Goal: Task Accomplishment & Management: Use online tool/utility

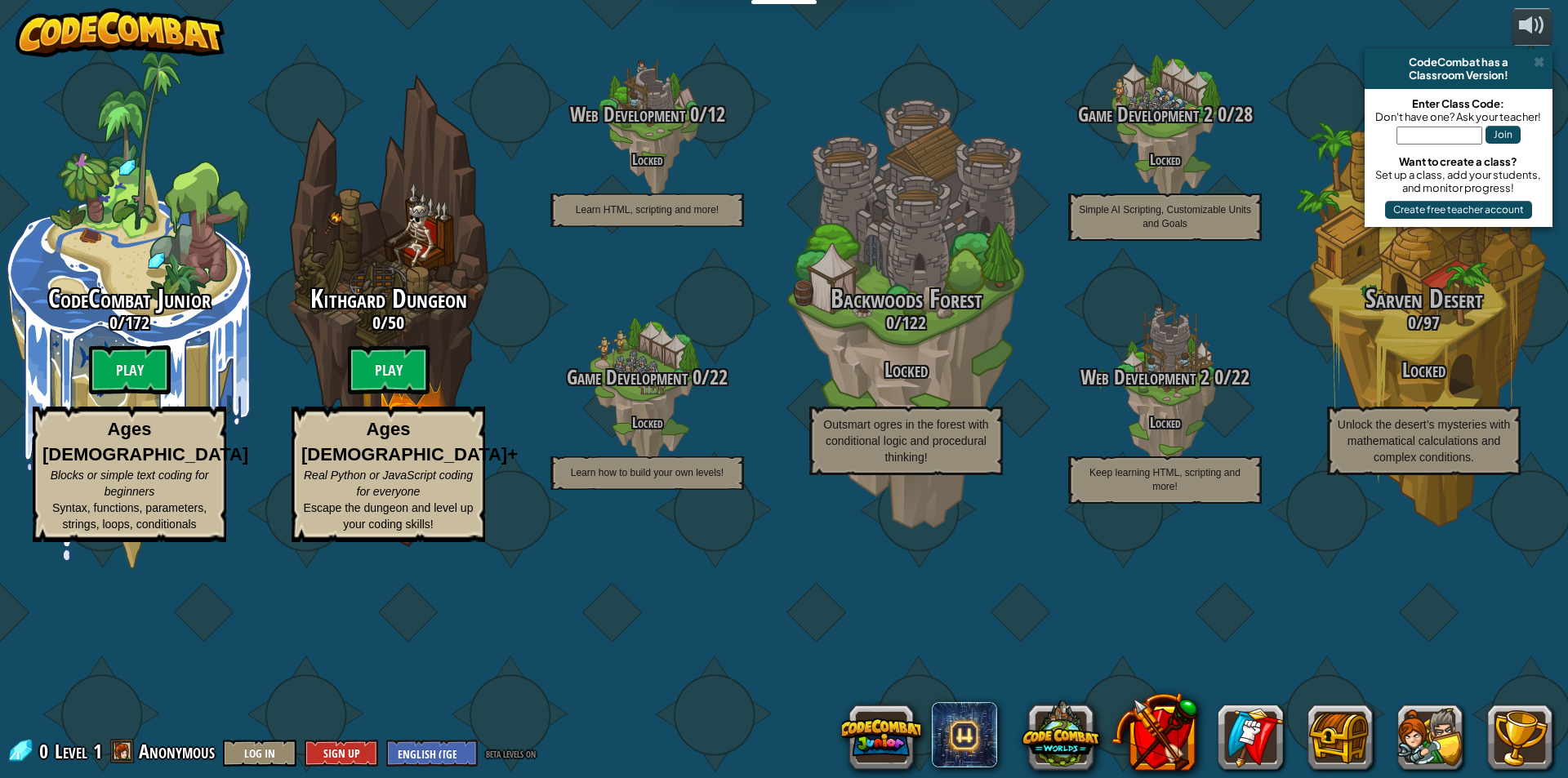
drag, startPoint x: 137, startPoint y: 482, endPoint x: 622, endPoint y: 663, distance: 517.7
click at [622, 663] on div "CodeCombat Junior 0 / 172 Play Ages [DEMOGRAPHIC_DATA] Blocks or simple text co…" at bounding box center [784, 389] width 1568 height 778
click at [1428, 130] on input "text" at bounding box center [1440, 135] width 86 height 18
type input "TownWatchSword"
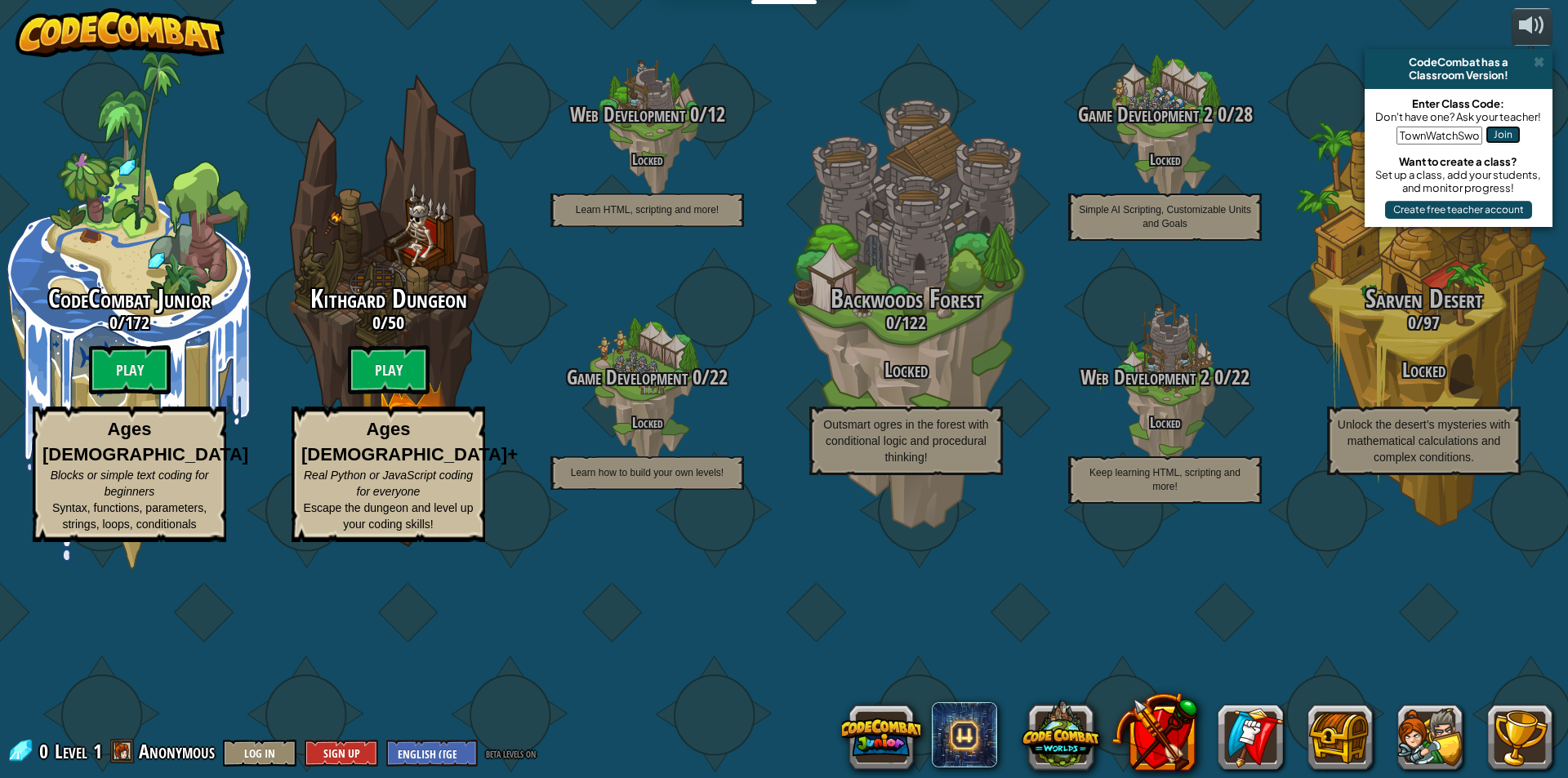
click at [1498, 132] on button "Join" at bounding box center [1502, 134] width 35 height 18
click at [1498, 133] on button "Join" at bounding box center [1502, 134] width 35 height 18
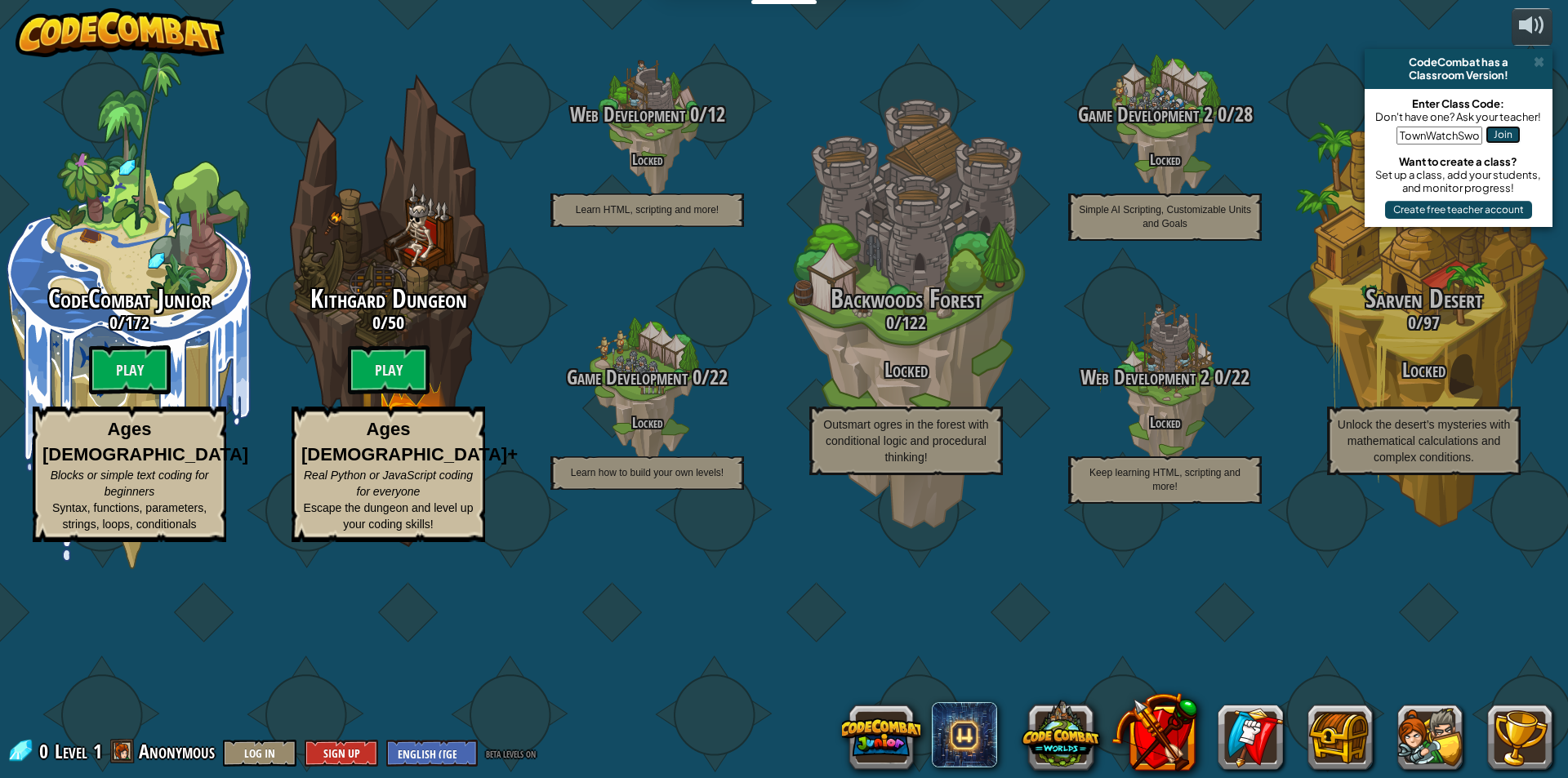
click at [1498, 133] on button "Join" at bounding box center [1502, 134] width 35 height 18
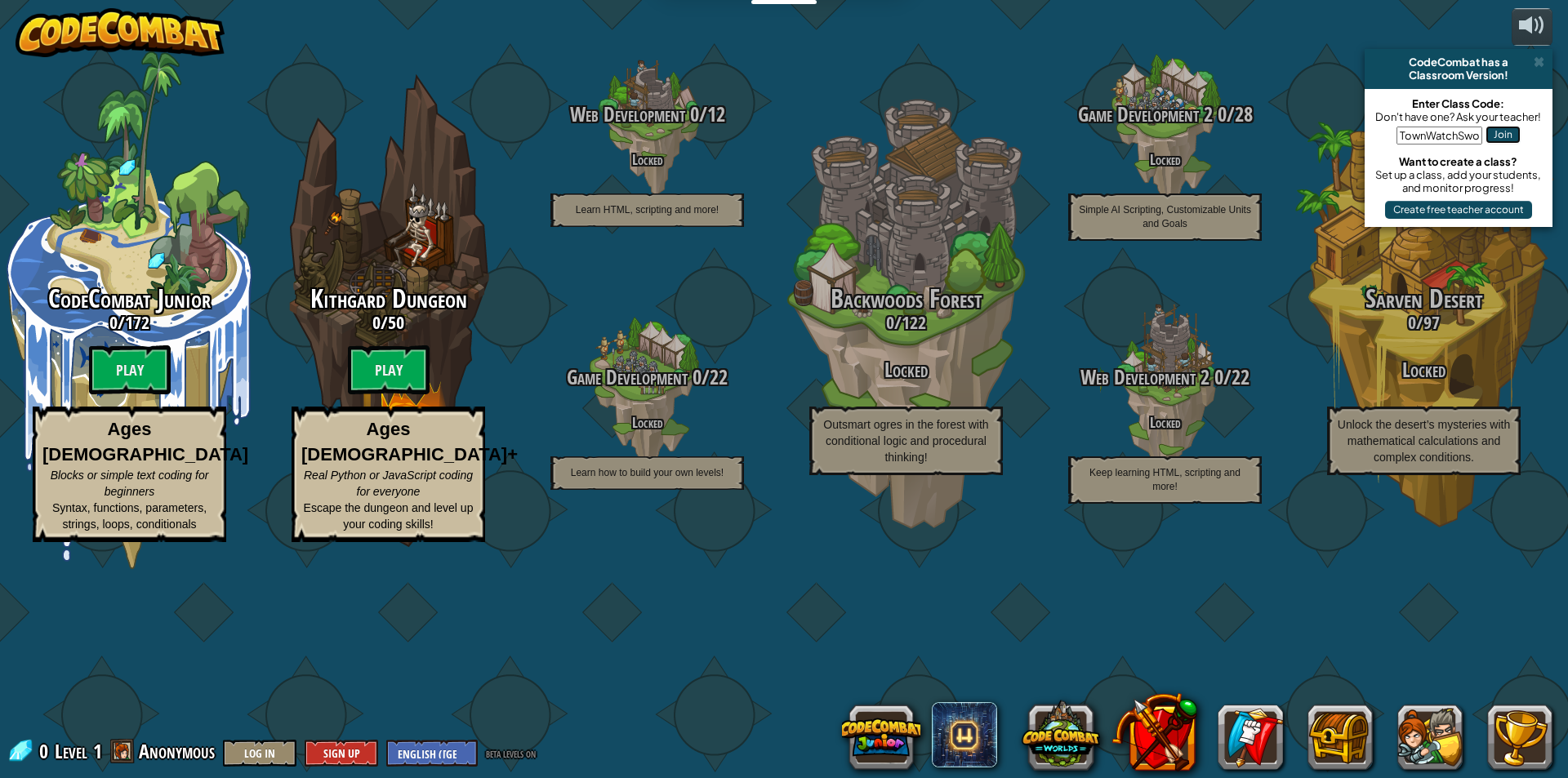
click at [1498, 133] on button "Join" at bounding box center [1502, 134] width 35 height 18
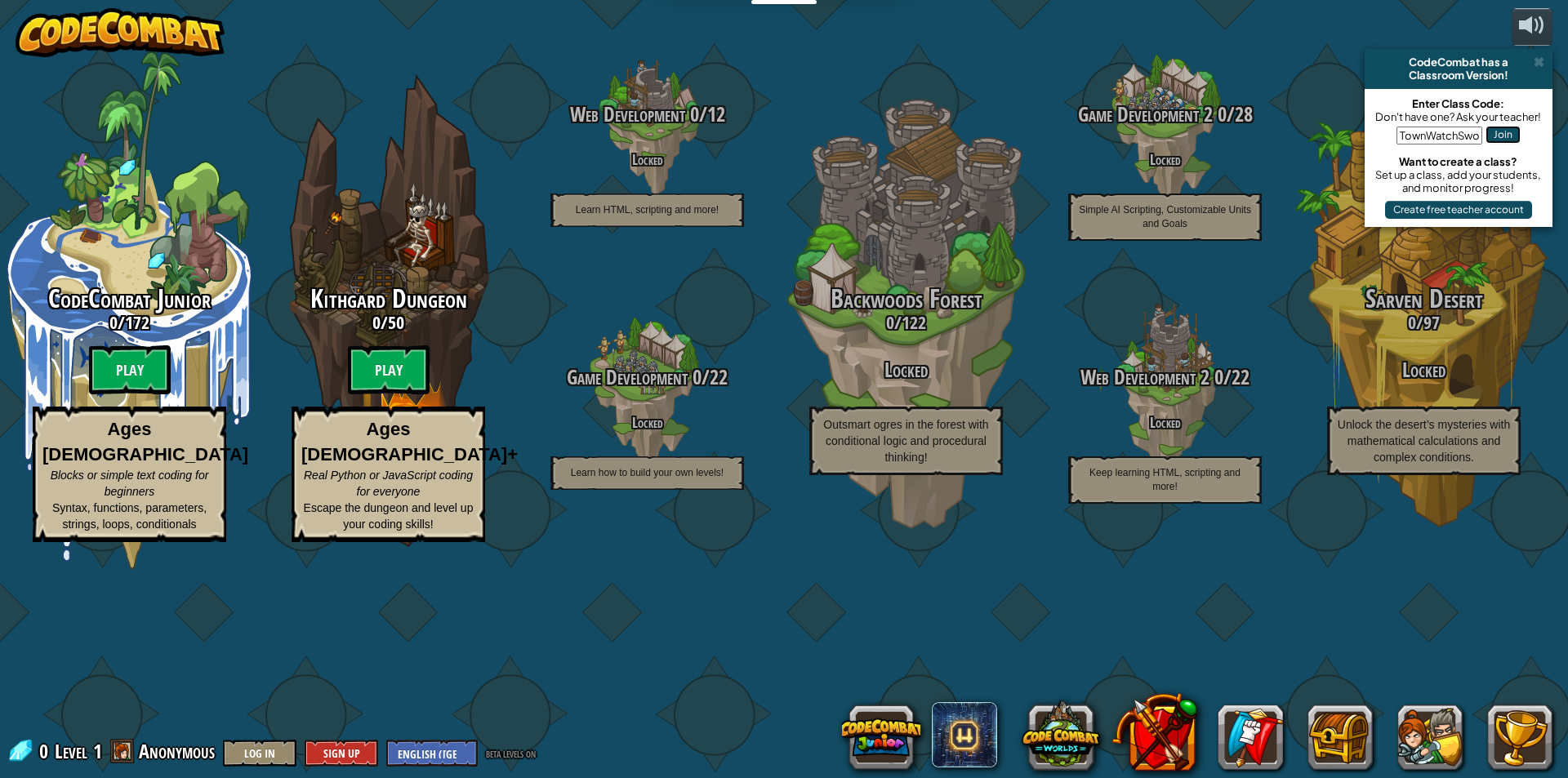
click at [1498, 133] on button "Join" at bounding box center [1502, 134] width 35 height 18
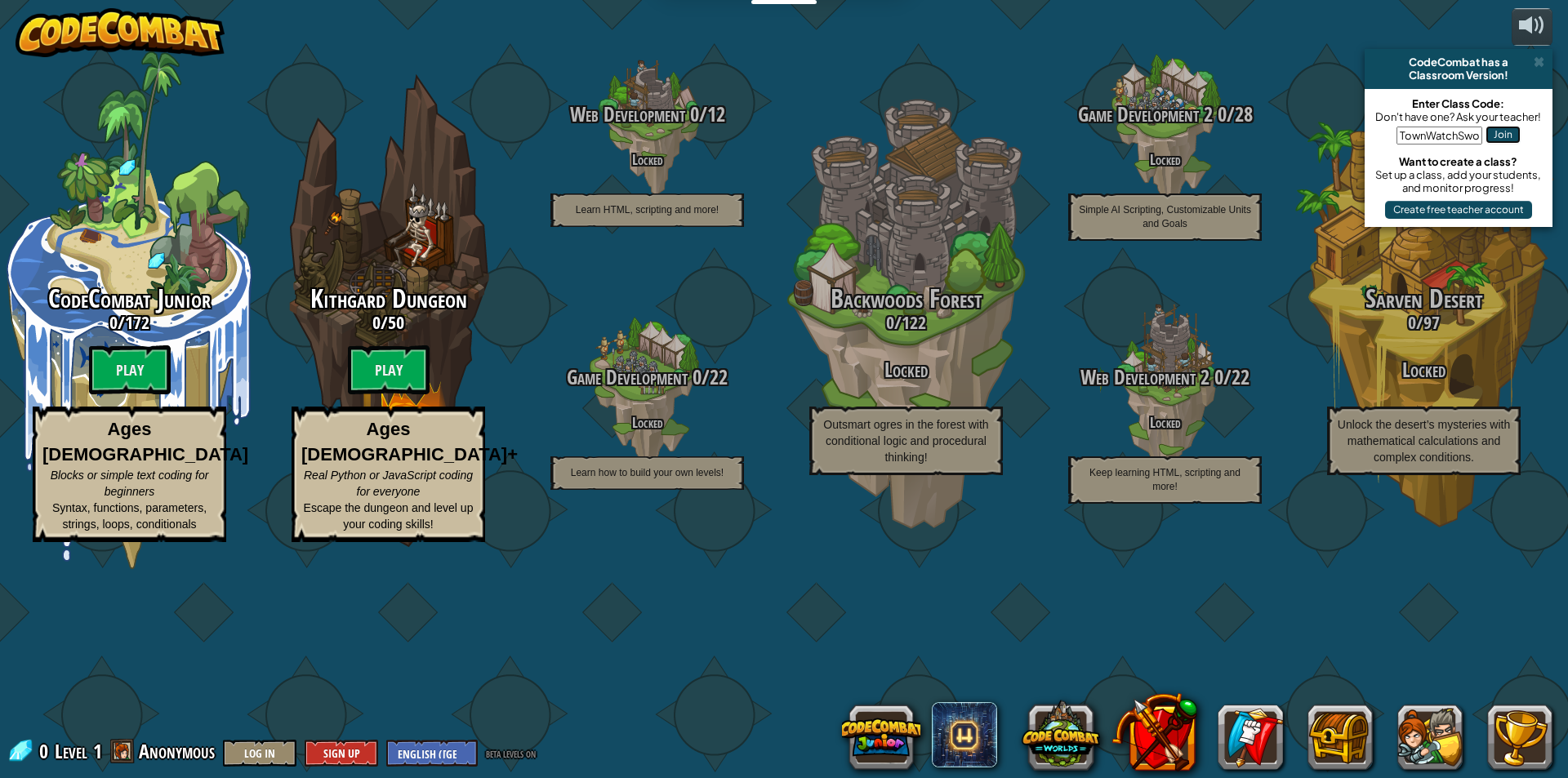
click at [1498, 133] on button "Join" at bounding box center [1502, 134] width 35 height 18
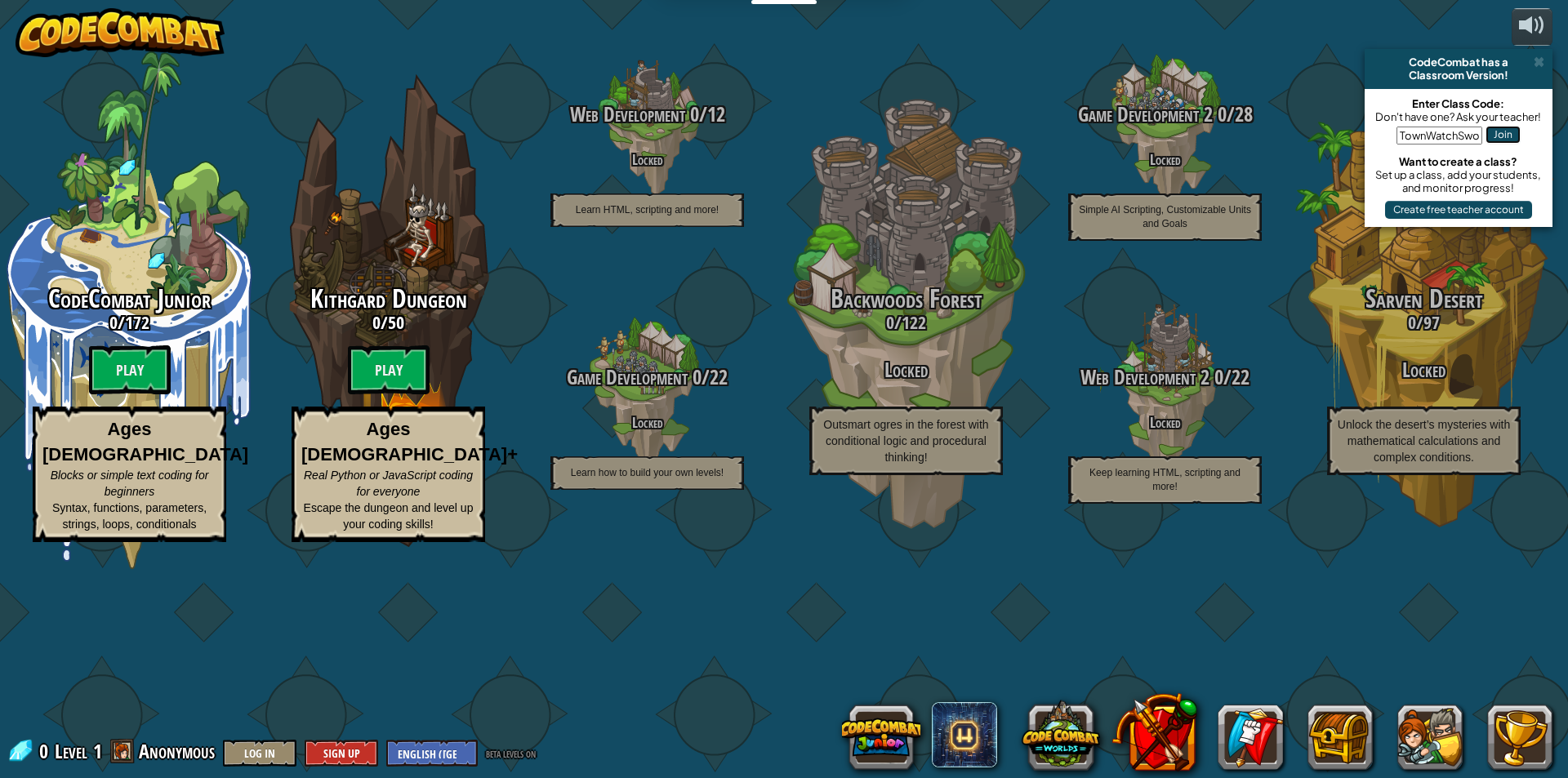
click at [1498, 133] on button "Join" at bounding box center [1502, 134] width 35 height 18
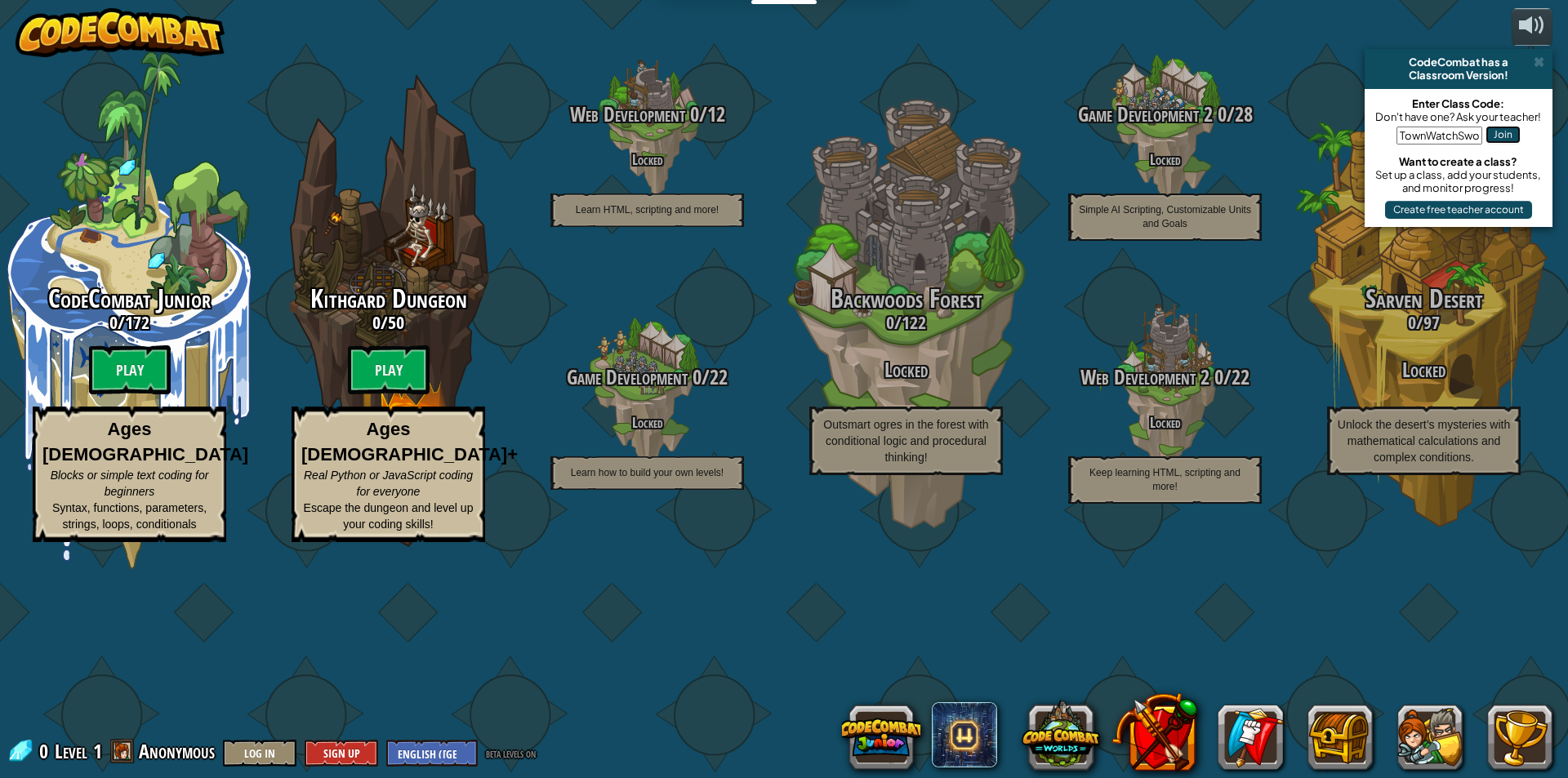
click at [1498, 133] on button "Join" at bounding box center [1502, 134] width 35 height 18
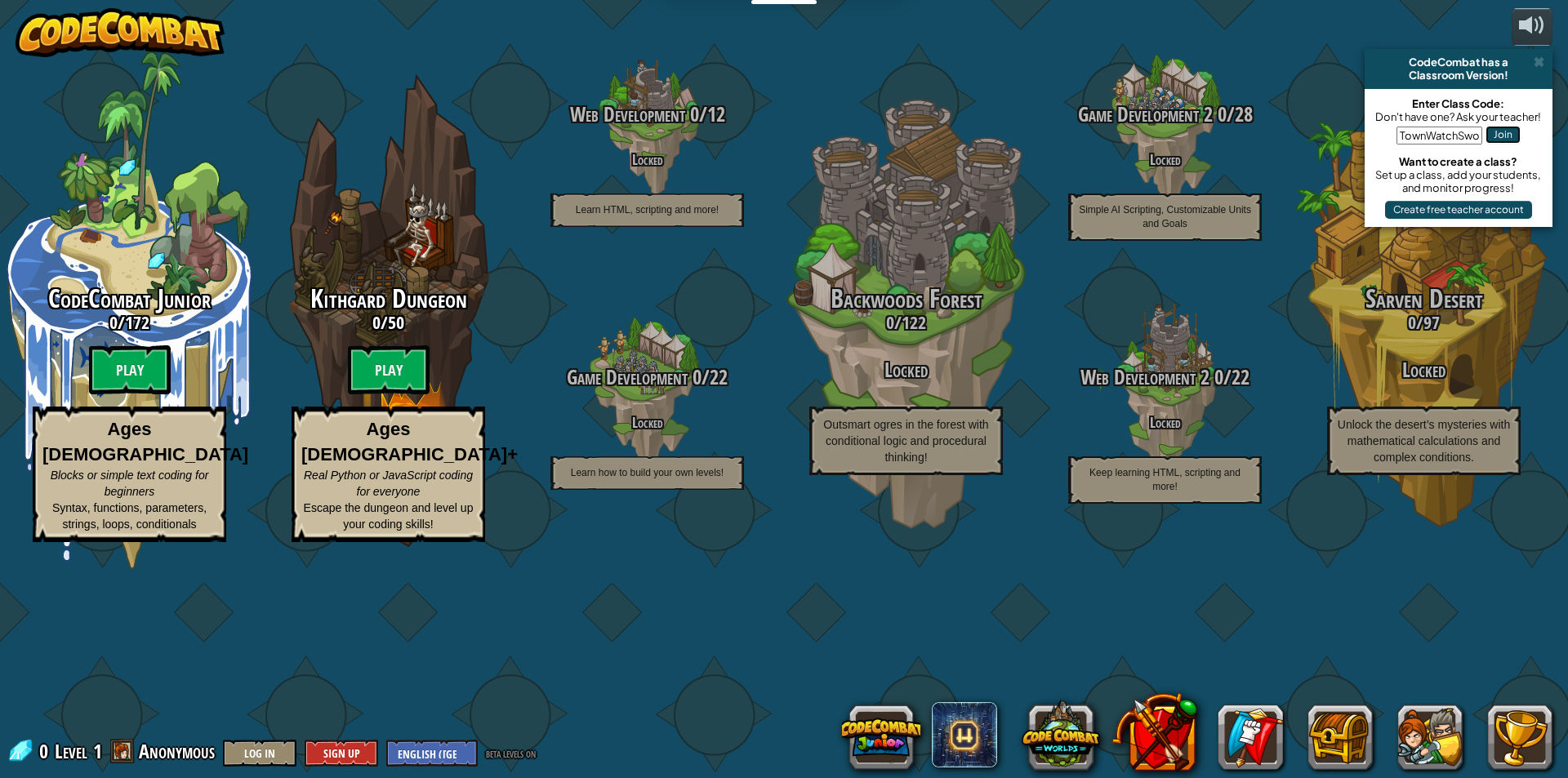
click at [1498, 133] on button "Join" at bounding box center [1502, 134] width 35 height 18
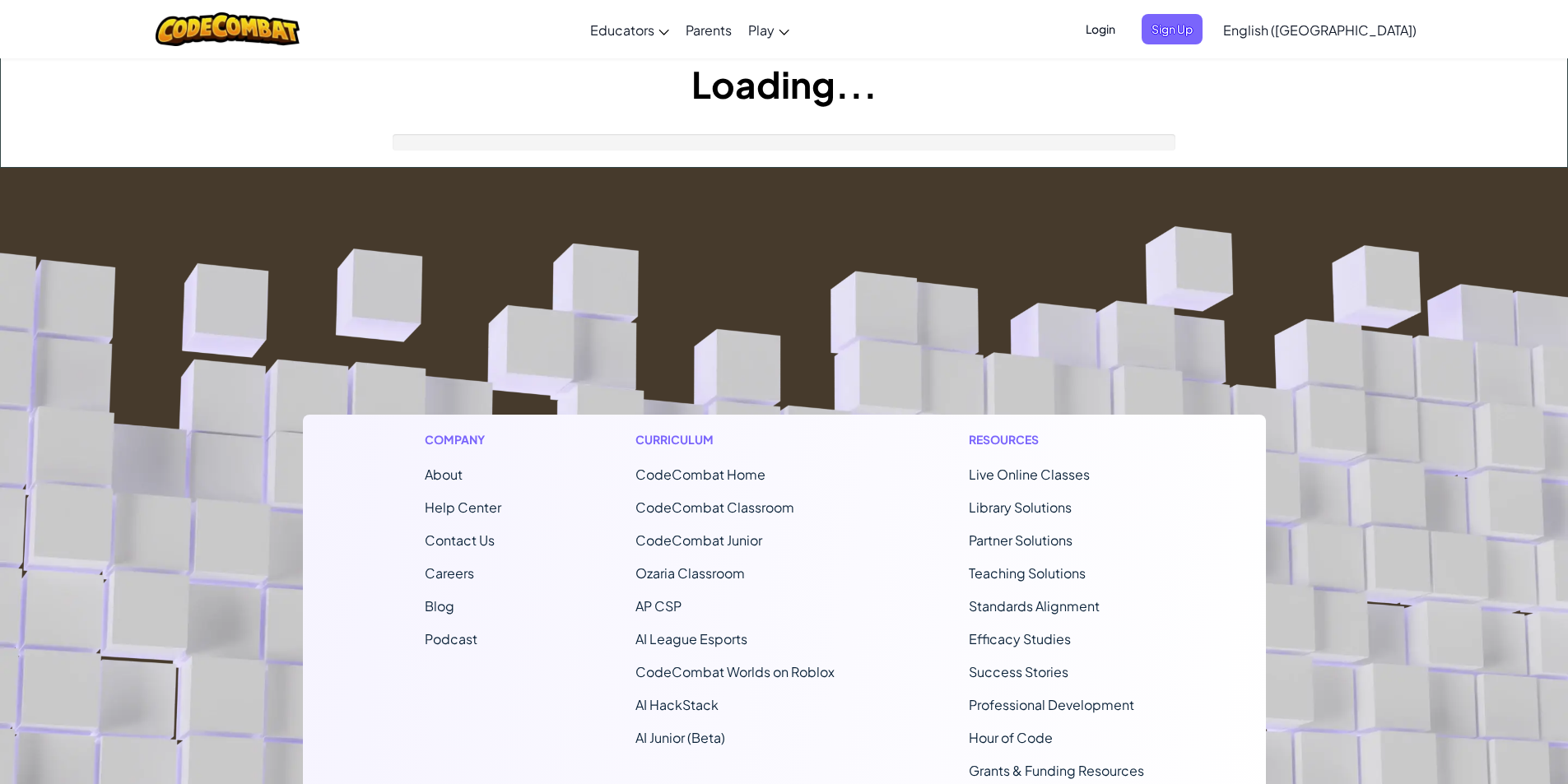
click at [1510, 135] on div "Loading..." at bounding box center [784, 112] width 1566 height 109
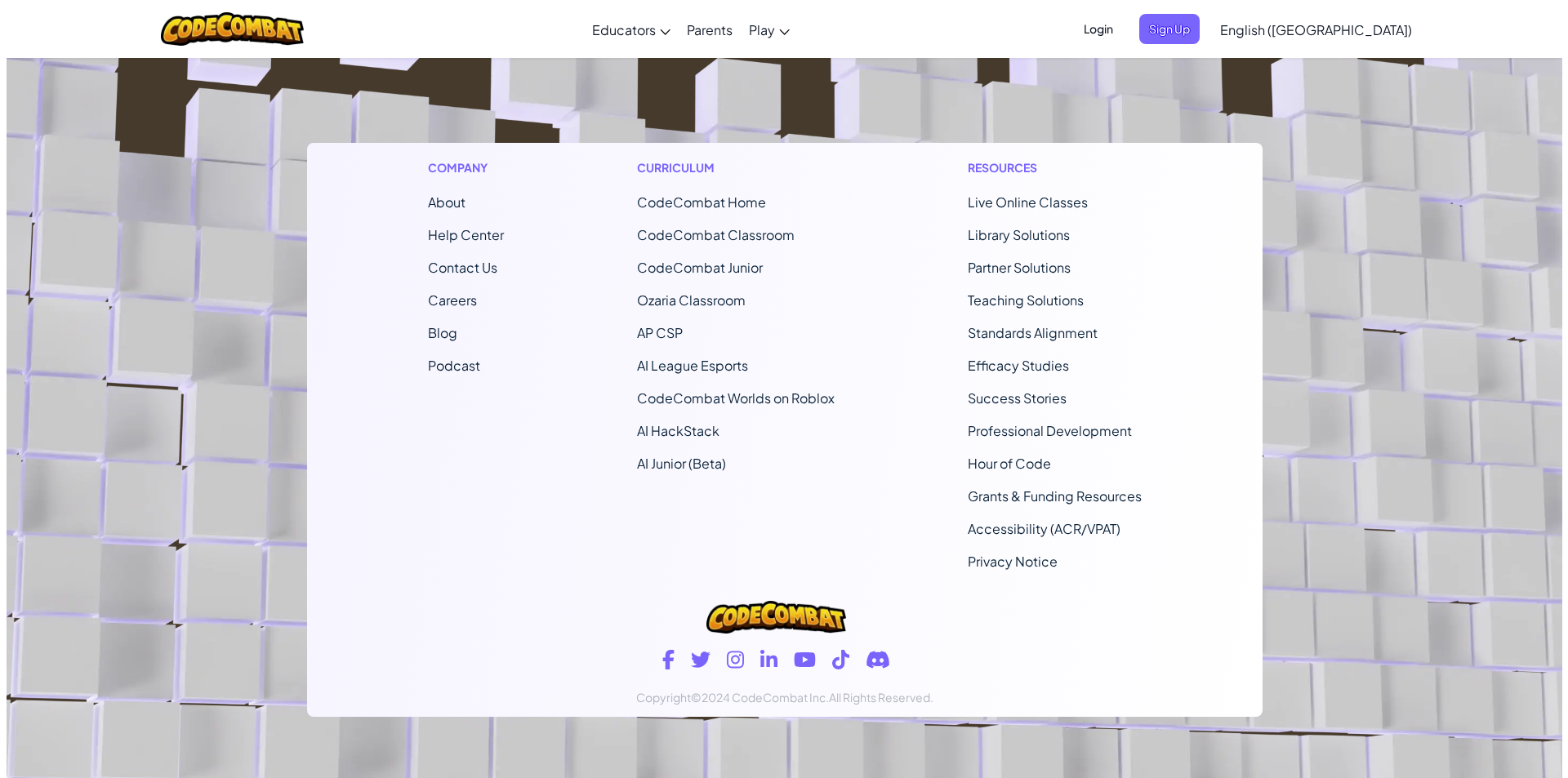
scroll to position [273, 0]
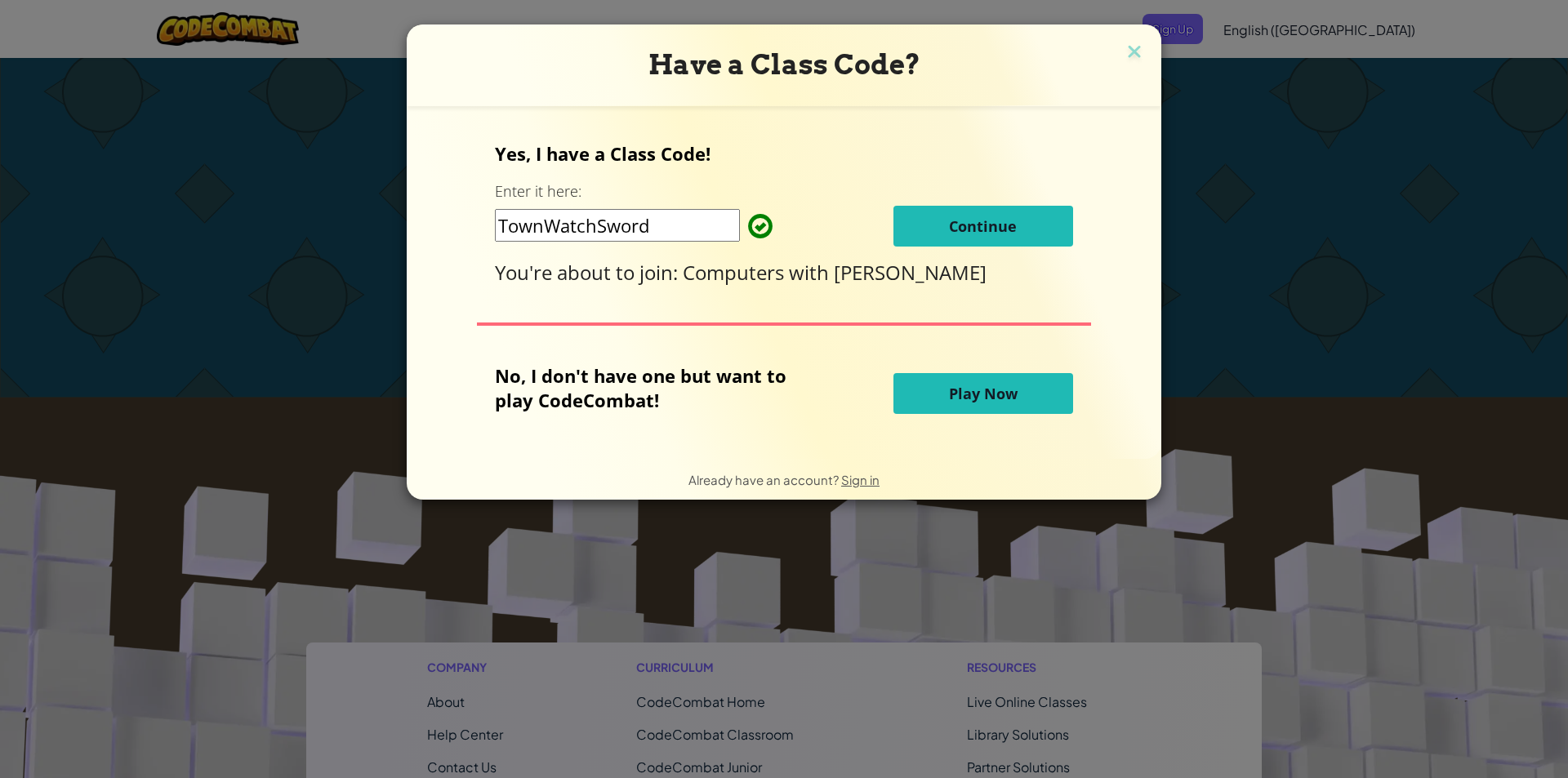
click at [977, 224] on span "Continue" at bounding box center [983, 225] width 68 height 20
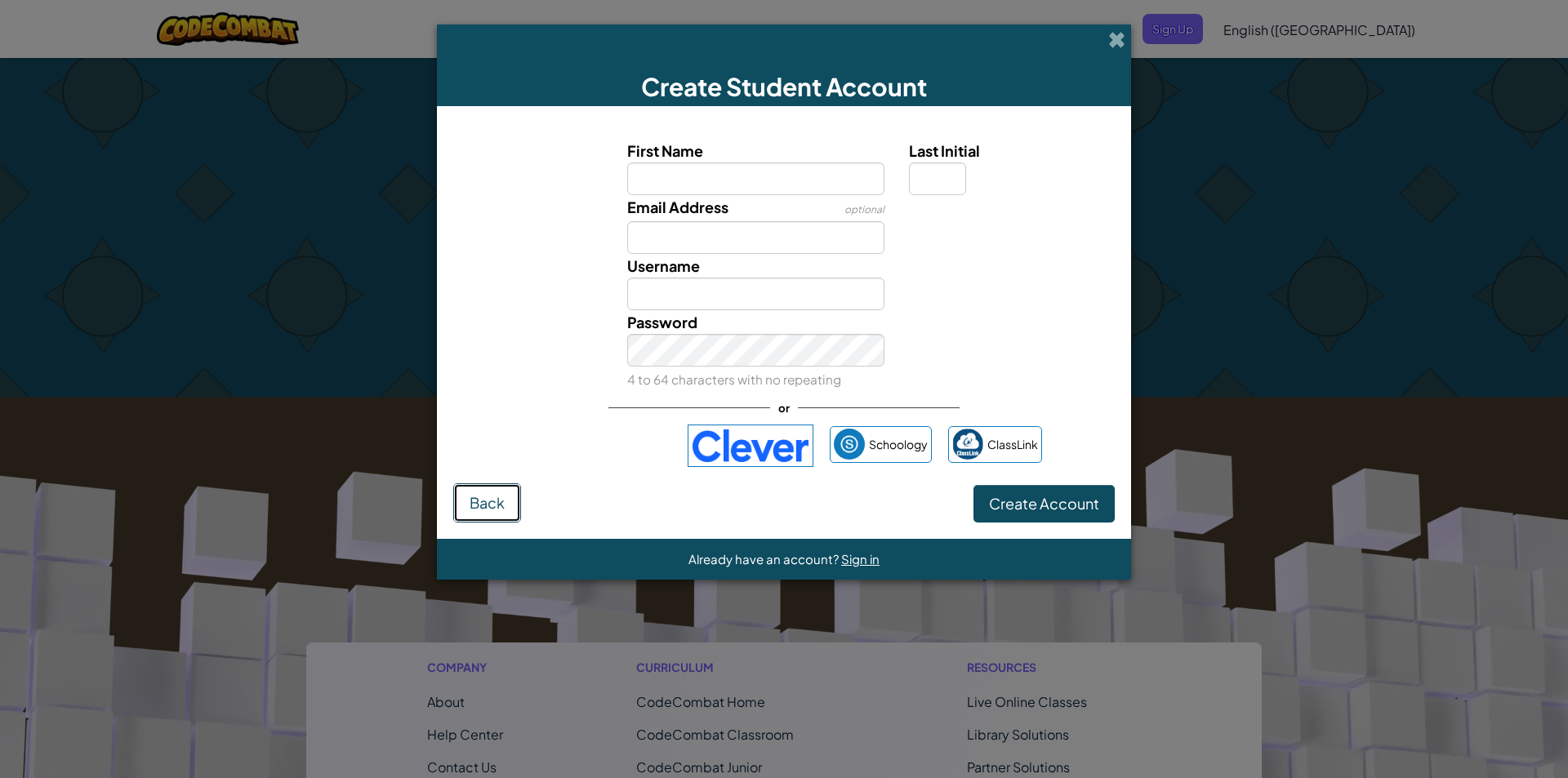
click at [461, 500] on button "Back" at bounding box center [488, 503] width 68 height 39
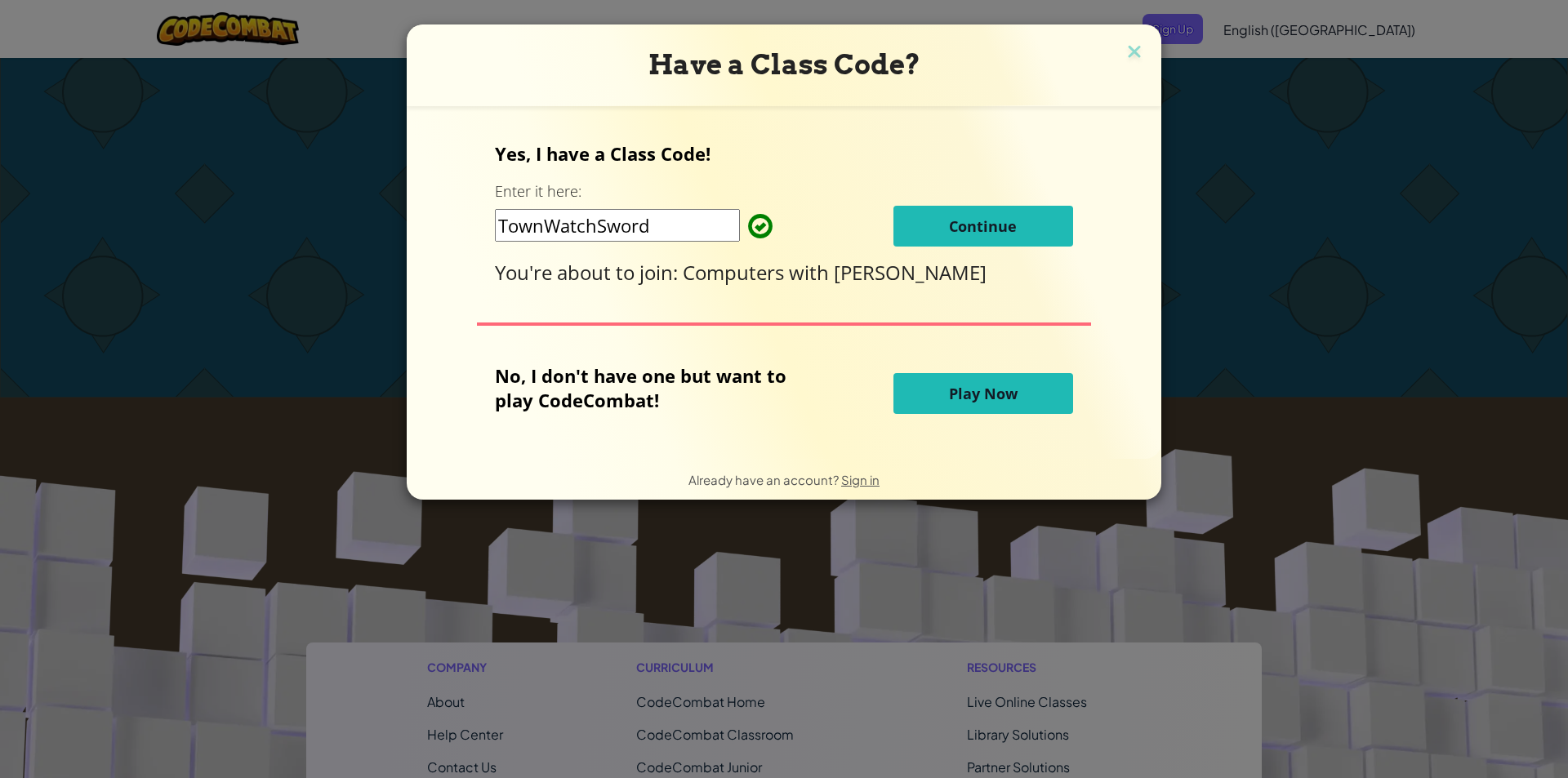
click at [923, 223] on button "Continue" at bounding box center [983, 226] width 180 height 41
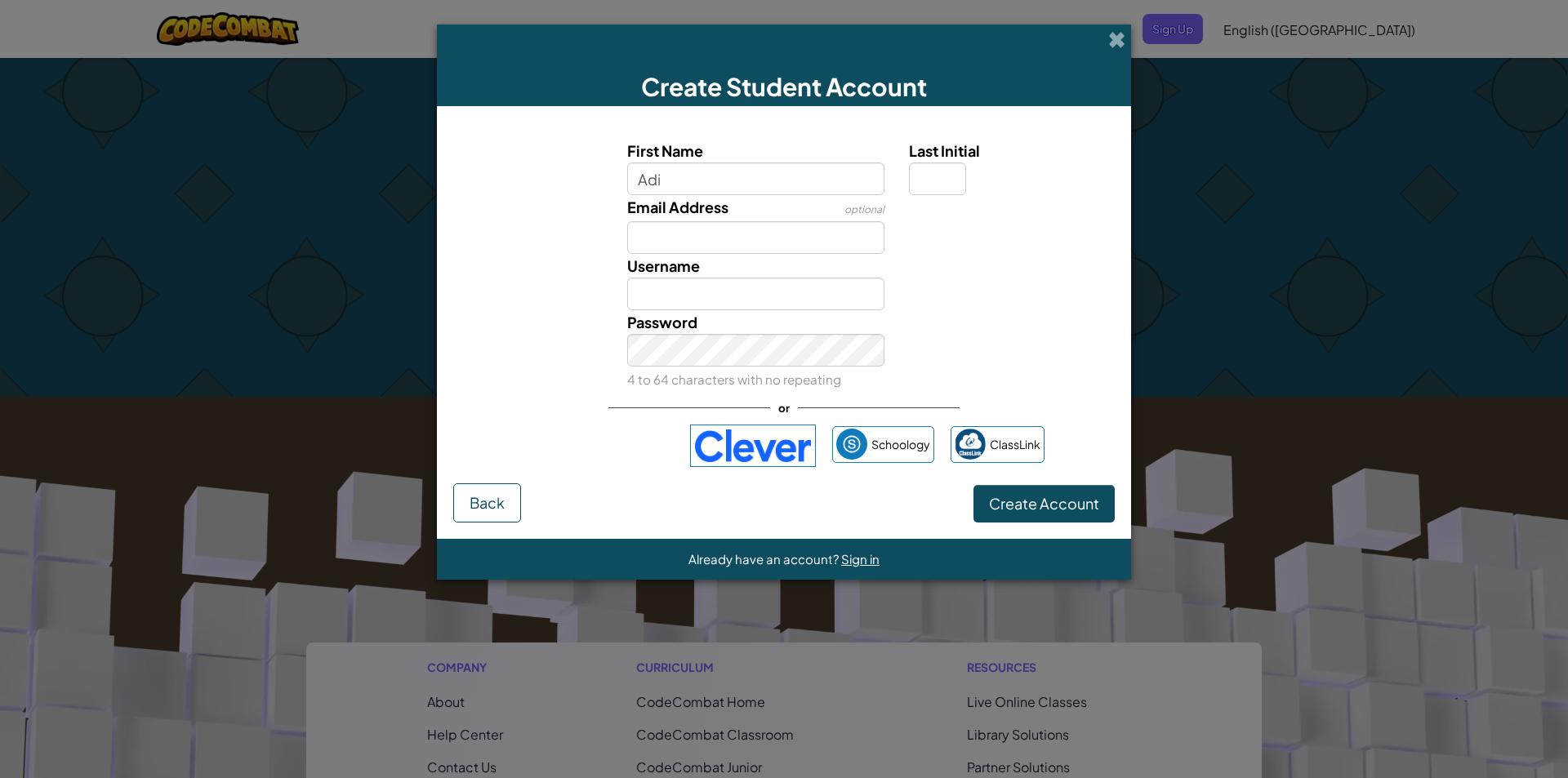
type input "Adi"
click at [799, 250] on input "Email Address" at bounding box center [755, 237] width 258 height 32
click at [946, 185] on input "Last Initial" at bounding box center [937, 179] width 57 height 32
type input "E"
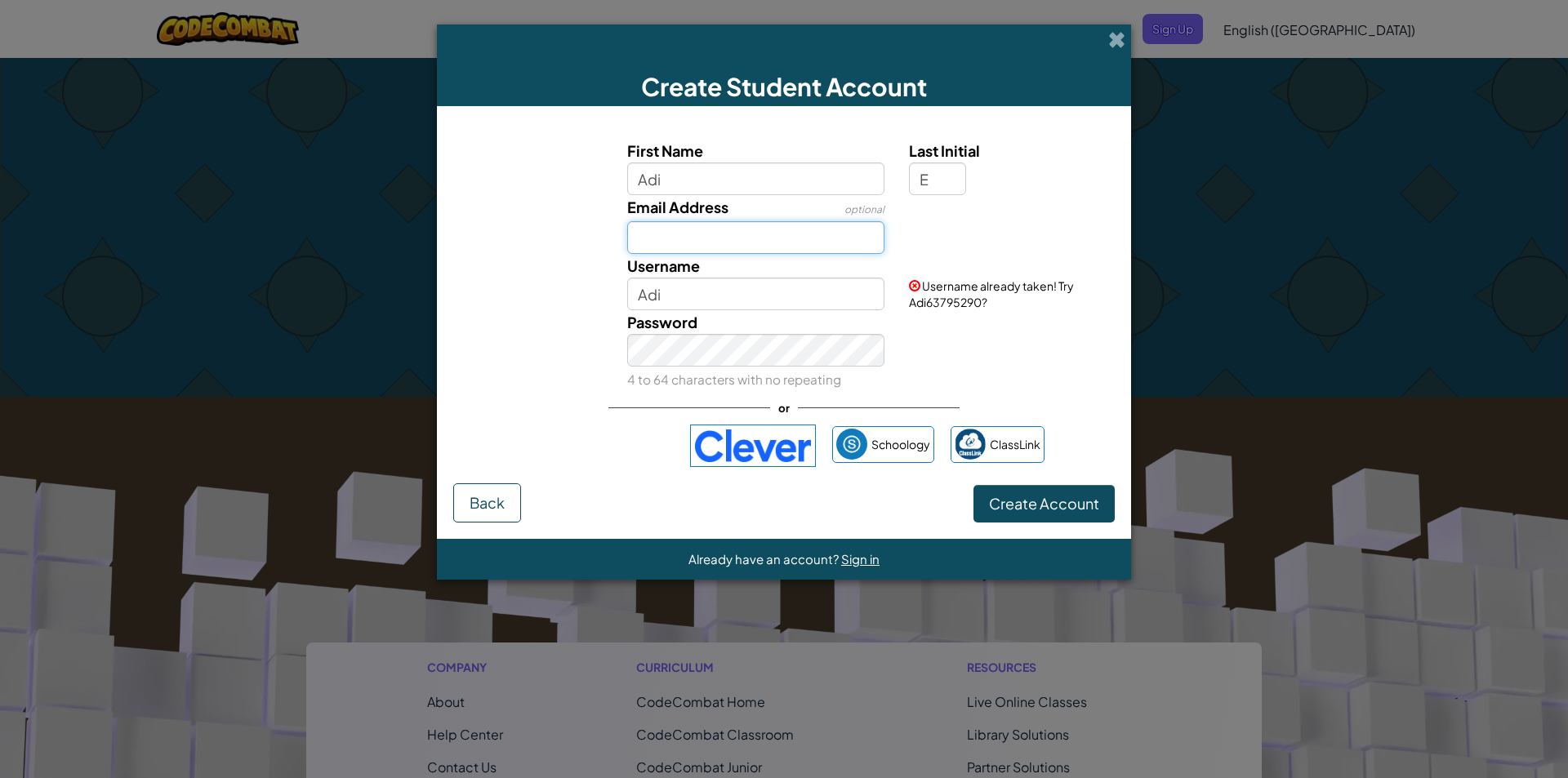
type input "AdiE"
click at [835, 243] on input "Email Address" at bounding box center [755, 237] width 258 height 32
type input "2161529@mrpm.sd42.ca"
click at [689, 300] on input "AdiE" at bounding box center [755, 293] width 258 height 32
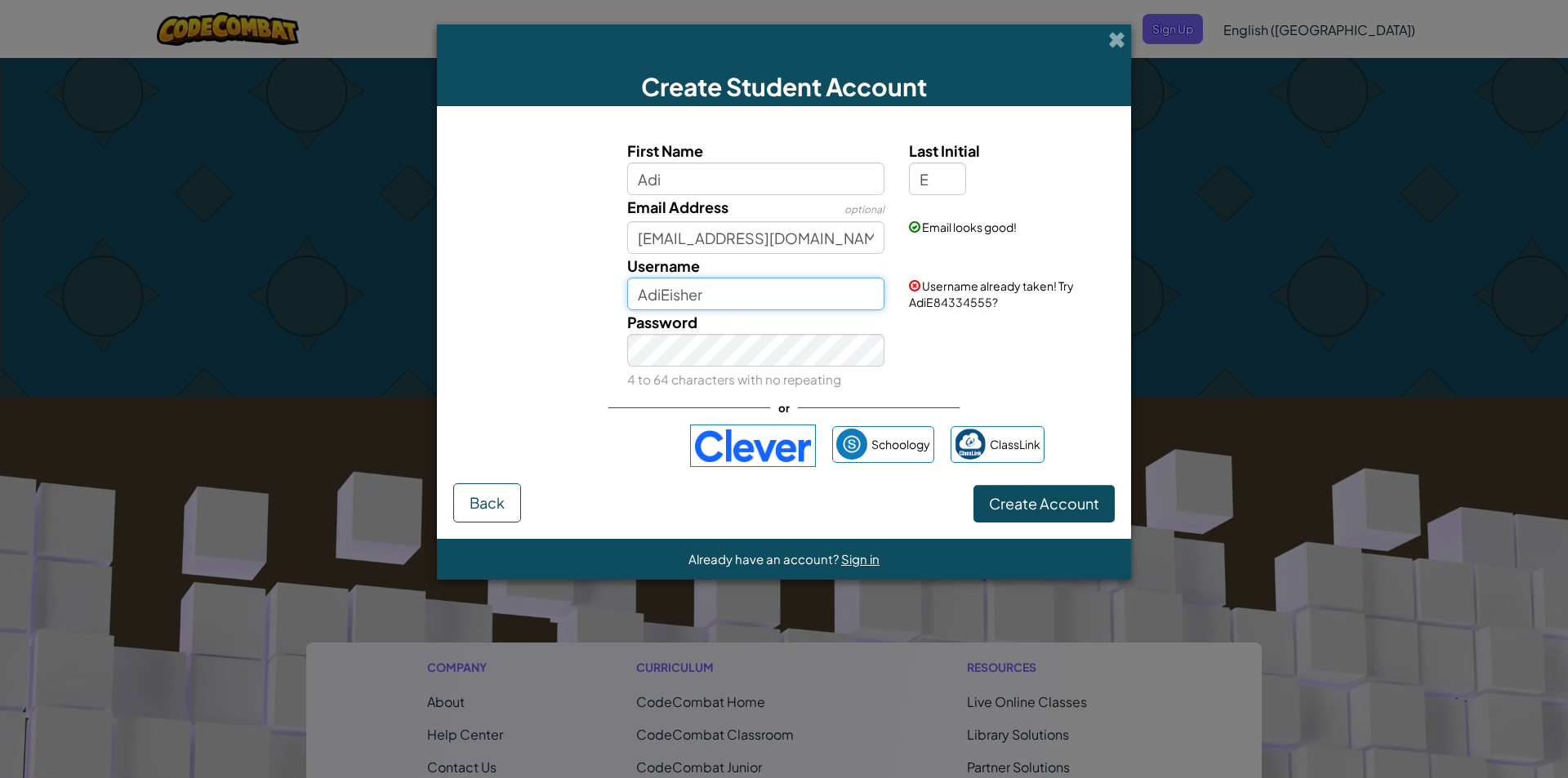
type input "AdiEishere"
drag, startPoint x: 726, startPoint y: 292, endPoint x: 598, endPoint y: 304, distance: 128.6
click at [598, 304] on div "Username AdiEishere Username already taken! Try AdiE84334555?" at bounding box center [784, 282] width 678 height 56
type input "Adiiiii1444"
drag, startPoint x: 742, startPoint y: 296, endPoint x: 520, endPoint y: 285, distance: 222.3
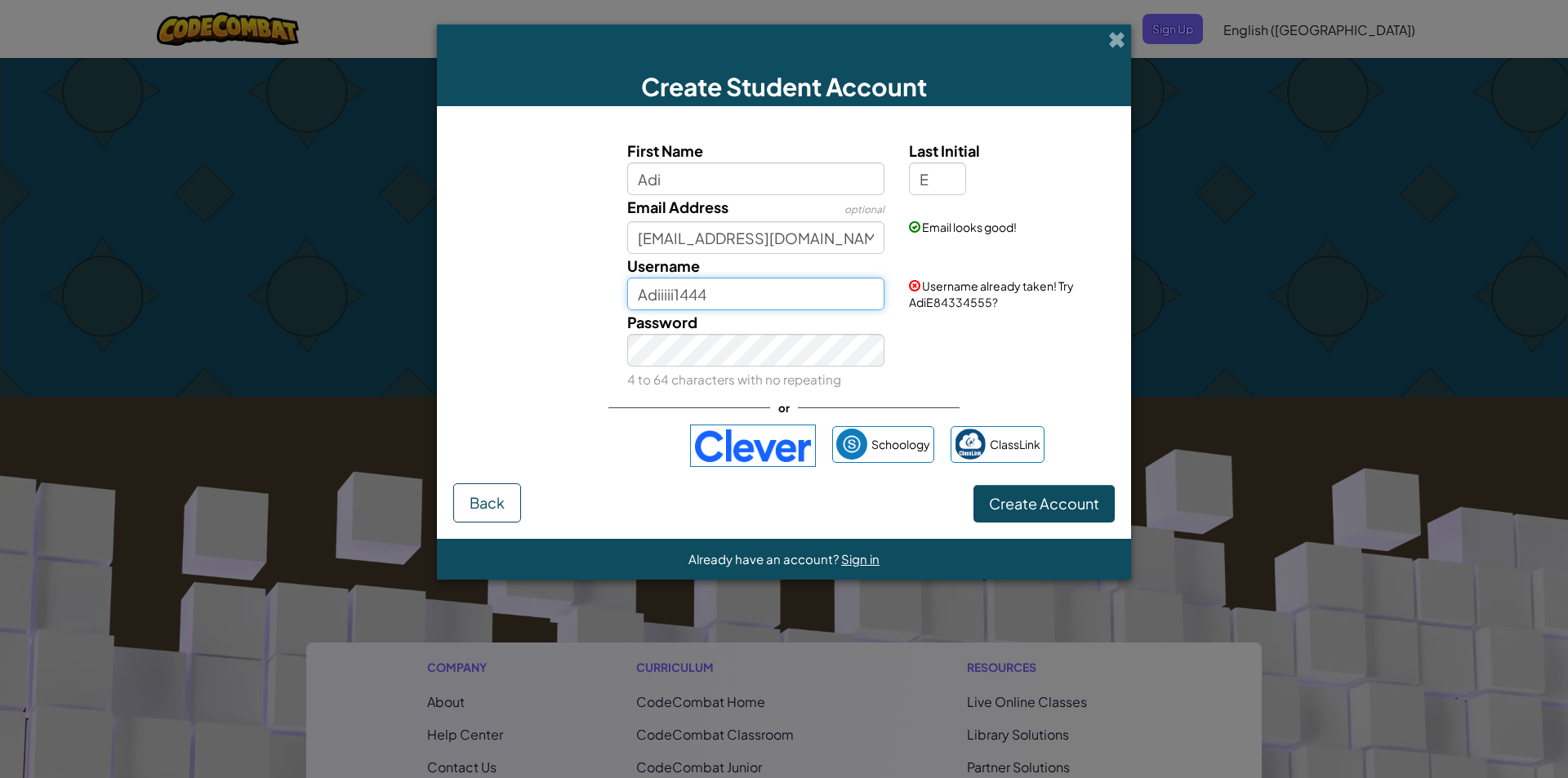
click at [520, 285] on div "Username Adiiiii1444 Username already taken! Try AdiE84334555?" at bounding box center [784, 282] width 678 height 56
click at [817, 298] on input "Username" at bounding box center [755, 293] width 258 height 32
type input "adi"
click at [990, 305] on div "Username already taken! Try adi68401309?" at bounding box center [1010, 282] width 226 height 56
drag, startPoint x: 978, startPoint y: 303, endPoint x: 949, endPoint y: 303, distance: 29.0
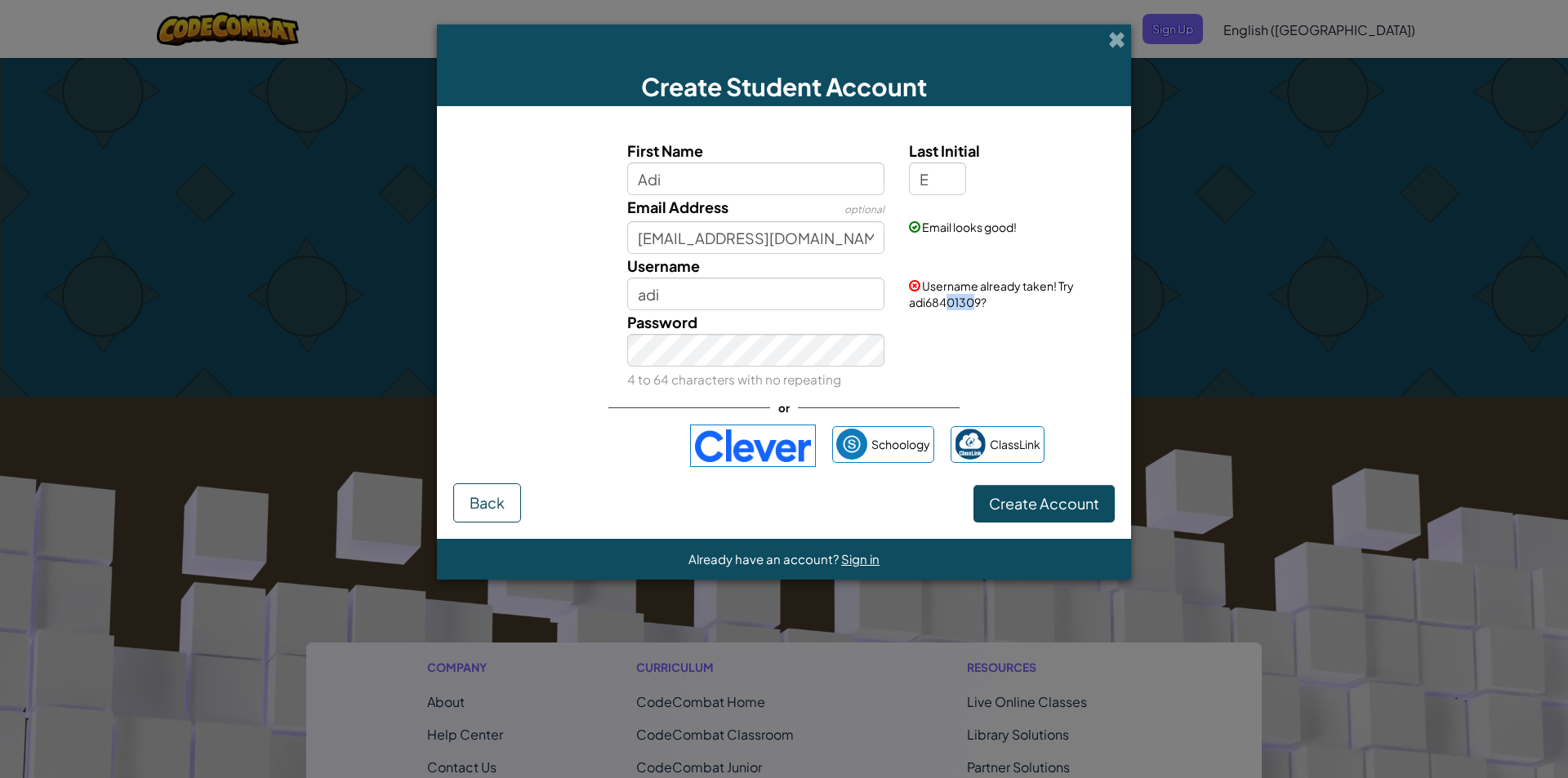
click at [949, 303] on span "Username already taken! Try adi68401309?" at bounding box center [991, 293] width 165 height 31
click at [1023, 307] on div "Username already taken! Try adi68401309?" at bounding box center [1010, 282] width 226 height 56
drag, startPoint x: 979, startPoint y: 299, endPoint x: 900, endPoint y: 301, distance: 79.0
click at [900, 301] on div "Username already taken! Try adi68401309?" at bounding box center [1010, 282] width 226 height 56
copy span "adi68401309"
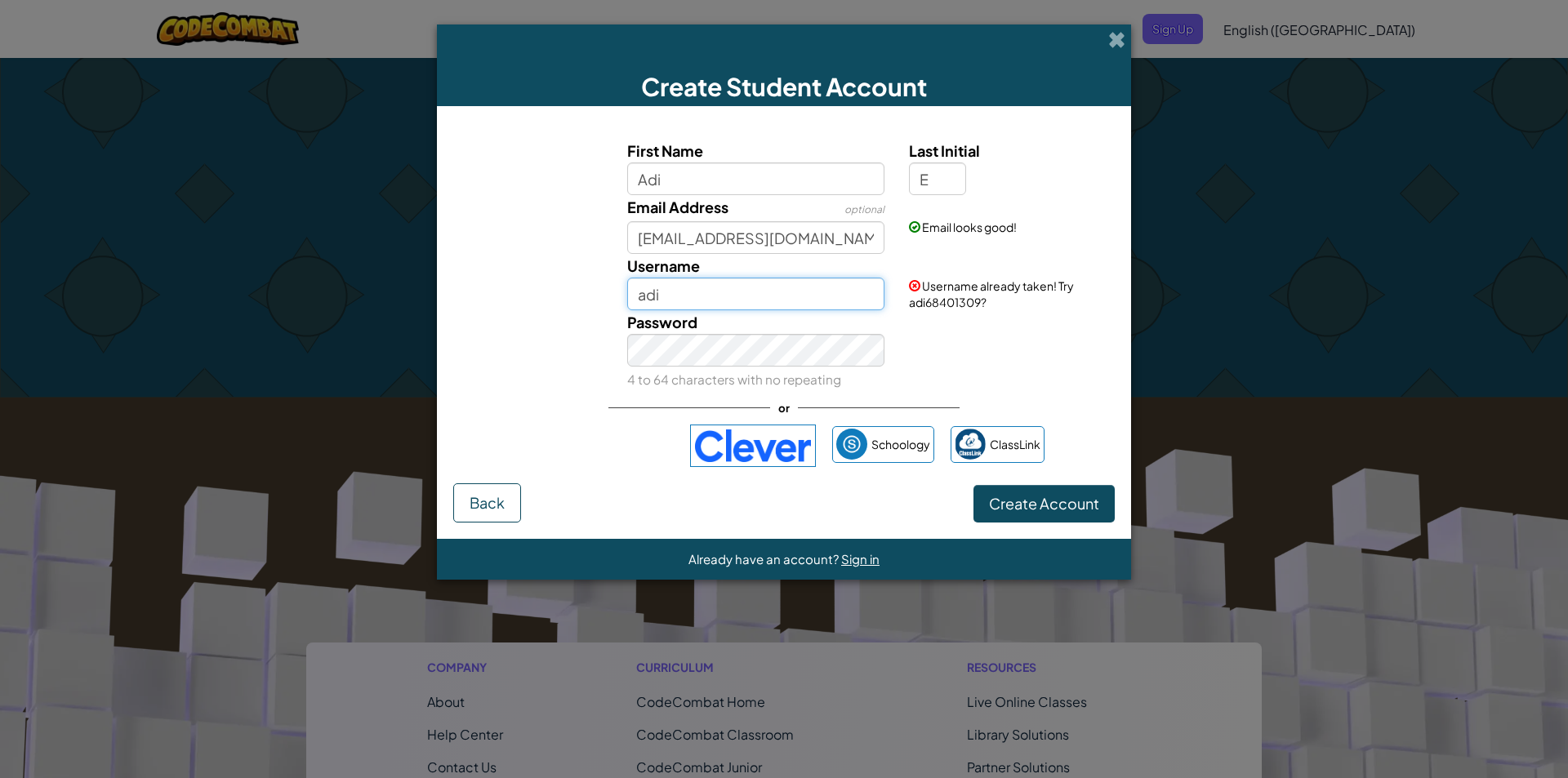
drag, startPoint x: 778, startPoint y: 305, endPoint x: 536, endPoint y: 324, distance: 242.7
click at [536, 324] on div "First Name Adi Last Initial E Email Address optional 2161529@mrpm.sd42.ca Email…" at bounding box center [784, 264] width 653 height 253
paste input "adi68401309"
click at [642, 292] on input "adi68401309" at bounding box center [755, 293] width 258 height 32
type input "Adi68401309"
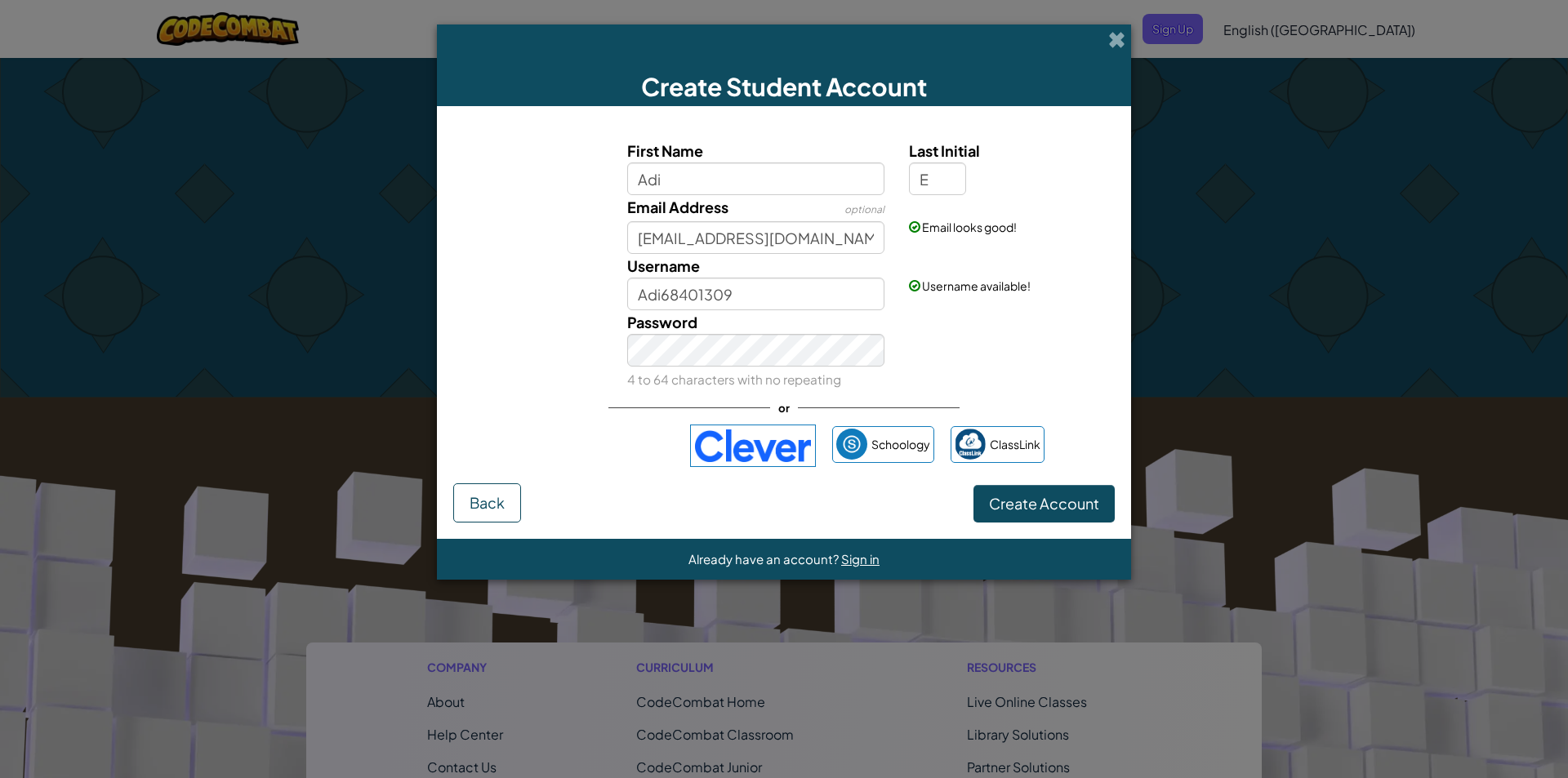
click at [681, 396] on div "or" at bounding box center [784, 407] width 351 height 33
click at [685, 376] on small "4 to 64 characters with no repeating" at bounding box center [734, 379] width 214 height 15
click at [1069, 508] on span "Create Account" at bounding box center [1045, 503] width 111 height 19
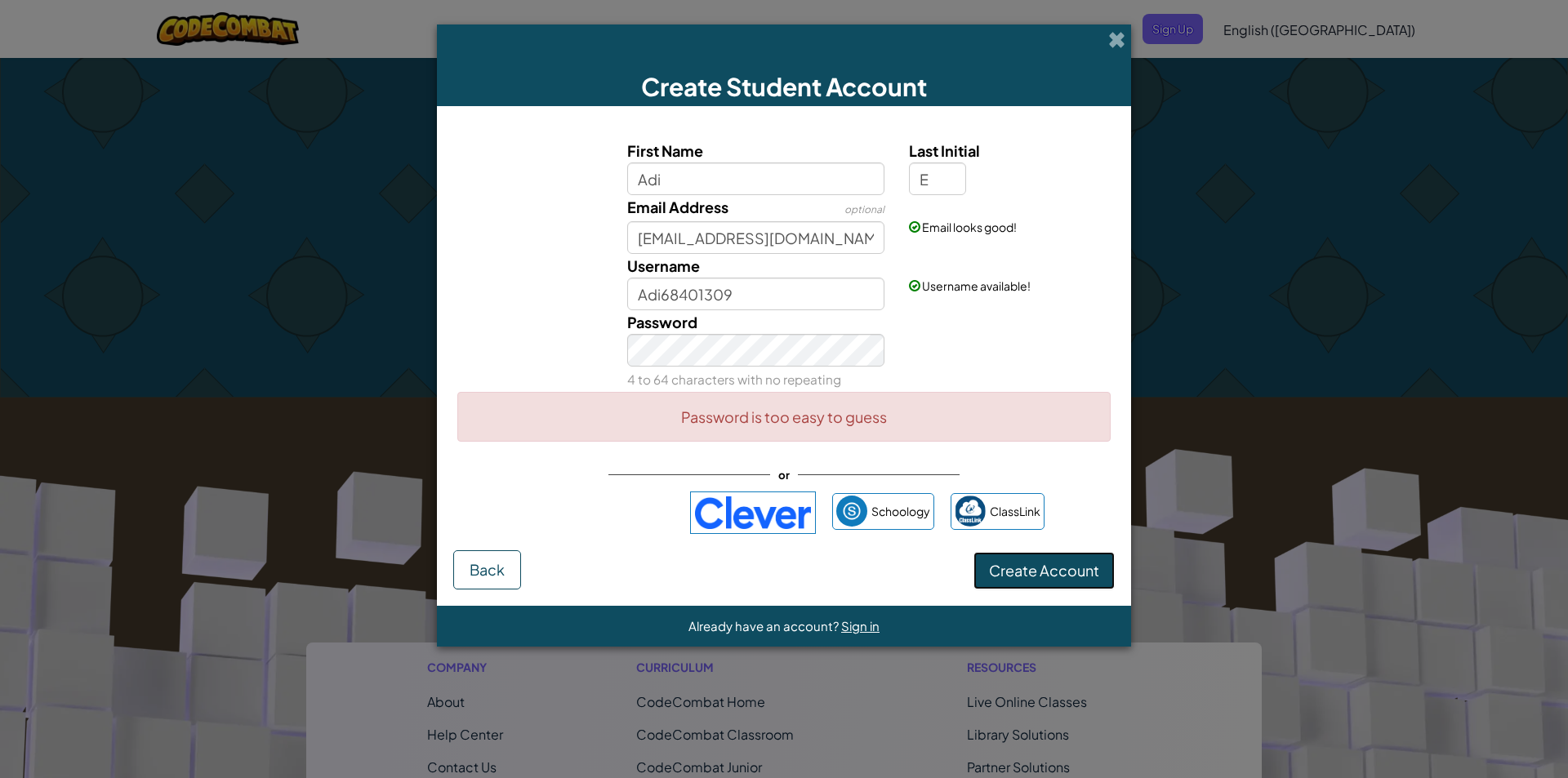
click at [1084, 565] on button "Create Account" at bounding box center [1044, 571] width 141 height 37
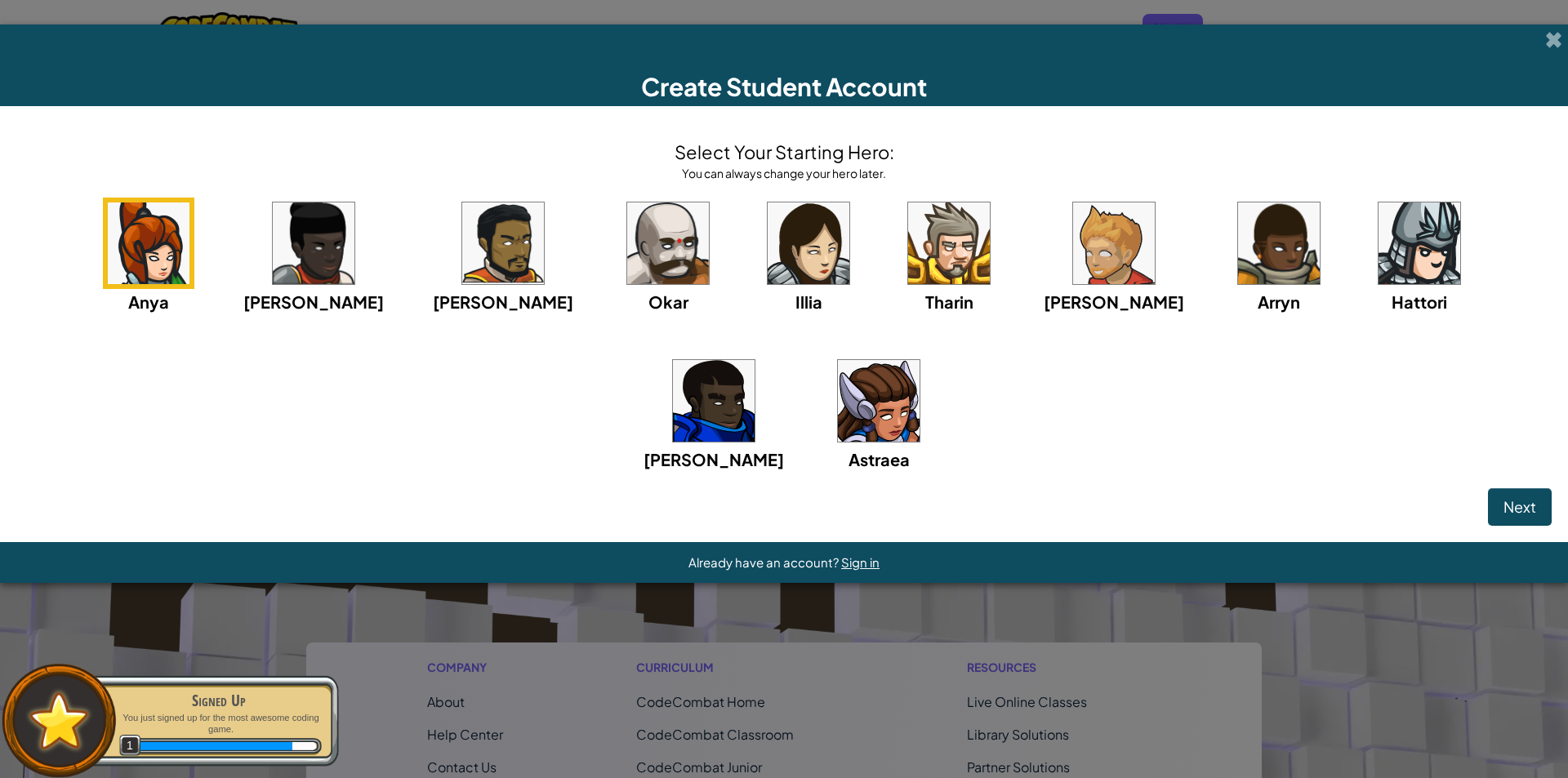
click at [838, 412] on img at bounding box center [879, 400] width 82 height 82
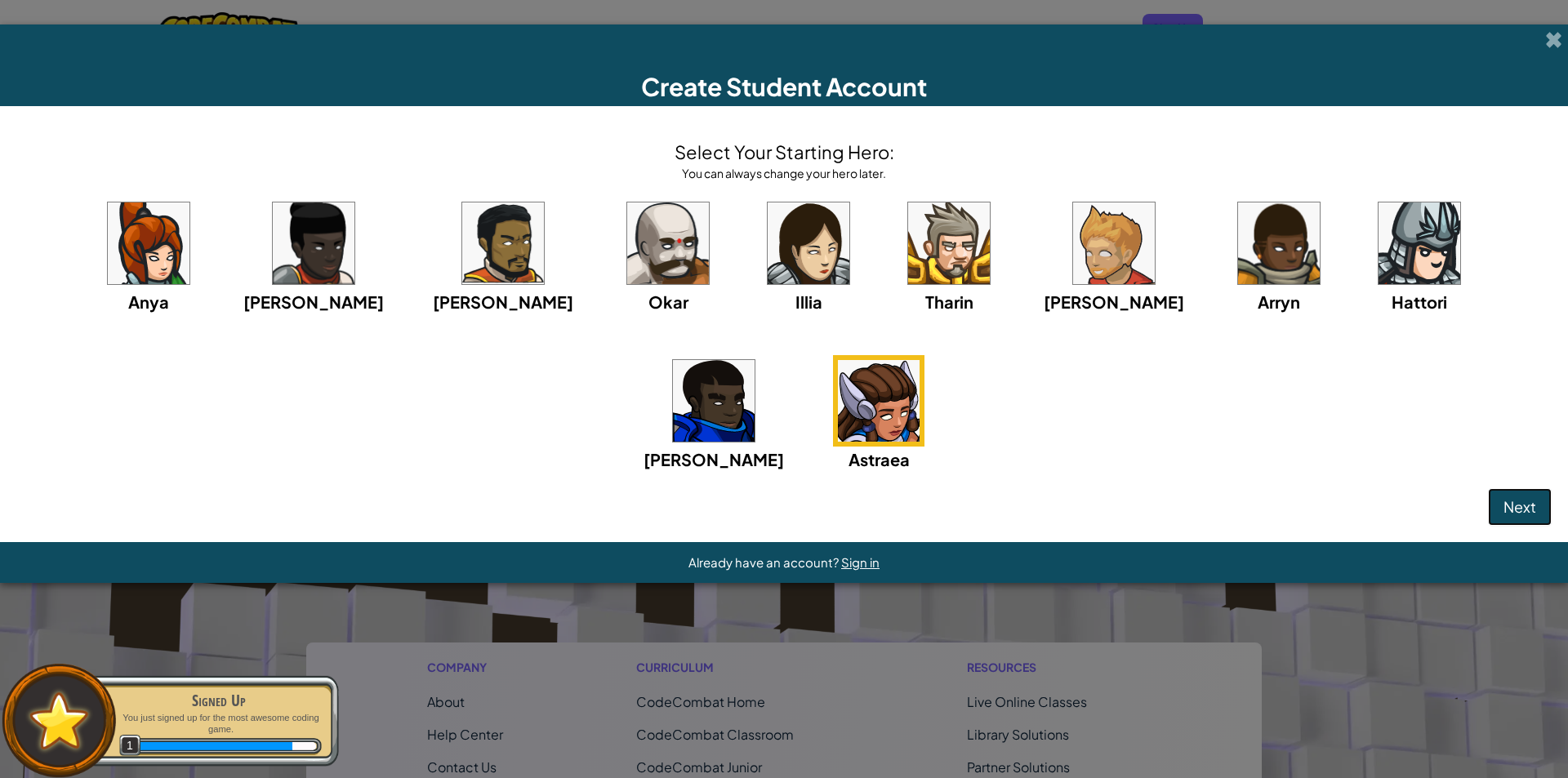
click at [1511, 510] on span "Next" at bounding box center [1520, 507] width 32 height 19
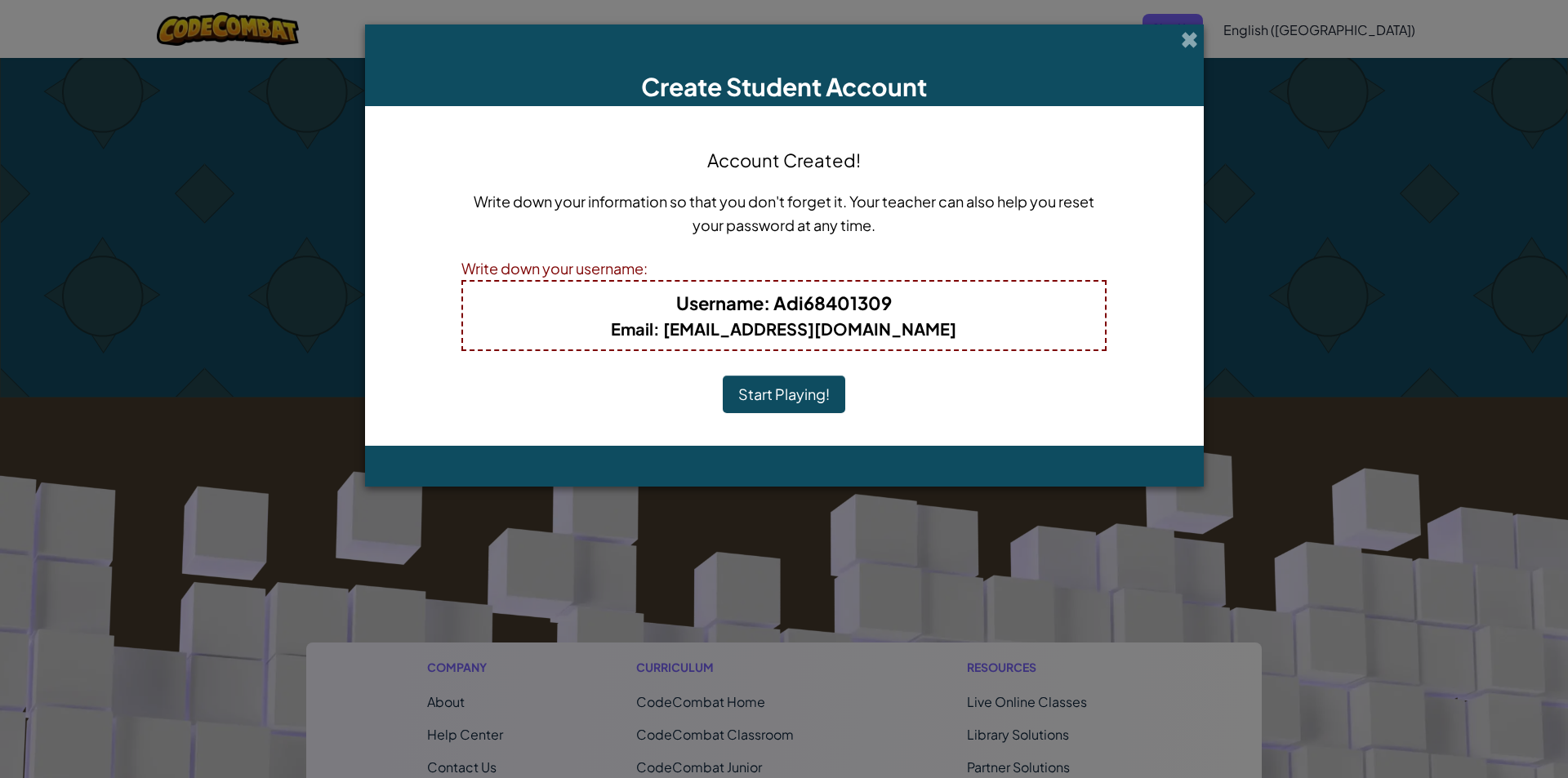
click at [778, 399] on button "Start Playing!" at bounding box center [784, 395] width 123 height 37
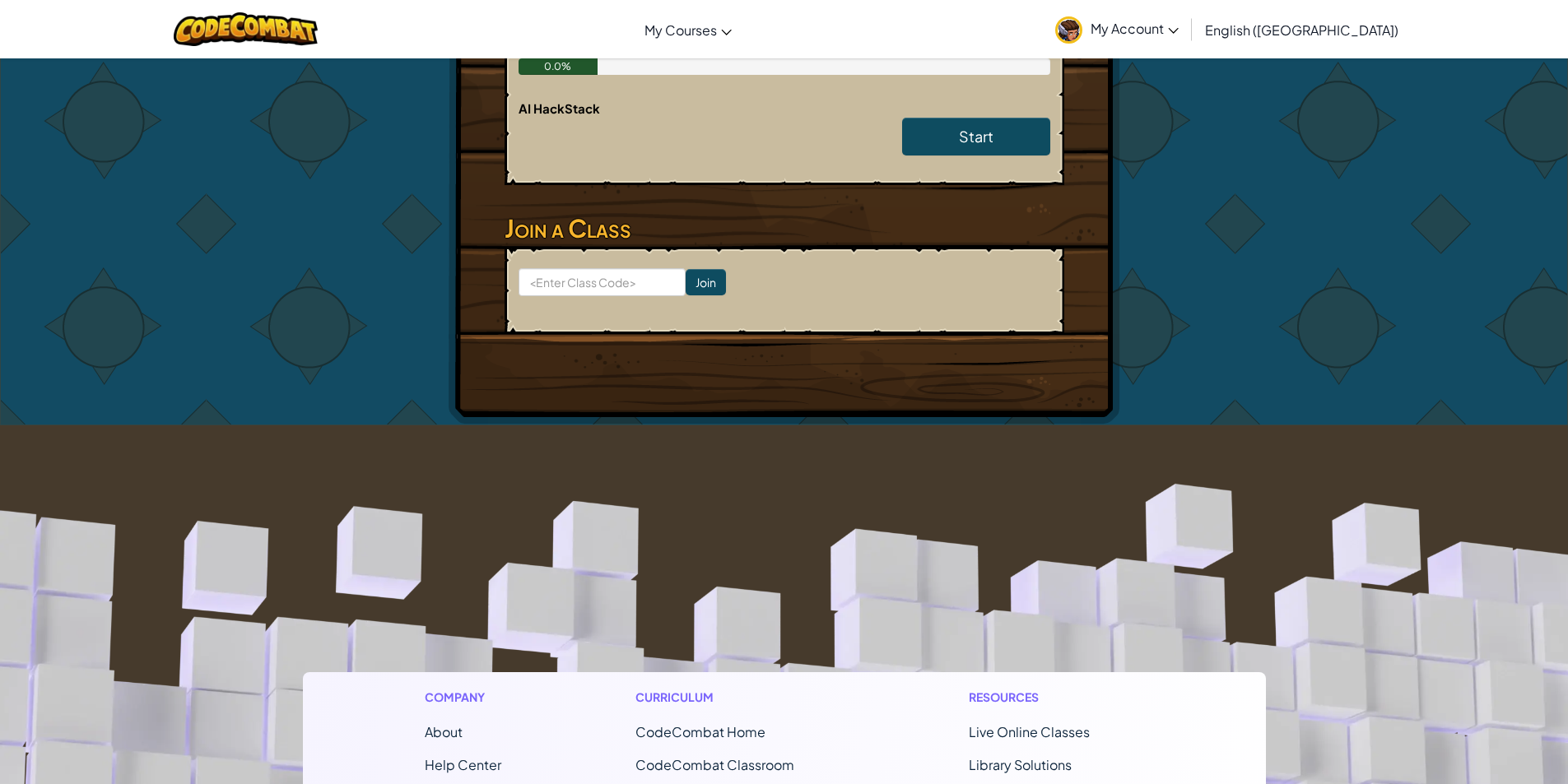
scroll to position [411, 0]
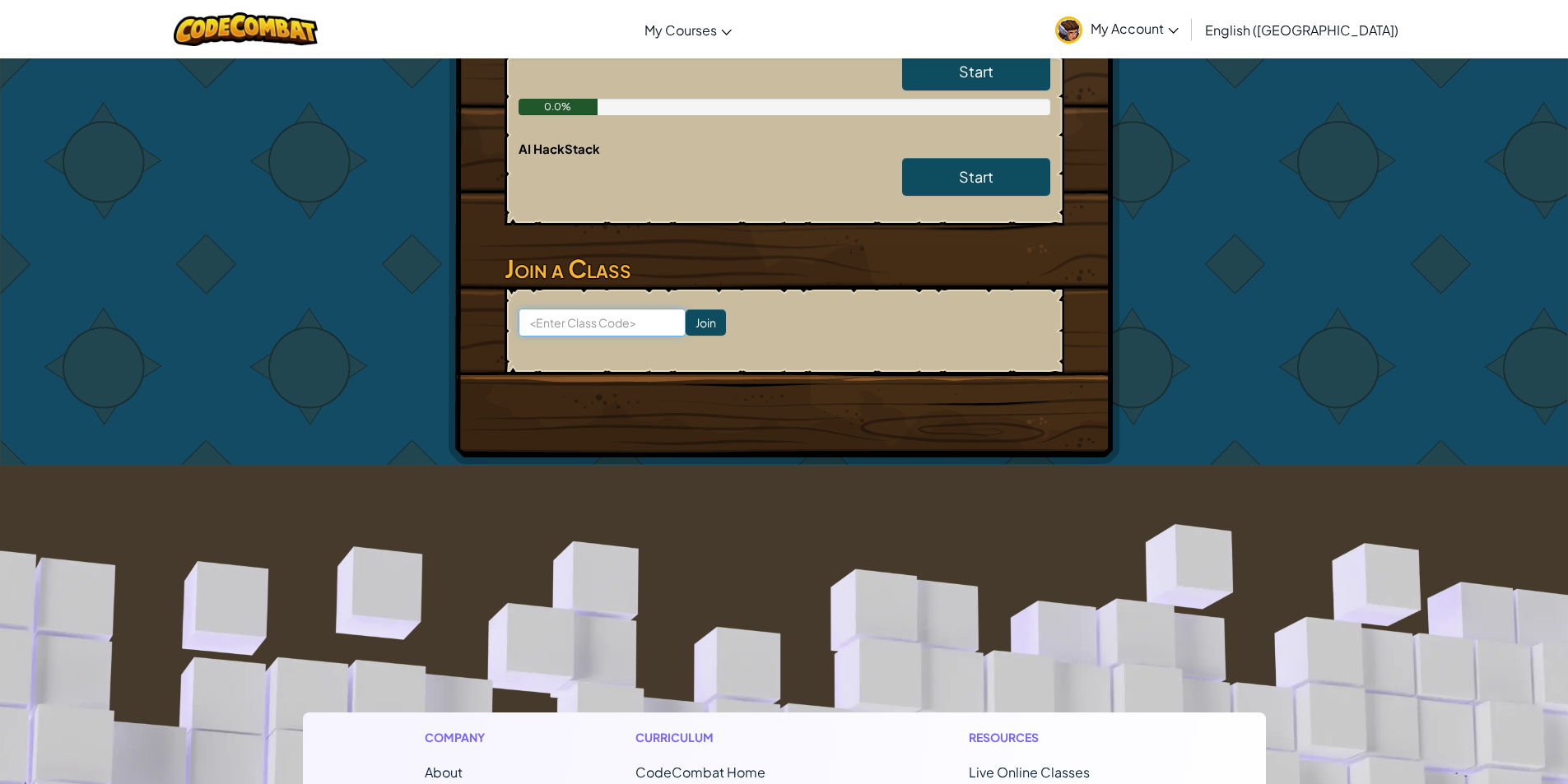
click at [629, 323] on input at bounding box center [602, 322] width 167 height 28
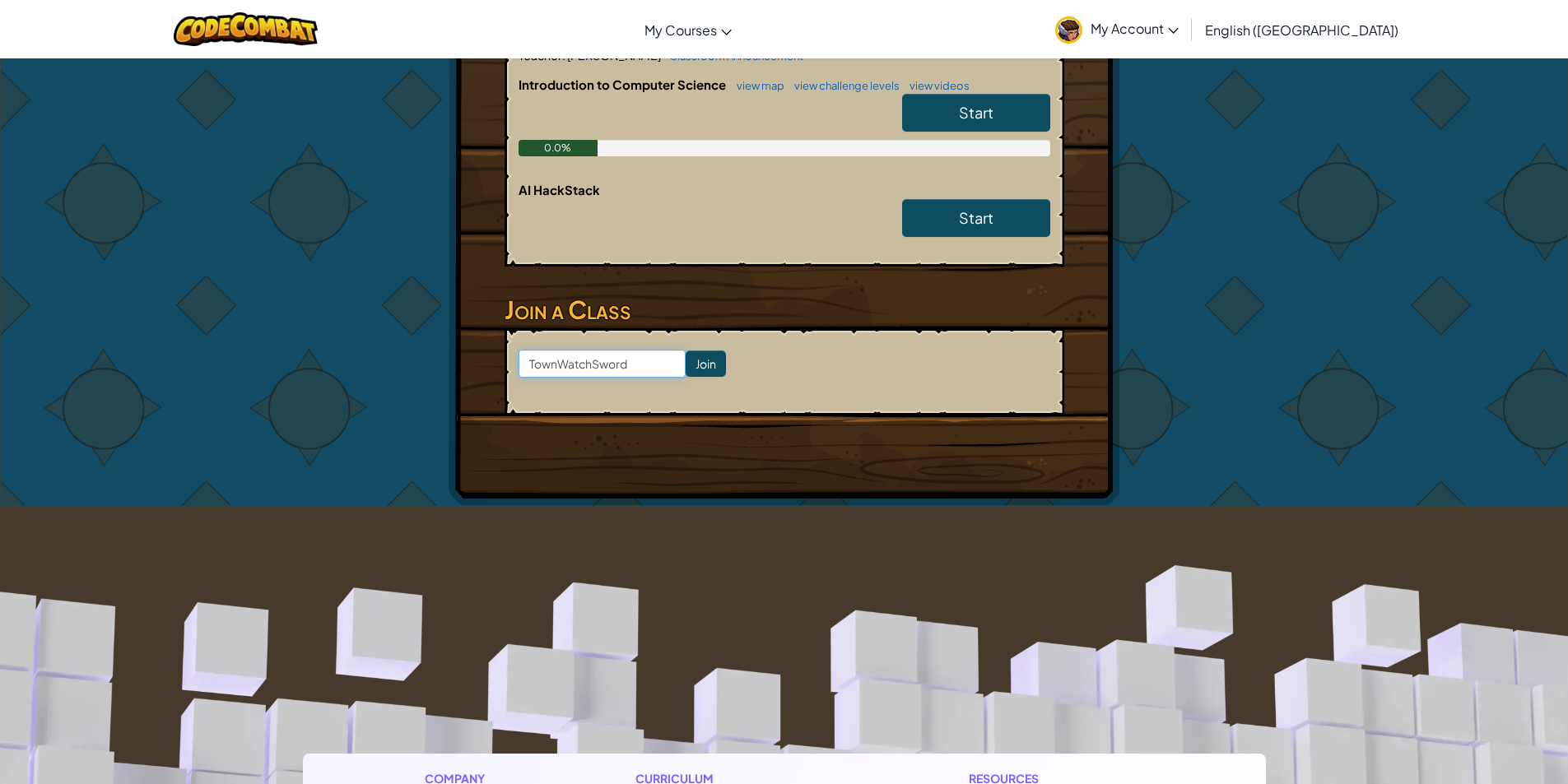
scroll to position [329, 0]
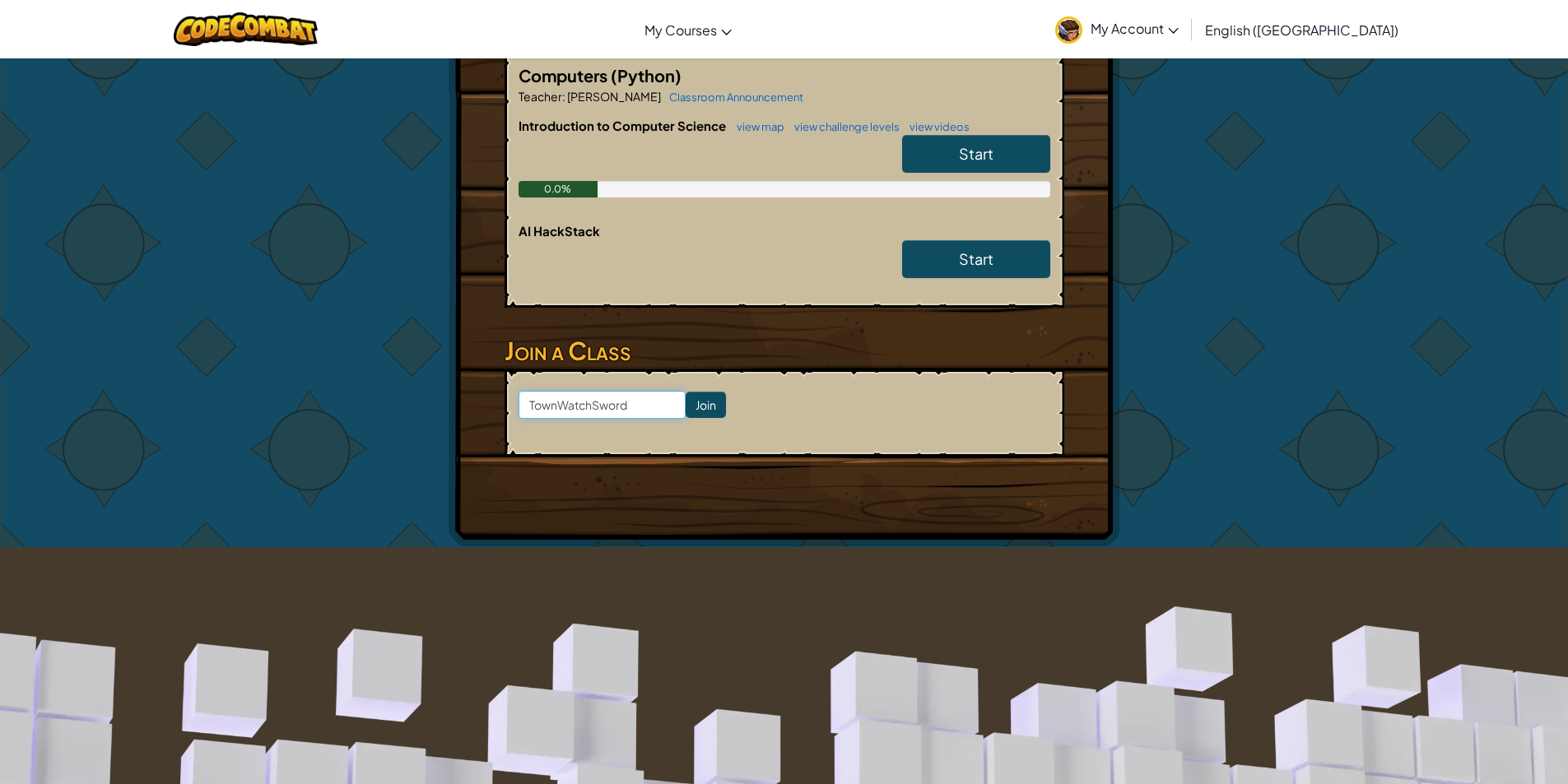
type input "TownWatchSword"
click at [686, 403] on input "Join" at bounding box center [706, 404] width 40 height 27
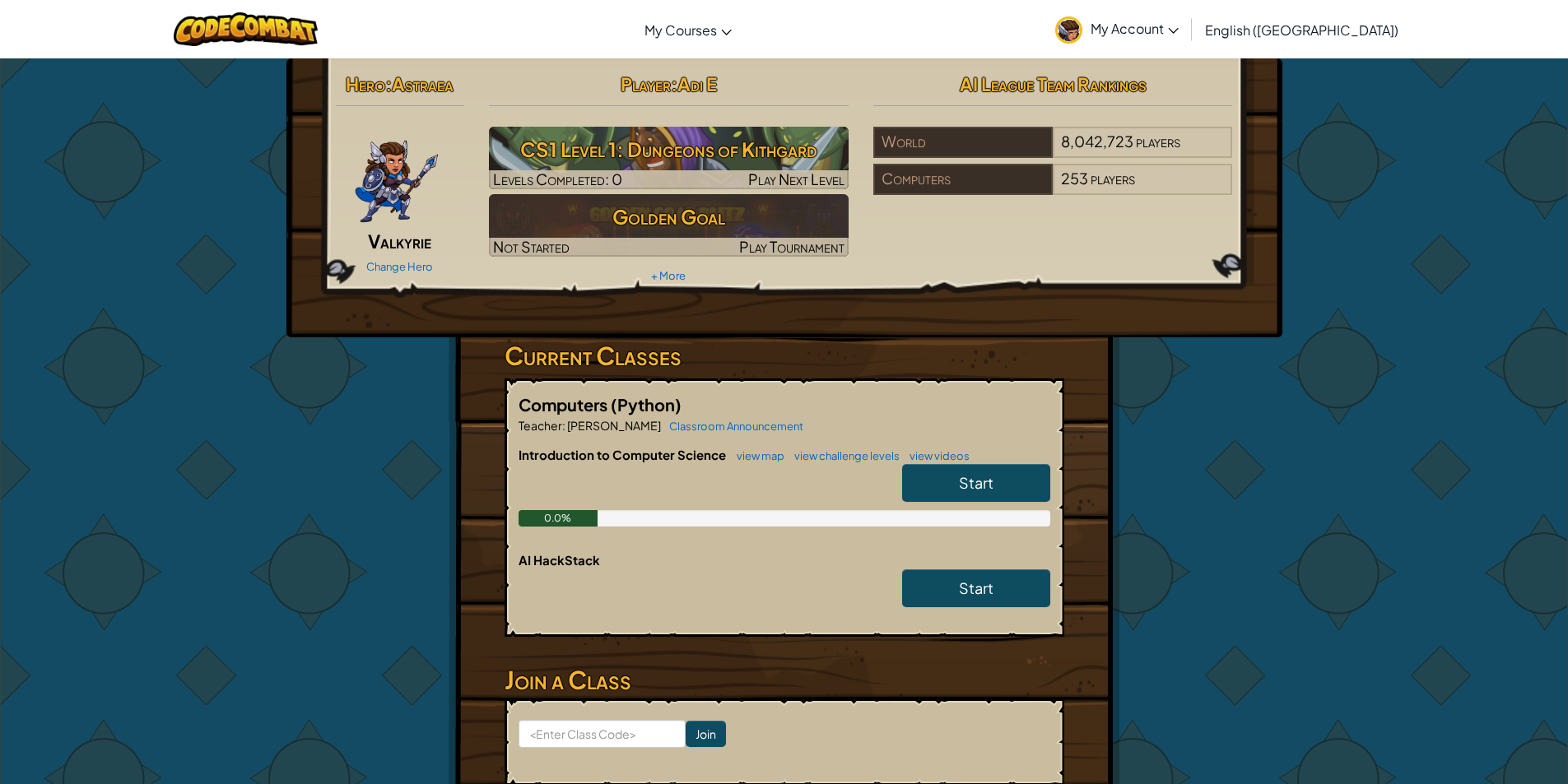
click at [956, 491] on link "Start" at bounding box center [976, 482] width 148 height 38
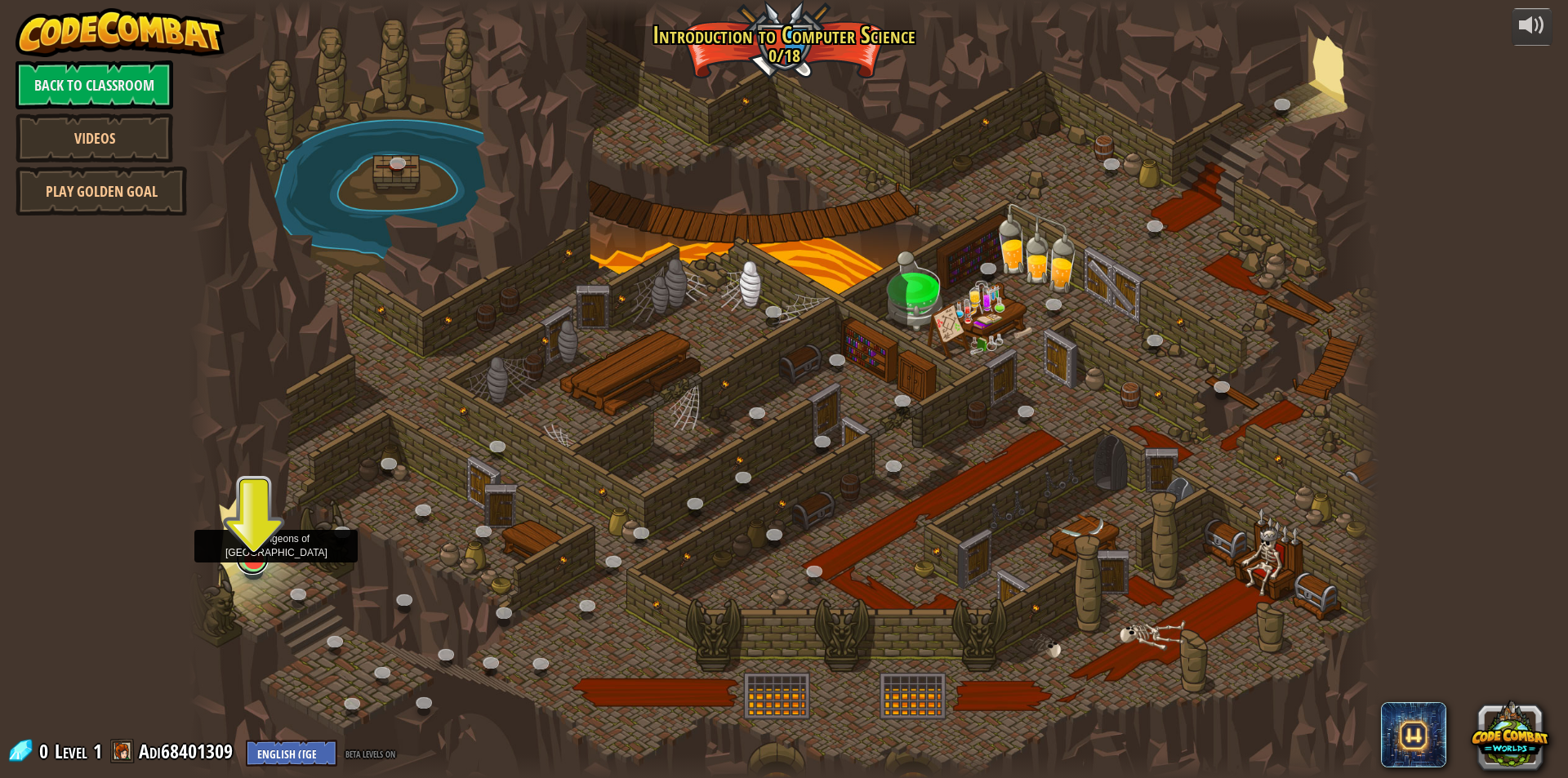
click at [254, 565] on link at bounding box center [252, 558] width 32 height 32
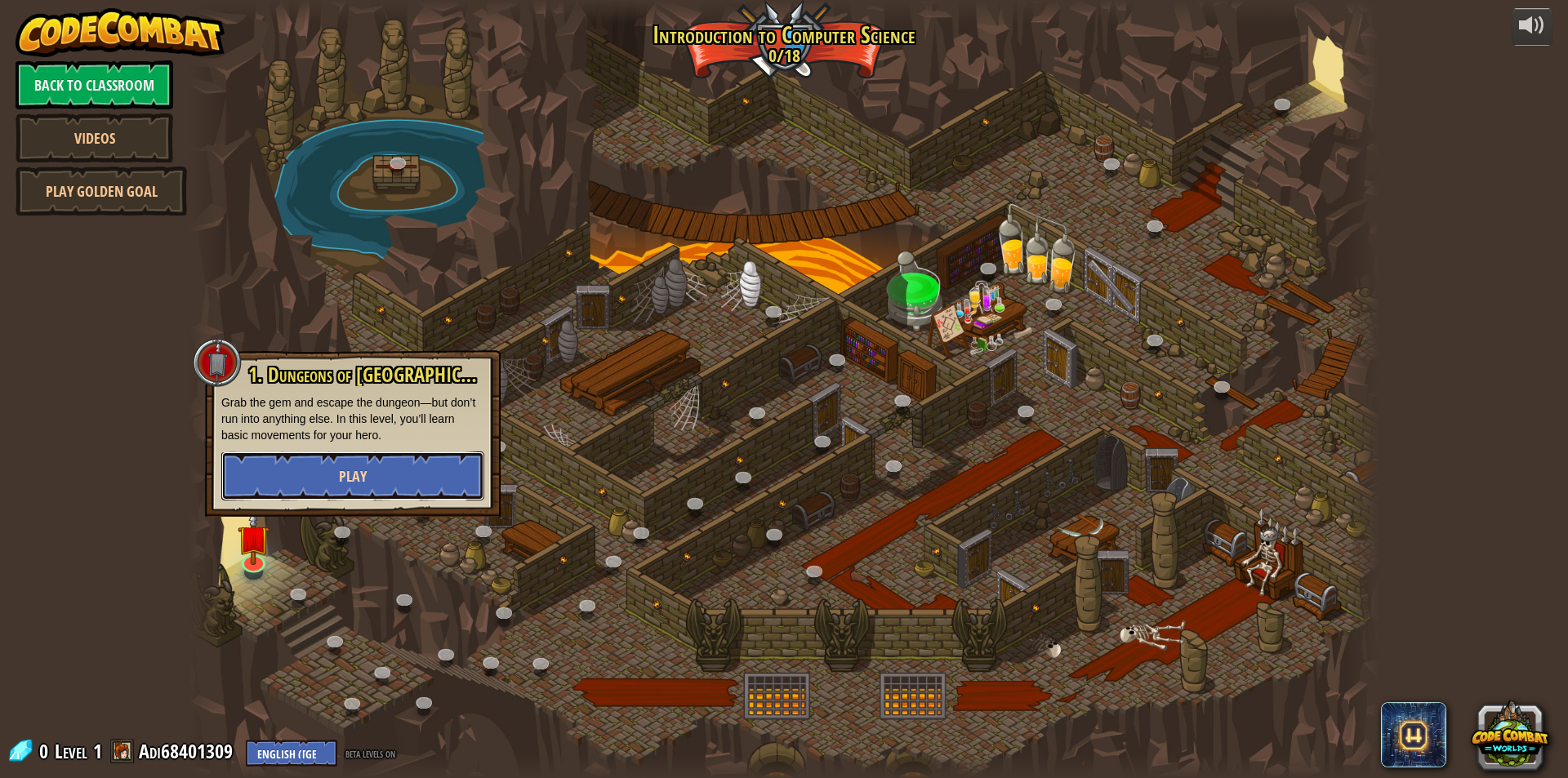
click at [307, 475] on button "Play" at bounding box center [352, 476] width 263 height 49
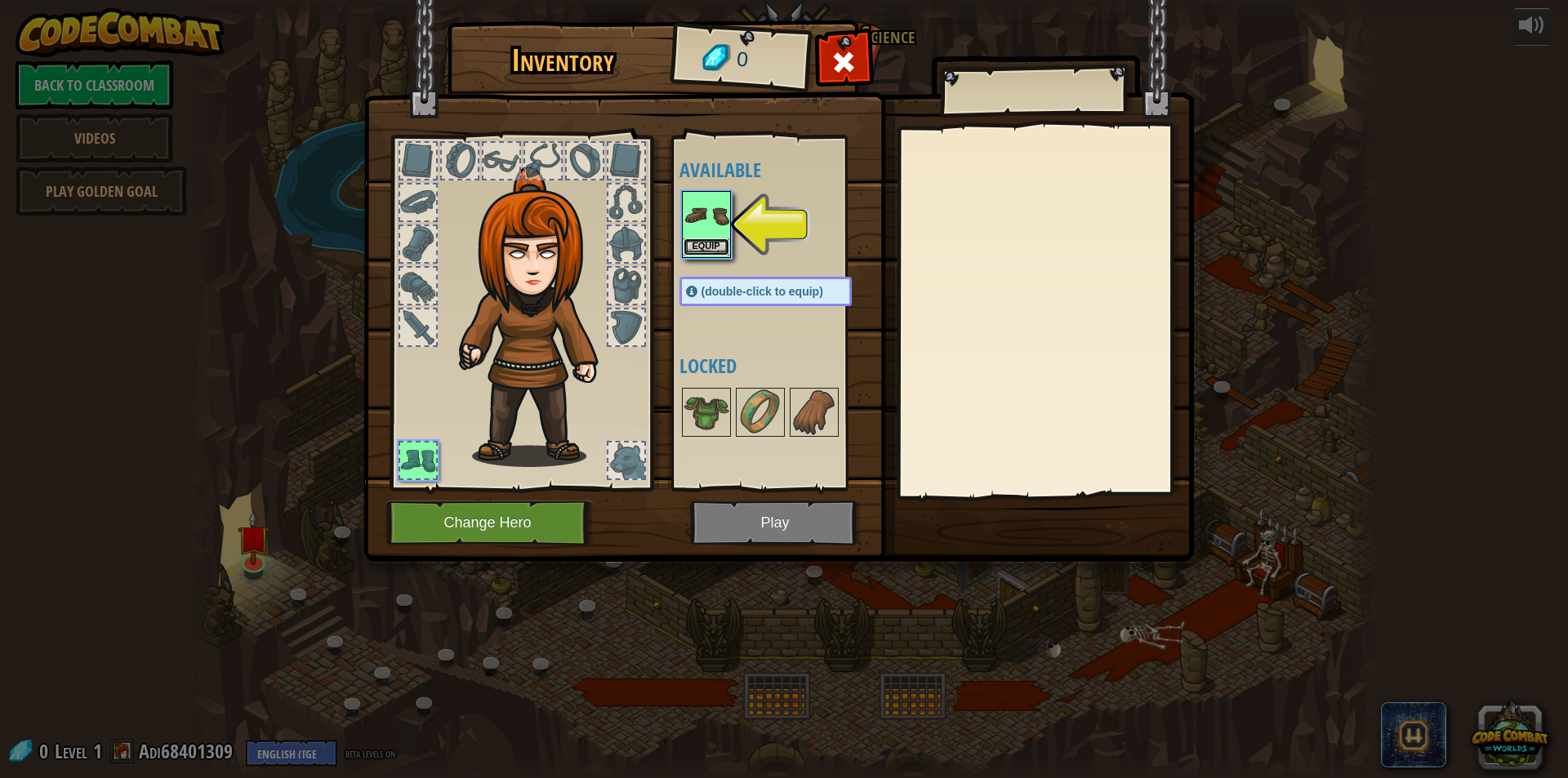
click at [704, 239] on button "Equip" at bounding box center [706, 247] width 46 height 17
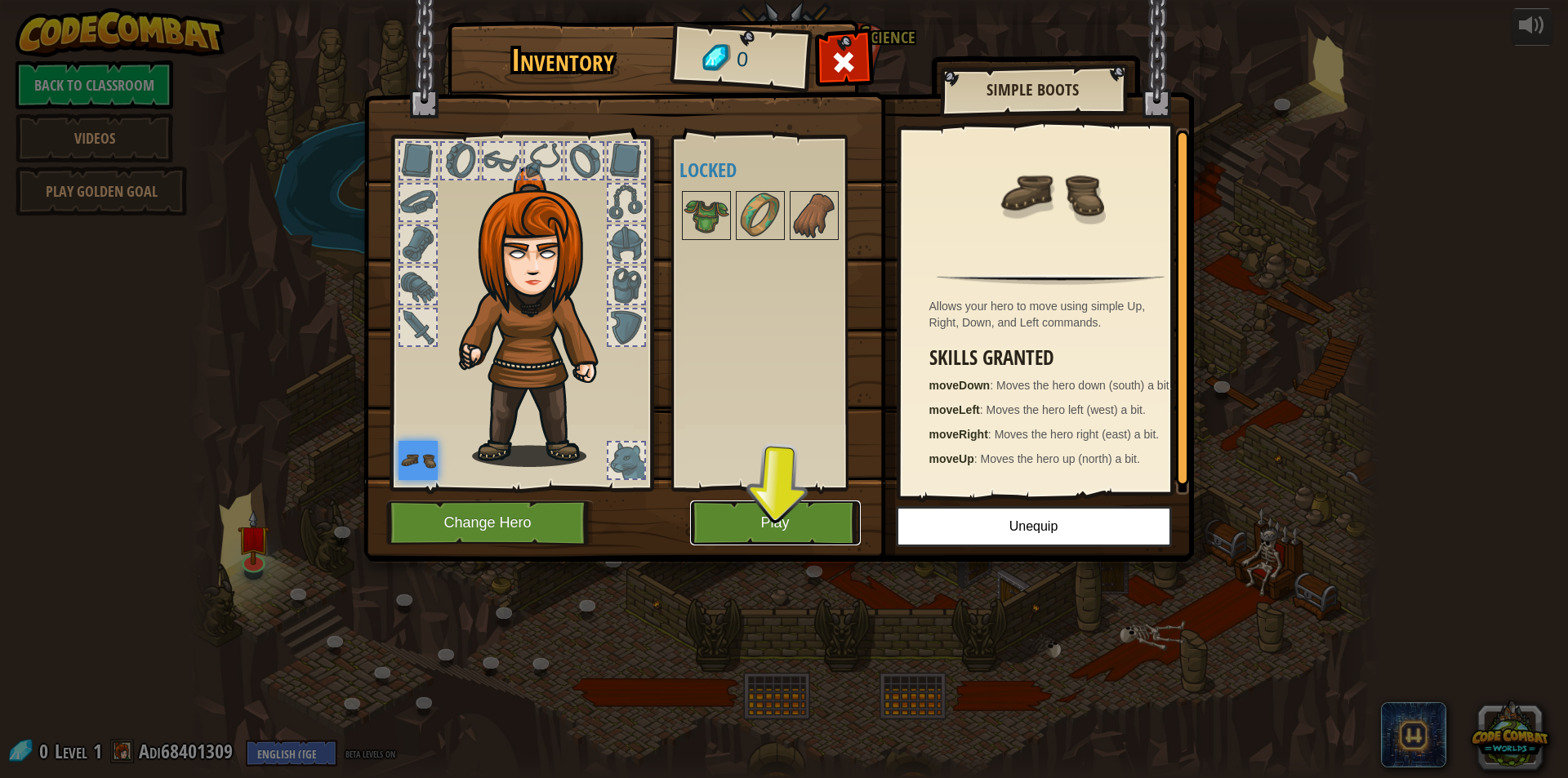
click at [766, 520] on button "Play" at bounding box center [775, 522] width 171 height 45
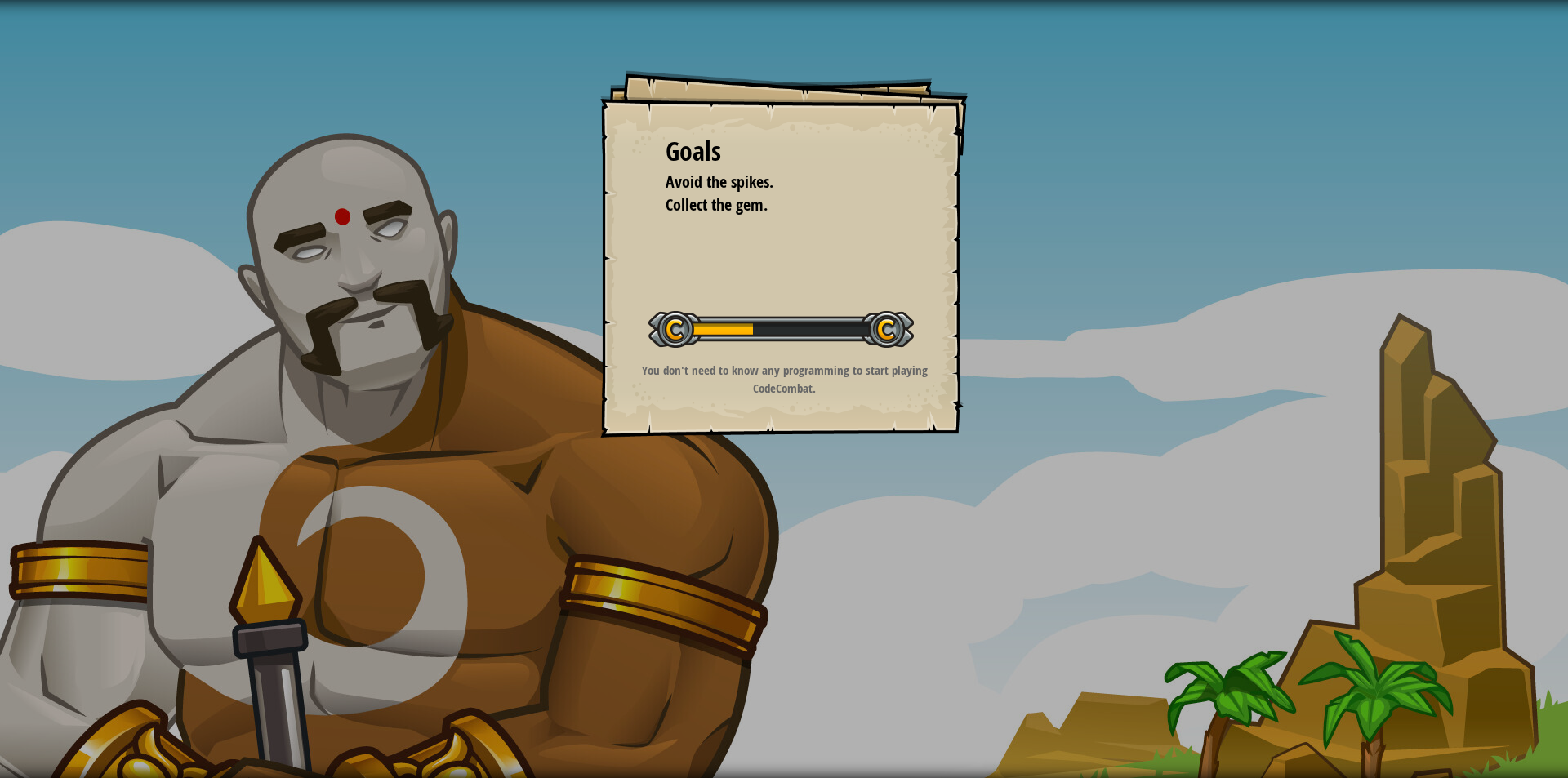
drag, startPoint x: 750, startPoint y: 328, endPoint x: 859, endPoint y: 336, distance: 109.3
click at [859, 336] on div "Start Level" at bounding box center [781, 327] width 265 height 65
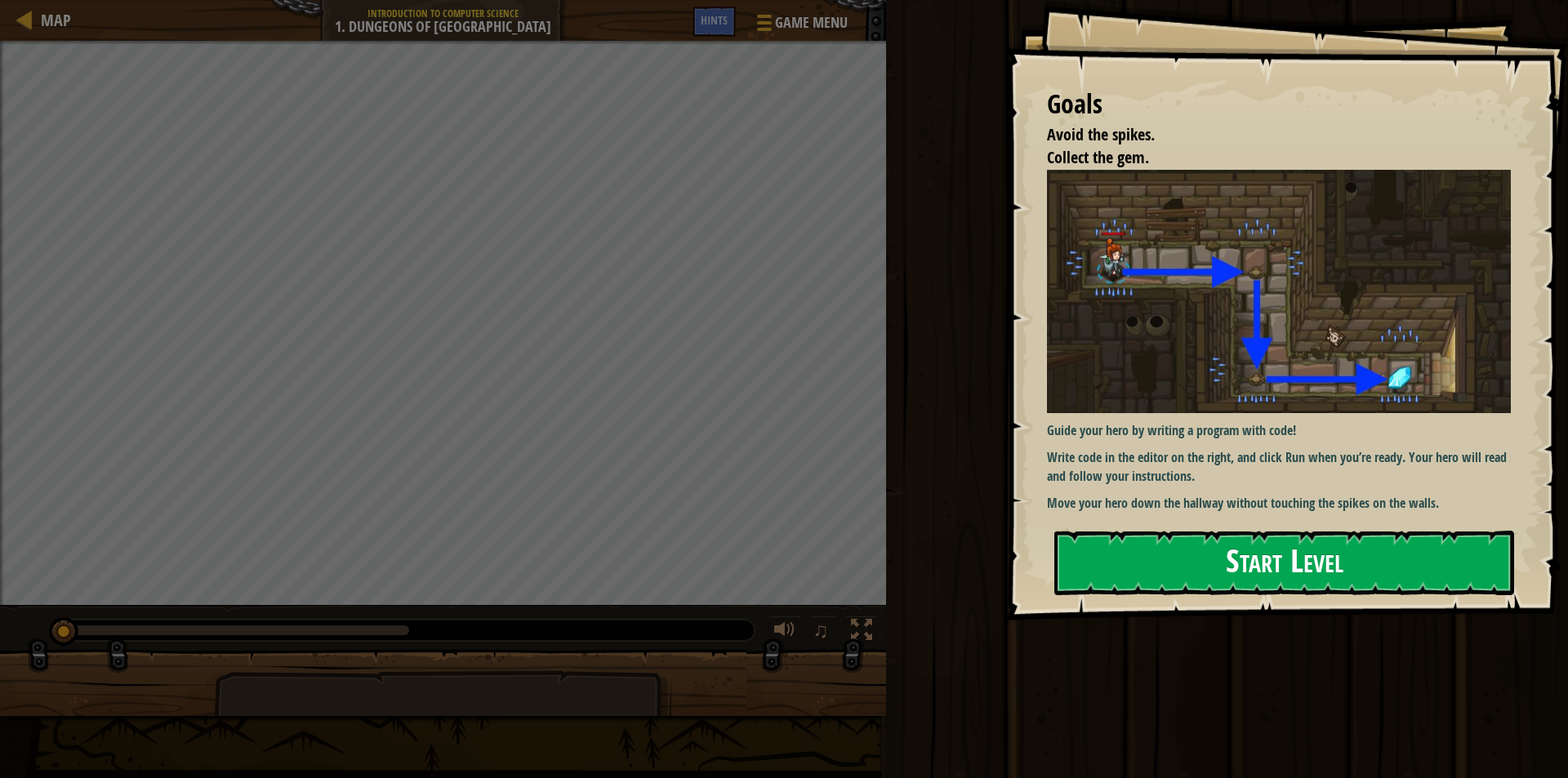
click at [1166, 551] on button "Start Level" at bounding box center [1284, 563] width 459 height 65
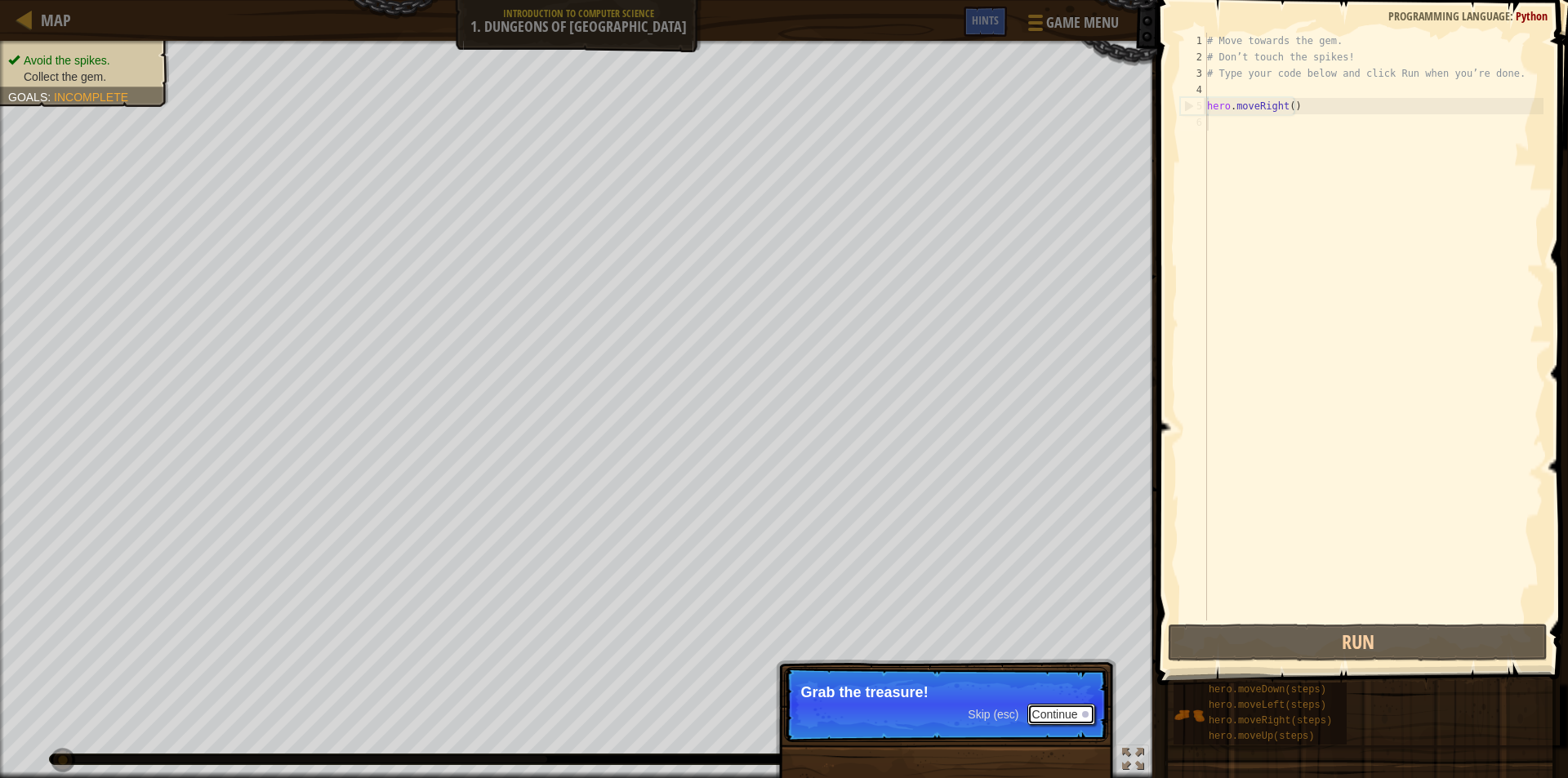
click at [1041, 709] on button "Continue" at bounding box center [1062, 713] width 68 height 21
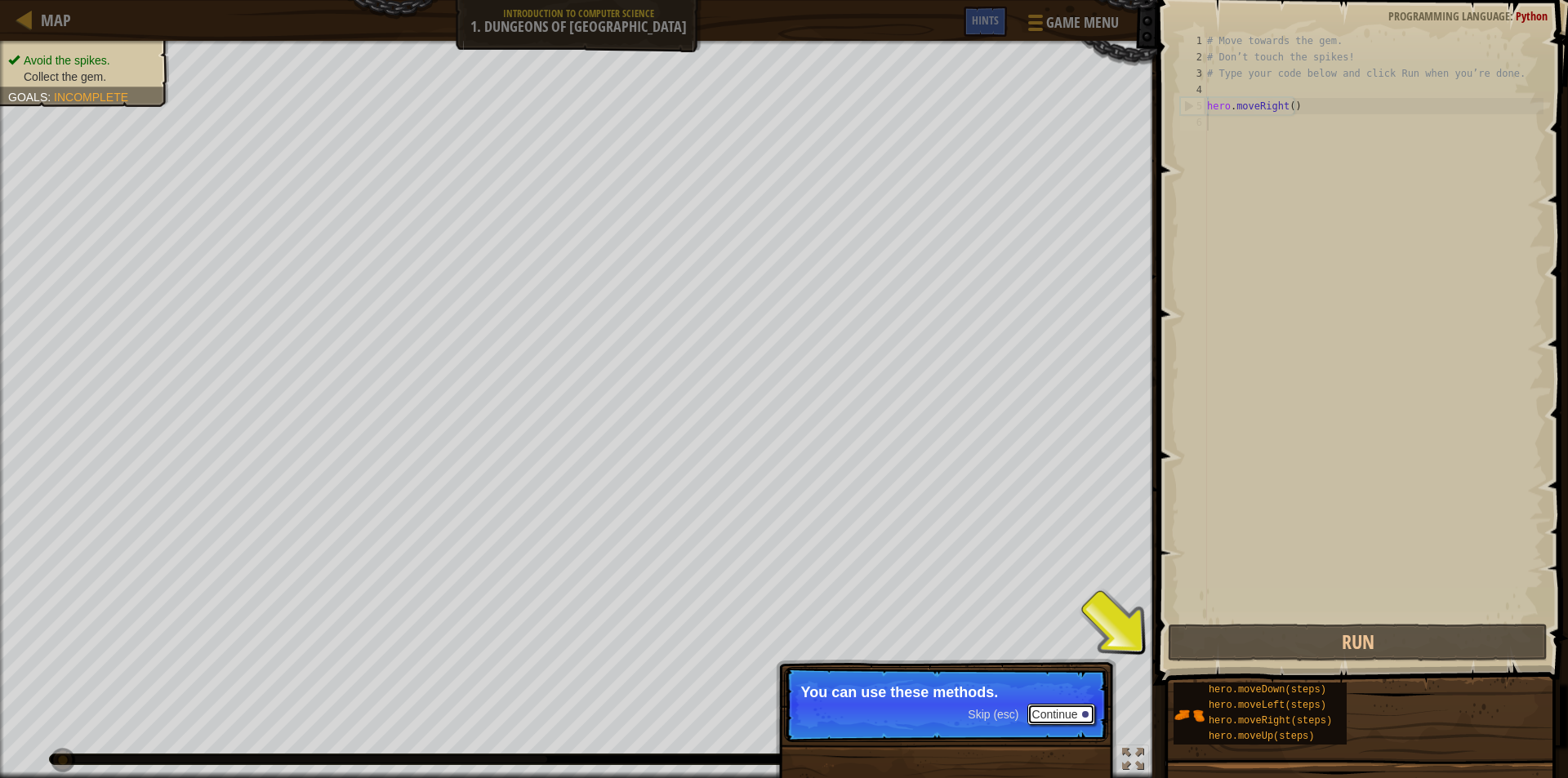
click at [1071, 718] on button "Continue" at bounding box center [1062, 713] width 68 height 21
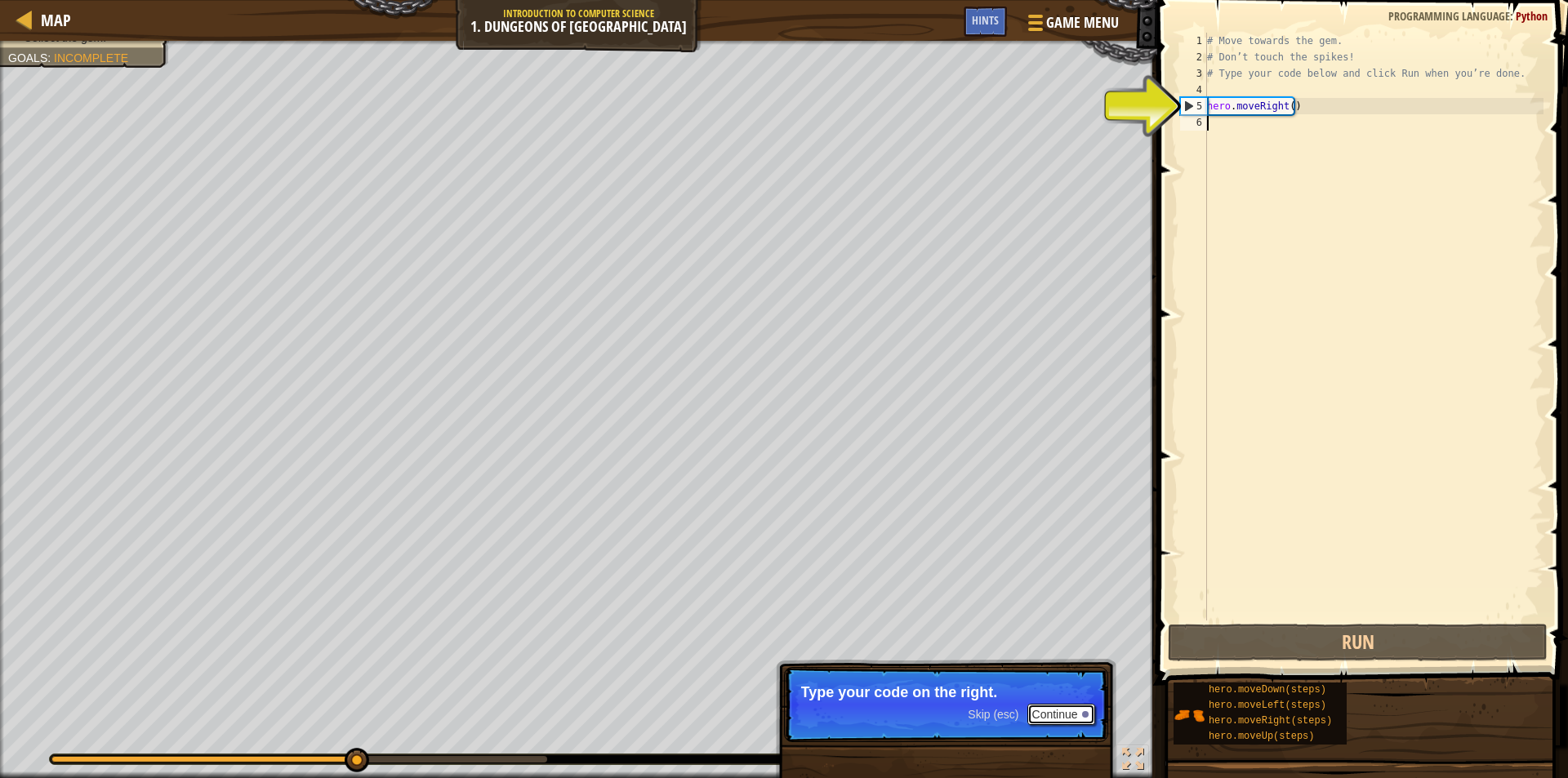
click at [1068, 718] on button "Continue" at bounding box center [1062, 713] width 68 height 21
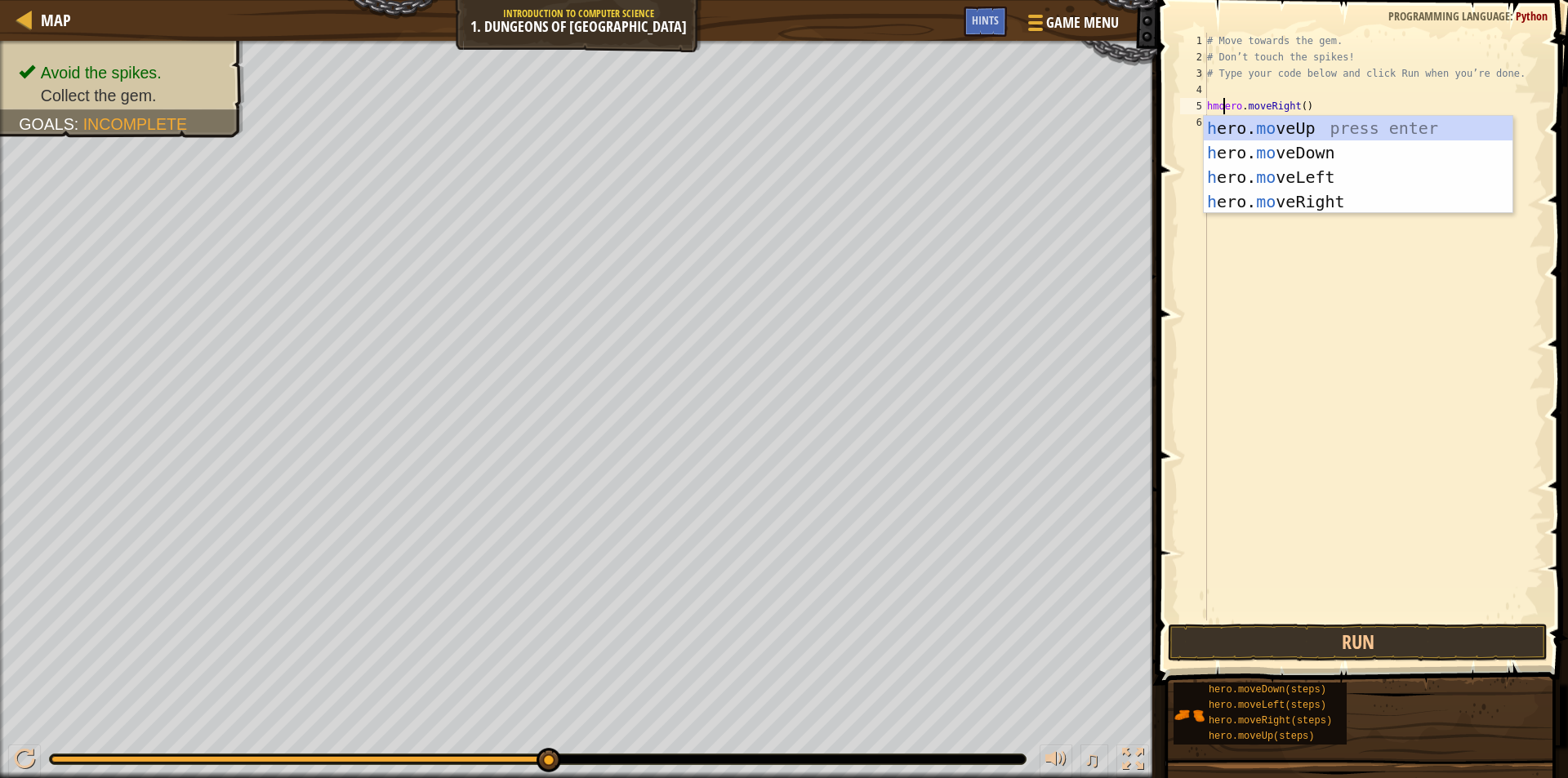
scroll to position [8, 2]
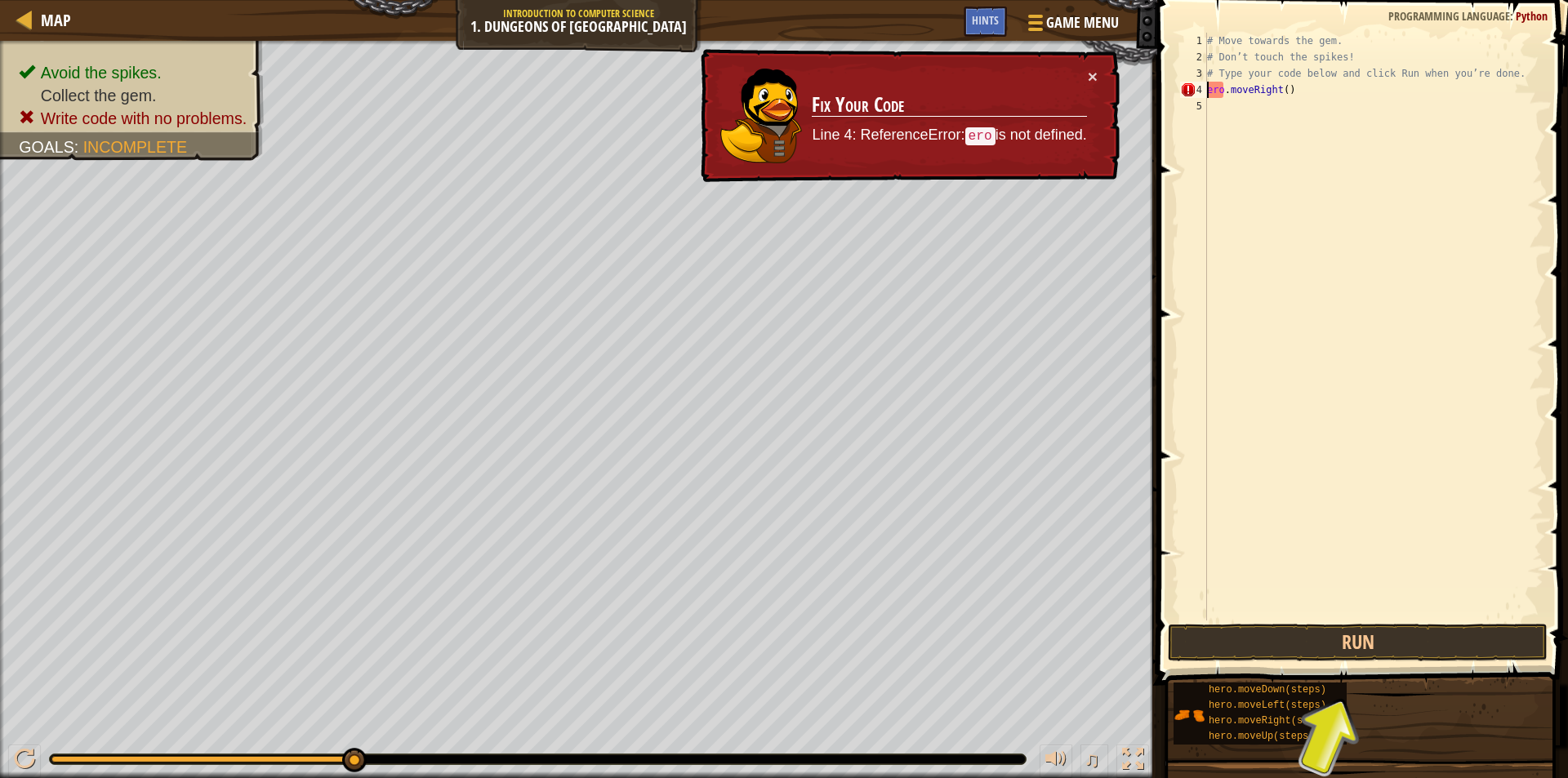
type textarea "ero.moveRight()"
click at [975, 129] on code "ero" at bounding box center [981, 136] width 31 height 18
click at [1200, 112] on div "5" at bounding box center [1194, 105] width 27 height 16
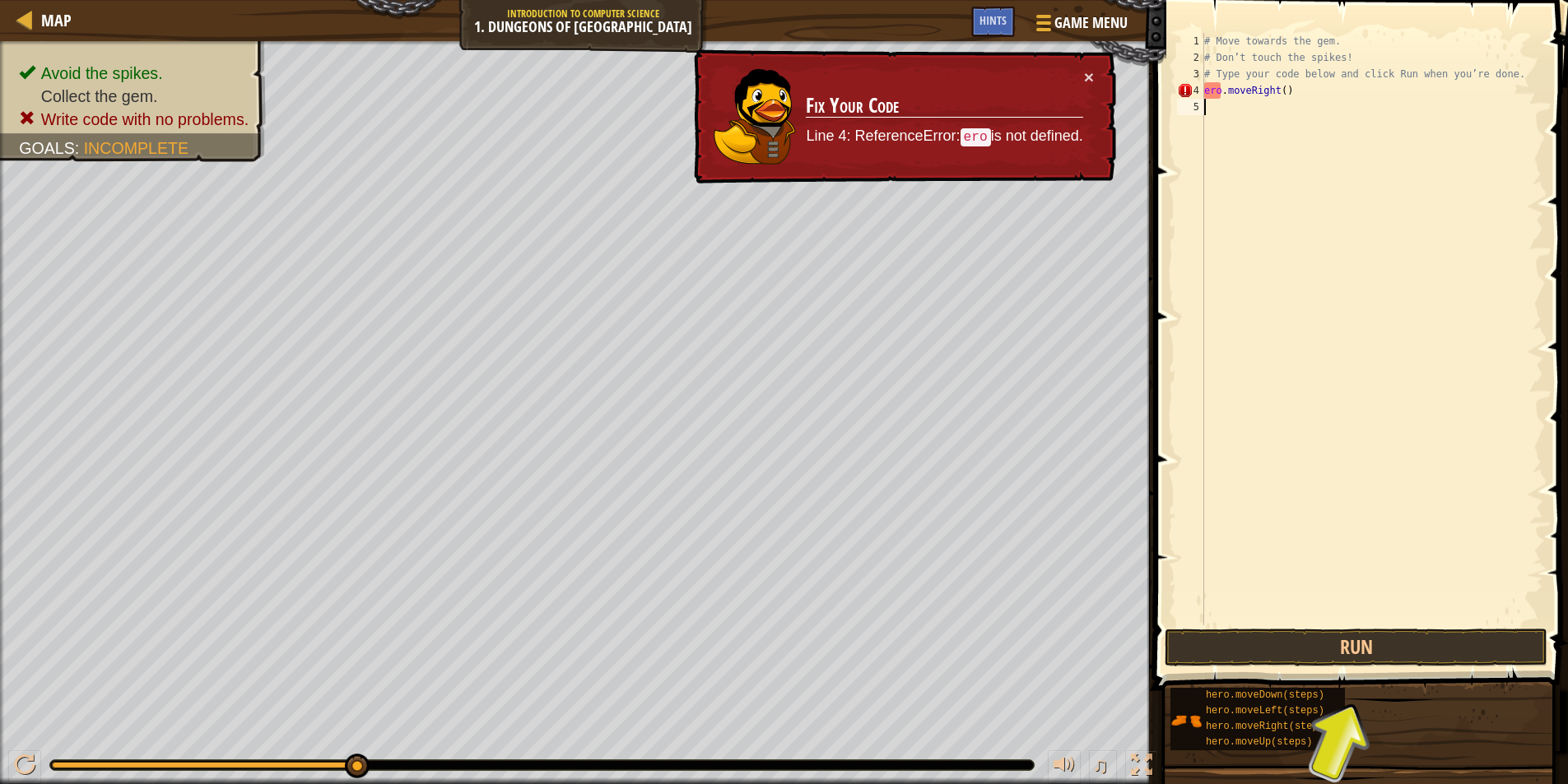
click at [1241, 109] on div "# Move towards the gem. # Don’t touch the spikes! # Type your code below and cl…" at bounding box center [1372, 345] width 342 height 625
drag, startPoint x: 1306, startPoint y: 94, endPoint x: 1164, endPoint y: 101, distance: 142.2
click at [1164, 101] on div "1 2 3 4 5 # Move towards the gem. # Don’t touch the spikes! # Type your code be…" at bounding box center [1358, 378] width 419 height 739
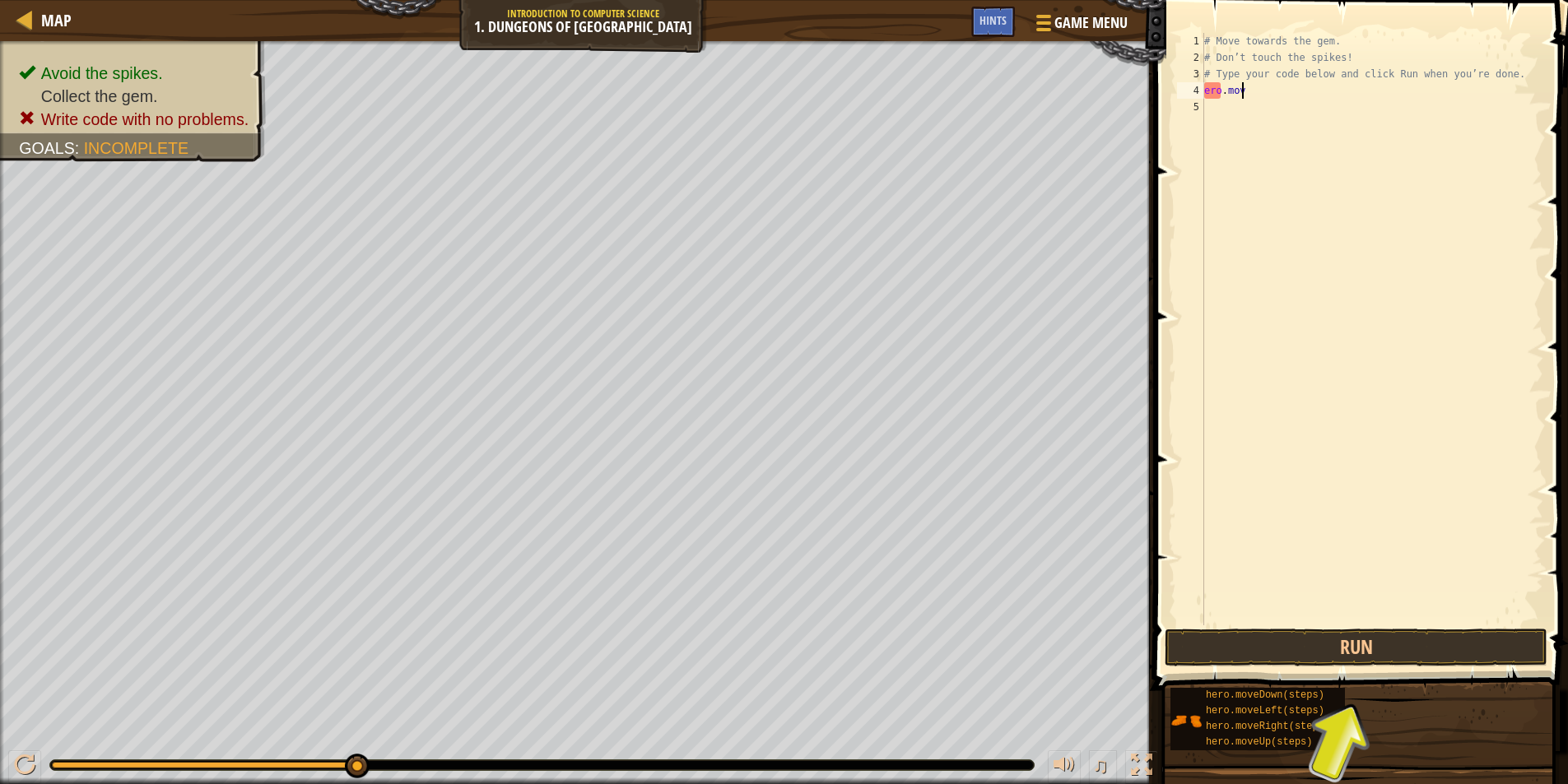
type textarea "e"
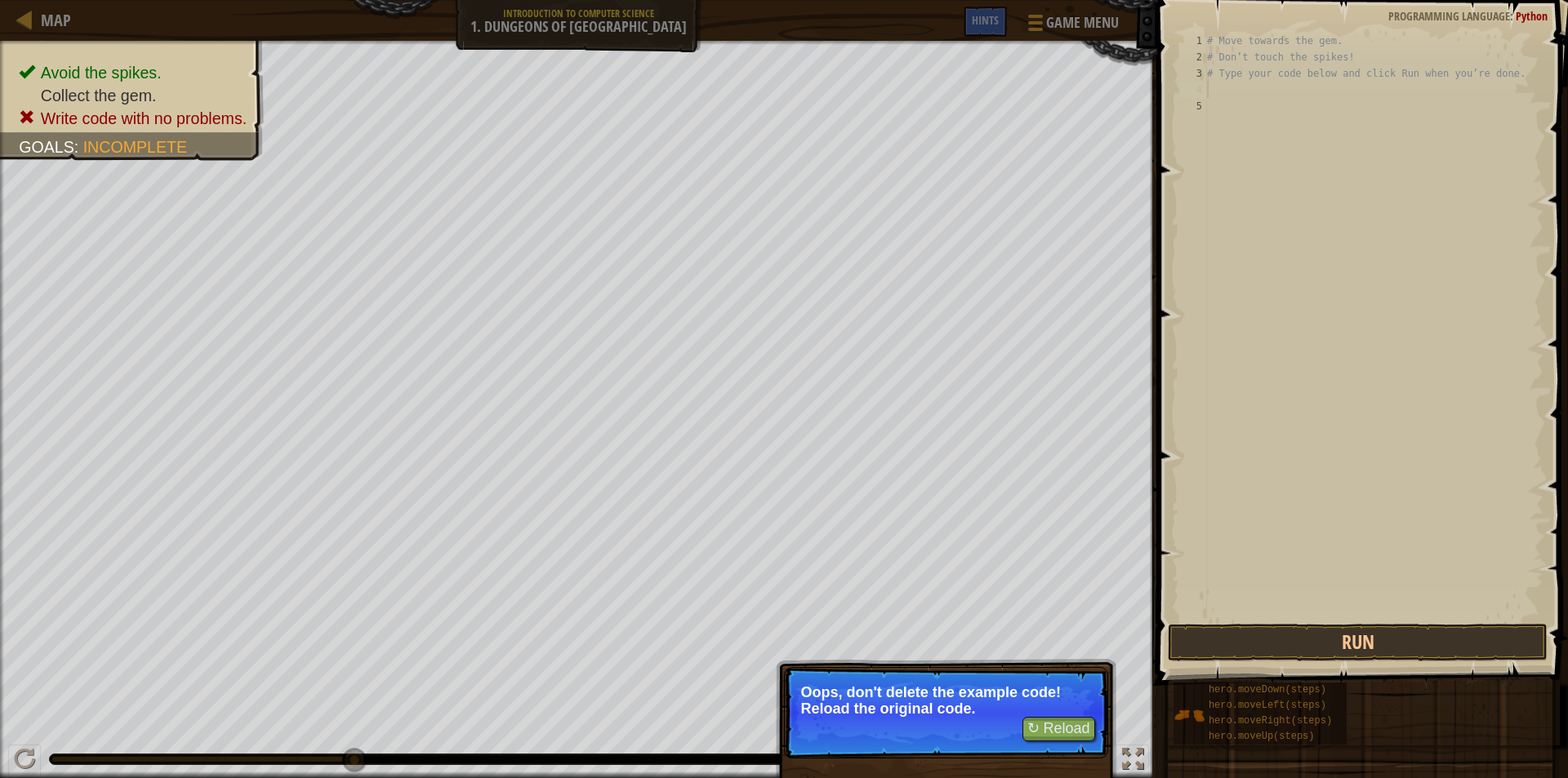
drag, startPoint x: 909, startPoint y: 683, endPoint x: 989, endPoint y: 715, distance: 86.2
click at [910, 684] on p "↻ Reload Oops, don't delete the example code! Reload the original code." at bounding box center [946, 713] width 324 height 92
click at [1035, 724] on button "↻ Reload" at bounding box center [1058, 729] width 72 height 25
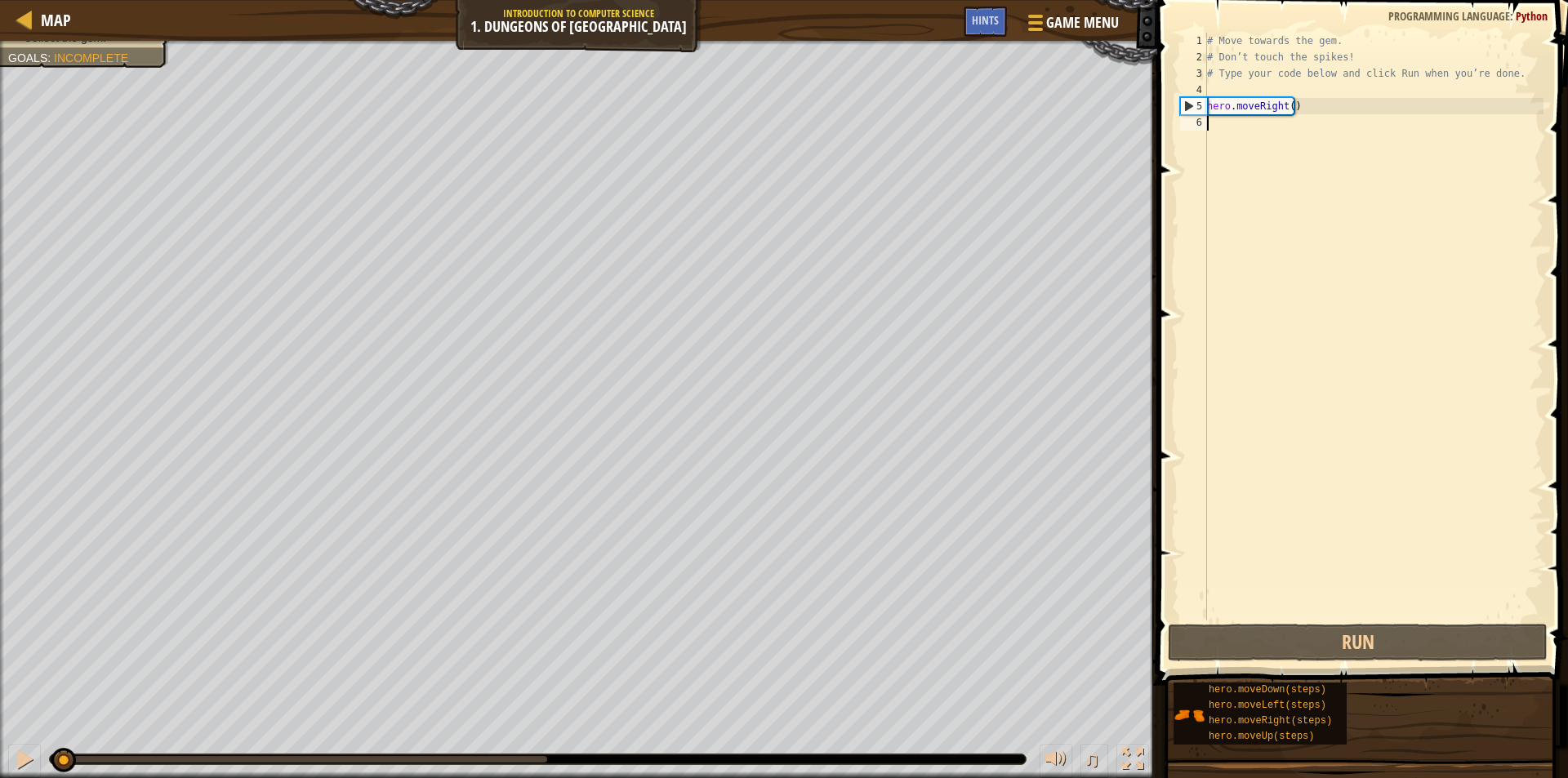
click at [1234, 141] on div "# Move towards the gem. # Don’t touch the spikes! # Type your code below and cl…" at bounding box center [1373, 343] width 339 height 621
click at [1218, 121] on div "# Move towards the gem. # Don’t touch the spikes! # Type your code below and cl…" at bounding box center [1373, 343] width 339 height 621
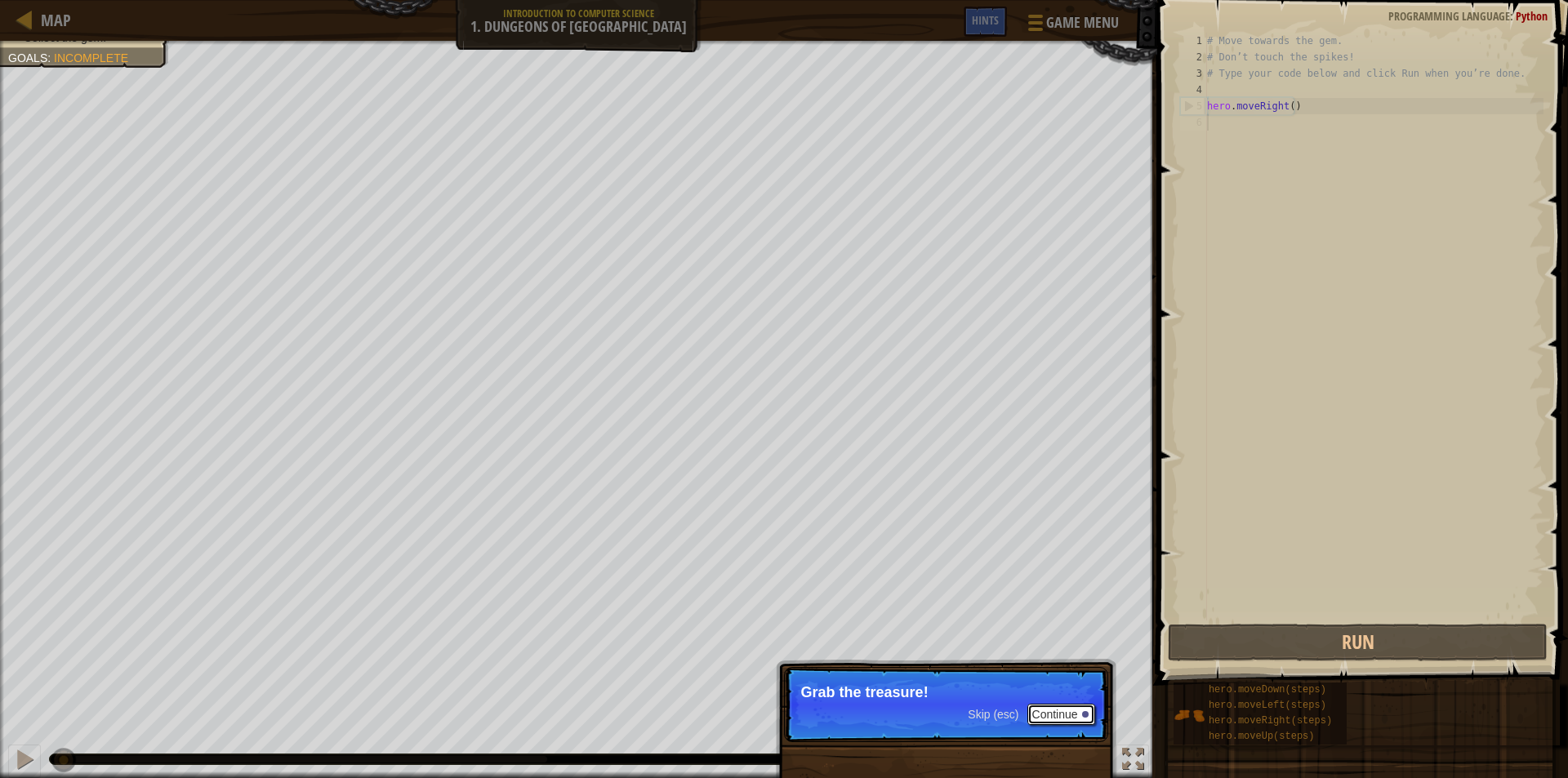
click at [1072, 707] on button "Continue" at bounding box center [1062, 713] width 68 height 21
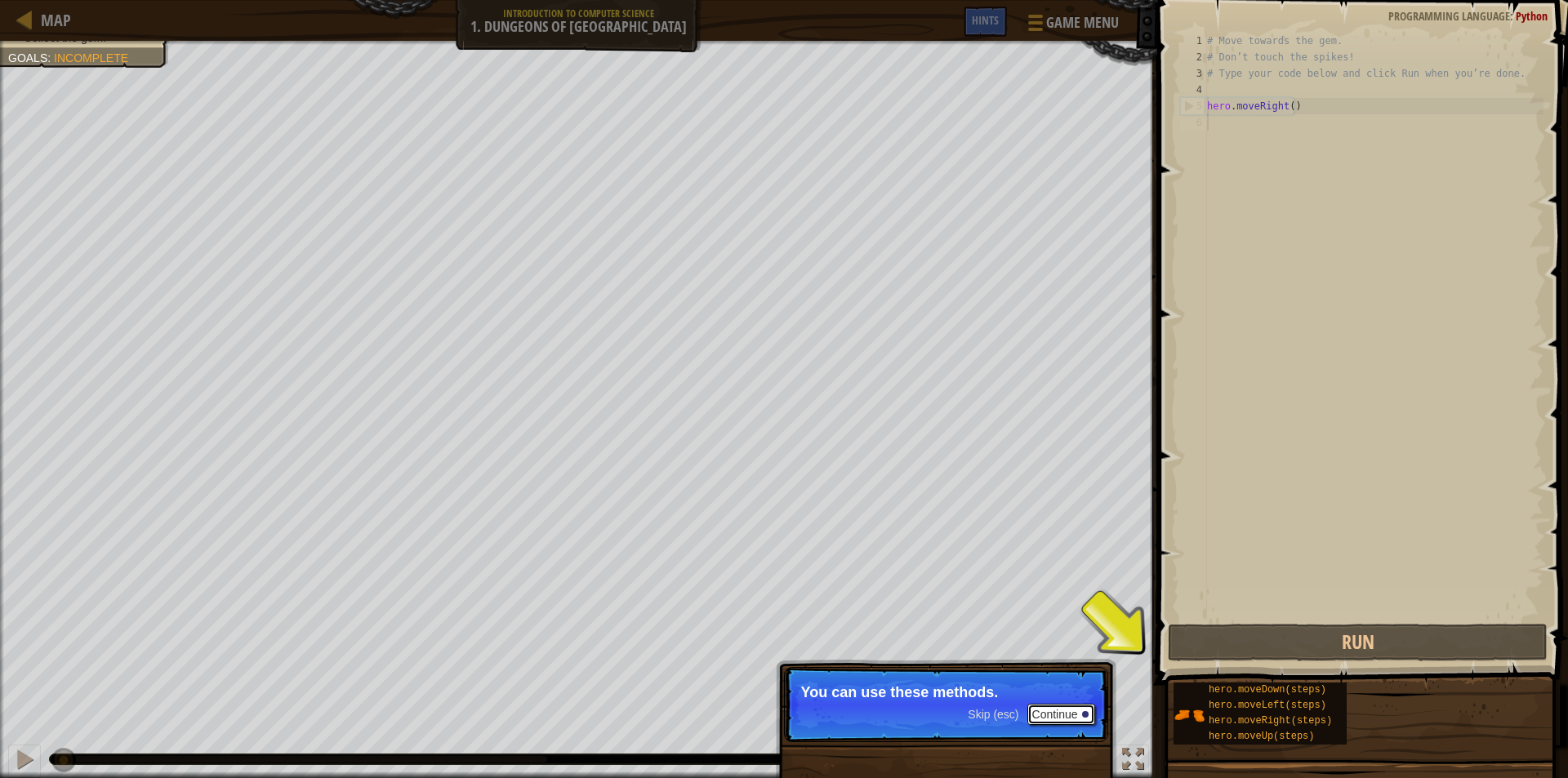
click at [1056, 711] on button "Continue" at bounding box center [1062, 713] width 68 height 21
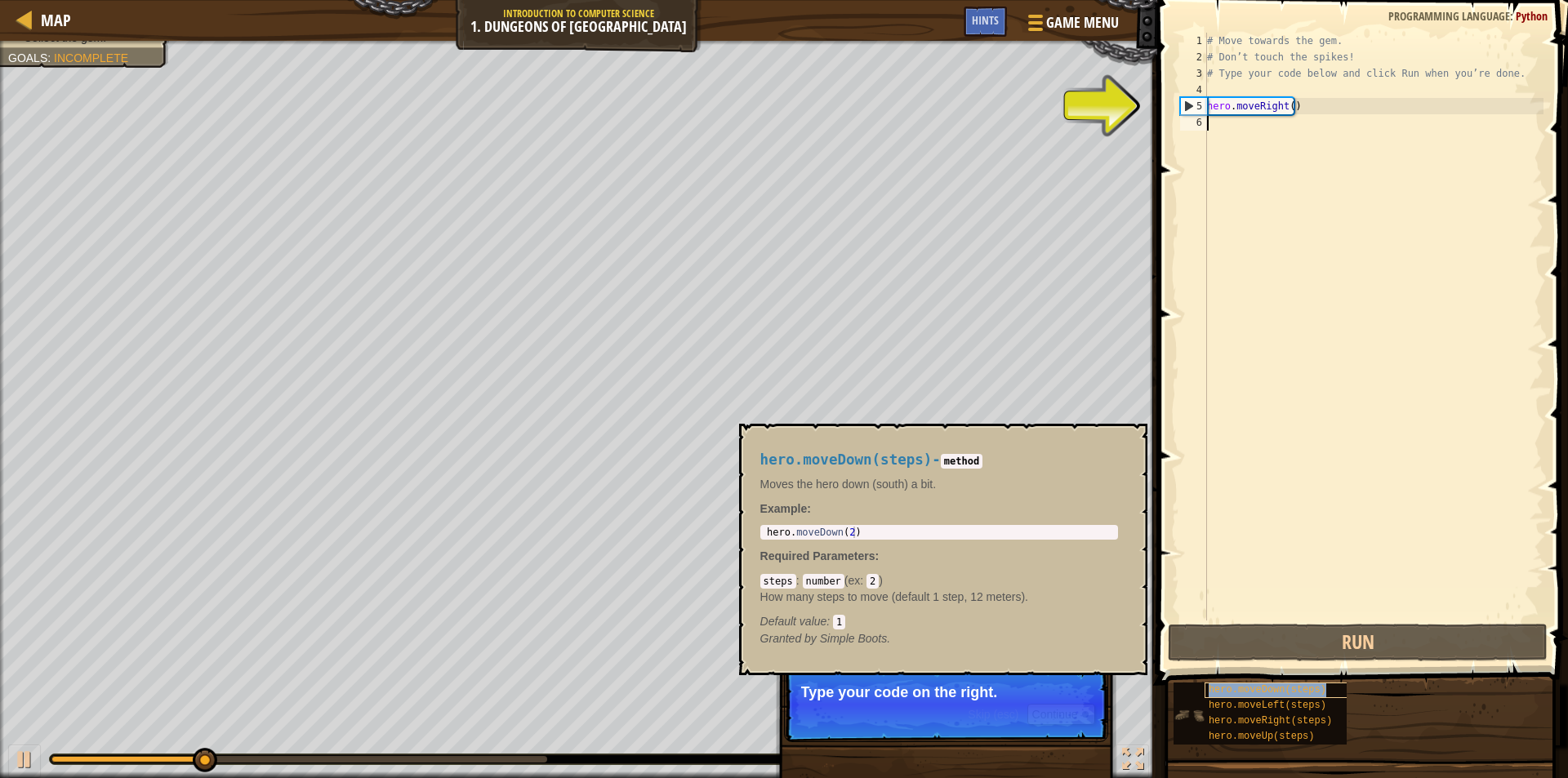
click at [1225, 694] on span "hero.moveDown(steps)" at bounding box center [1268, 689] width 117 height 11
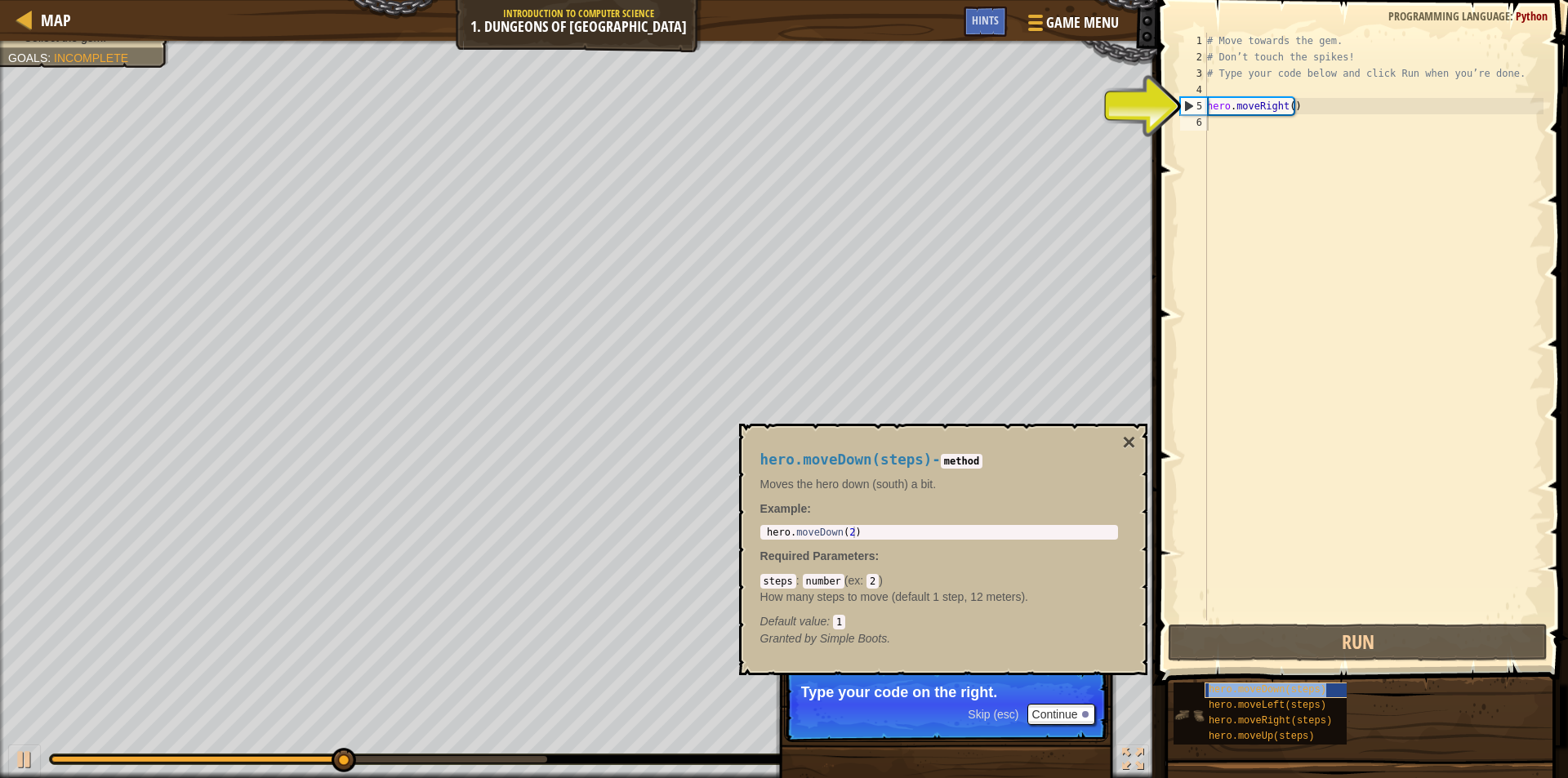
click at [1229, 690] on span "hero.moveDown(steps)" at bounding box center [1268, 689] width 117 height 11
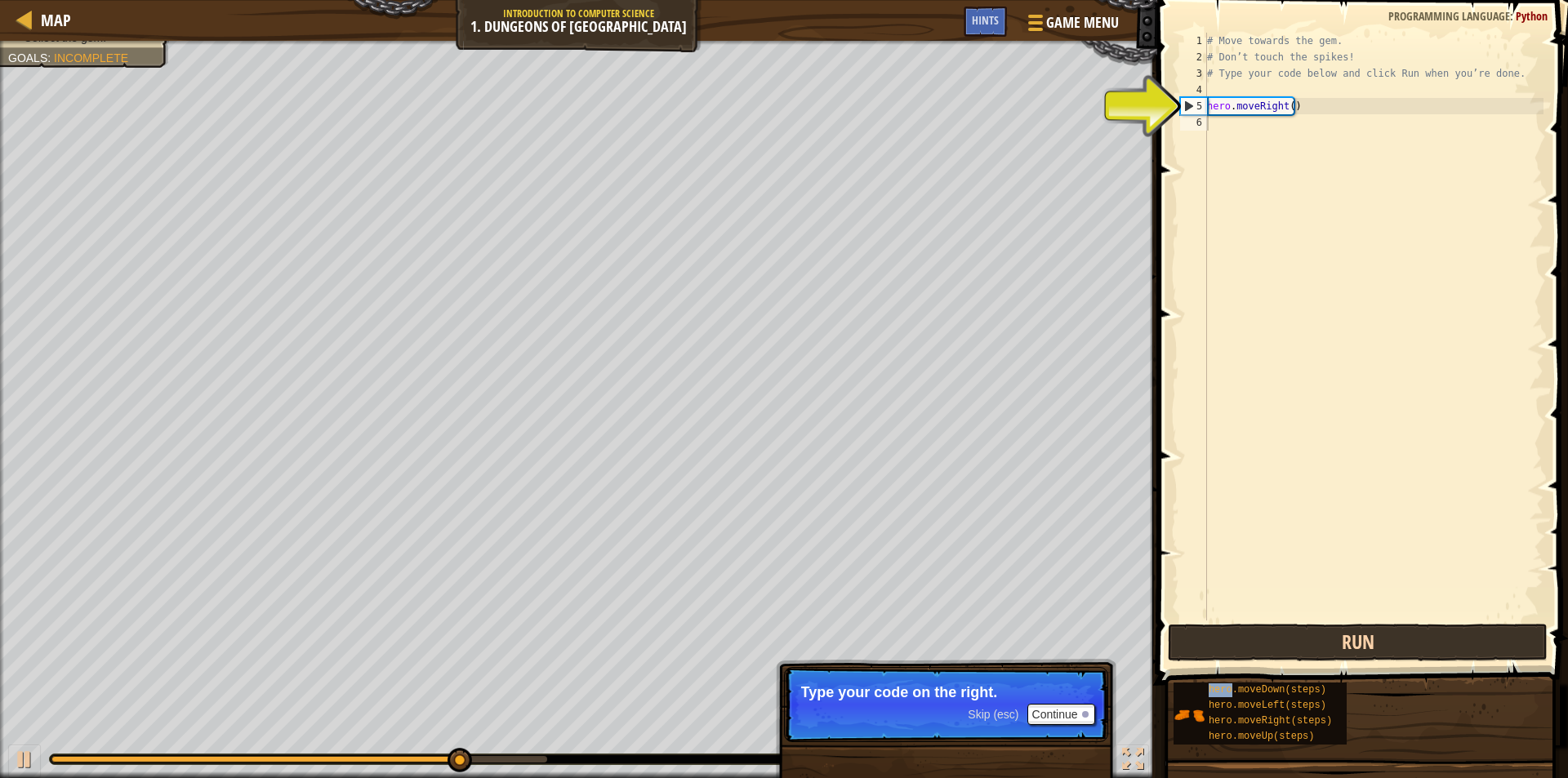
drag, startPoint x: 1229, startPoint y: 690, endPoint x: 1252, endPoint y: 653, distance: 43.6
click at [1252, 629] on div "Hints Videos 1 2 3 4 5 6 # Move towards the gem. # Don’t touch the spikes! # Ty…" at bounding box center [1360, 384] width 416 height 769
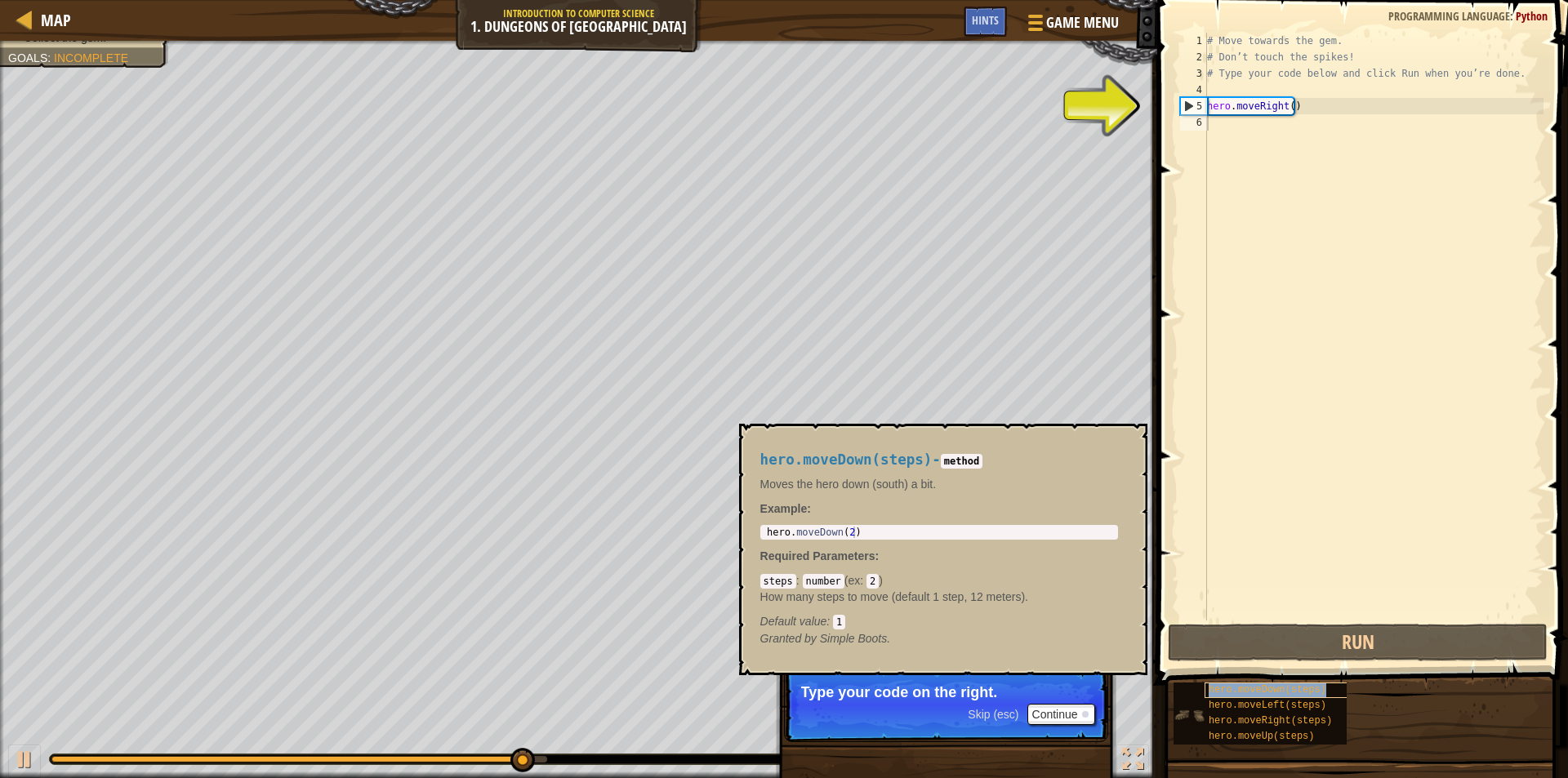
click at [1252, 684] on span "hero.moveDown(steps)" at bounding box center [1268, 689] width 117 height 11
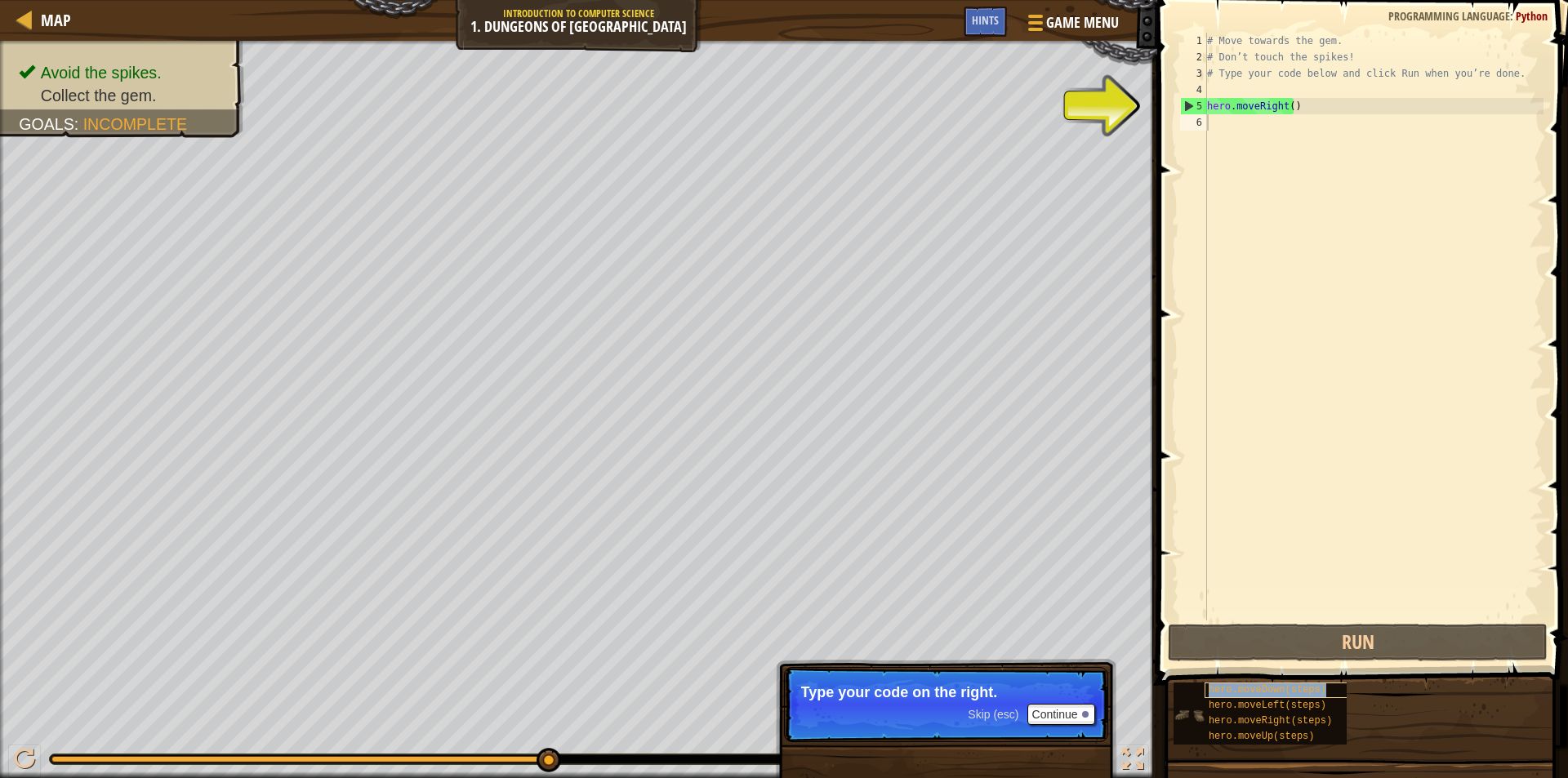
click at [1252, 684] on span "hero.moveDown(steps)" at bounding box center [1268, 689] width 117 height 11
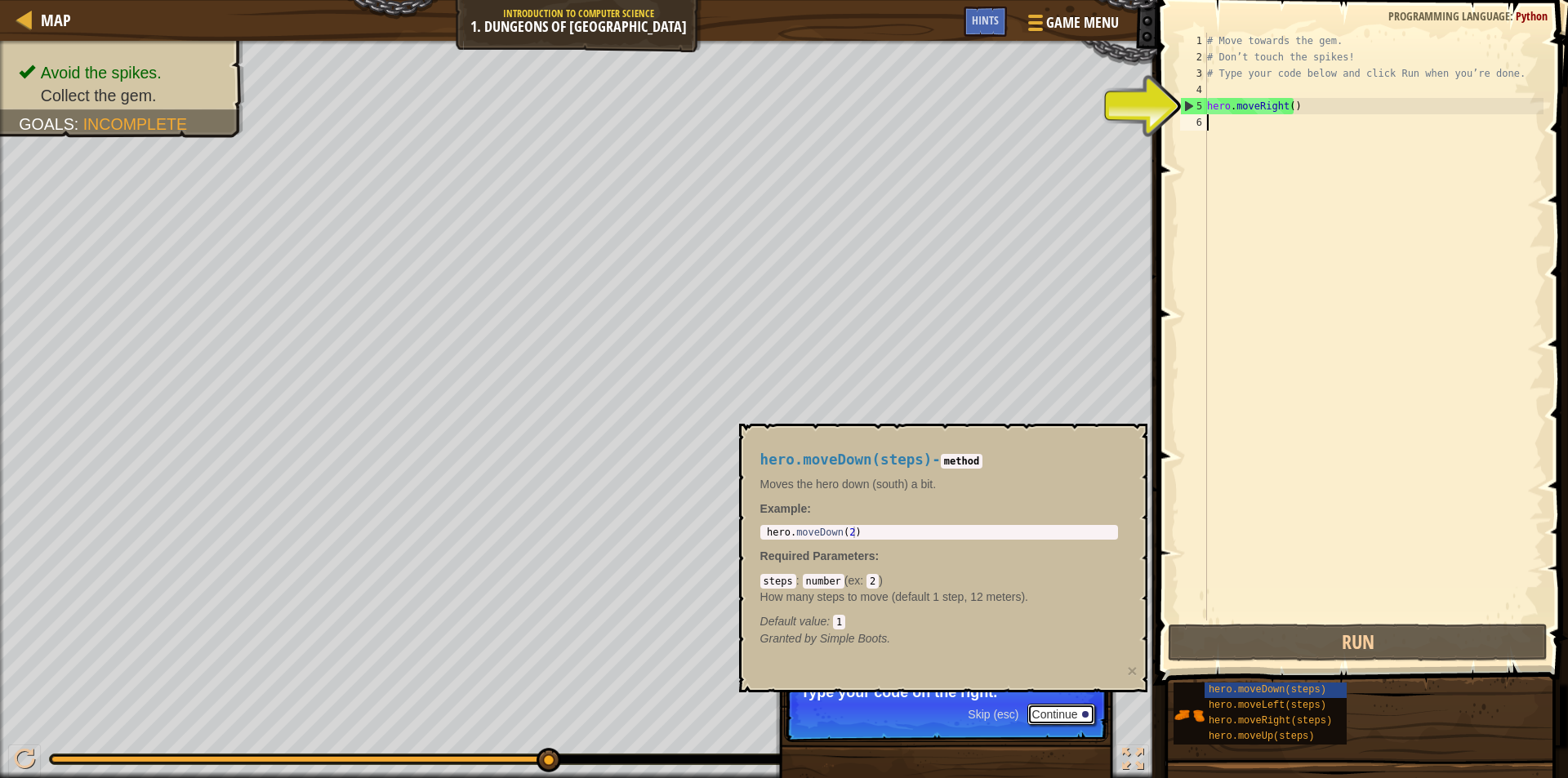
click at [1057, 714] on button "Continue" at bounding box center [1062, 713] width 68 height 21
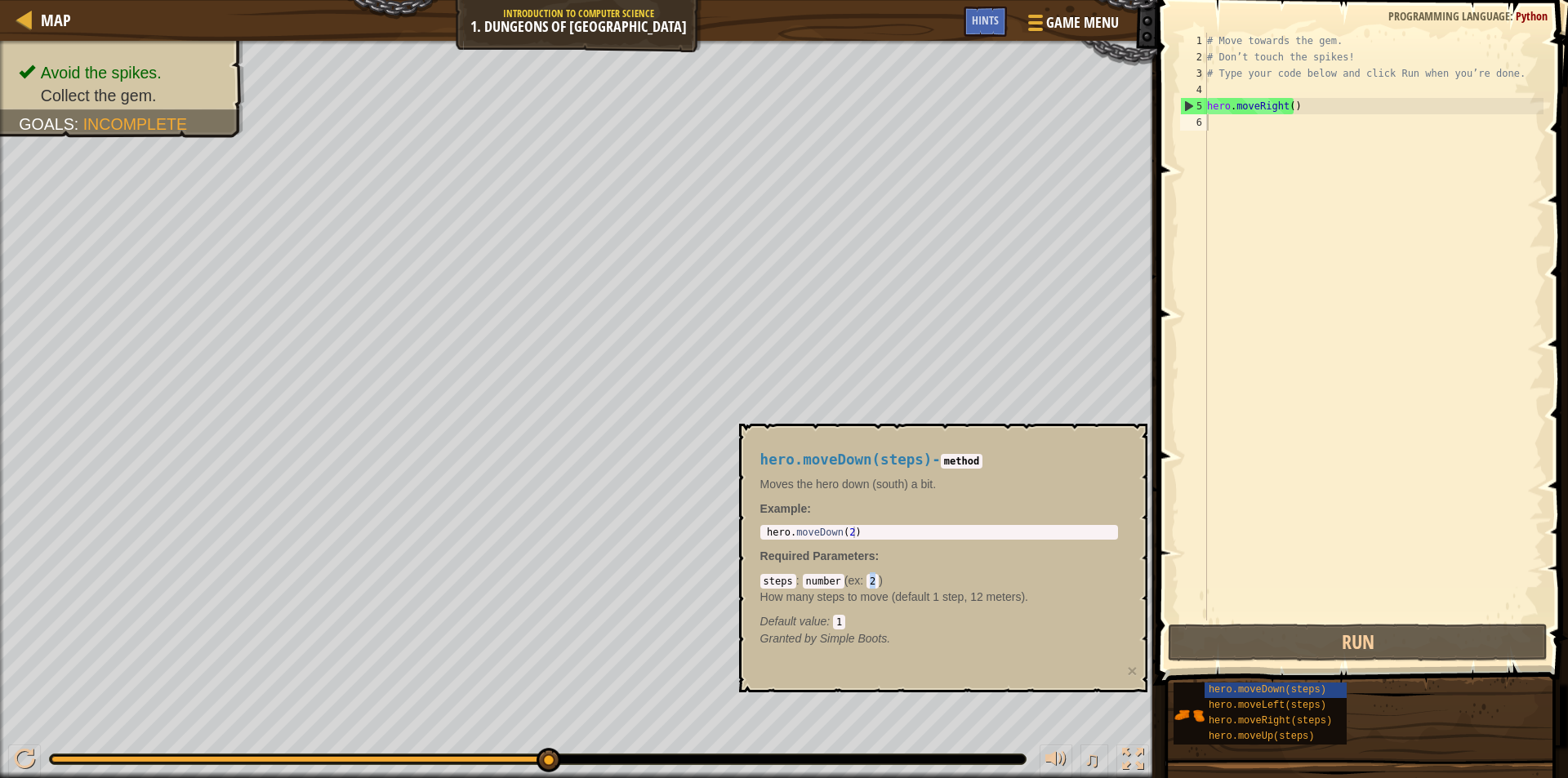
click at [867, 582] on code "2" at bounding box center [873, 581] width 12 height 14
click at [925, 616] on div "Default value : 1" at bounding box center [939, 621] width 357 height 16
click at [873, 579] on code "2" at bounding box center [873, 581] width 12 height 14
click at [874, 581] on code "2" at bounding box center [873, 581] width 12 height 14
drag, startPoint x: 879, startPoint y: 571, endPoint x: 886, endPoint y: 545, distance: 26.9
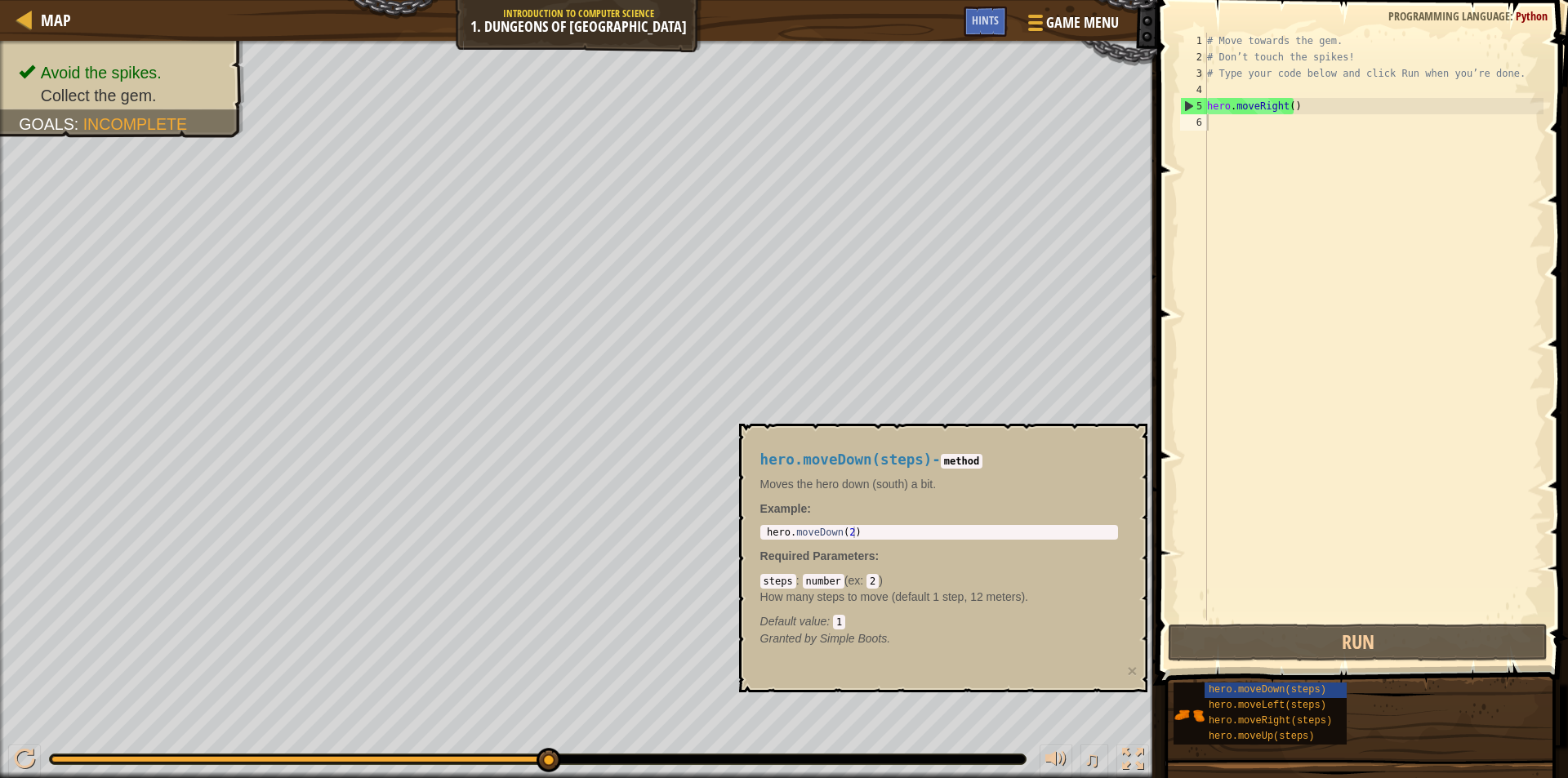
click at [883, 561] on div "hero.moveDown(steps) - method Moves the hero down (south) a bit. Example : 1 he…" at bounding box center [938, 549] width 380 height 225
click at [875, 525] on div "1 hero . moveDown ( 2 ) ההההההההההההההההההההההההההההההההההההההההההההההההההההההה…" at bounding box center [939, 531] width 357 height 14
type textarea "hero.moveDown(2)"
click at [858, 531] on div "hero . moveDown ( 2 )" at bounding box center [939, 543] width 351 height 34
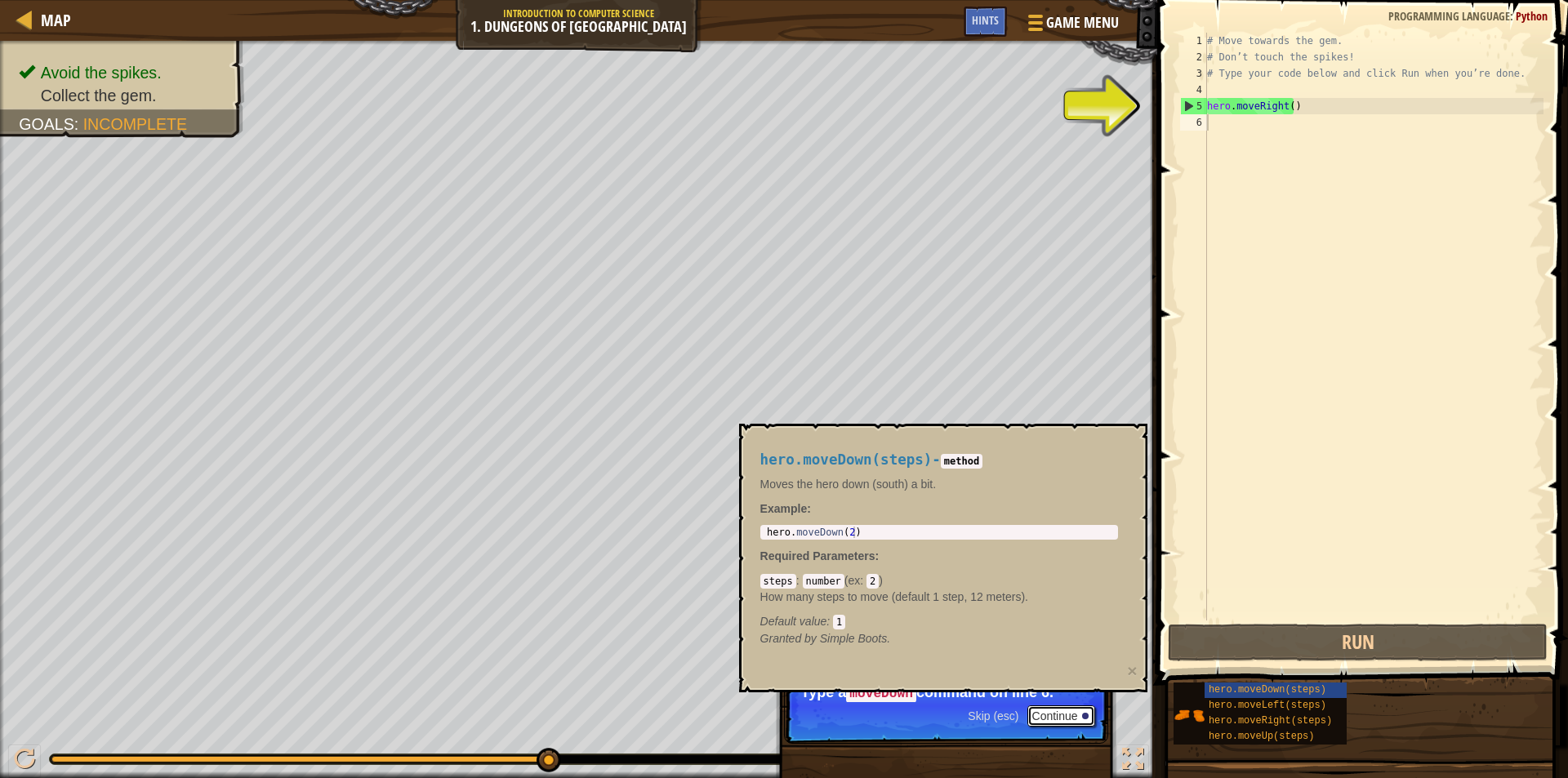
click at [1058, 719] on button "Continue" at bounding box center [1062, 715] width 68 height 21
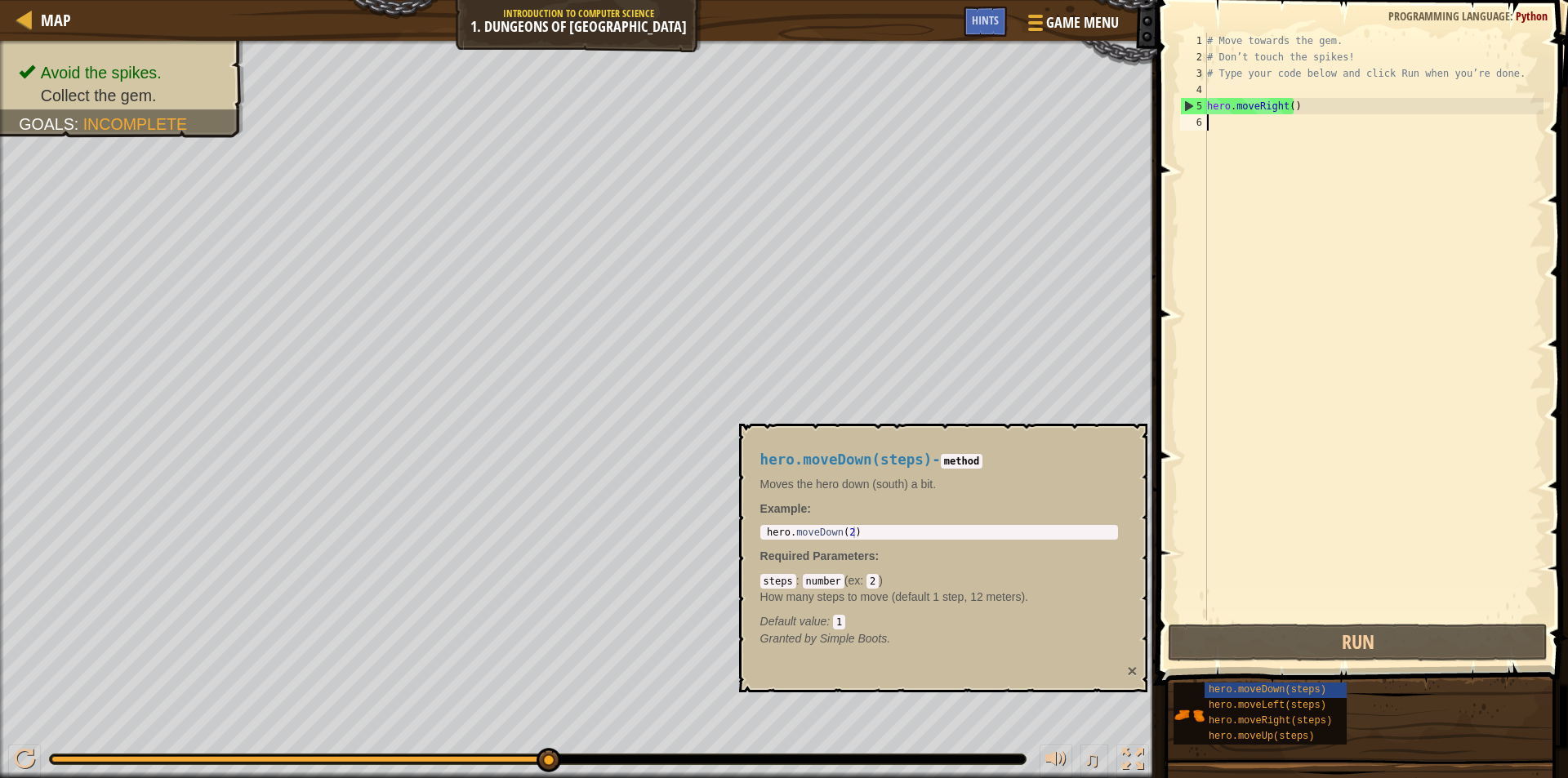
click at [1132, 667] on button "×" at bounding box center [1132, 671] width 10 height 17
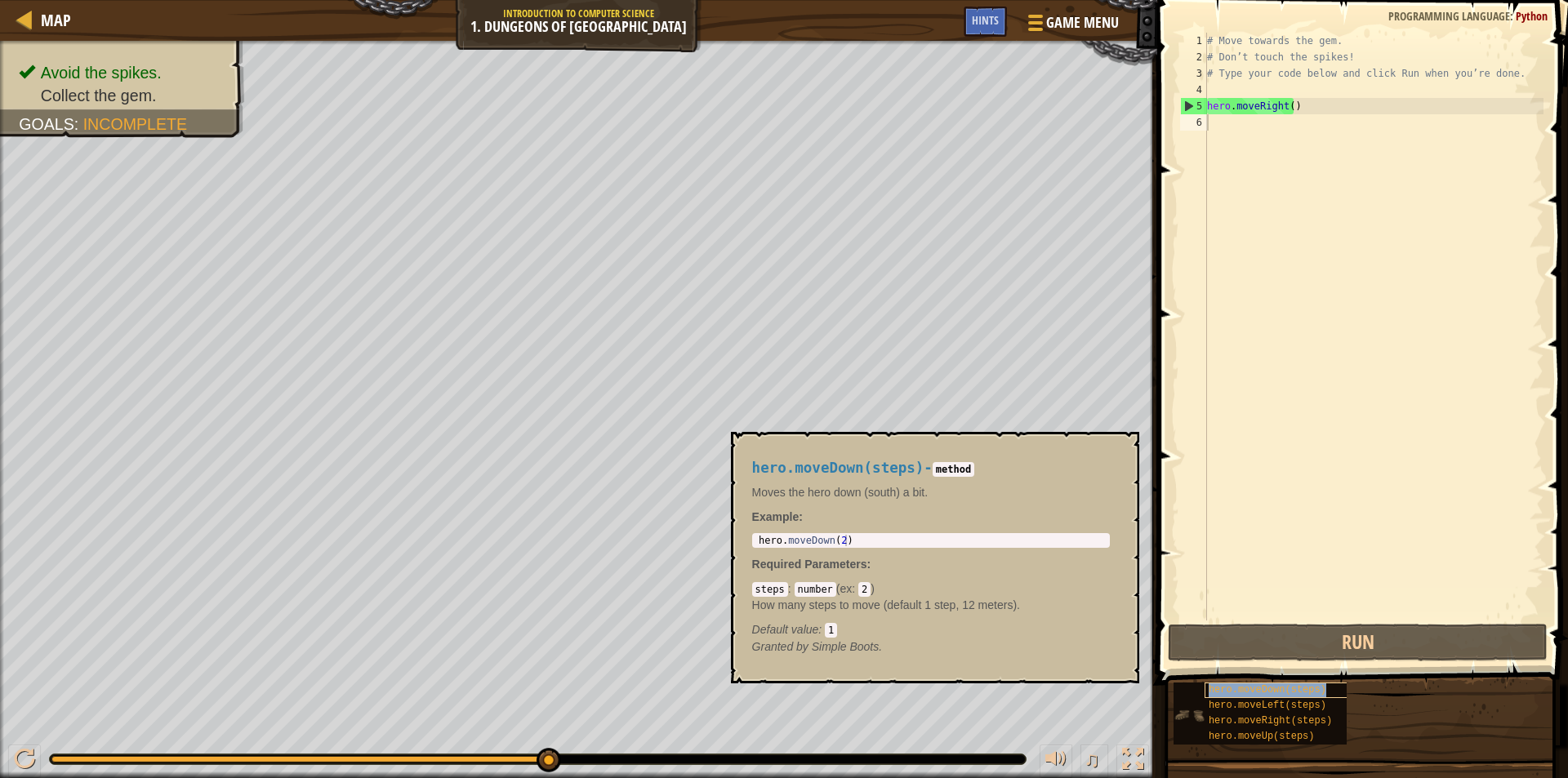
click at [1248, 685] on span "hero.moveDown(steps)" at bounding box center [1268, 689] width 117 height 11
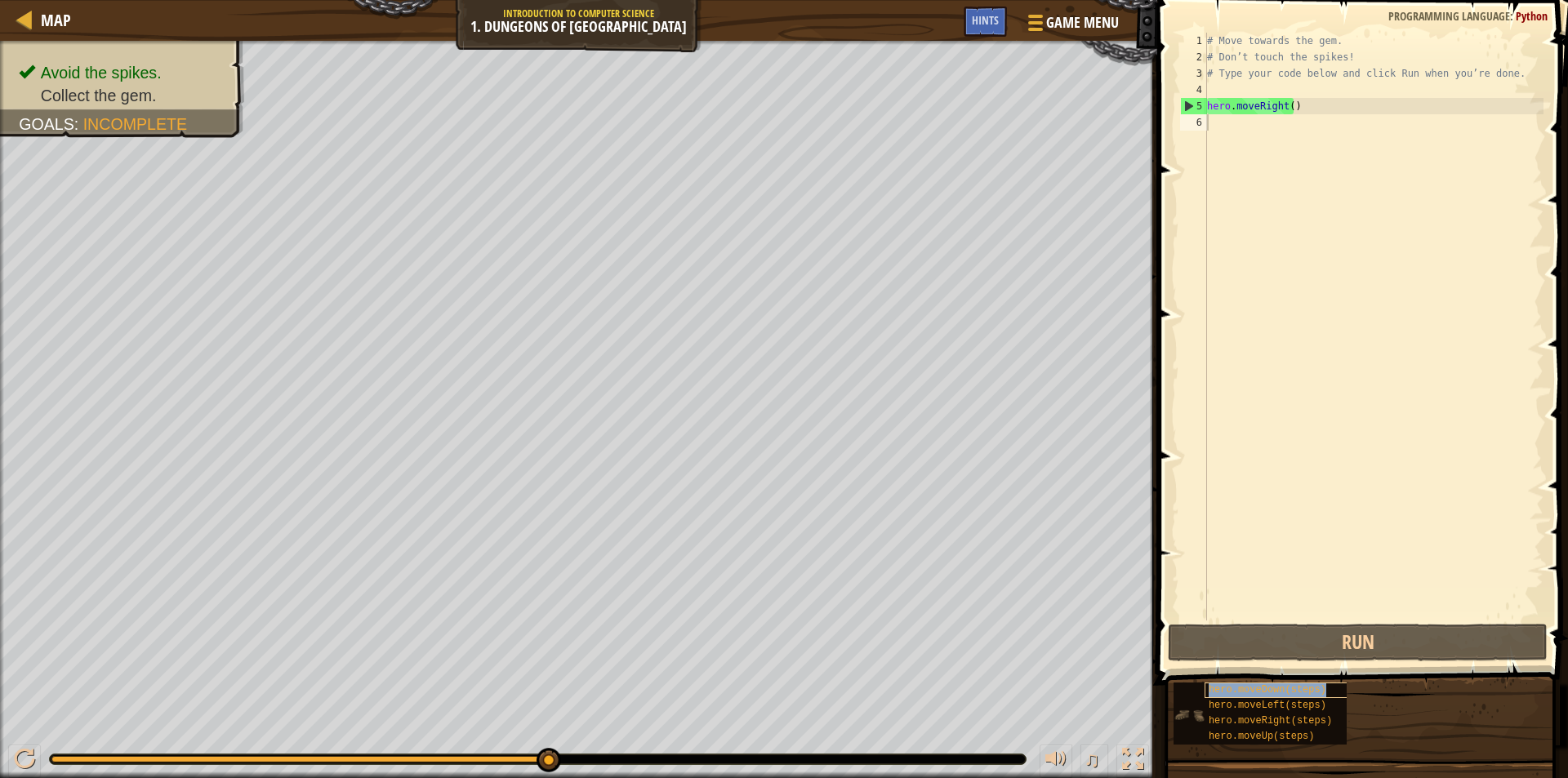
click at [1248, 685] on span "hero.moveDown(steps)" at bounding box center [1268, 689] width 117 height 11
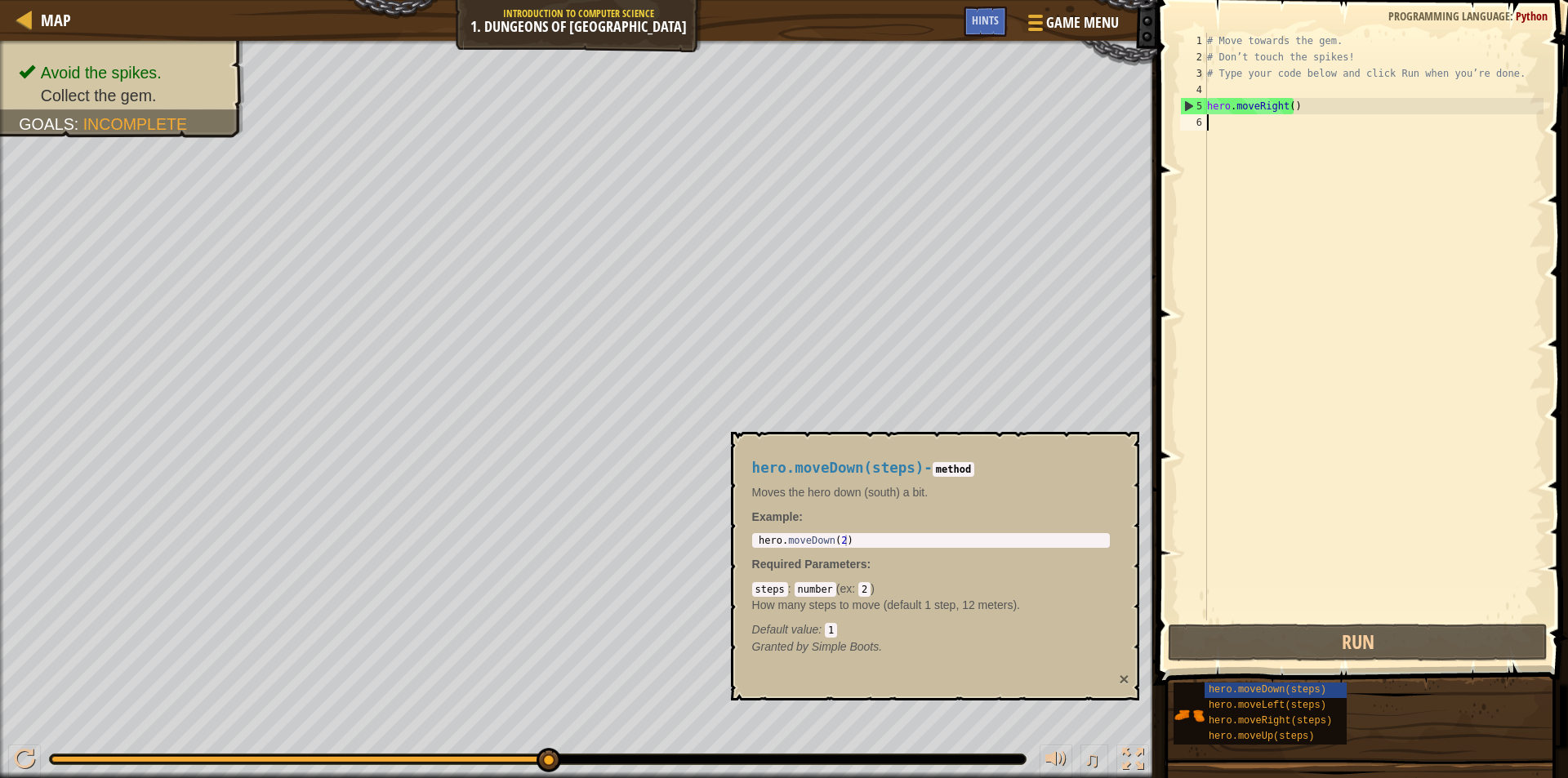
click at [1123, 674] on button "×" at bounding box center [1124, 679] width 10 height 17
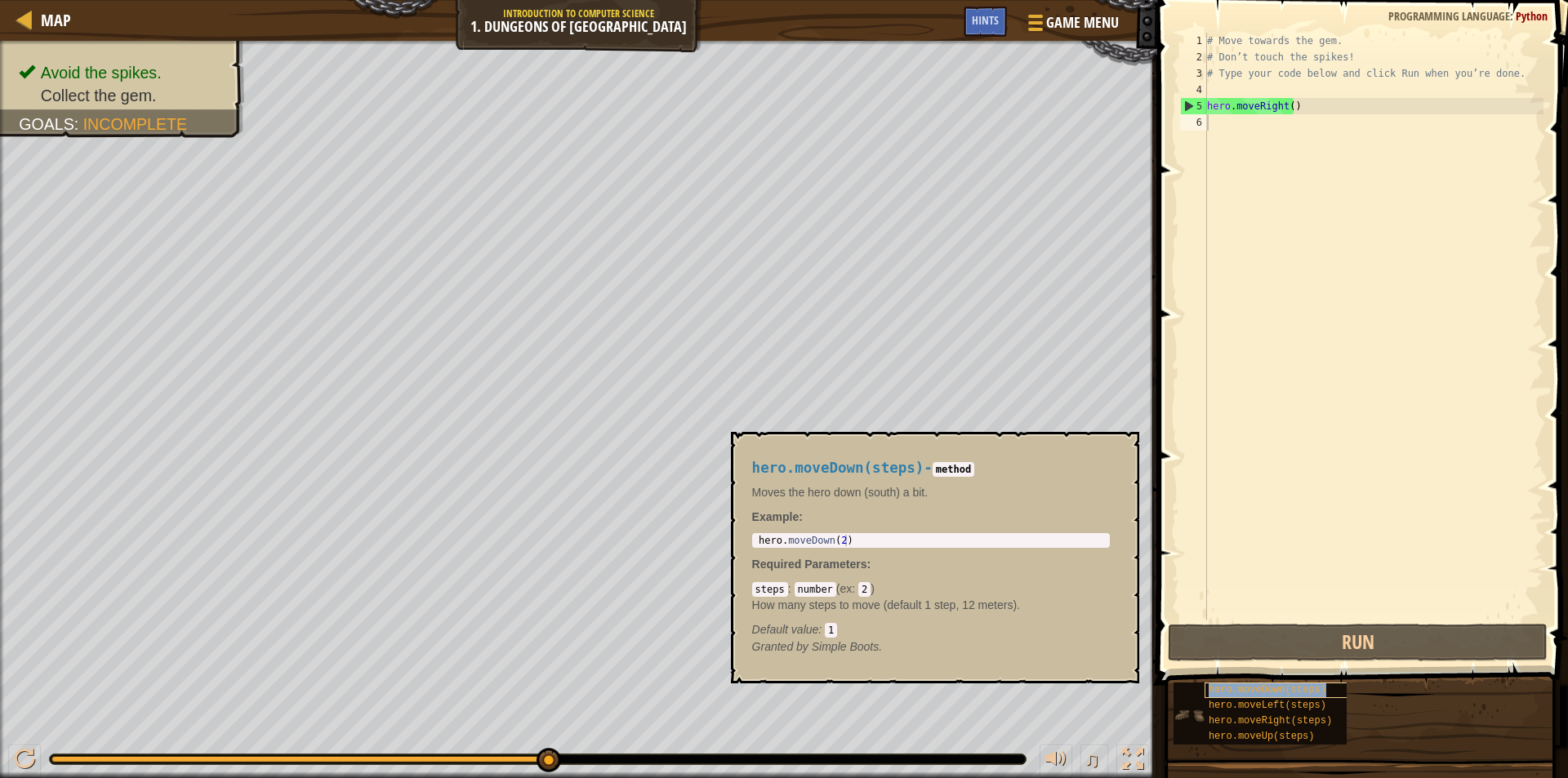
click at [1234, 690] on span "hero.moveDown(steps)" at bounding box center [1268, 689] width 117 height 11
click at [944, 474] on code "method" at bounding box center [953, 469] width 42 height 14
type textarea "hero.moveDown(2)"
click at [684, 0] on body "Map Introduction to Computer Science 1. Dungeons of Kithgard Game Menu Done Hin…" at bounding box center [784, 0] width 1568 height 0
click at [623, 0] on body "Map Introduction to Computer Science 1. Dungeons of Kithgard Game Menu Done Hin…" at bounding box center [784, 0] width 1568 height 0
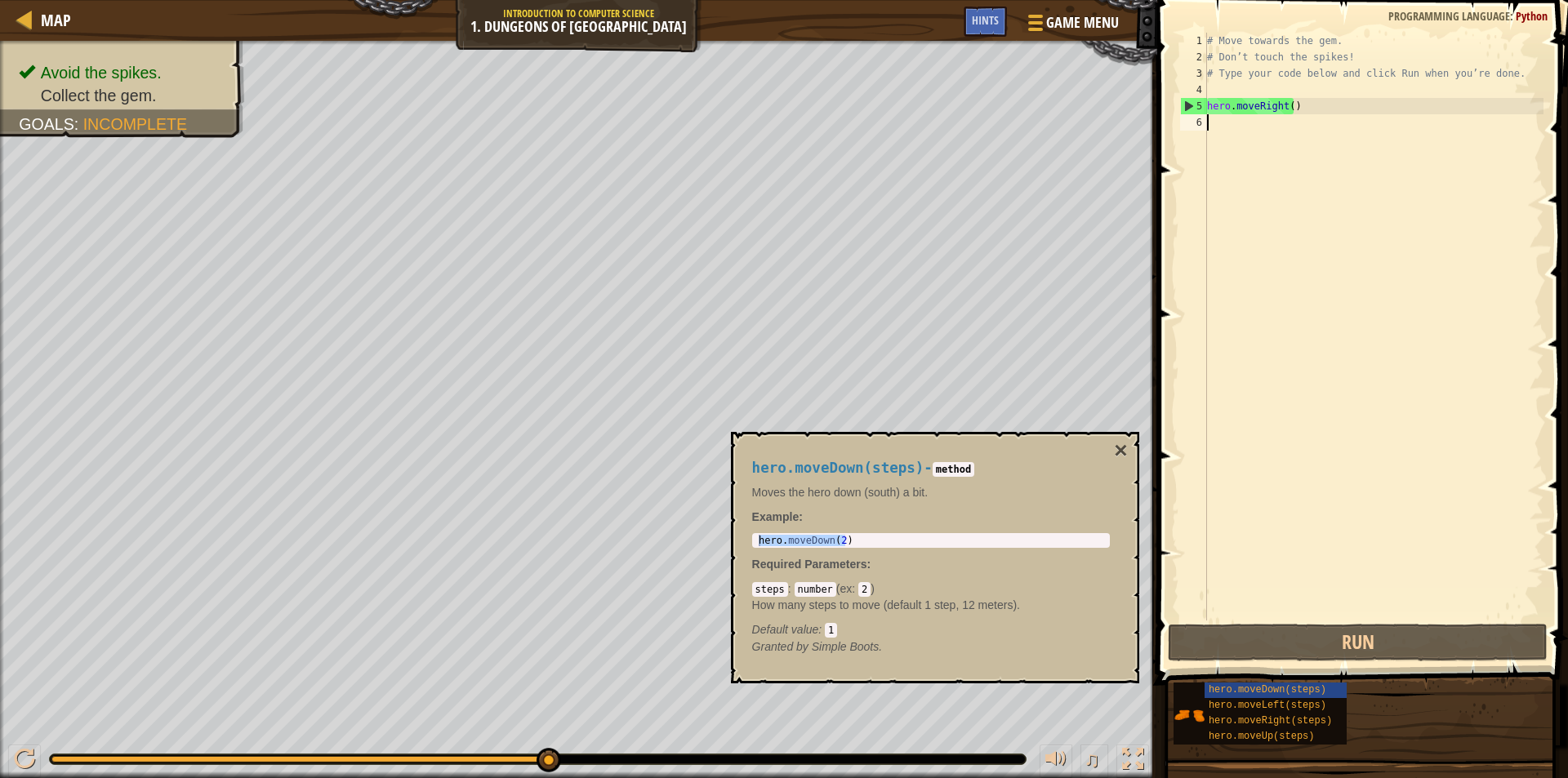
click at [1314, 122] on div "# Move towards the gem. # Don’t touch the spikes! # Type your code below and cl…" at bounding box center [1373, 343] width 339 height 621
click at [1315, 113] on div "# Move towards the gem. # Don’t touch the spikes! # Type your code below and cl…" at bounding box center [1373, 343] width 339 height 621
type textarea "hero.moveRight()"
click at [1277, 120] on div "# Move towards the gem. # Don’t touch the spikes! # Type your code below and cl…" at bounding box center [1373, 343] width 339 height 621
paste textarea "hero.moveDown(2)"
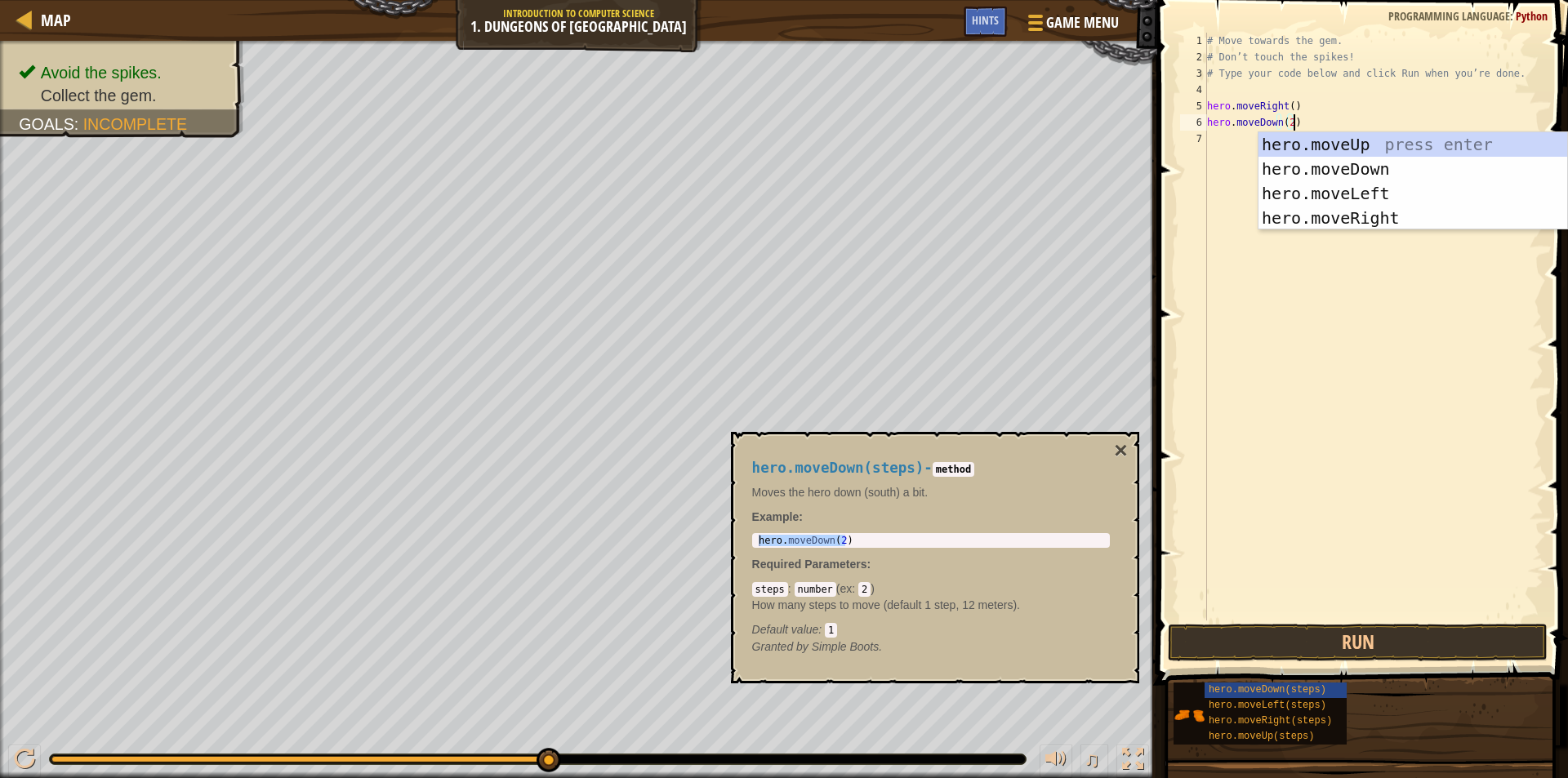
type textarea "hero.moveDown(2)hero.moveUp()"
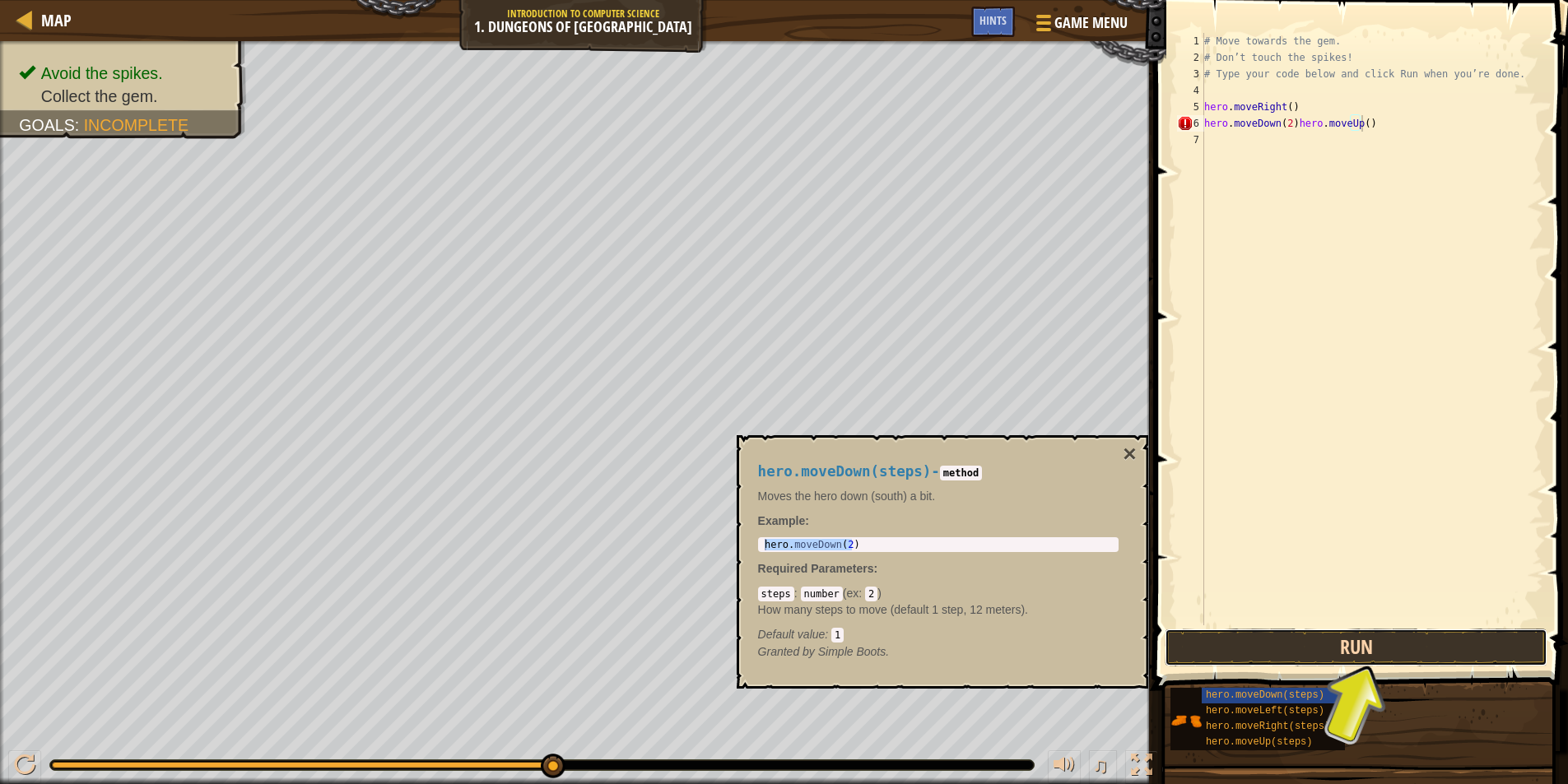
click at [1394, 649] on button "Run" at bounding box center [1355, 647] width 382 height 38
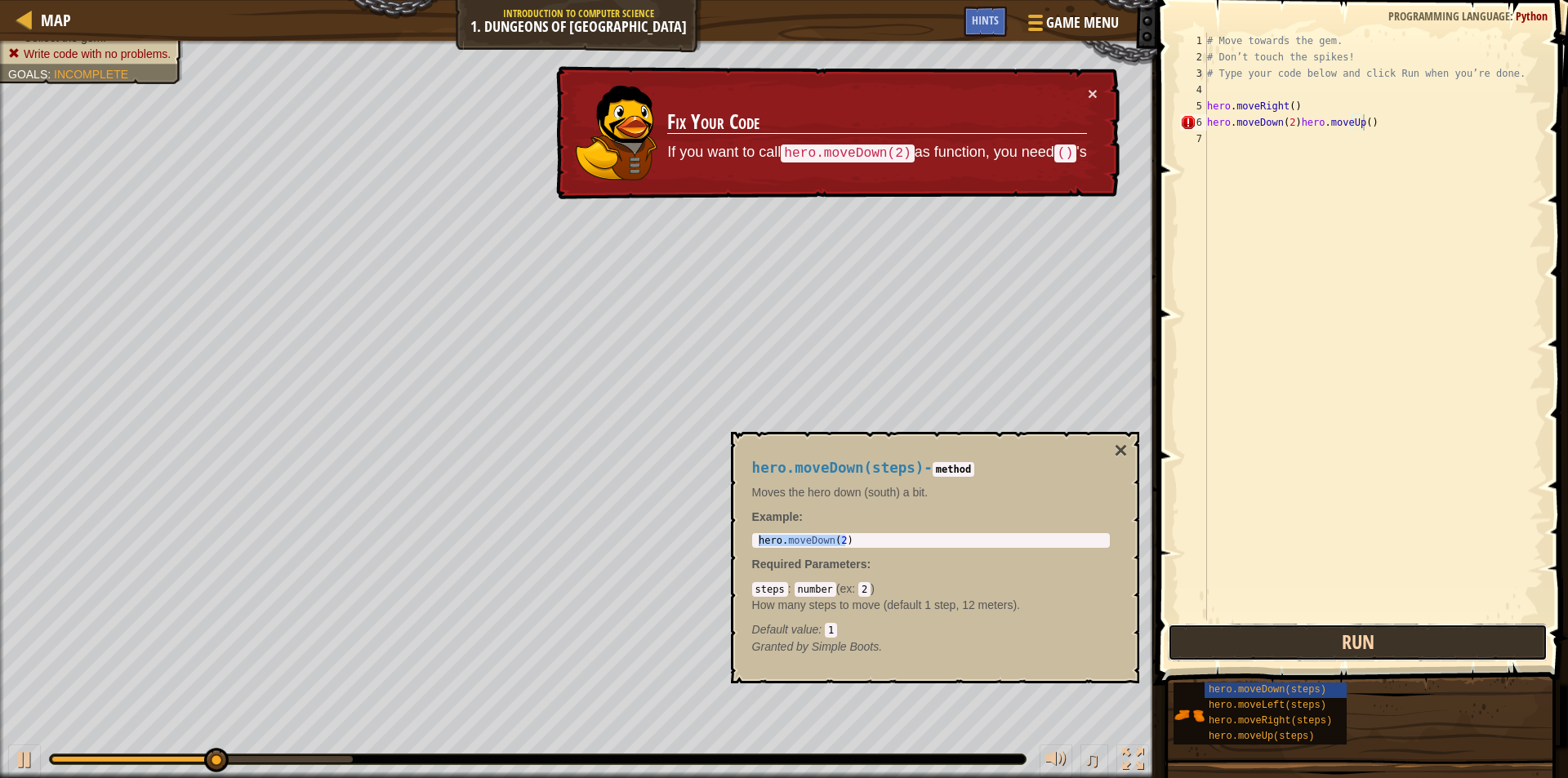
click at [1383, 645] on button "Run" at bounding box center [1358, 642] width 379 height 37
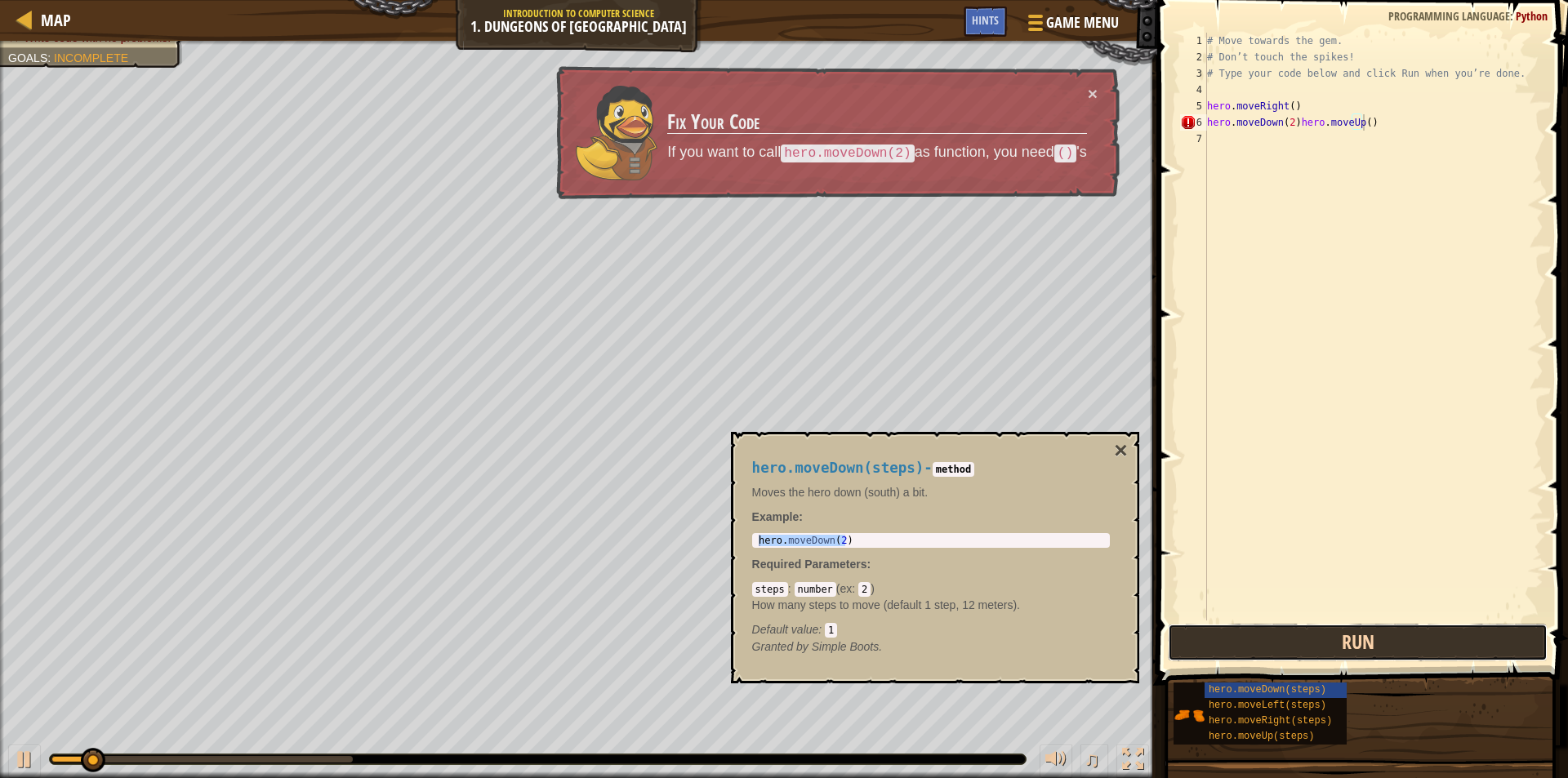
click at [1383, 645] on button "Run" at bounding box center [1358, 642] width 379 height 37
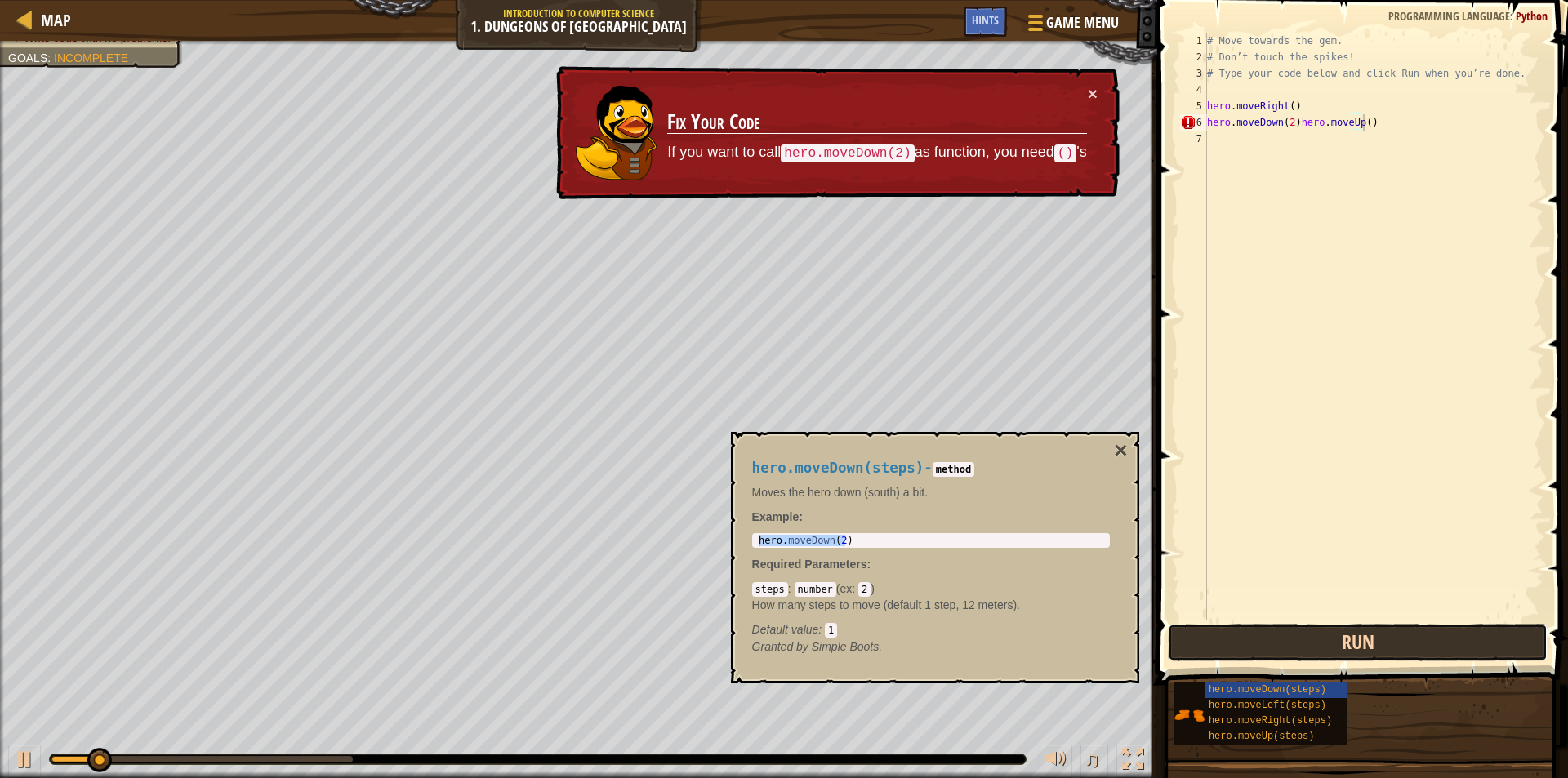
click at [1383, 645] on button "Run" at bounding box center [1358, 642] width 379 height 37
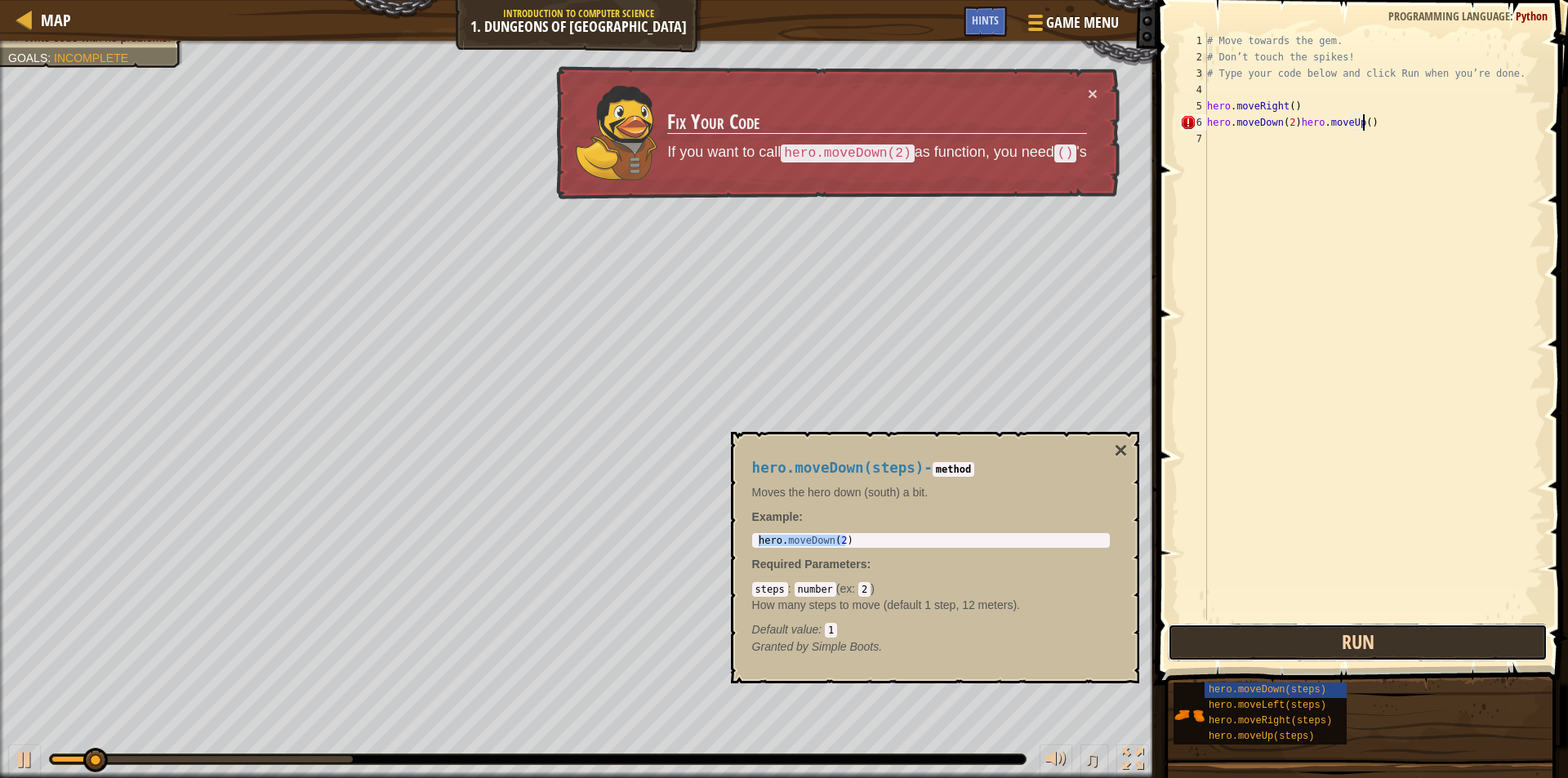
click at [1383, 645] on button "Run" at bounding box center [1358, 642] width 379 height 37
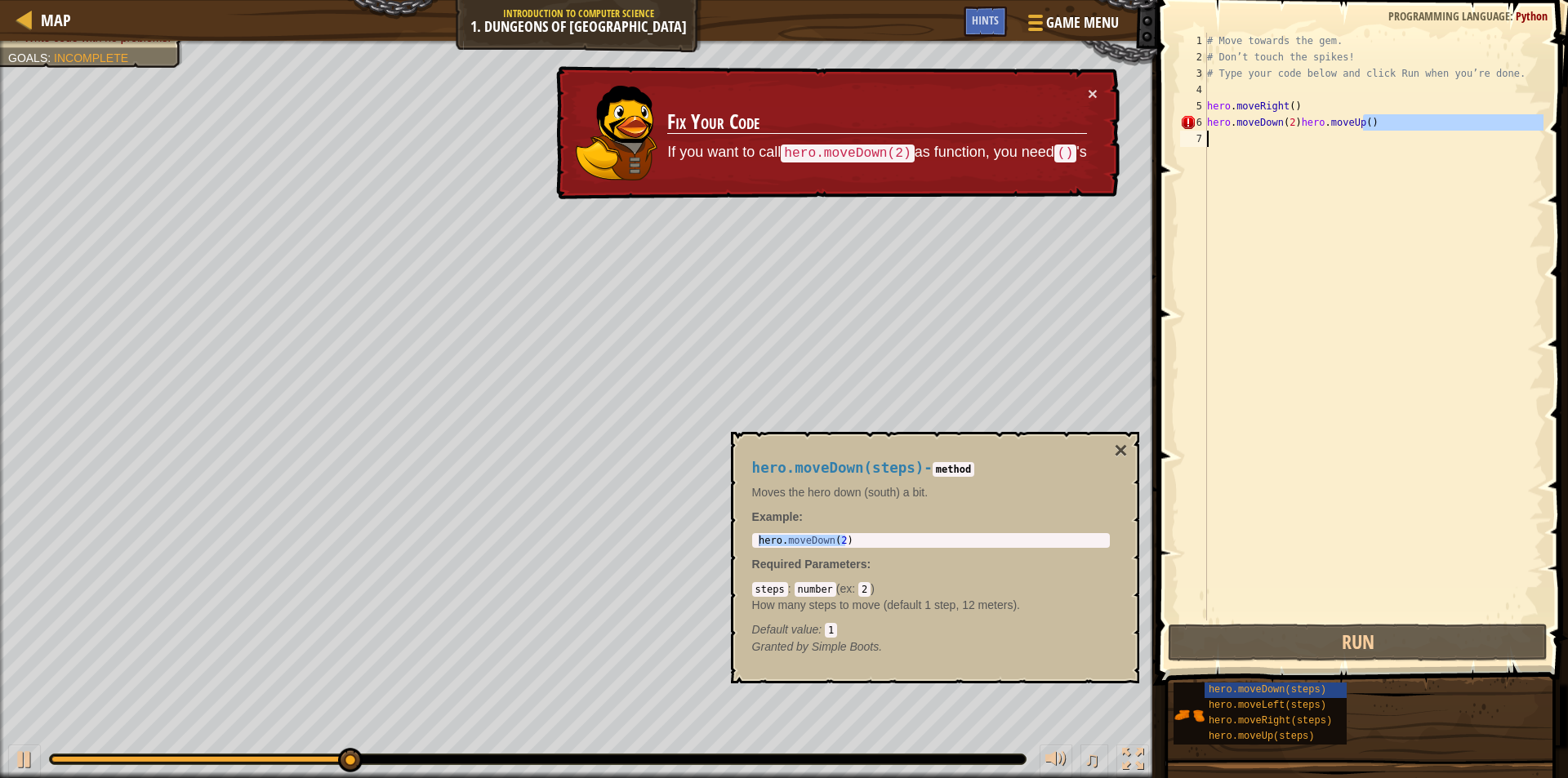
click at [1147, 139] on div "Map Introduction to Computer Science 1. Dungeons of Kithgard Game Menu Done Hin…" at bounding box center [784, 389] width 1568 height 778
type textarea "hero.moveDown(2)hero.moveUp()"
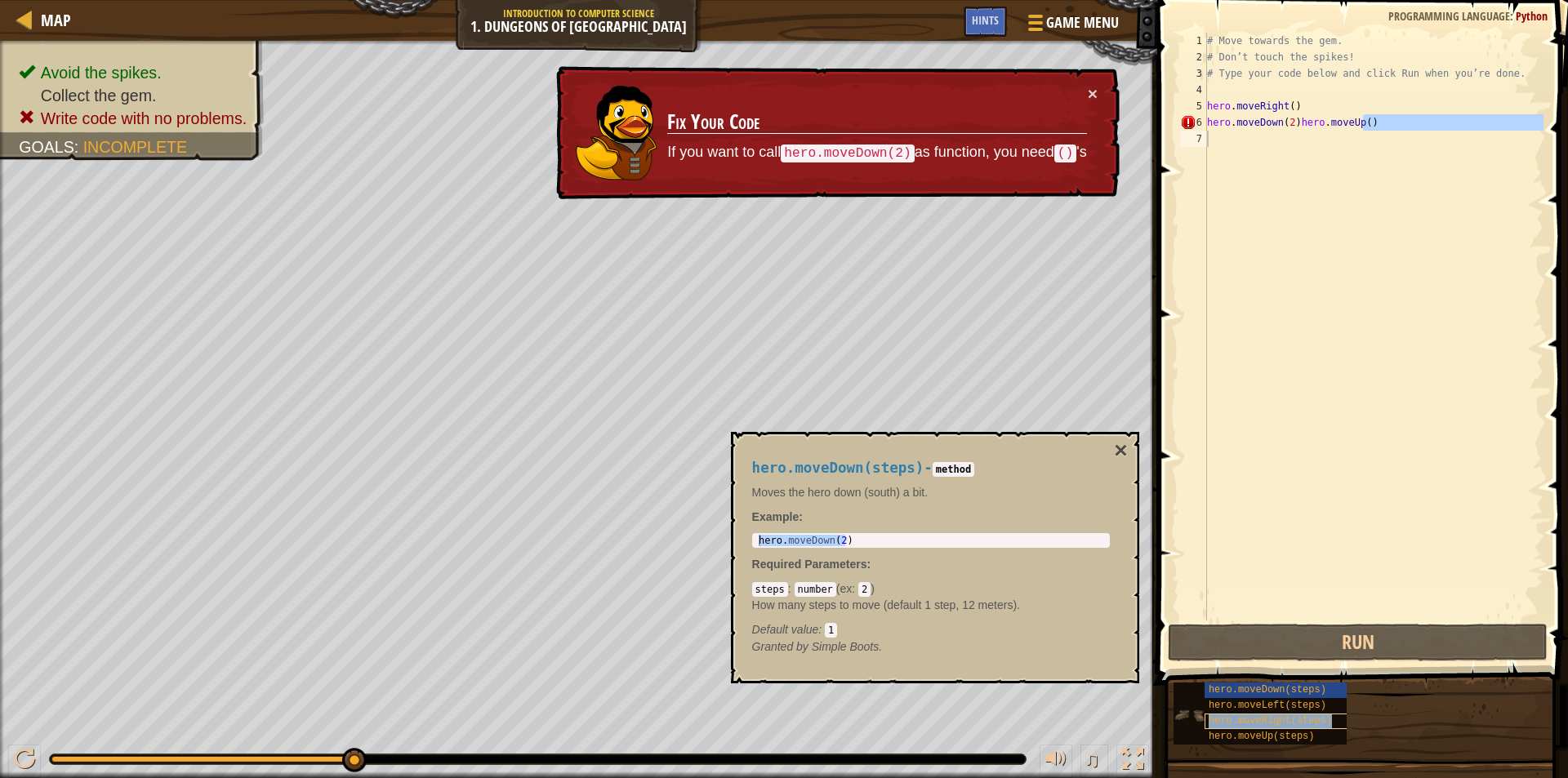
click at [1297, 718] on span "hero.moveRight(steps)" at bounding box center [1270, 720] width 123 height 11
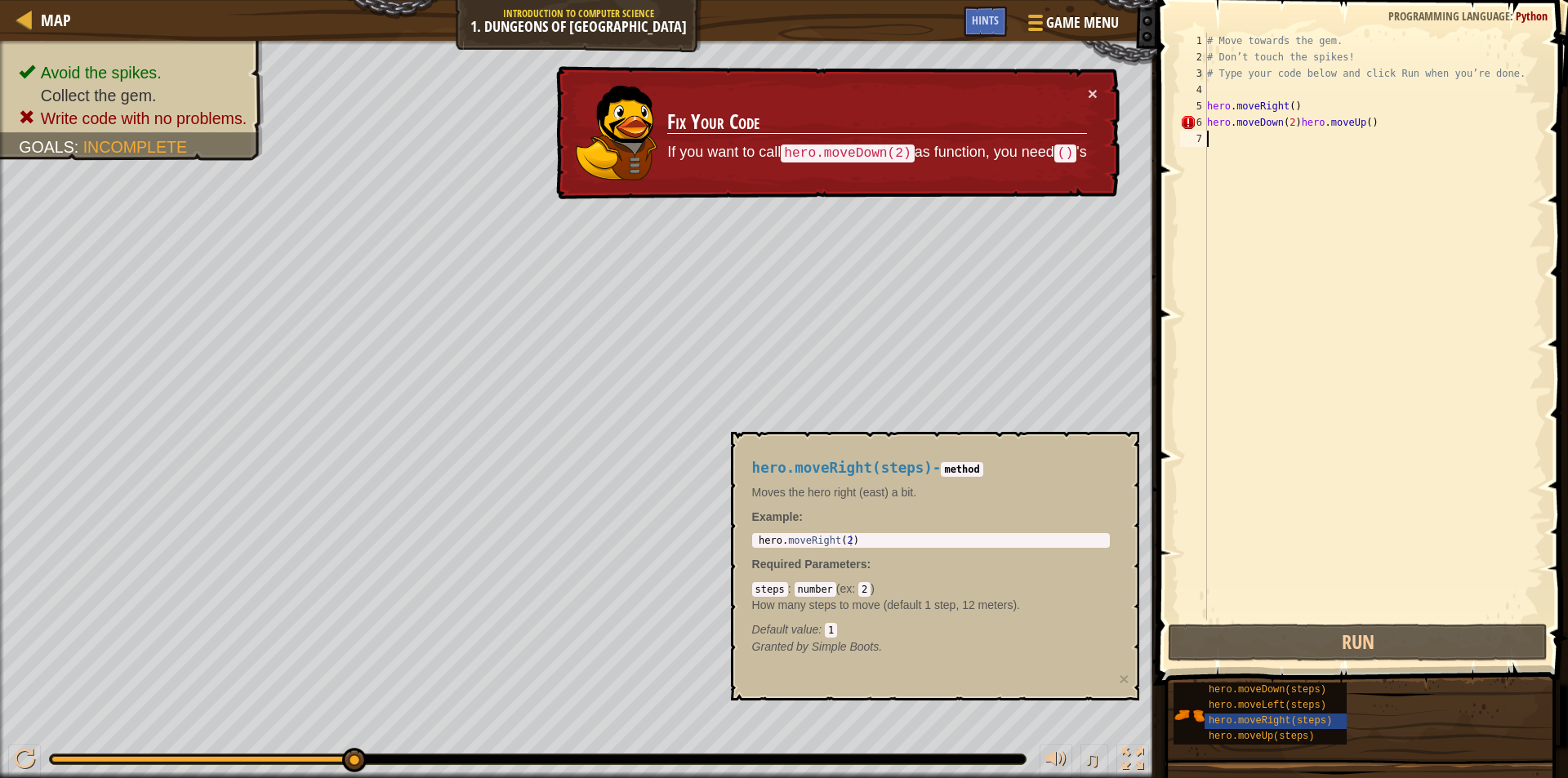
type textarea "hero.moveRight(2)"
click at [572, 0] on body "Map Introduction to Computer Science 1. Dungeons of Kithgard Game Menu Done Hin…" at bounding box center [784, 0] width 1568 height 0
type textarea "hero.moveDown(2)hero.moveUp()"
click at [1348, 122] on div "# Move towards the gem. # Don’t touch the spikes! # Type your code below and cl…" at bounding box center [1373, 343] width 339 height 621
drag, startPoint x: 1382, startPoint y: 126, endPoint x: 1062, endPoint y: 126, distance: 320.0
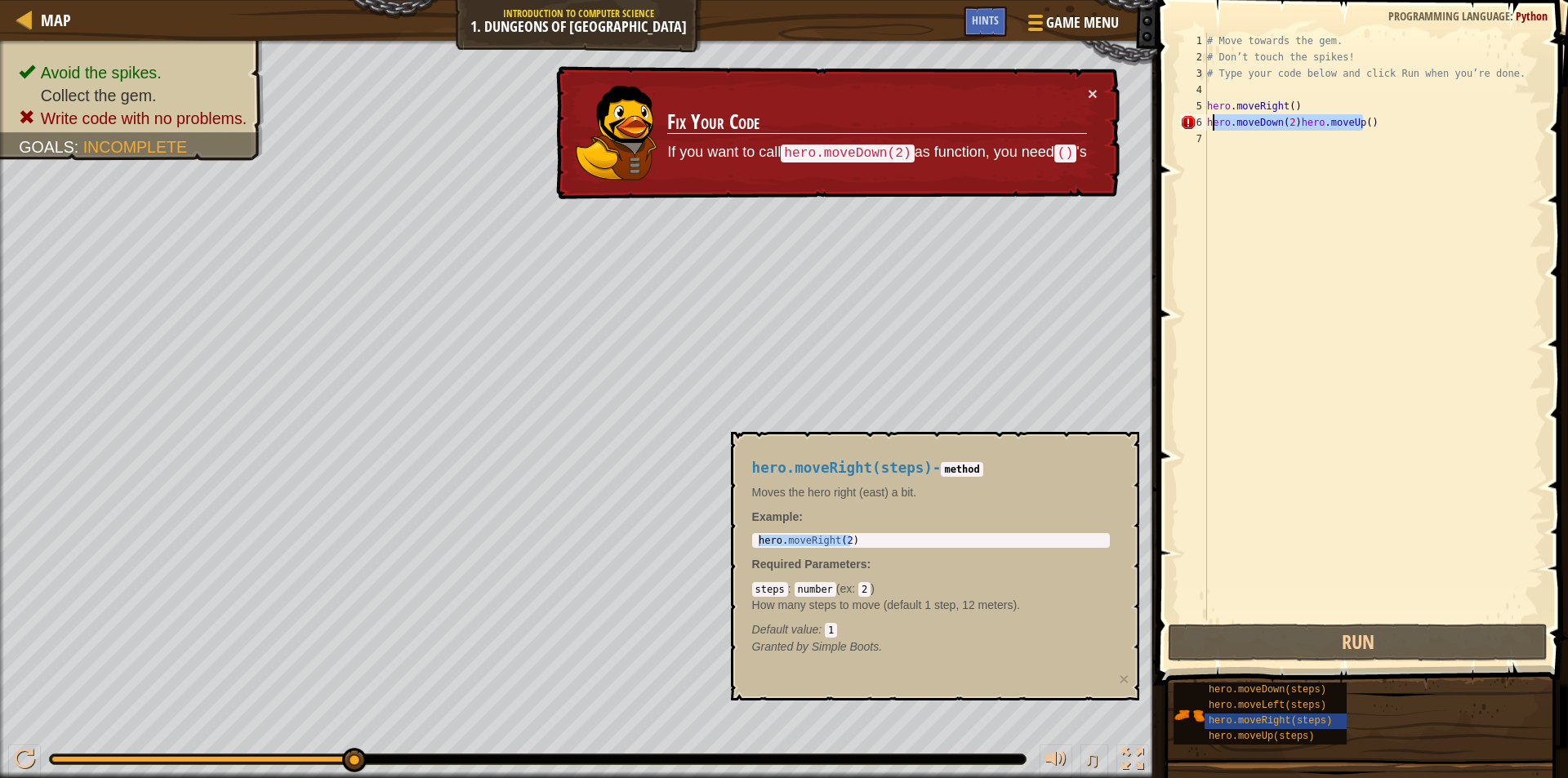
click at [1062, 126] on div "Map Introduction to Computer Science 1. Dungeons of Kithgard Game Menu Done Hin…" at bounding box center [784, 389] width 1568 height 778
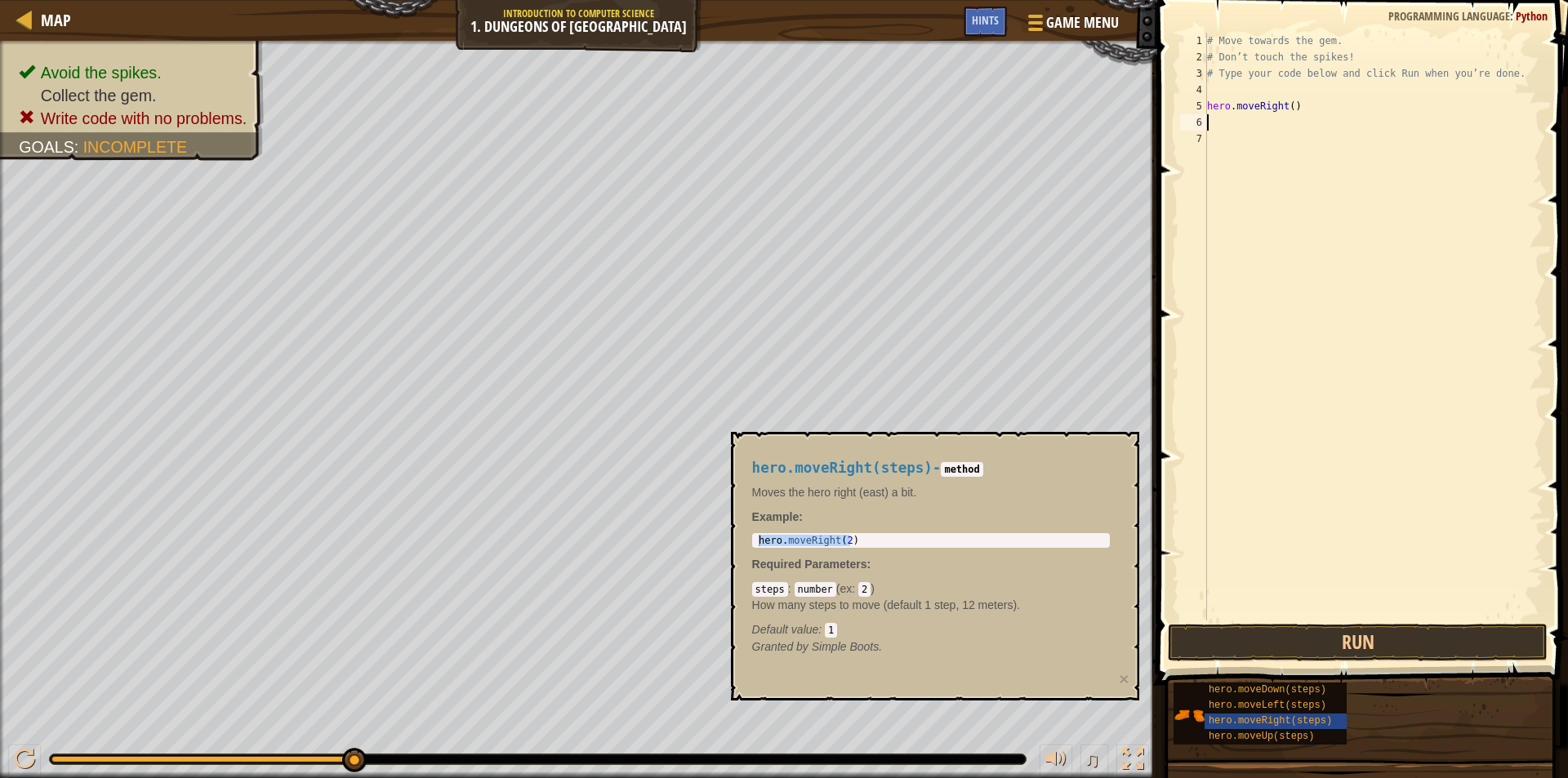
paste textarea "hero.moveRight(2)"
type textarea "hero.moveRight(2)"
click at [1318, 122] on div "# Move towards the gem. # Don’t touch the spikes! # Type your code below and cl…" at bounding box center [1373, 343] width 339 height 621
click at [1320, 643] on button "Run" at bounding box center [1358, 642] width 379 height 37
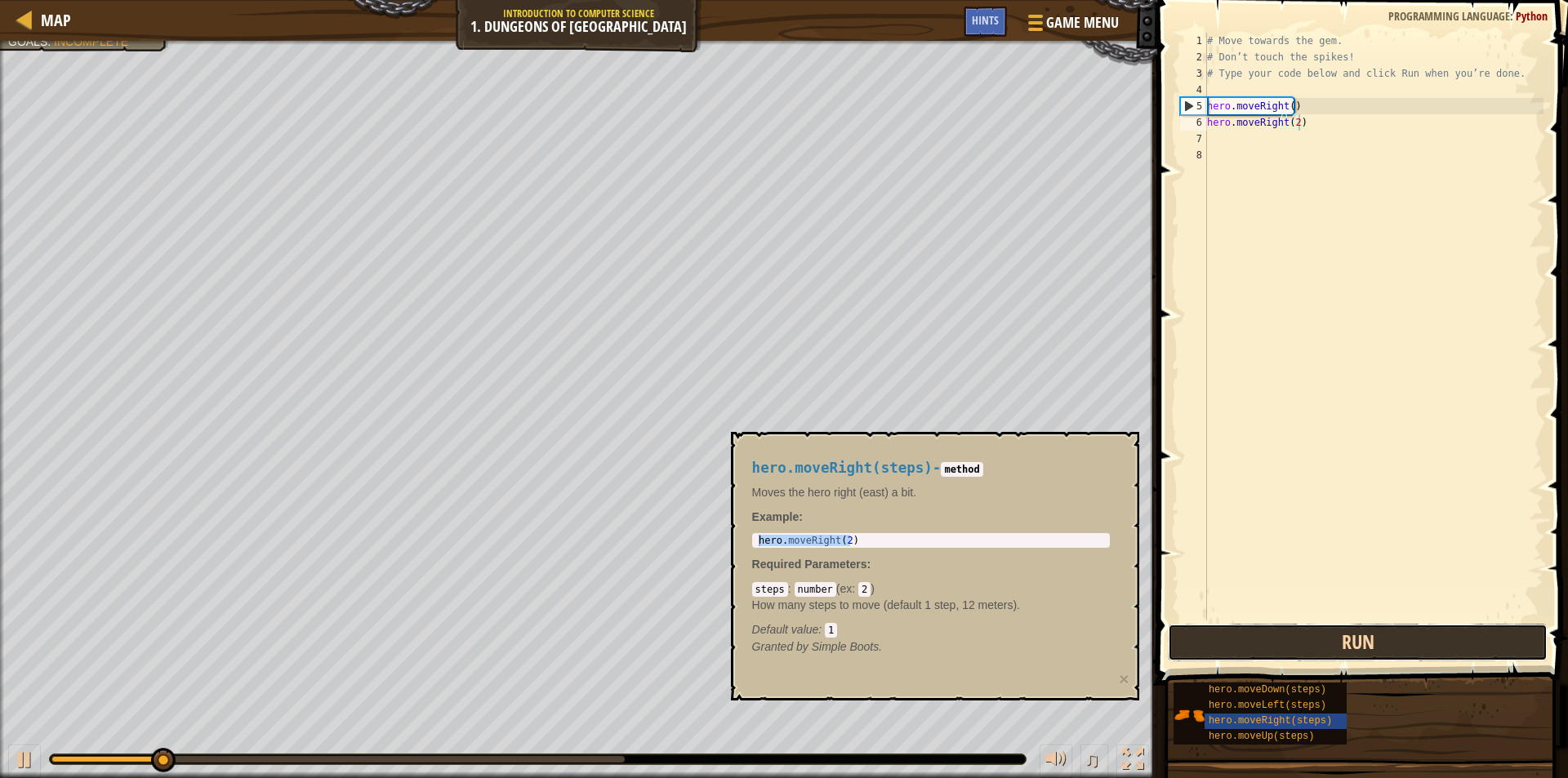
click at [1320, 643] on button "Run" at bounding box center [1358, 642] width 379 height 37
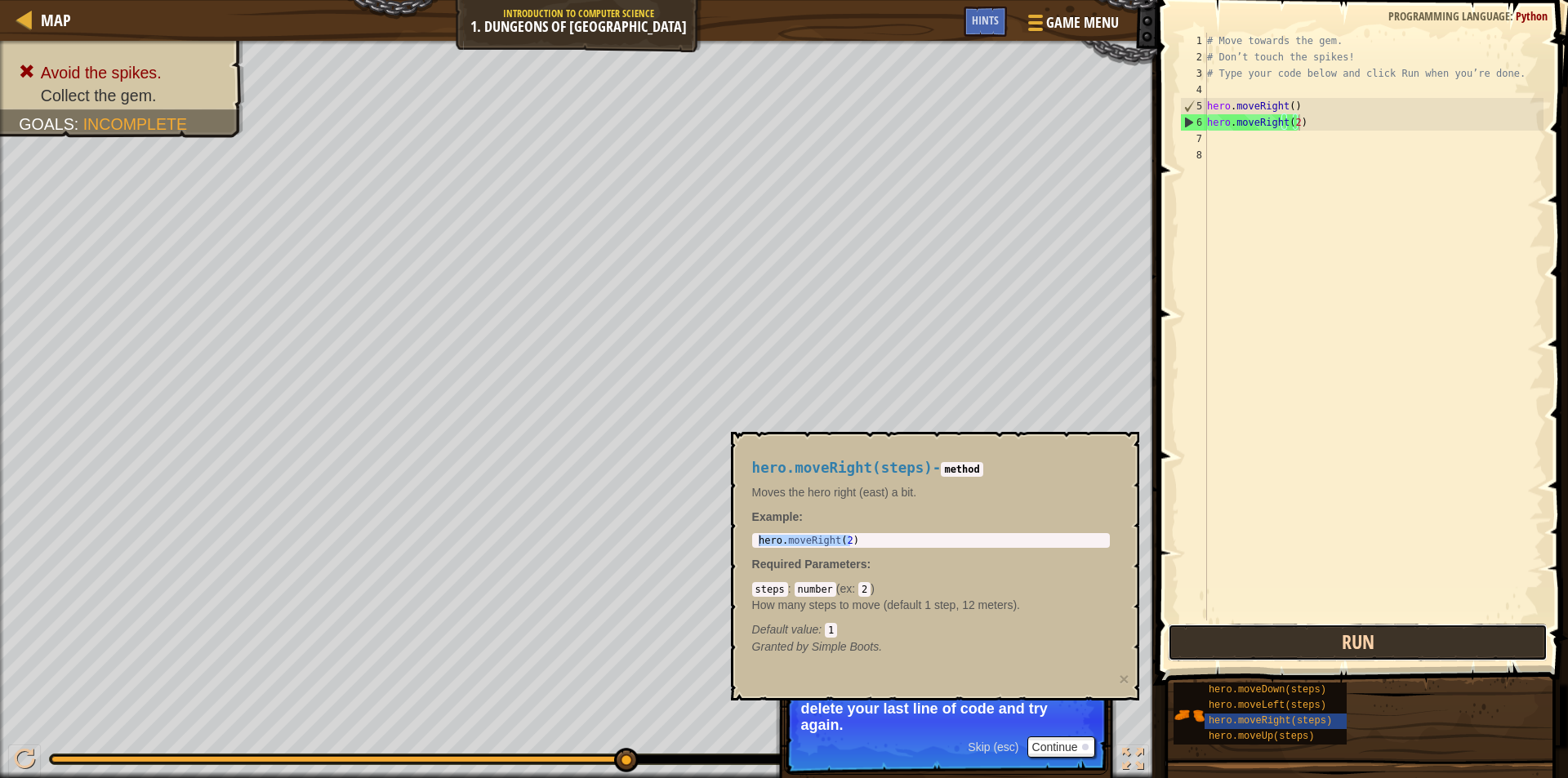
click at [1290, 648] on button "Run" at bounding box center [1358, 642] width 379 height 37
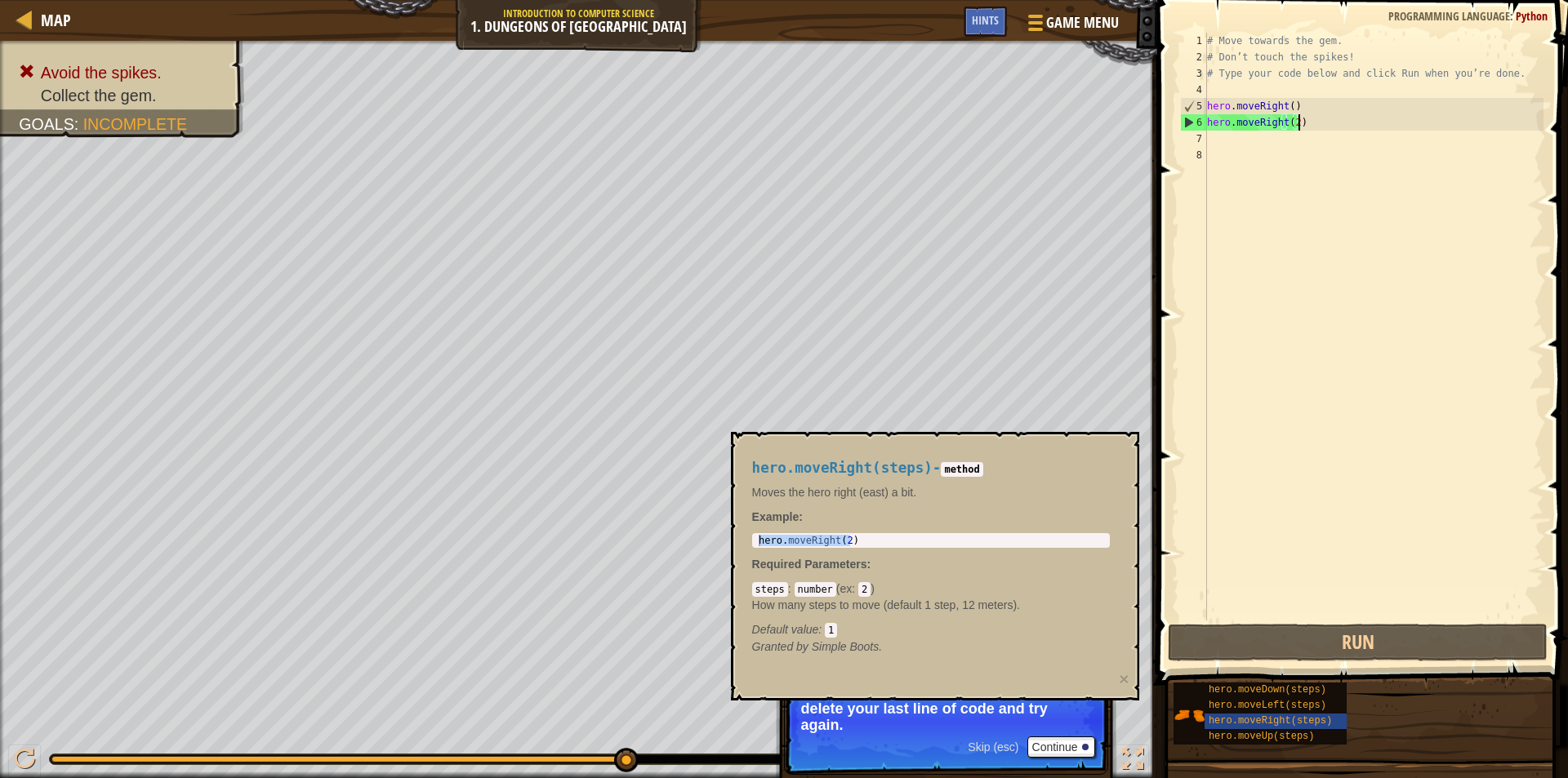
click at [882, 537] on div "hero . moveRight ( 2 )" at bounding box center [931, 540] width 351 height 11
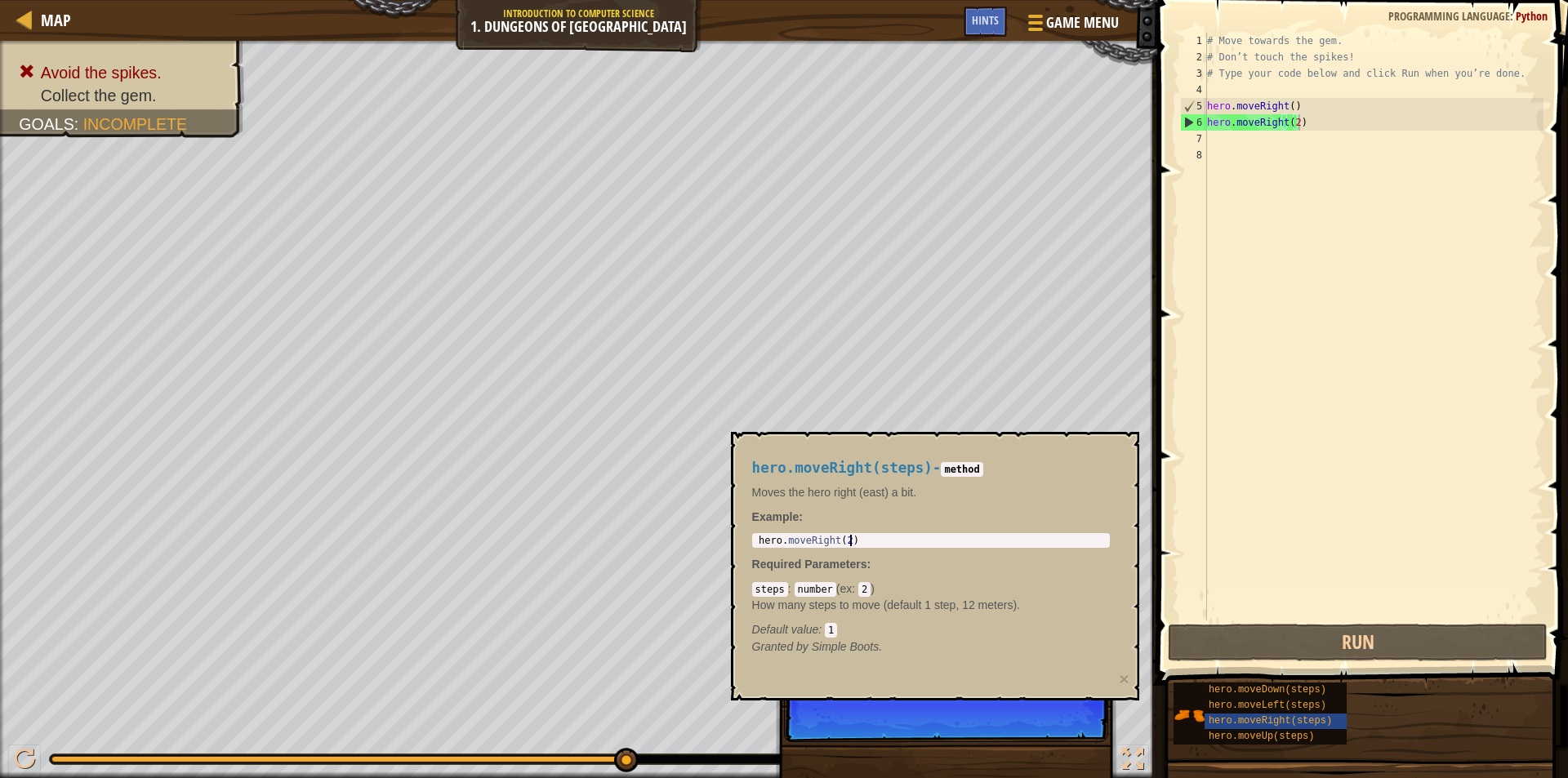
click at [1331, 130] on div "# Move towards the gem. # Don’t touch the spikes! # Type your code below and cl…" at bounding box center [1373, 343] width 339 height 621
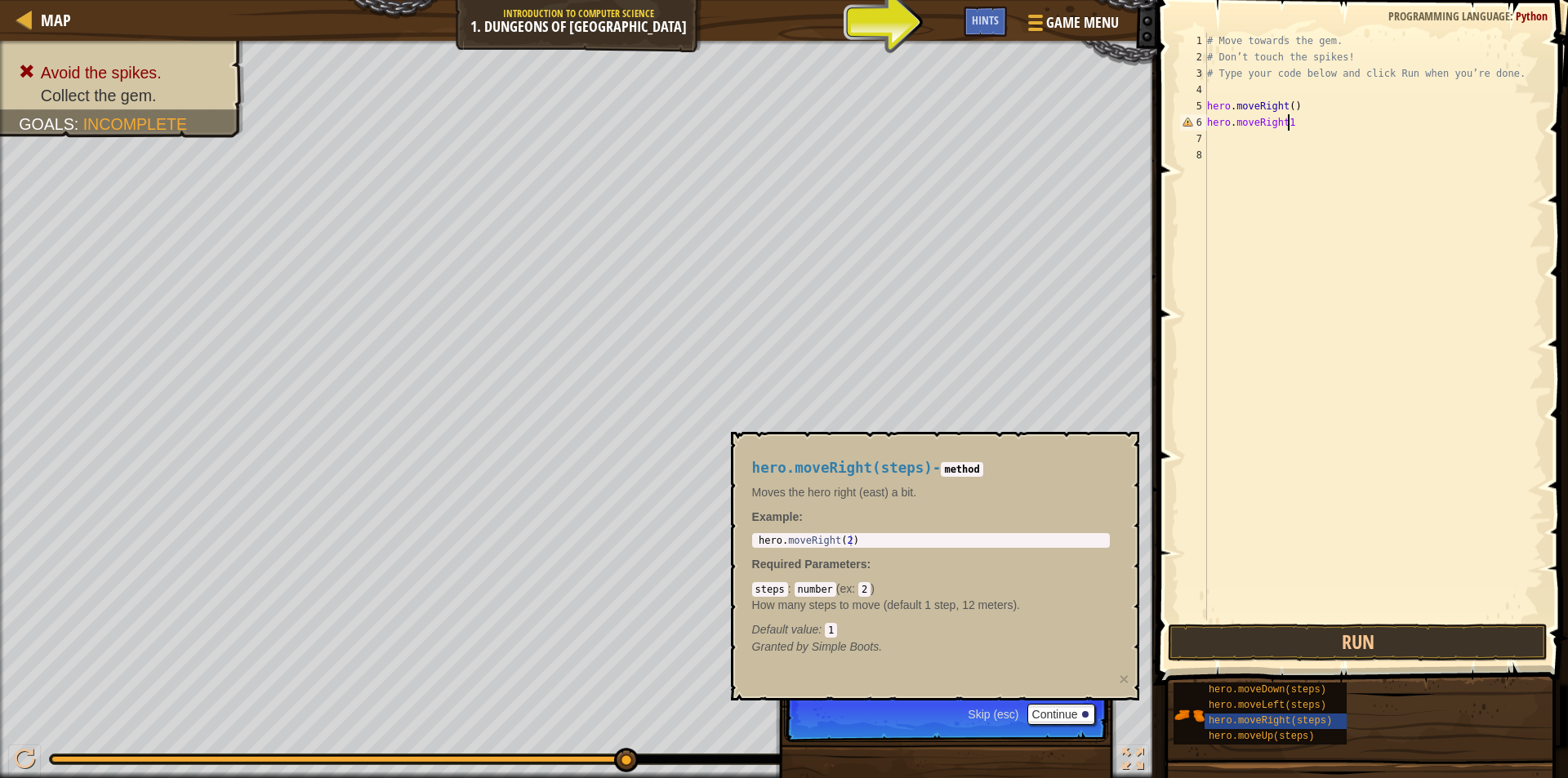
scroll to position [8, 6]
type textarea "hero.moveRight1"
click at [1278, 643] on button "Run" at bounding box center [1358, 642] width 379 height 37
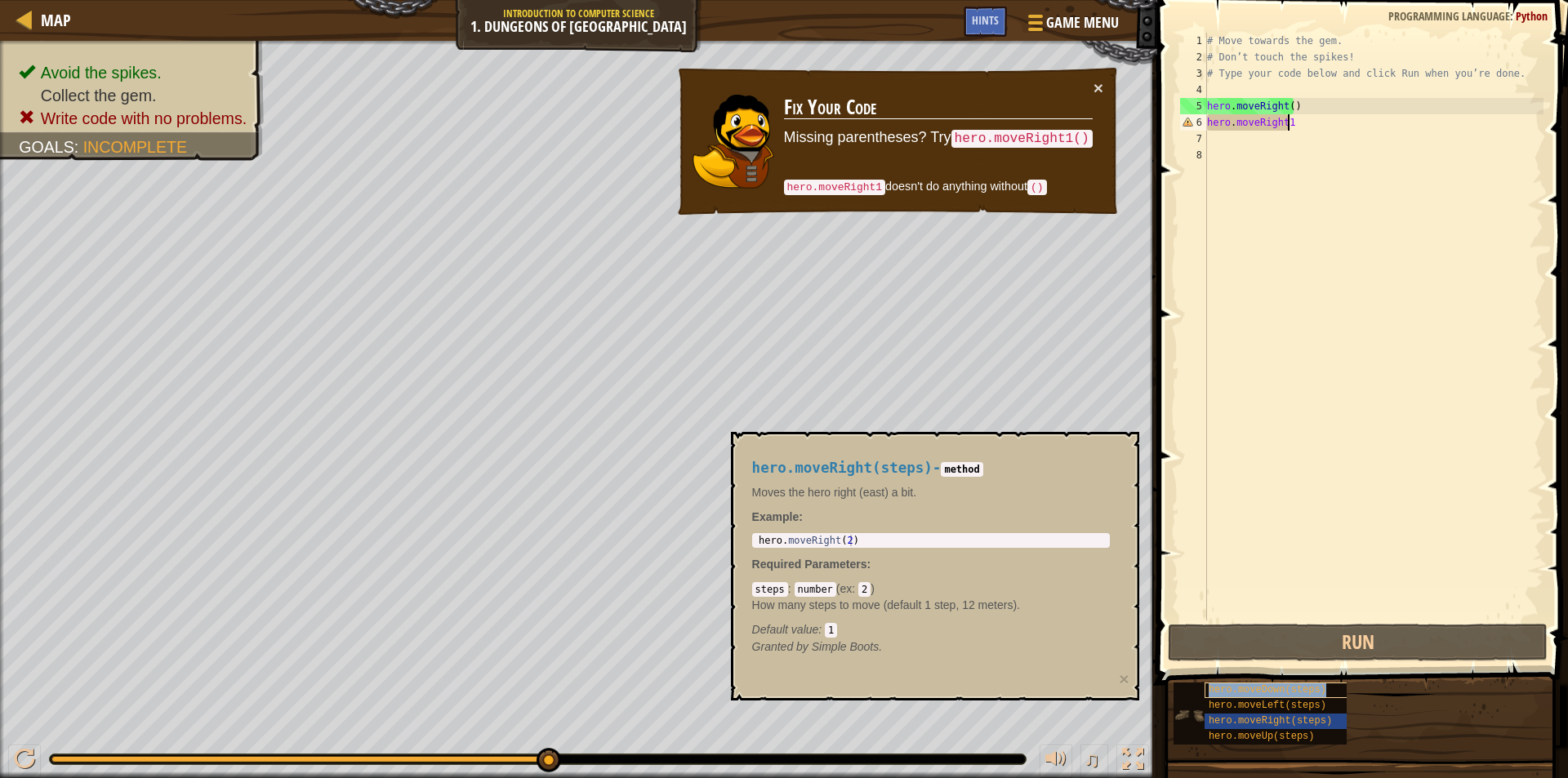
click at [1234, 690] on span "hero.moveDown(steps)" at bounding box center [1268, 689] width 117 height 11
type textarea "hero.moveDown(2)"
click at [892, 543] on div "hero . moveDown ( 2 )" at bounding box center [931, 552] width 351 height 34
click at [838, 539] on div "hero . moveDown ( 2 )" at bounding box center [931, 552] width 351 height 34
drag, startPoint x: 886, startPoint y: 542, endPoint x: 898, endPoint y: 536, distance: 13.4
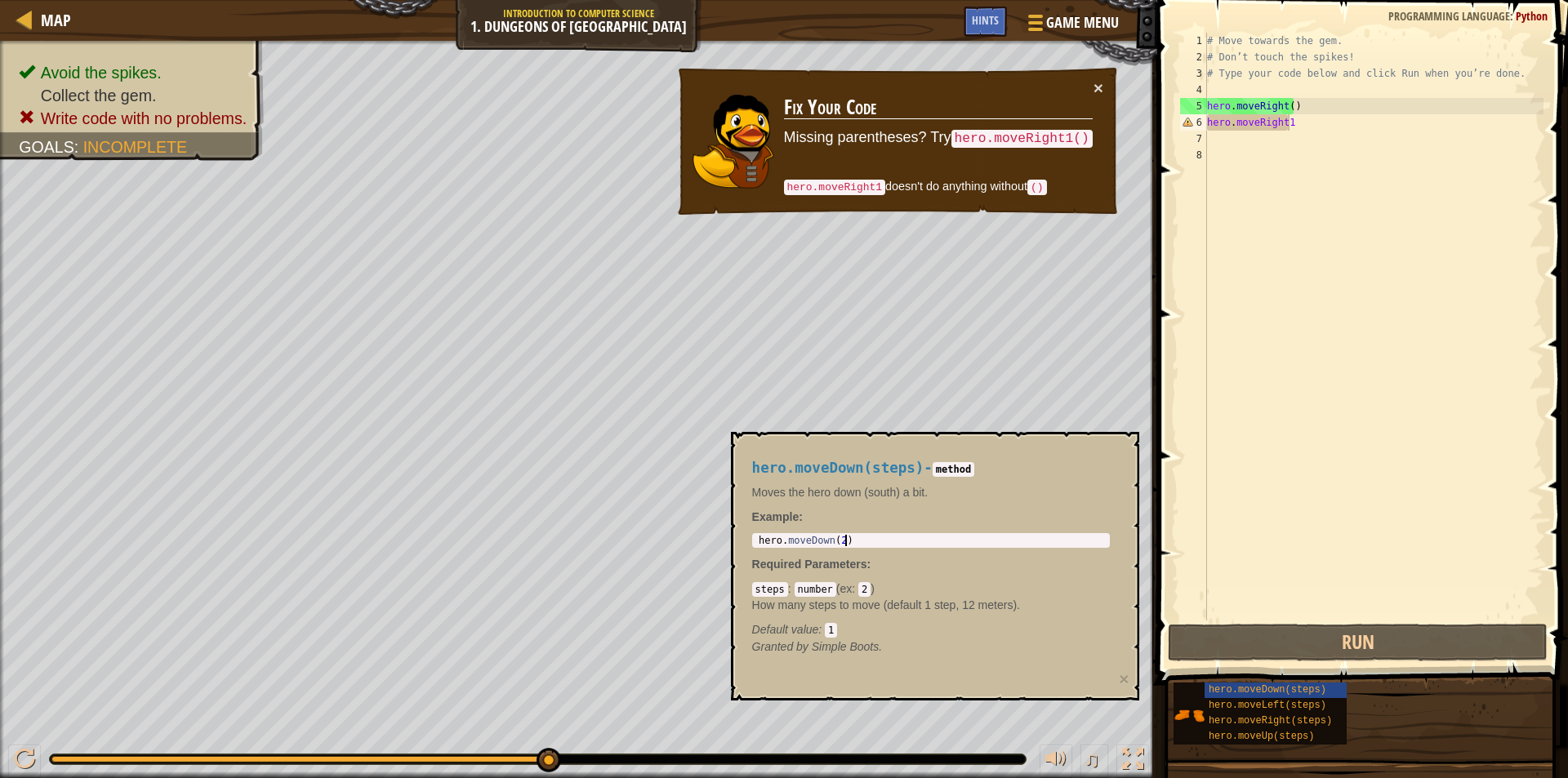
click at [731, 546] on div "hero.moveDown(steps) - method Moves the hero down (south) a bit. Example : hero…" at bounding box center [935, 566] width 408 height 269
click at [1145, 125] on div "Map Introduction to Computer Science 1. Dungeons of Kithgard Game Menu Done Hin…" at bounding box center [784, 389] width 1568 height 778
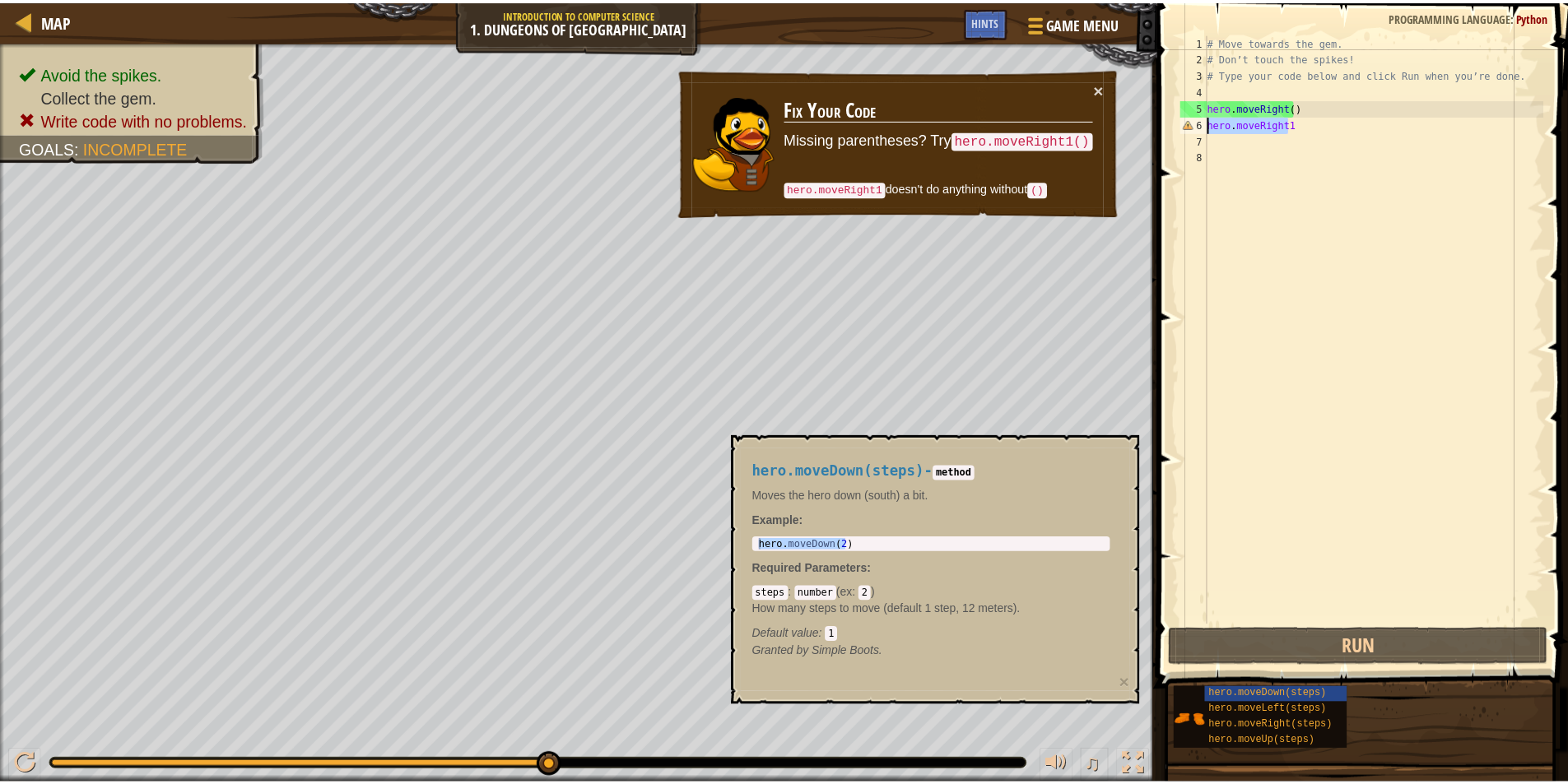
scroll to position [8, 0]
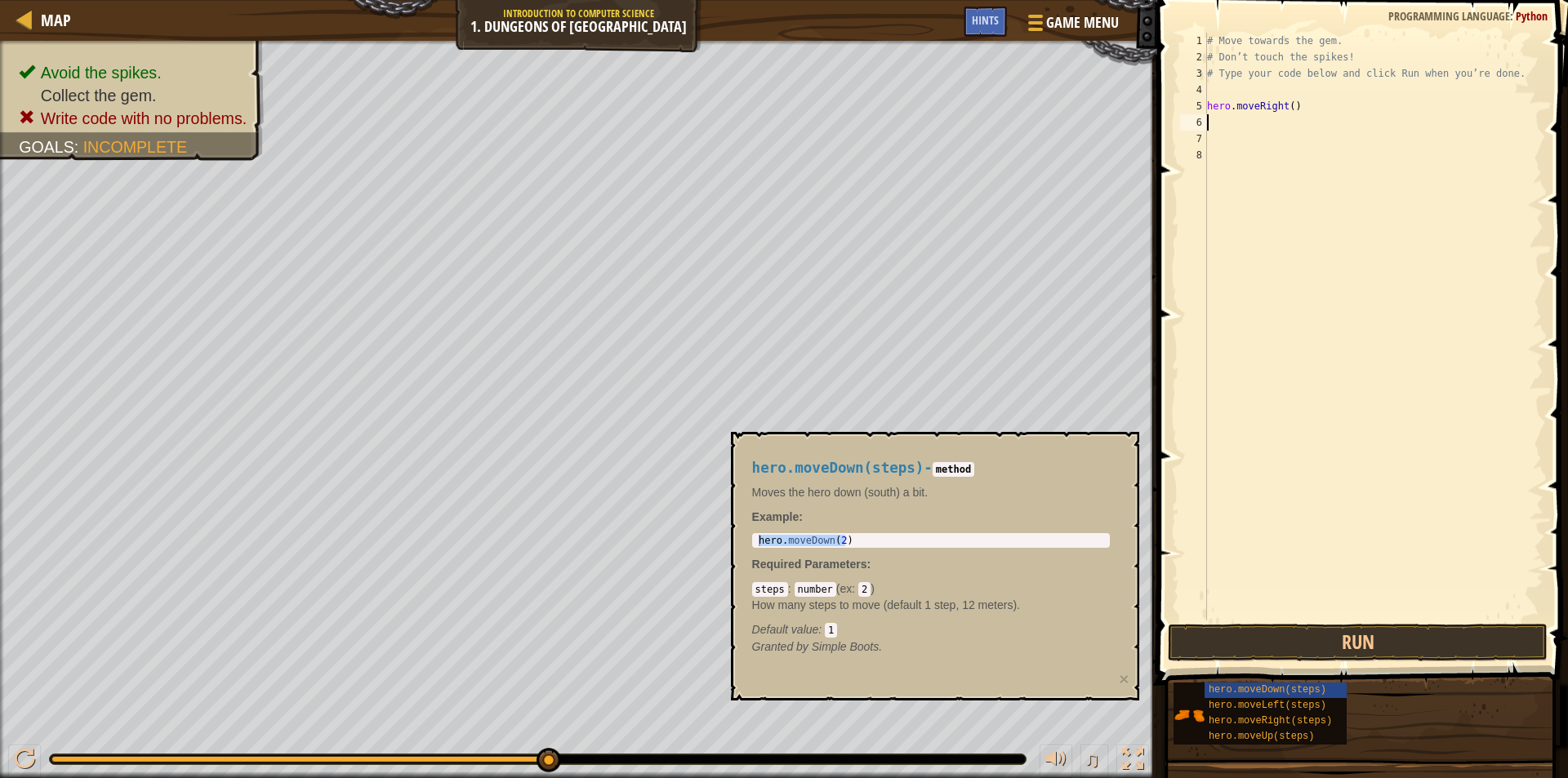
paste textarea "hero.moveDown(2)"
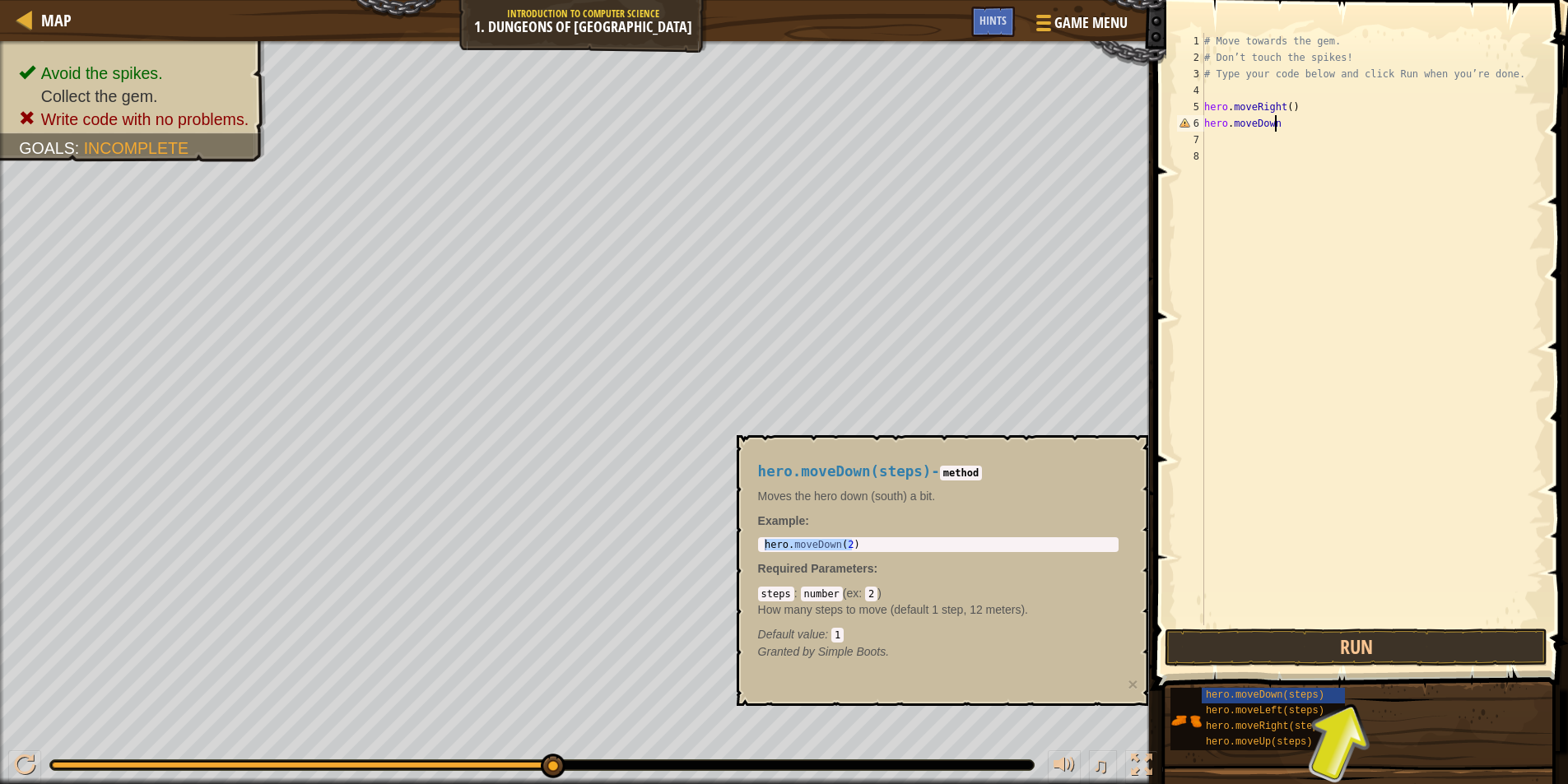
type textarea "hero.moveDown1"
click at [1440, 643] on button "Run" at bounding box center [1355, 647] width 382 height 38
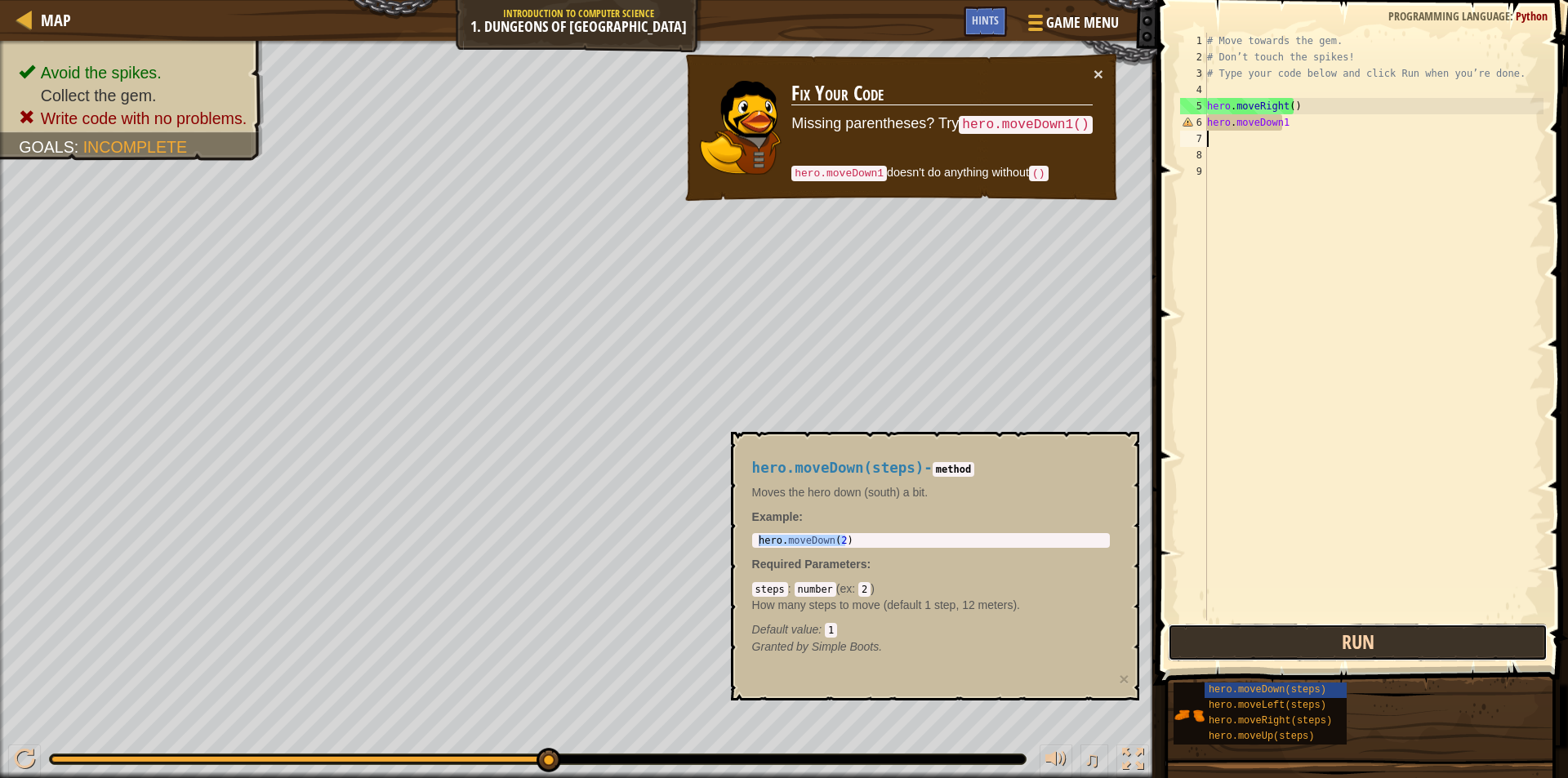
click at [1429, 638] on button "Run" at bounding box center [1358, 642] width 379 height 37
click at [1296, 126] on div "# Move towards the gem. # Don’t touch the spikes! # Type your code below and cl…" at bounding box center [1373, 343] width 339 height 621
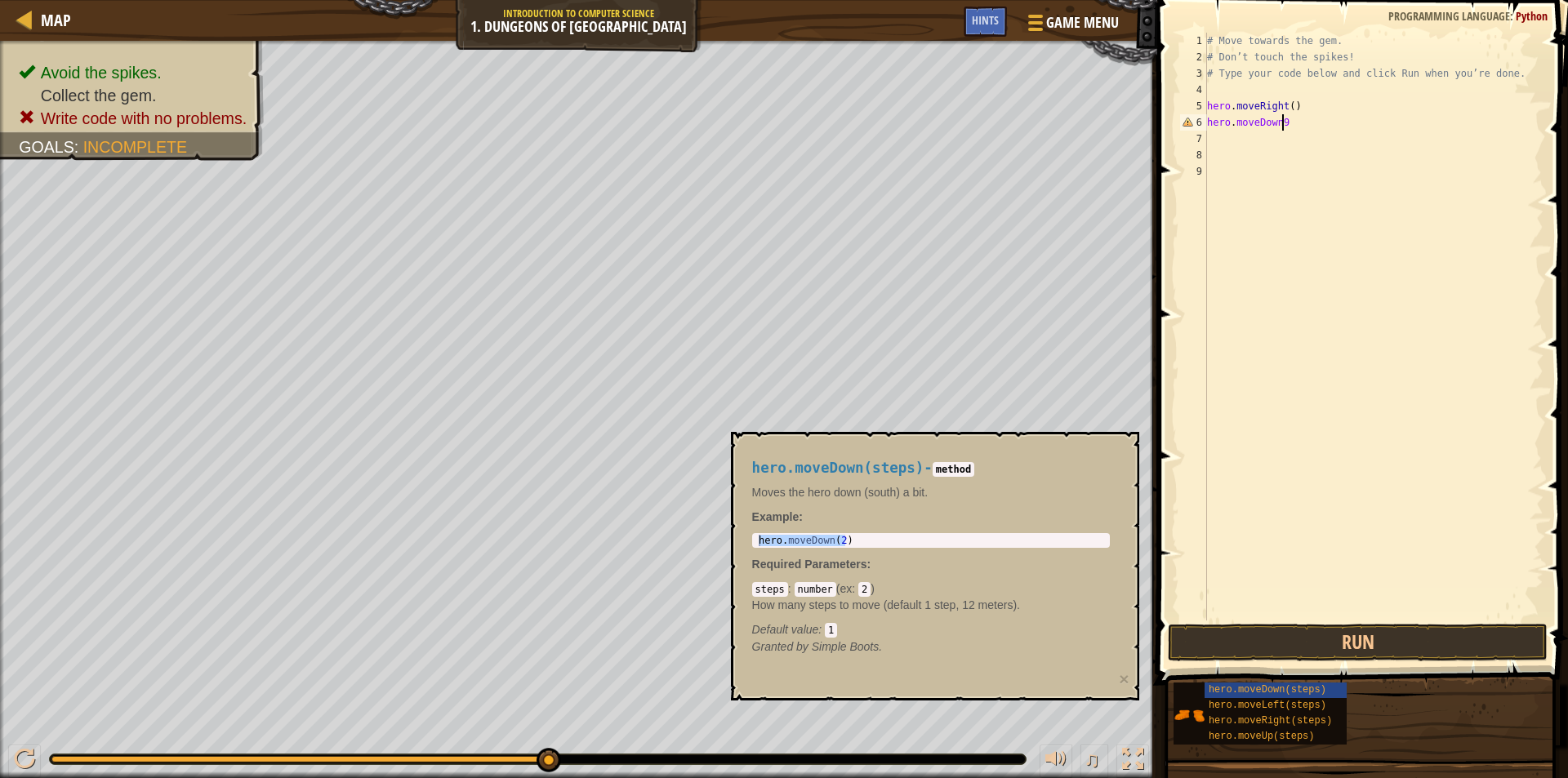
scroll to position [8, 5]
type textarea "hero.moveDown1"
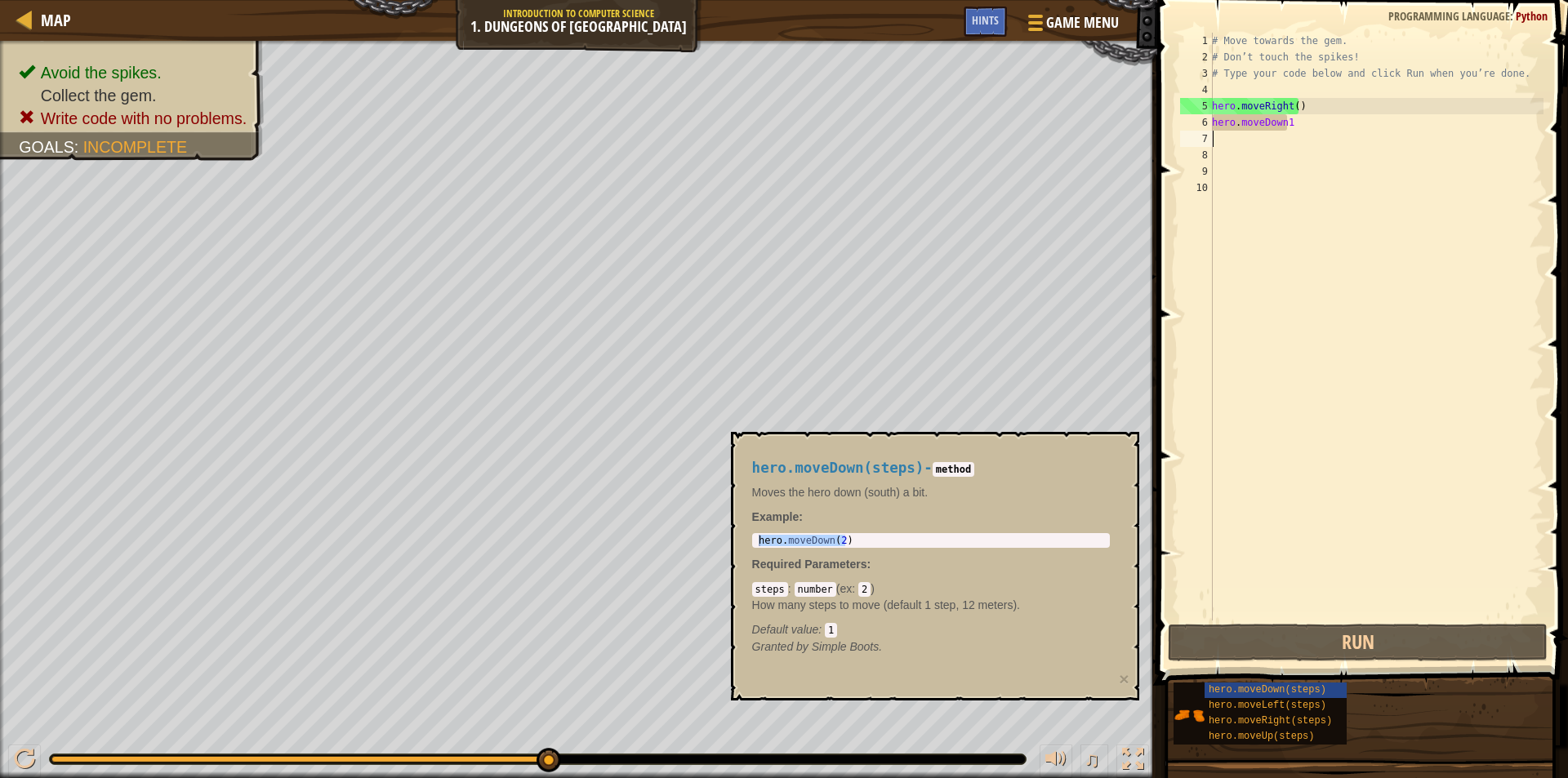
scroll to position [8, 0]
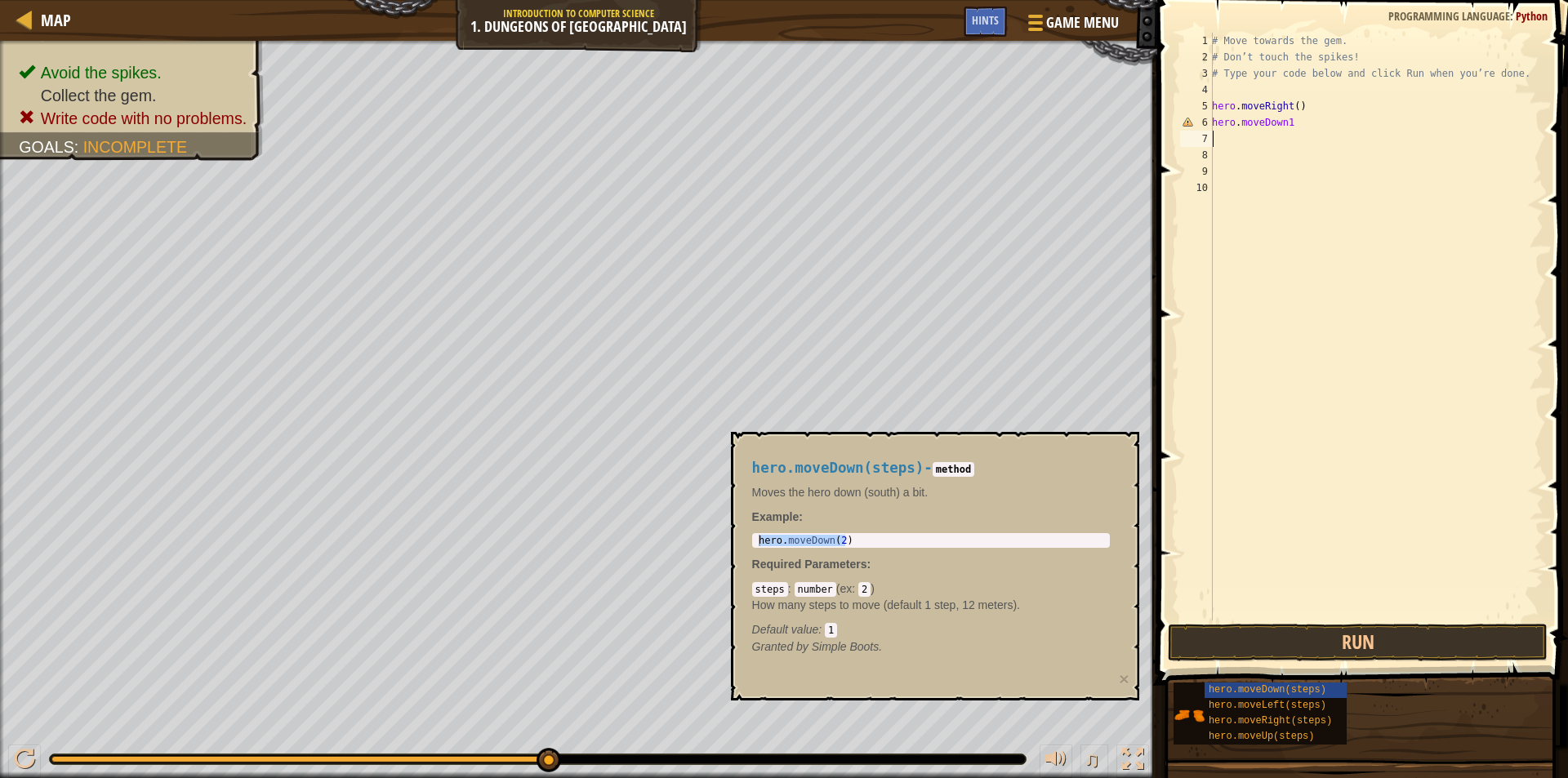
click at [1253, 142] on div "# Move towards the gem. # Don’t touch the spikes! # Type your code below and cl…" at bounding box center [1377, 343] width 335 height 621
paste textarea "hero.moveDown(2)"
click at [1268, 634] on button "Run" at bounding box center [1358, 642] width 379 height 37
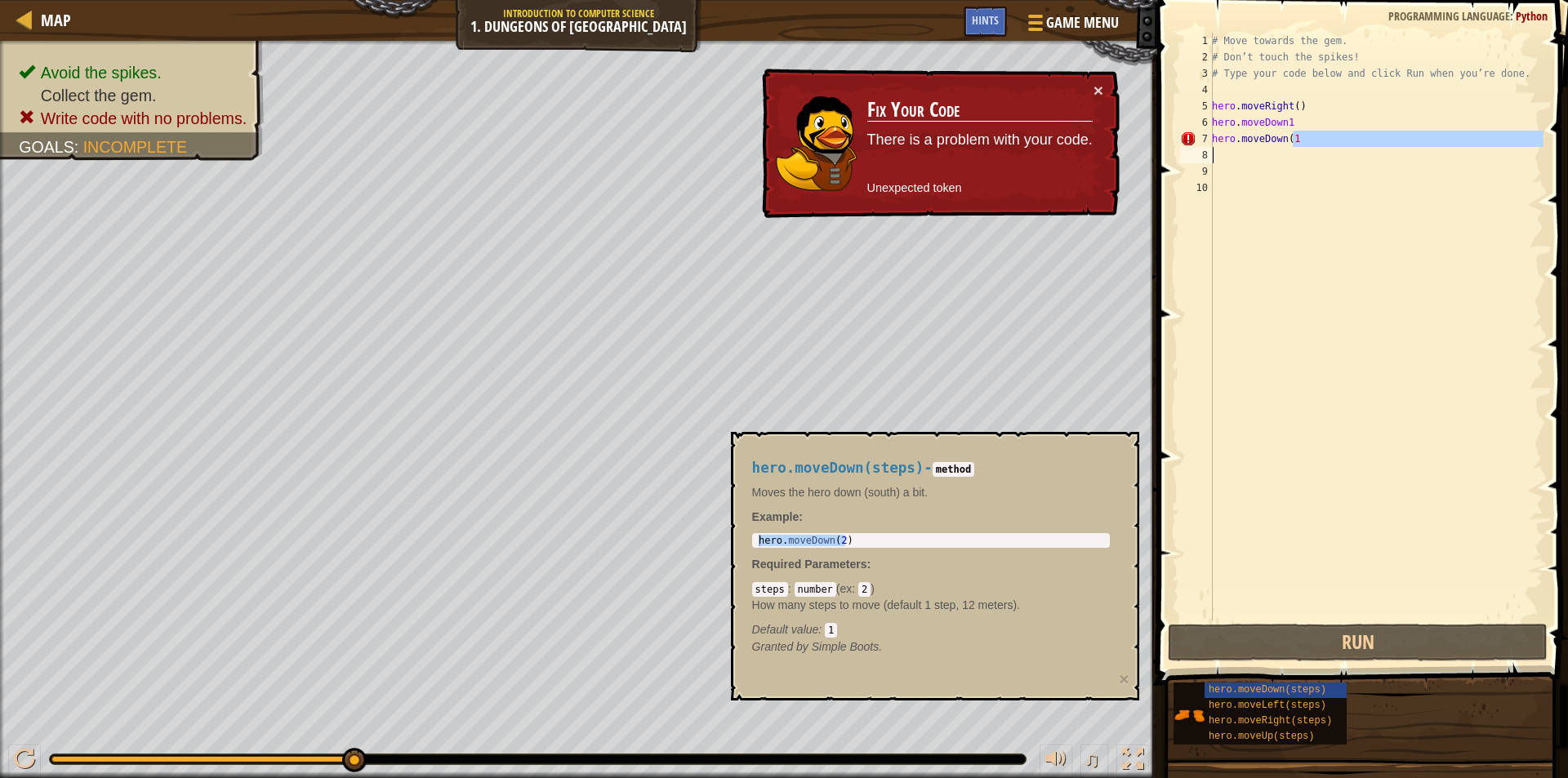
drag, startPoint x: 1298, startPoint y: 135, endPoint x: 1151, endPoint y: 162, distance: 149.5
click at [1153, 162] on div "Hints Videos hero.moveDown(1 1 2 3 4 5 6 7 8 9 10 # Move towards the gem. # Don…" at bounding box center [1360, 389] width 416 height 778
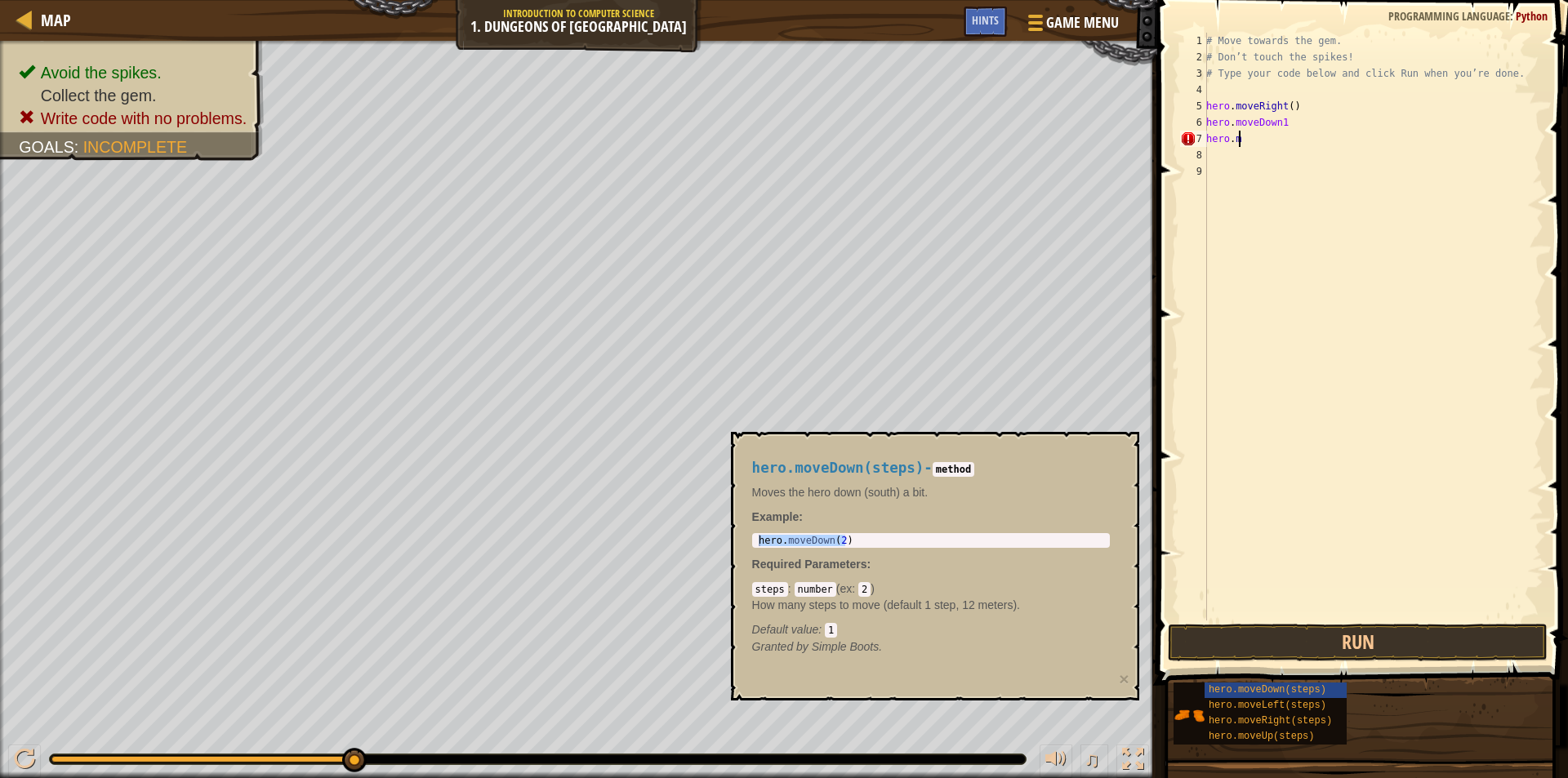
scroll to position [8, 0]
type textarea "h"
type textarea "hero.moveRight()"
click at [1357, 653] on button "Run" at bounding box center [1358, 642] width 379 height 37
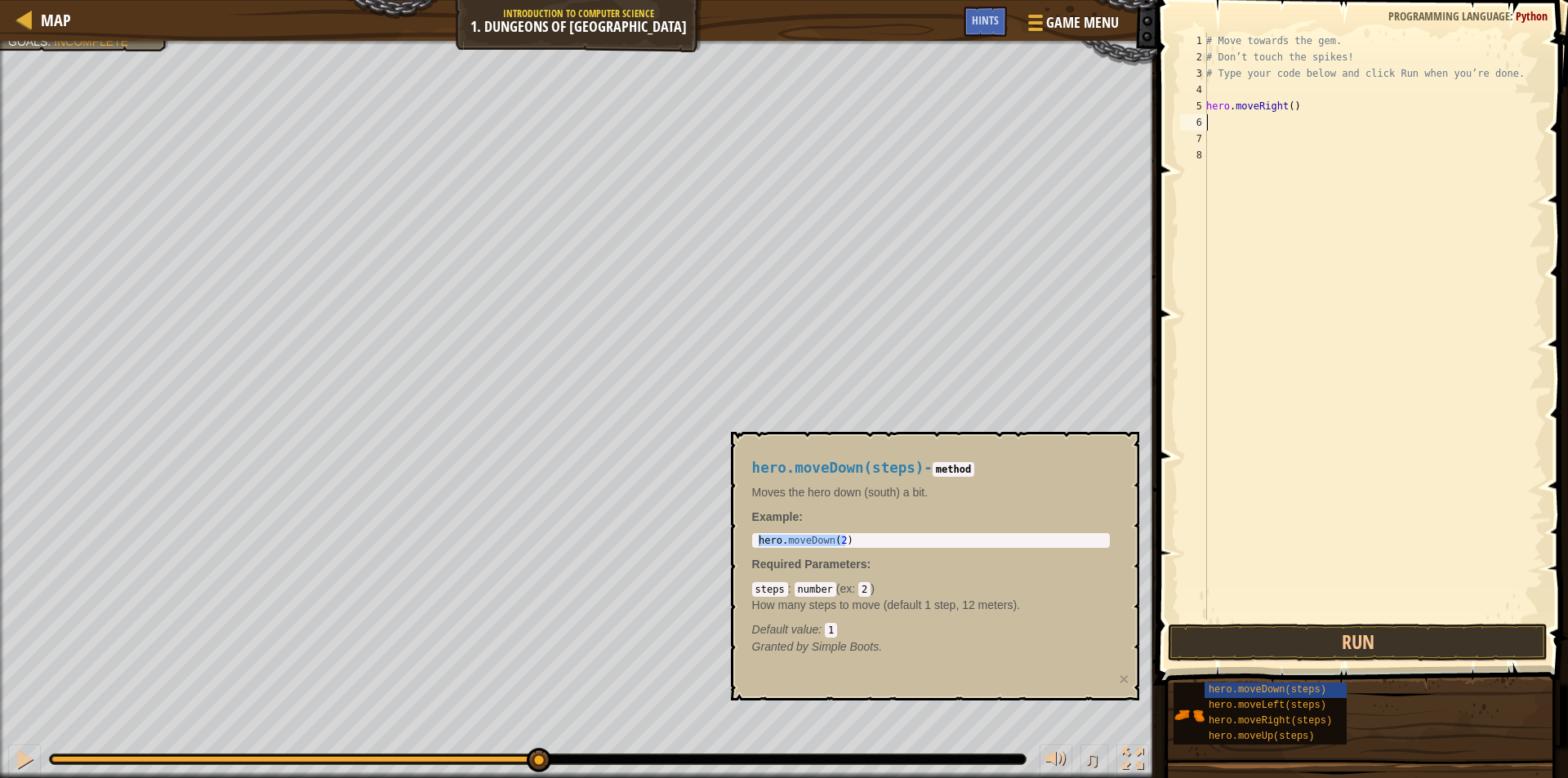
paste textarea "hero.moveDown(2)"
click at [1254, 651] on button "Run" at bounding box center [1358, 642] width 379 height 37
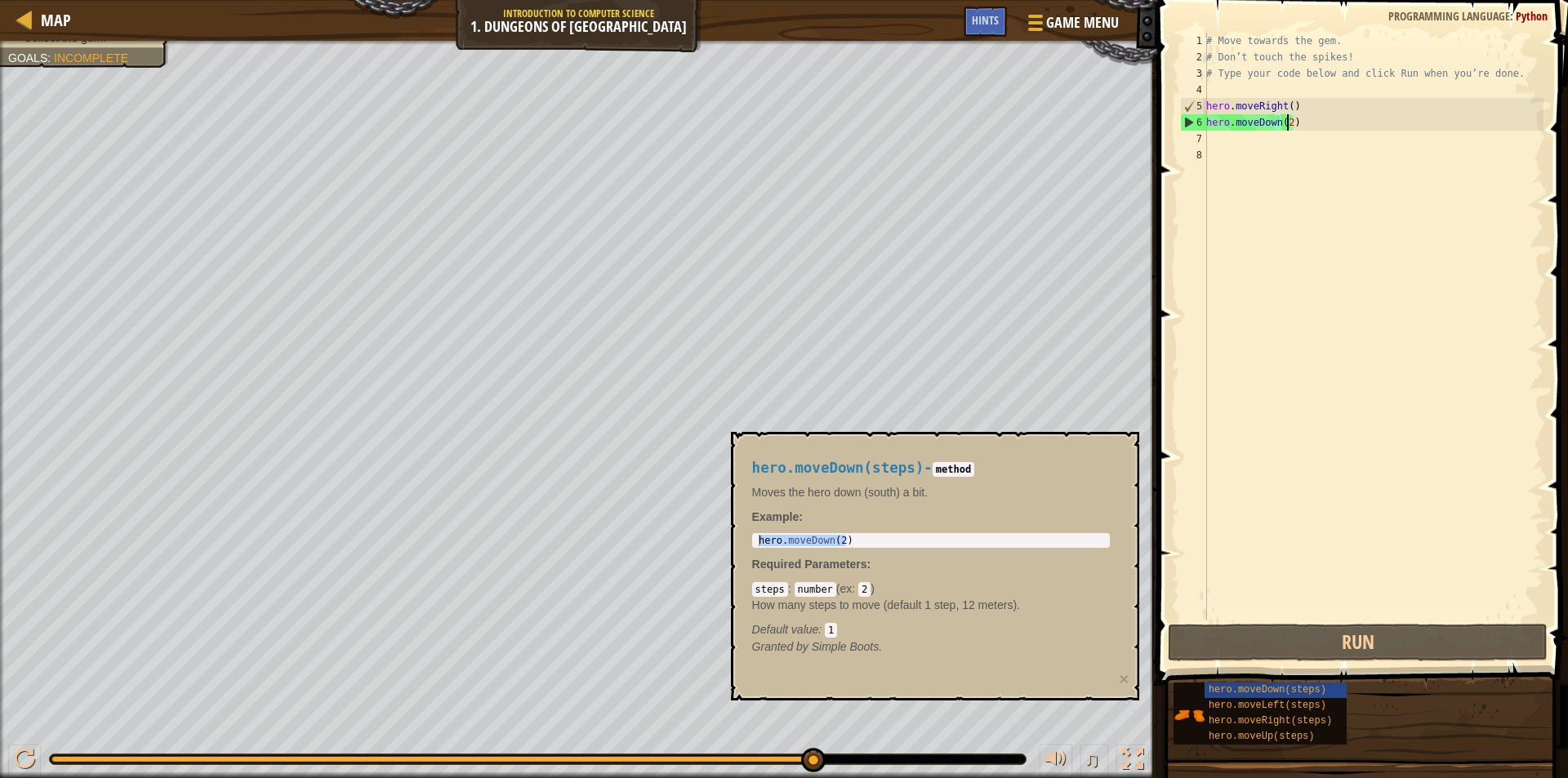
click at [1288, 120] on div "# Move towards the gem. # Don’t touch the spikes! # Type your code below and cl…" at bounding box center [1373, 343] width 340 height 621
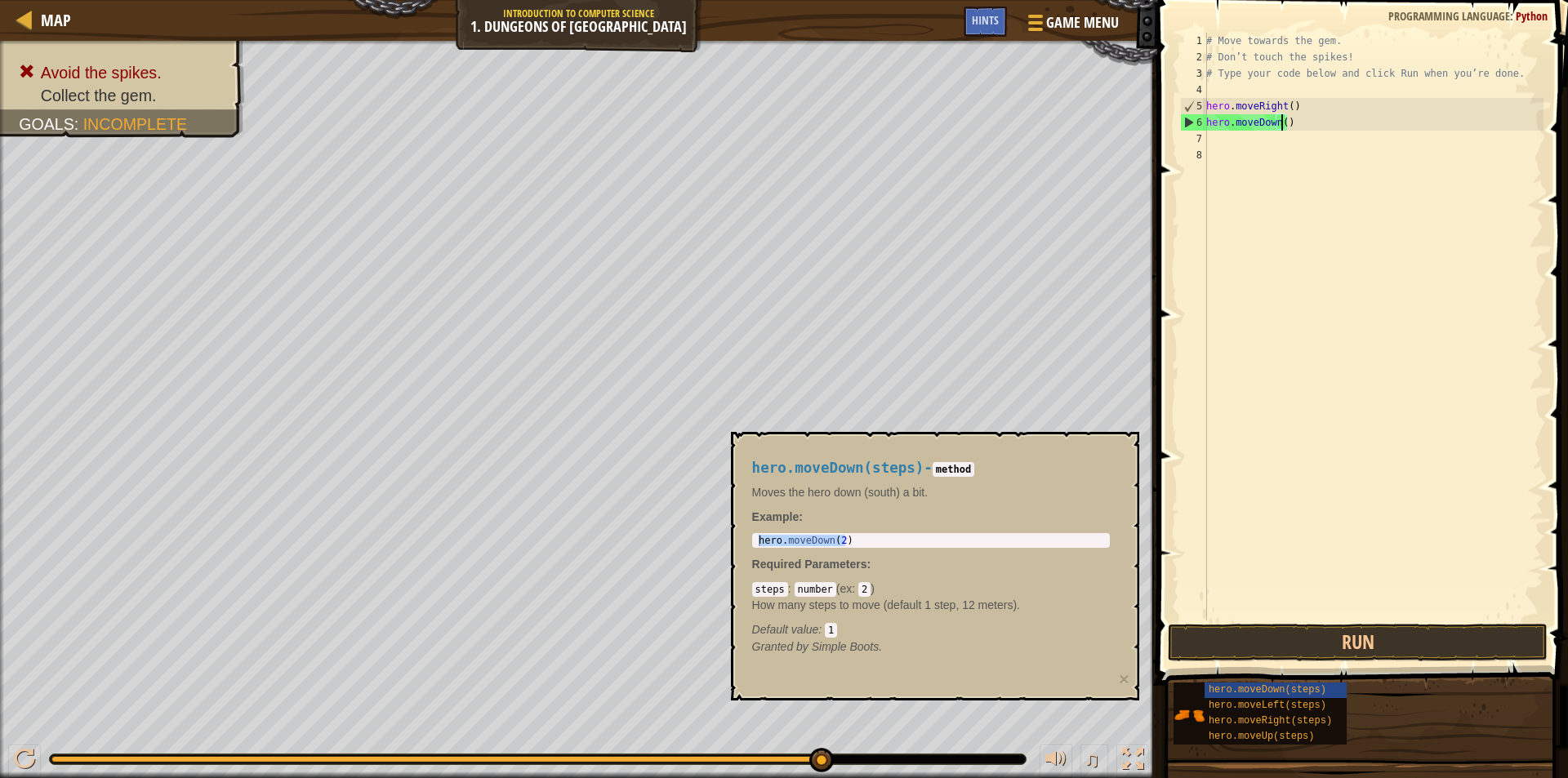
scroll to position [8, 6]
type textarea "hero.moveDown(1)"
click at [1303, 635] on button "Run" at bounding box center [1358, 642] width 379 height 37
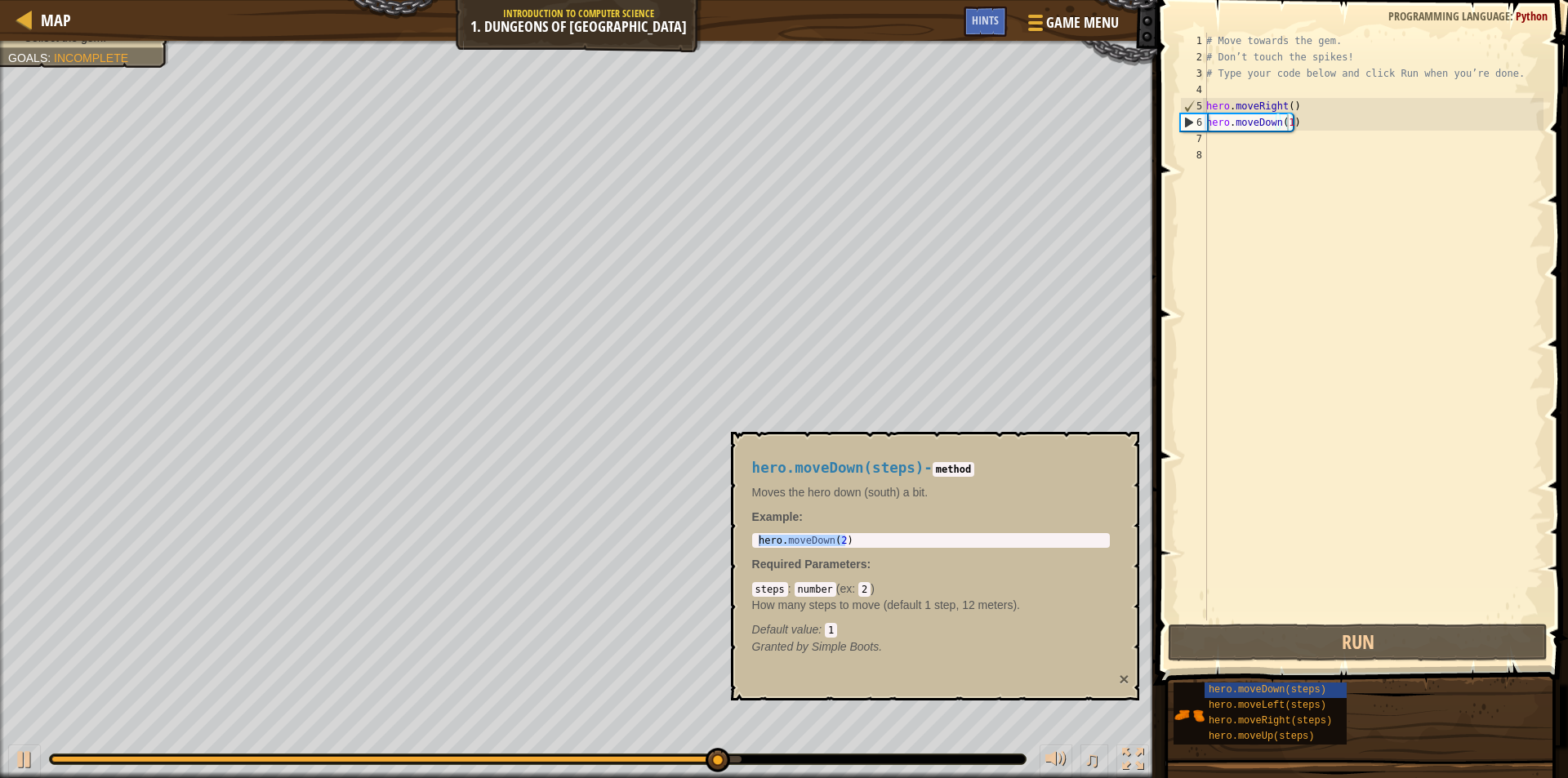
click at [1124, 676] on button "×" at bounding box center [1124, 679] width 10 height 17
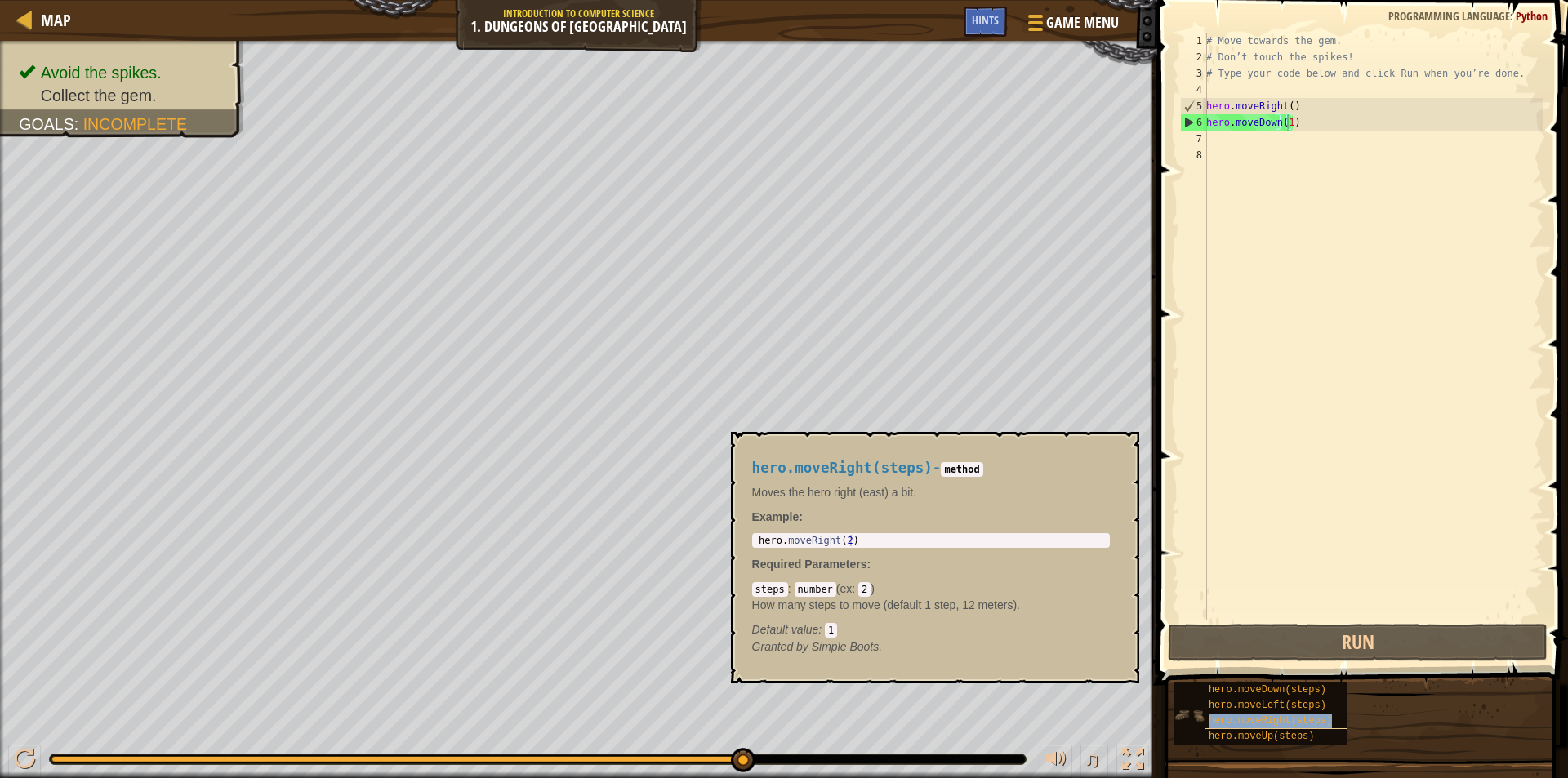
click at [1214, 721] on span "hero.moveRight(steps)" at bounding box center [1270, 720] width 123 height 11
type textarea "hero.moveRight(2)"
click at [567, 0] on body "Map Introduction to Computer Science 1. Dungeons of Kithgard Game Menu Done Hin…" at bounding box center [784, 0] width 1568 height 0
click at [1307, 129] on div "# Move towards the gem. # Don’t touch the spikes! # Type your code below and cl…" at bounding box center [1373, 343] width 340 height 621
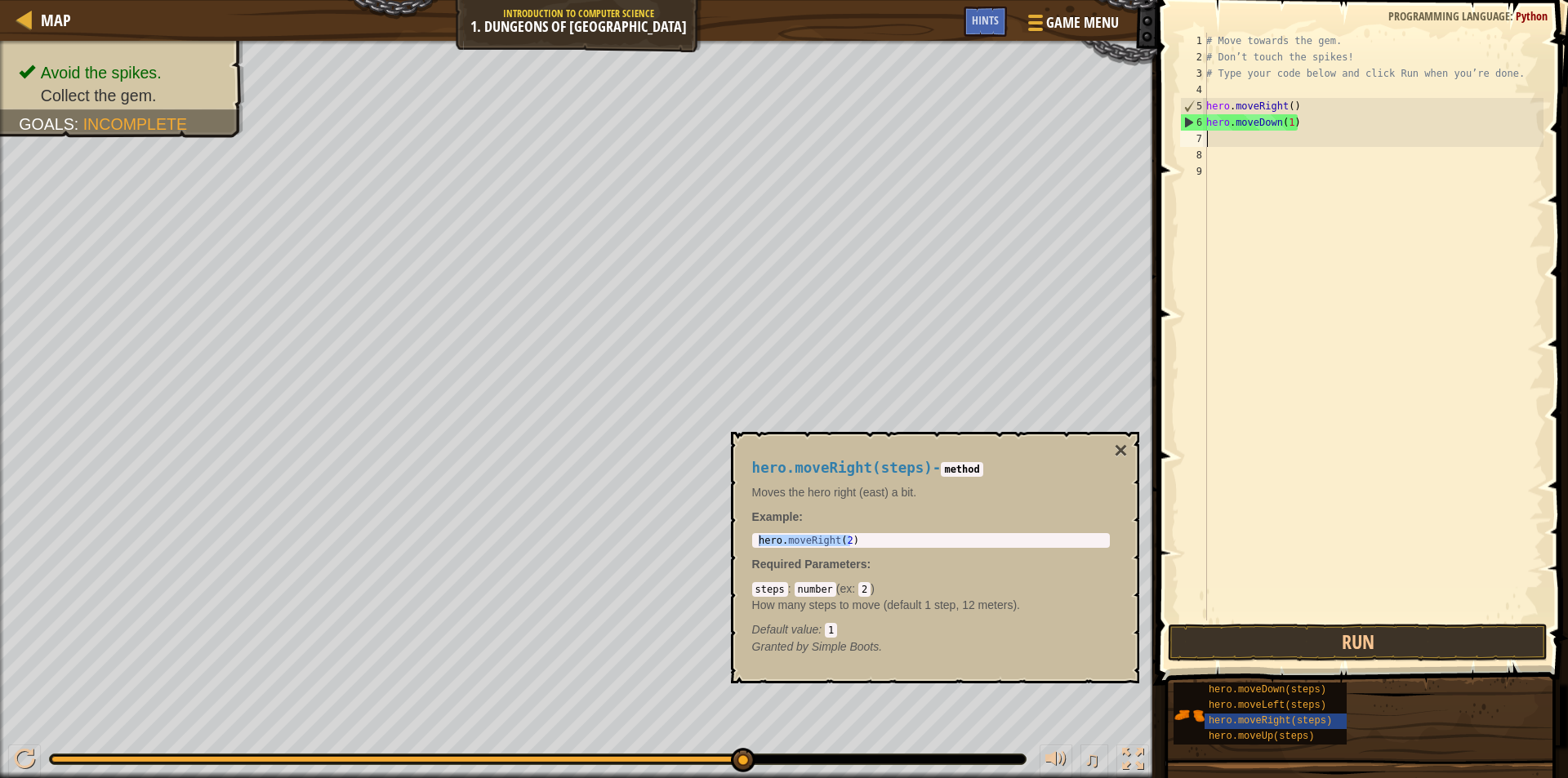
scroll to position [8, 0]
paste textarea "hero.moveRight(2)"
type textarea "hero.moveRight(2)"
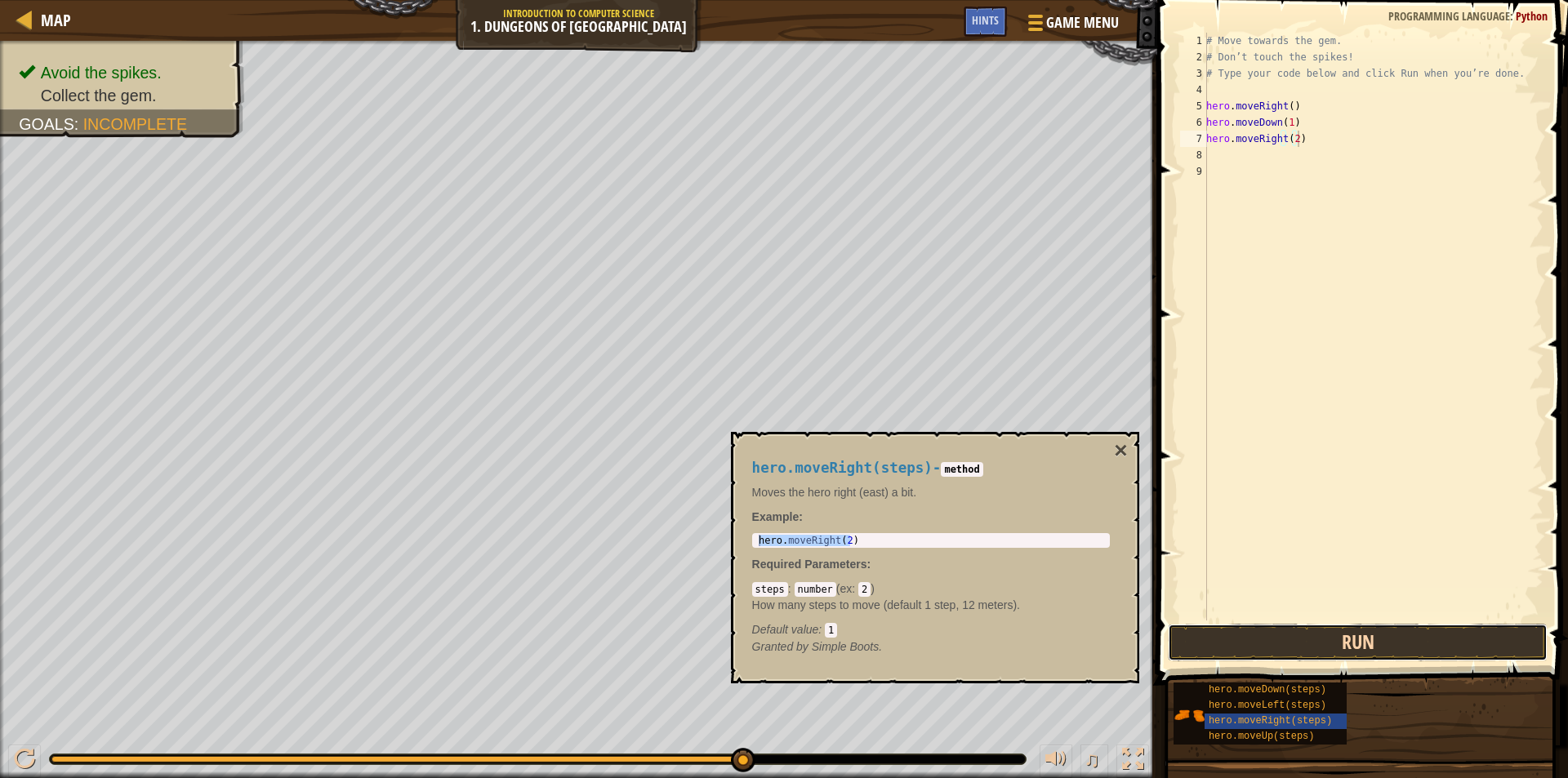
click at [1229, 647] on button "Run" at bounding box center [1358, 642] width 379 height 37
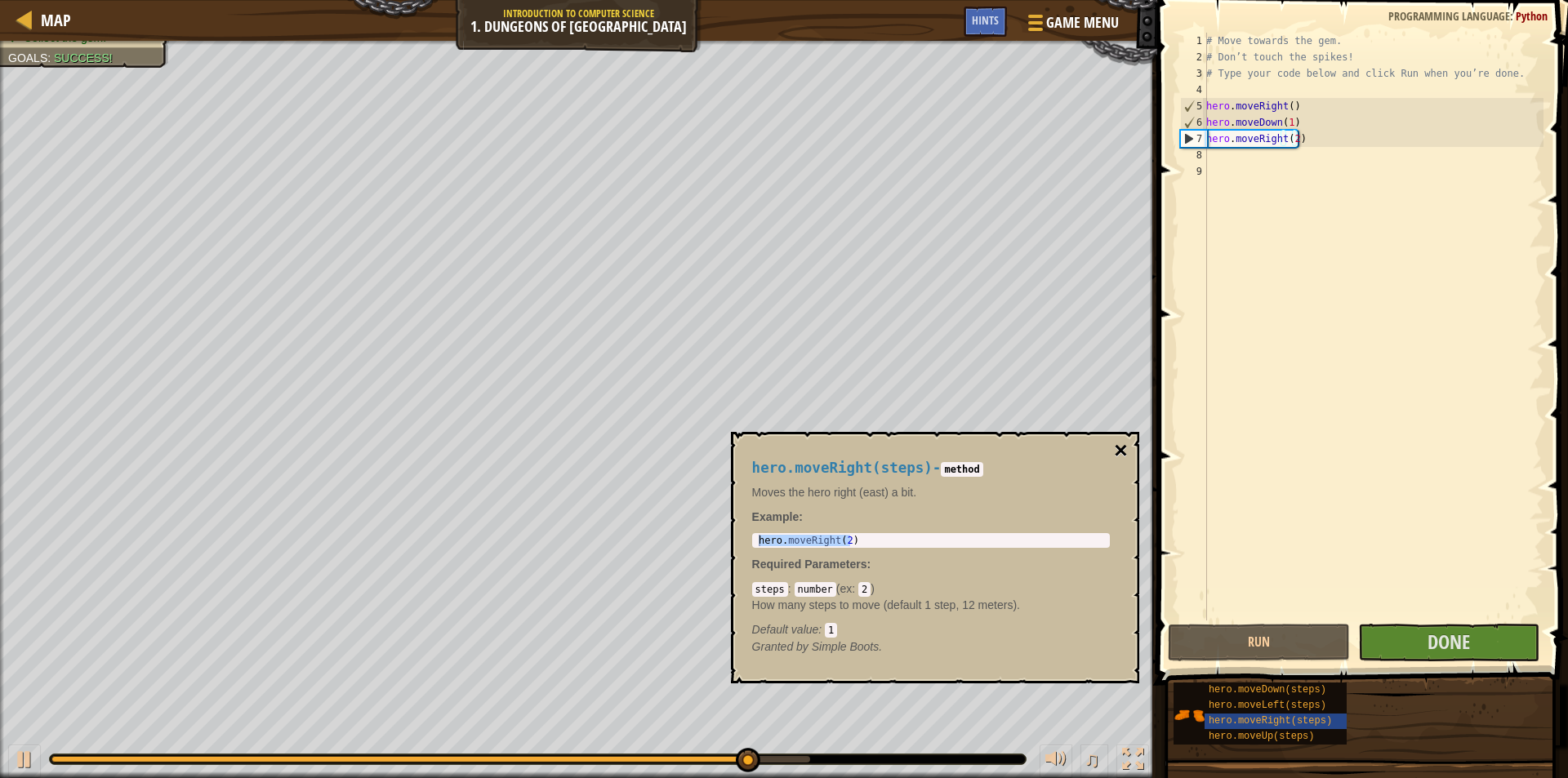
click at [1119, 444] on button "×" at bounding box center [1120, 450] width 13 height 23
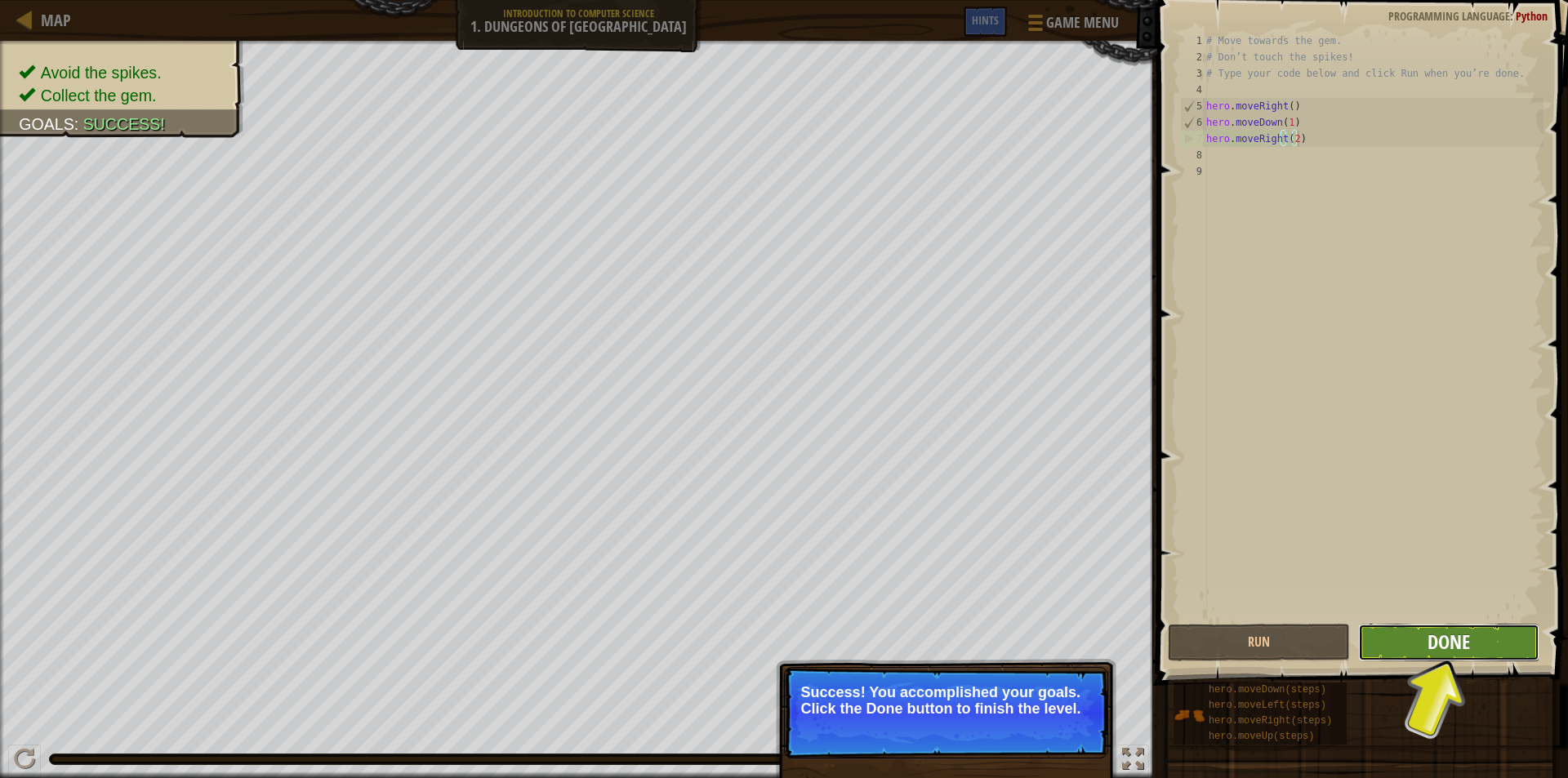
click at [1437, 646] on span "Done" at bounding box center [1449, 641] width 43 height 26
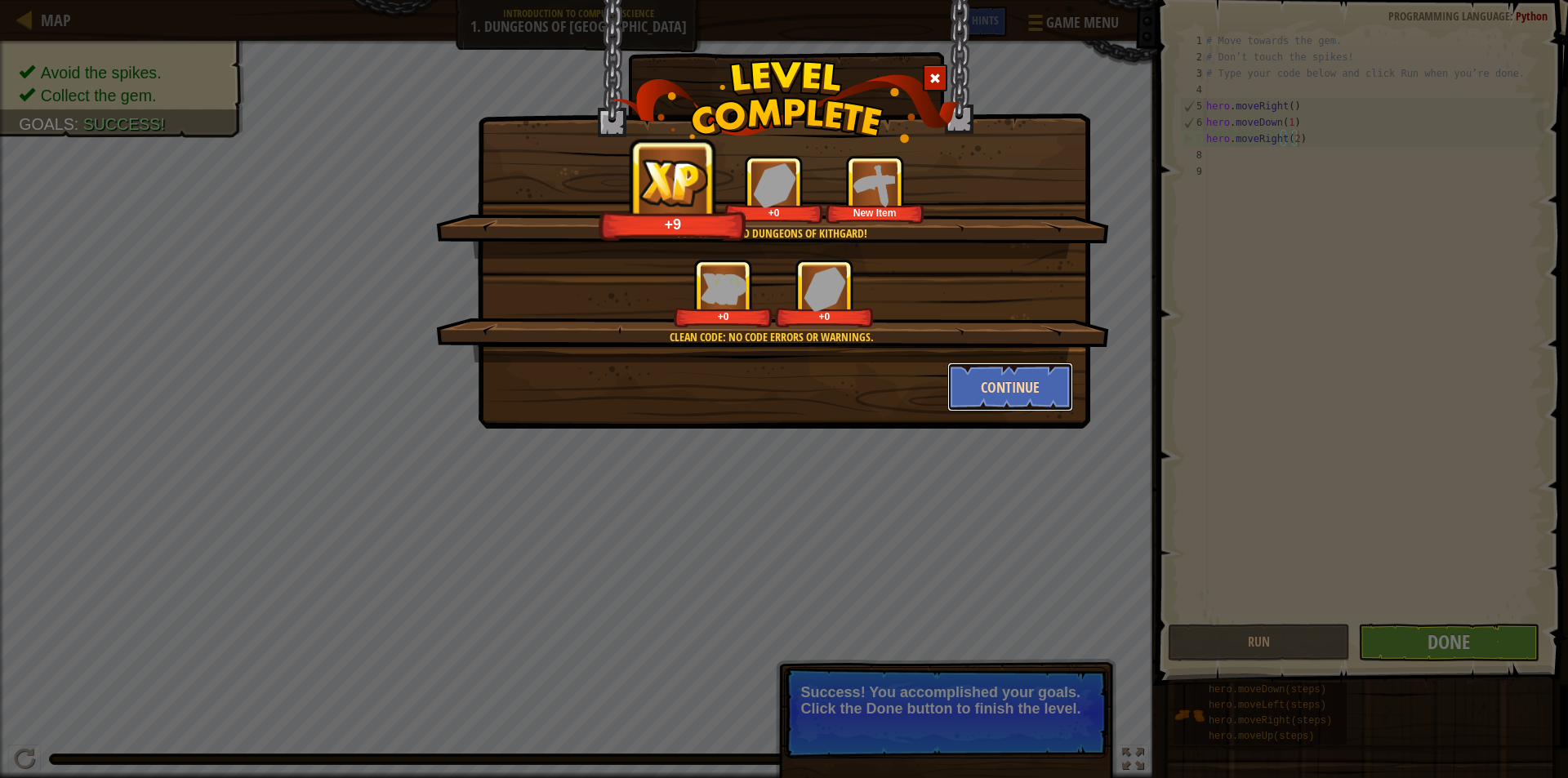
click at [1018, 372] on button "Continue" at bounding box center [1011, 387] width 127 height 49
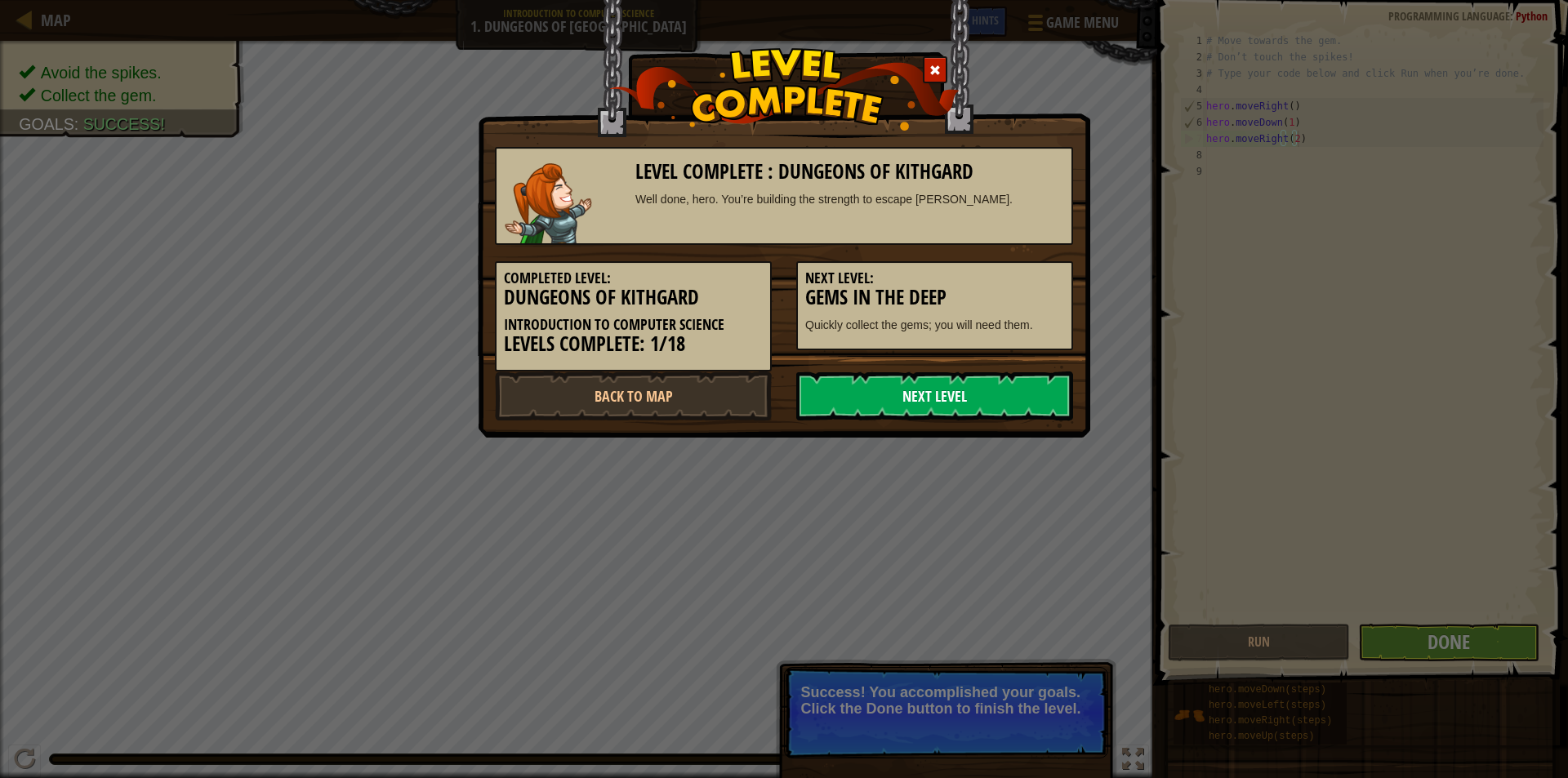
click at [835, 385] on link "Next Level" at bounding box center [934, 396] width 277 height 49
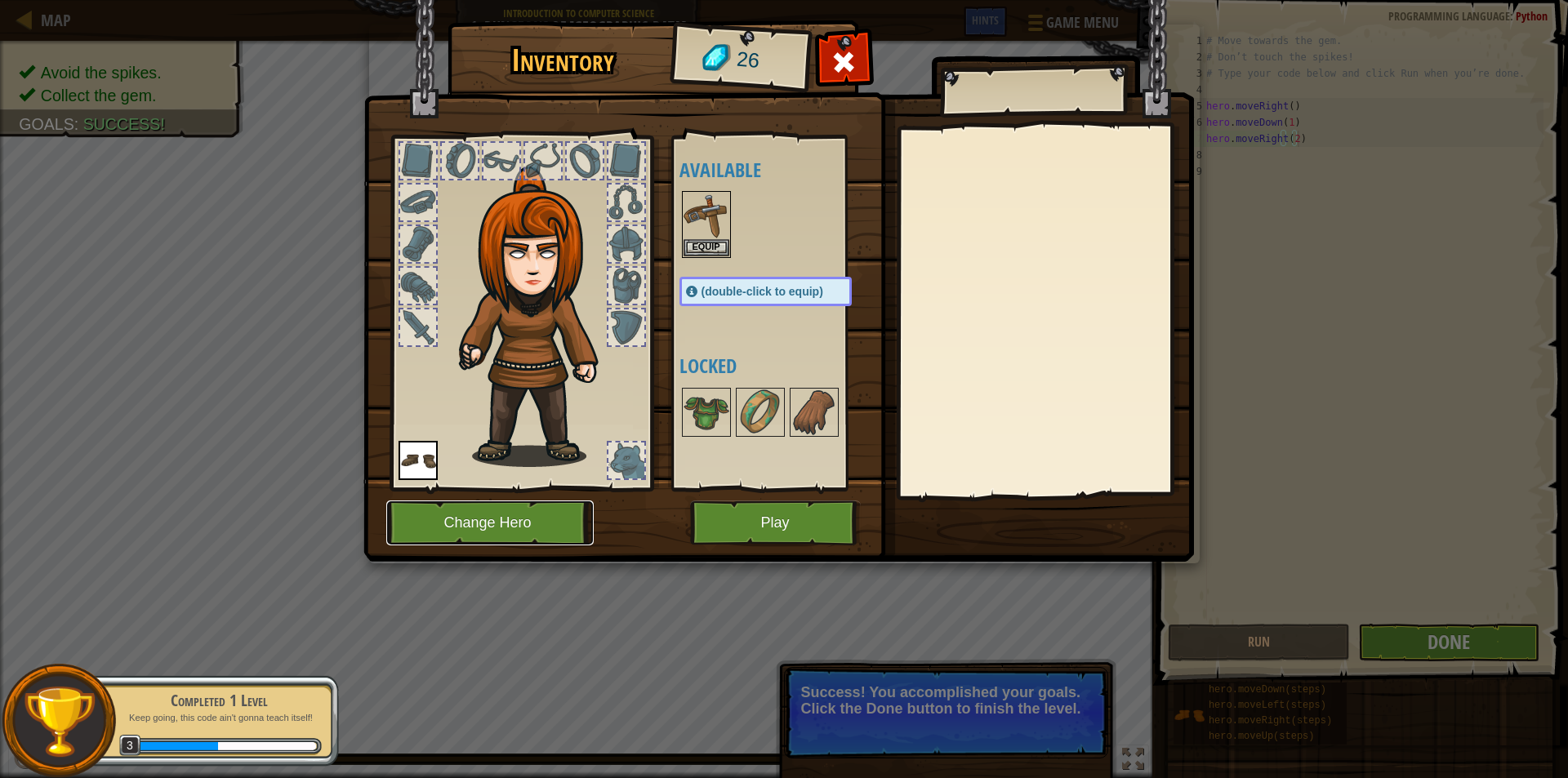
click at [528, 523] on button "Change Hero" at bounding box center [490, 522] width 208 height 45
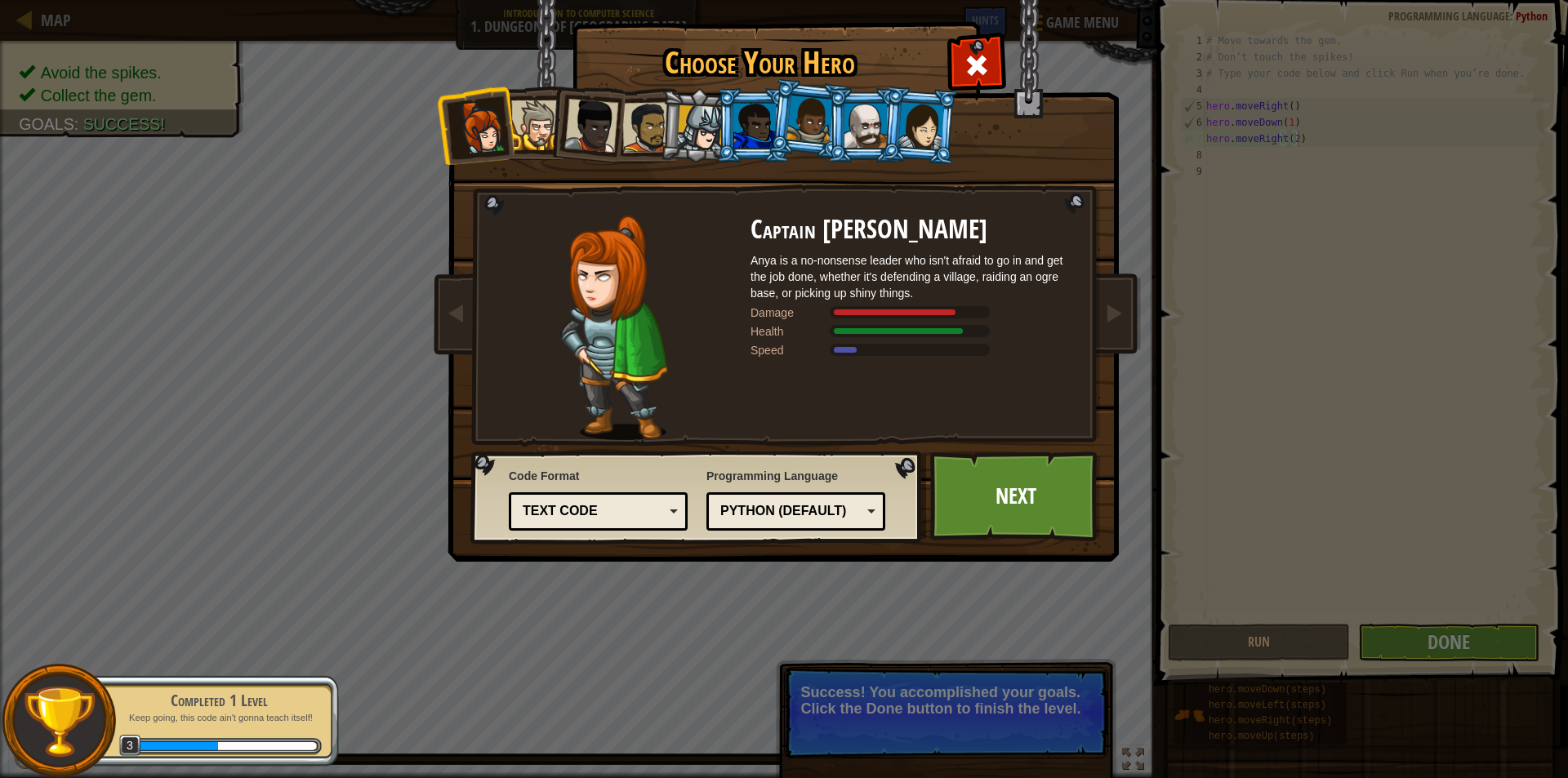
click at [803, 134] on div at bounding box center [809, 119] width 47 height 48
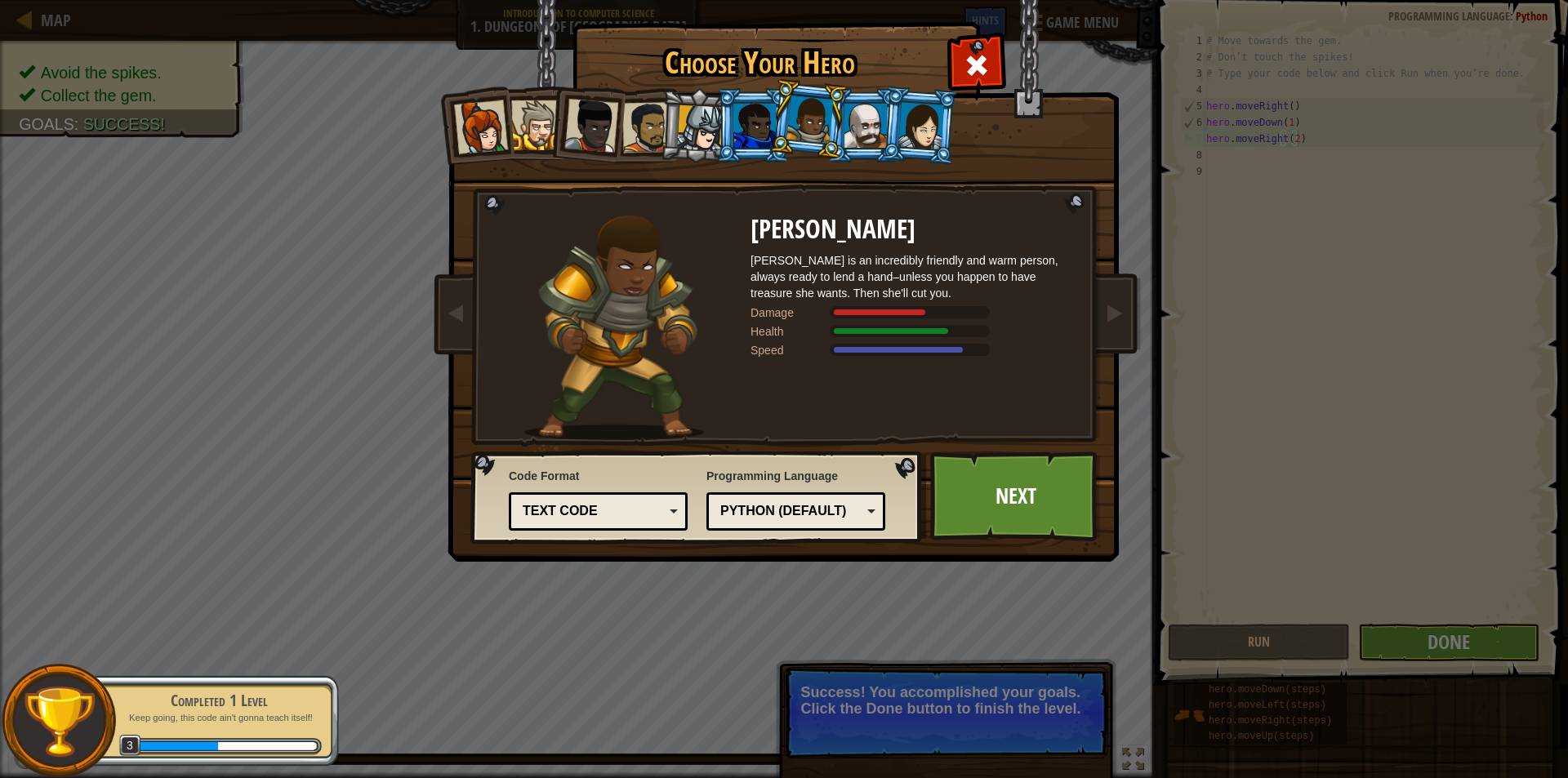
click at [911, 128] on div at bounding box center [921, 125] width 46 height 47
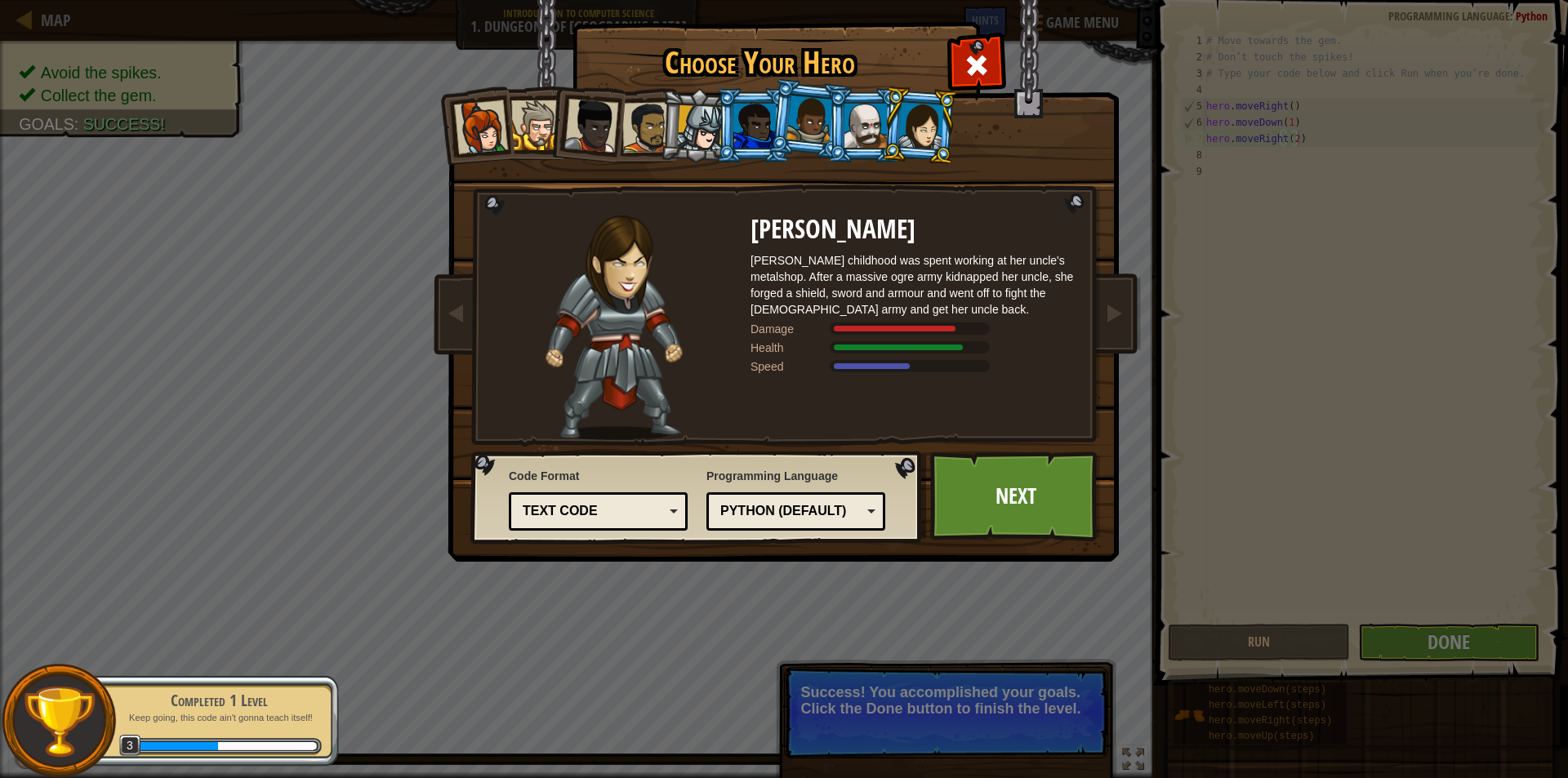
click at [704, 133] on div at bounding box center [700, 128] width 47 height 47
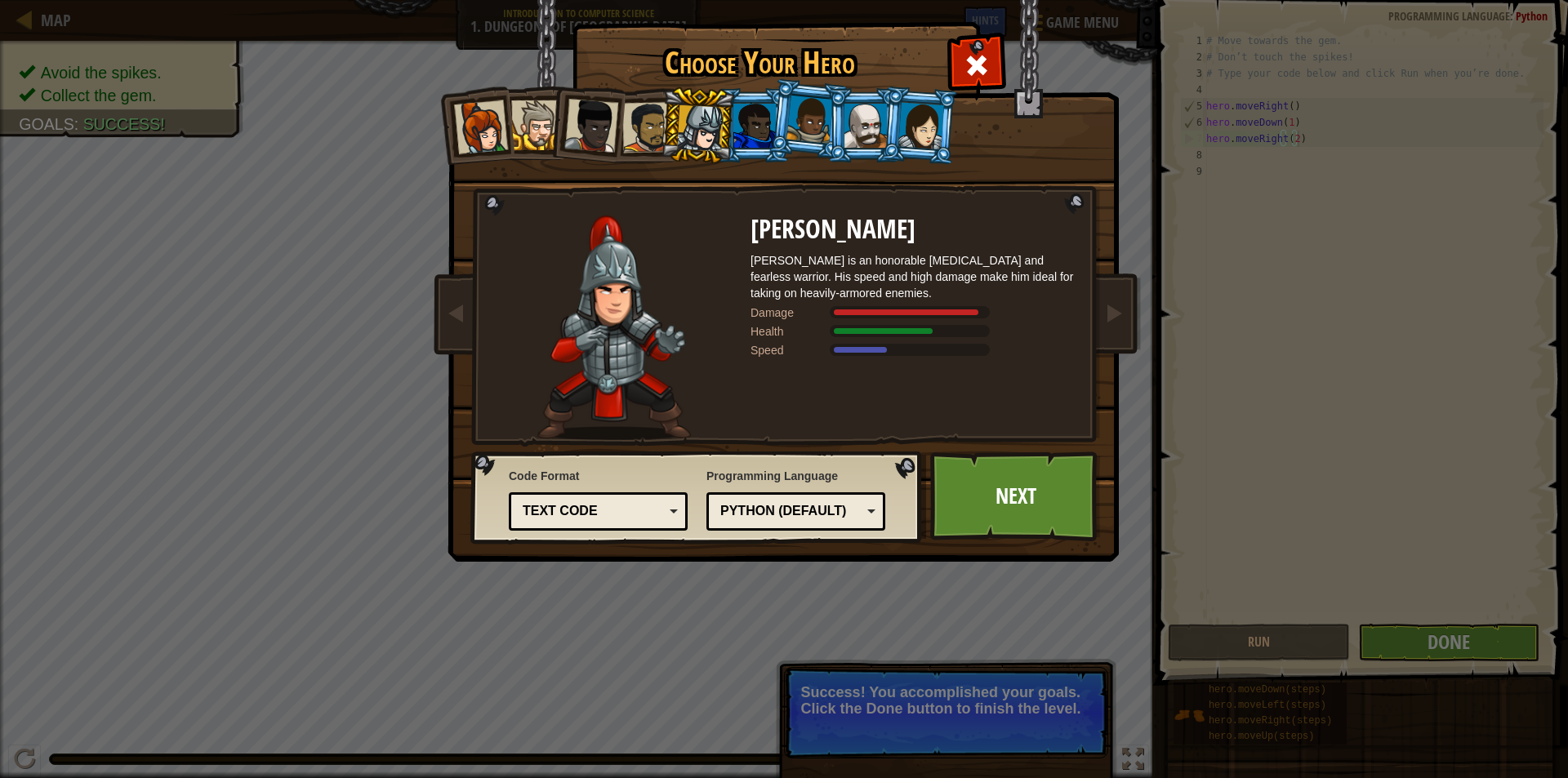
click at [469, 140] on div at bounding box center [481, 127] width 54 height 54
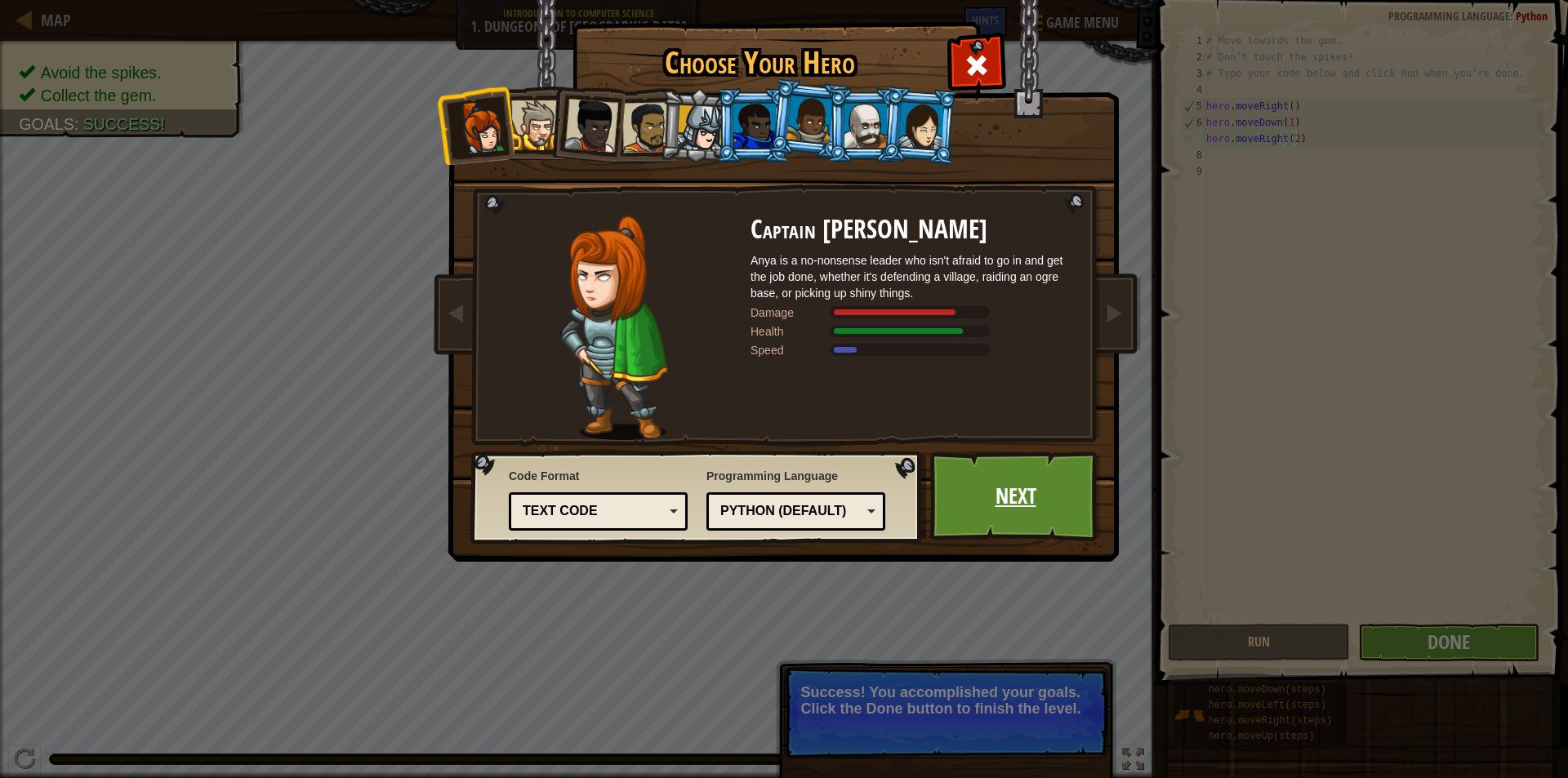
click at [992, 500] on link "Next" at bounding box center [1015, 497] width 171 height 90
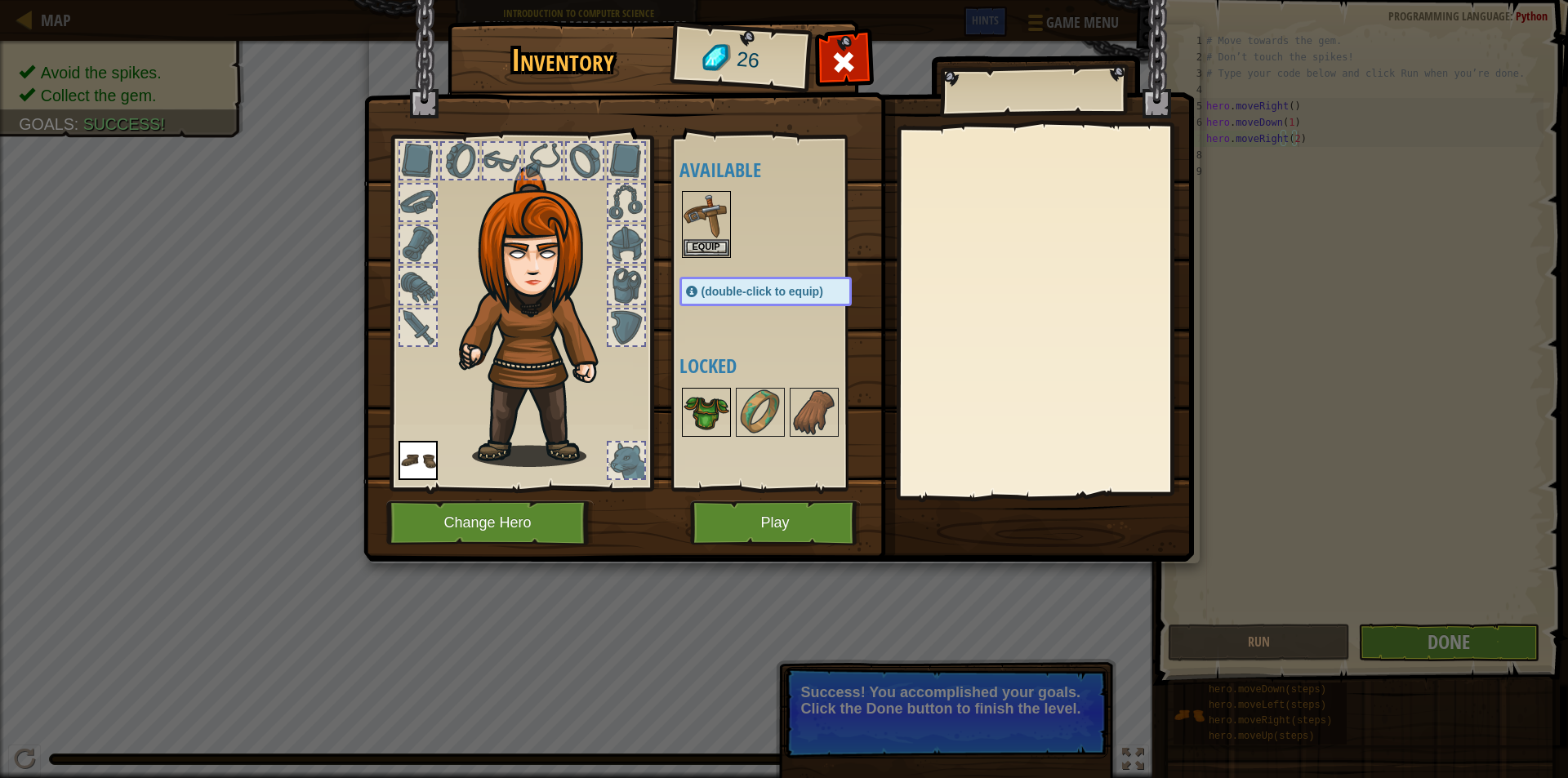
click at [702, 405] on img at bounding box center [706, 412] width 46 height 46
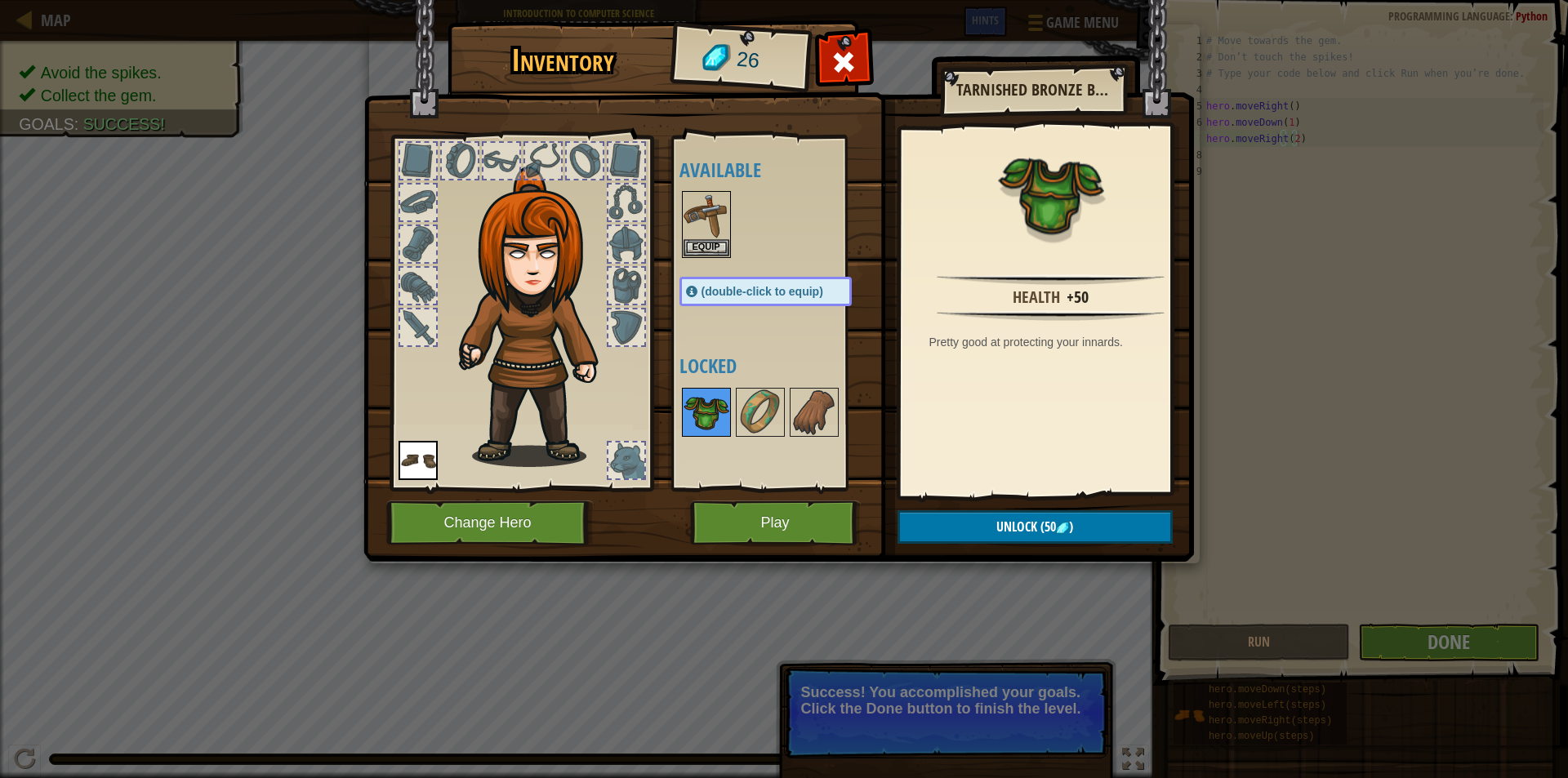
click at [726, 403] on img at bounding box center [706, 412] width 46 height 46
click at [769, 401] on img at bounding box center [761, 412] width 46 height 46
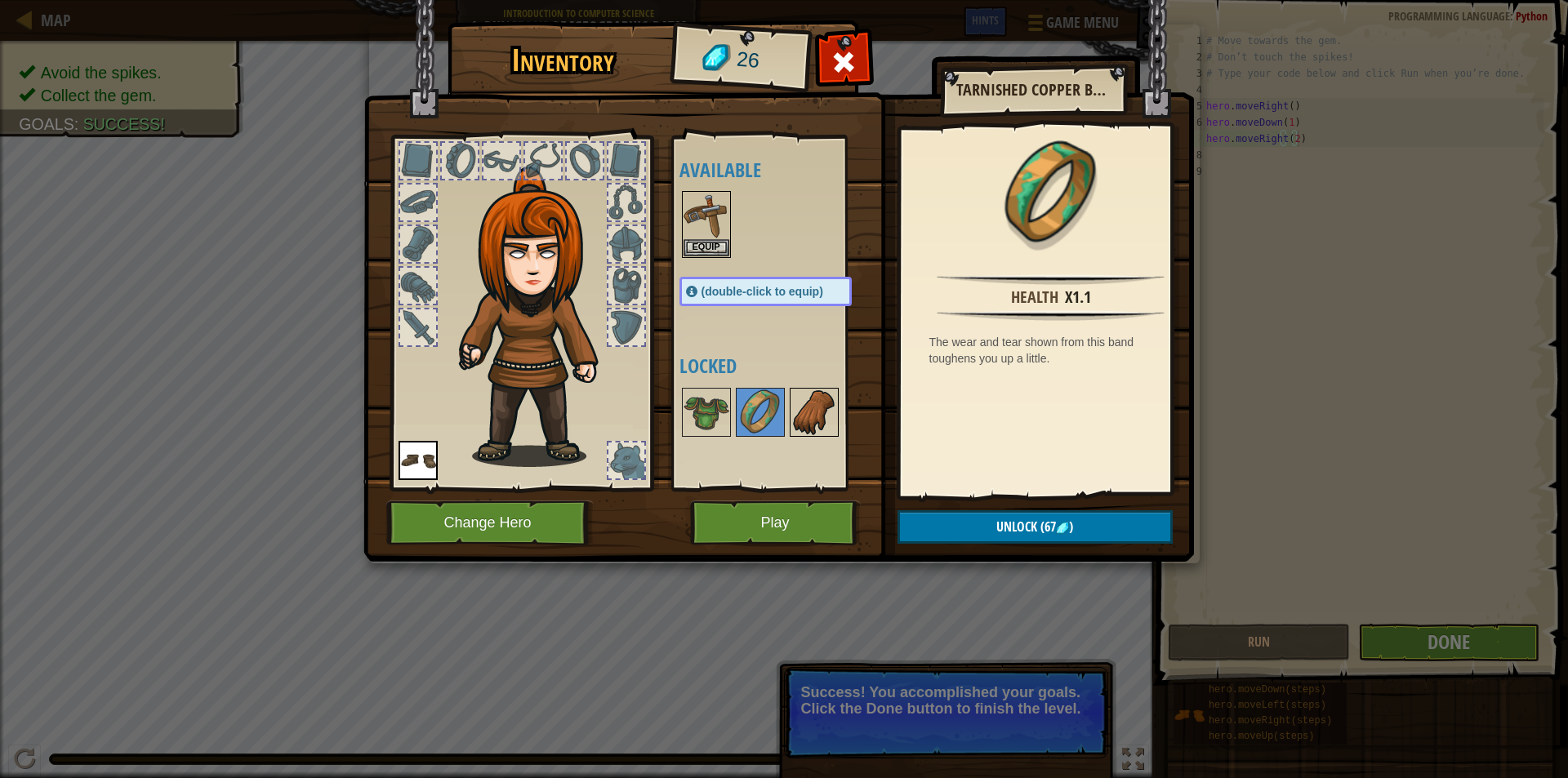
click at [828, 403] on img at bounding box center [814, 412] width 46 height 46
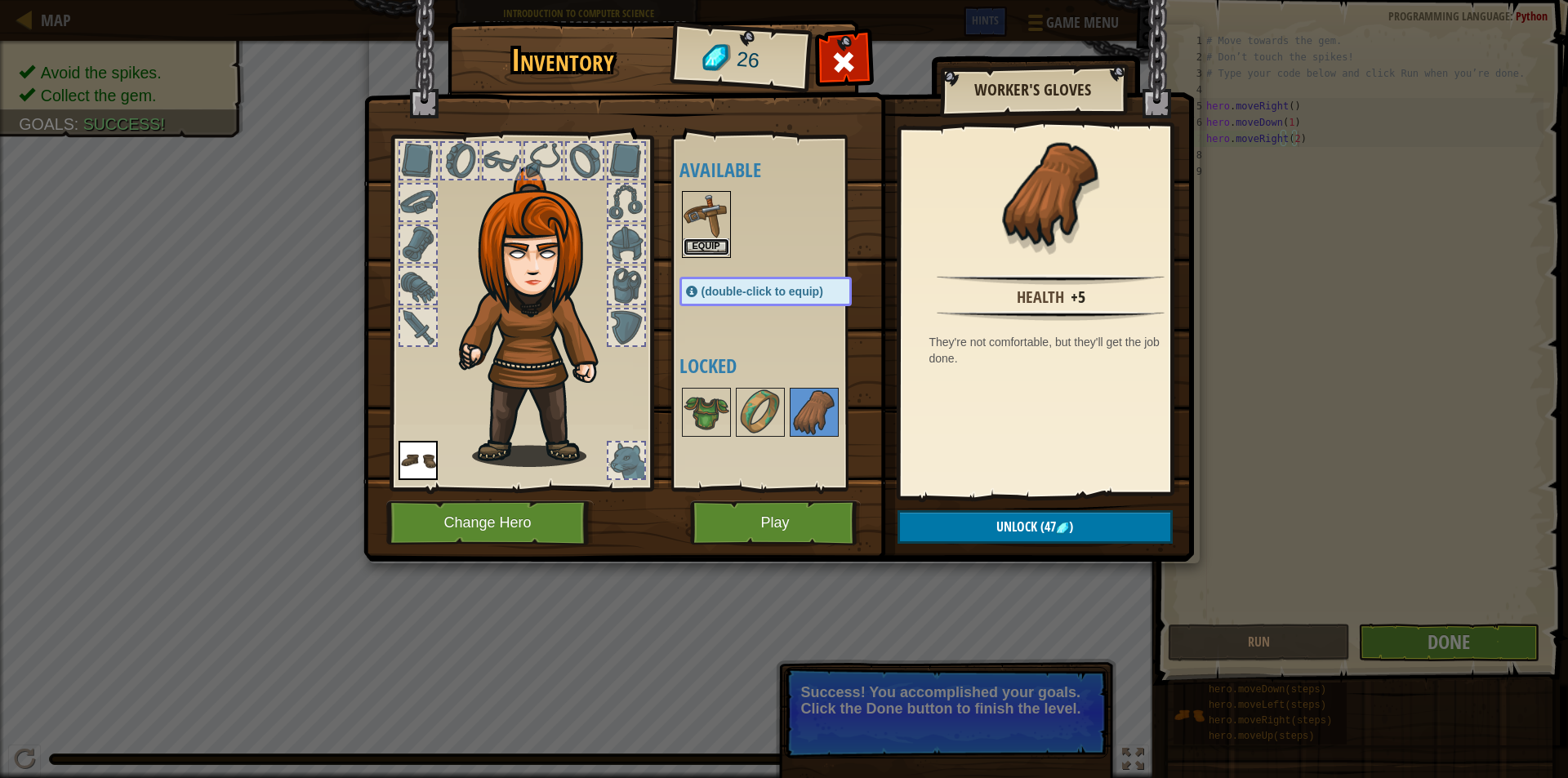
click at [707, 244] on button "Equip" at bounding box center [706, 247] width 46 height 17
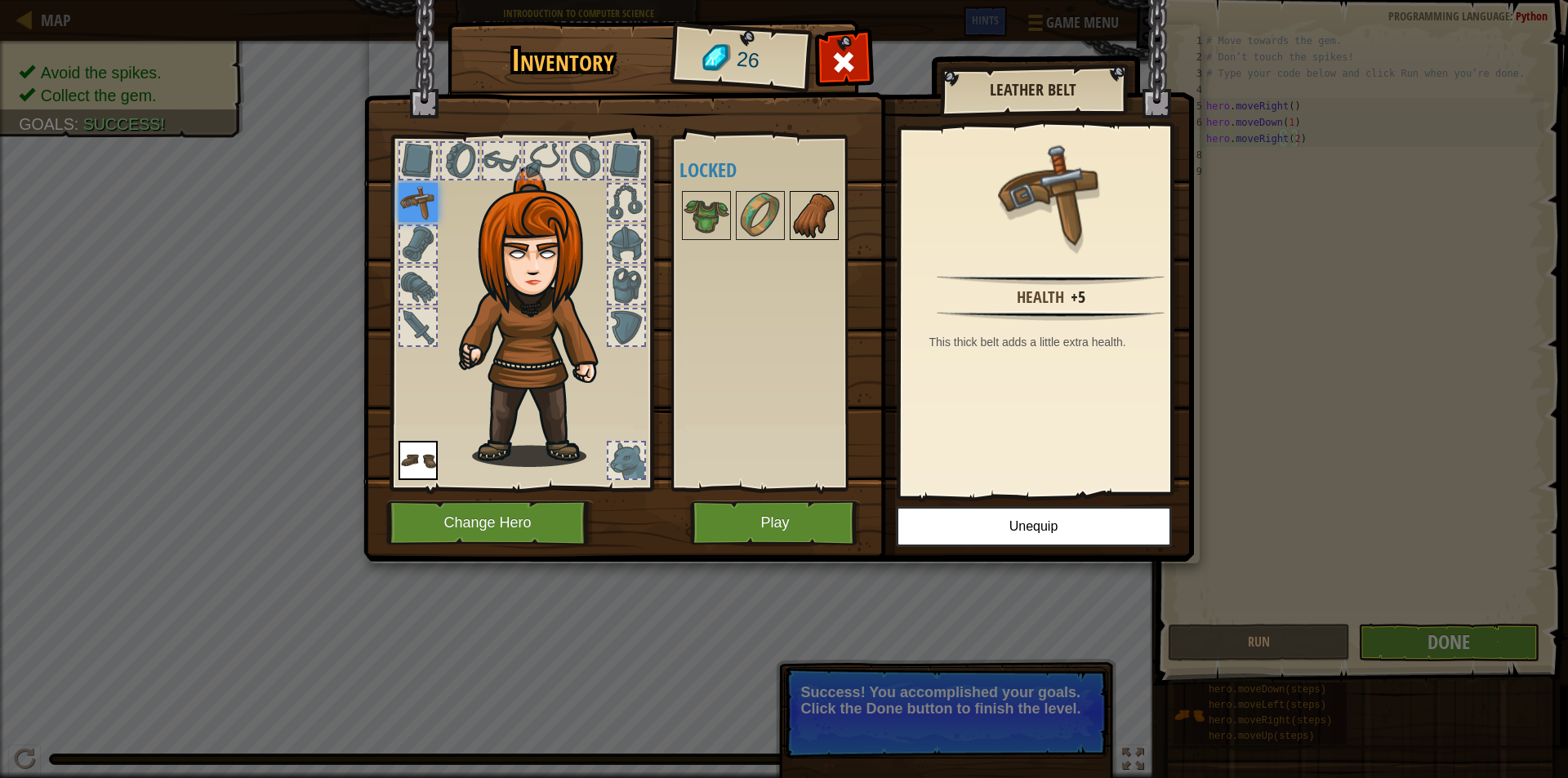
click at [824, 224] on img at bounding box center [814, 216] width 46 height 46
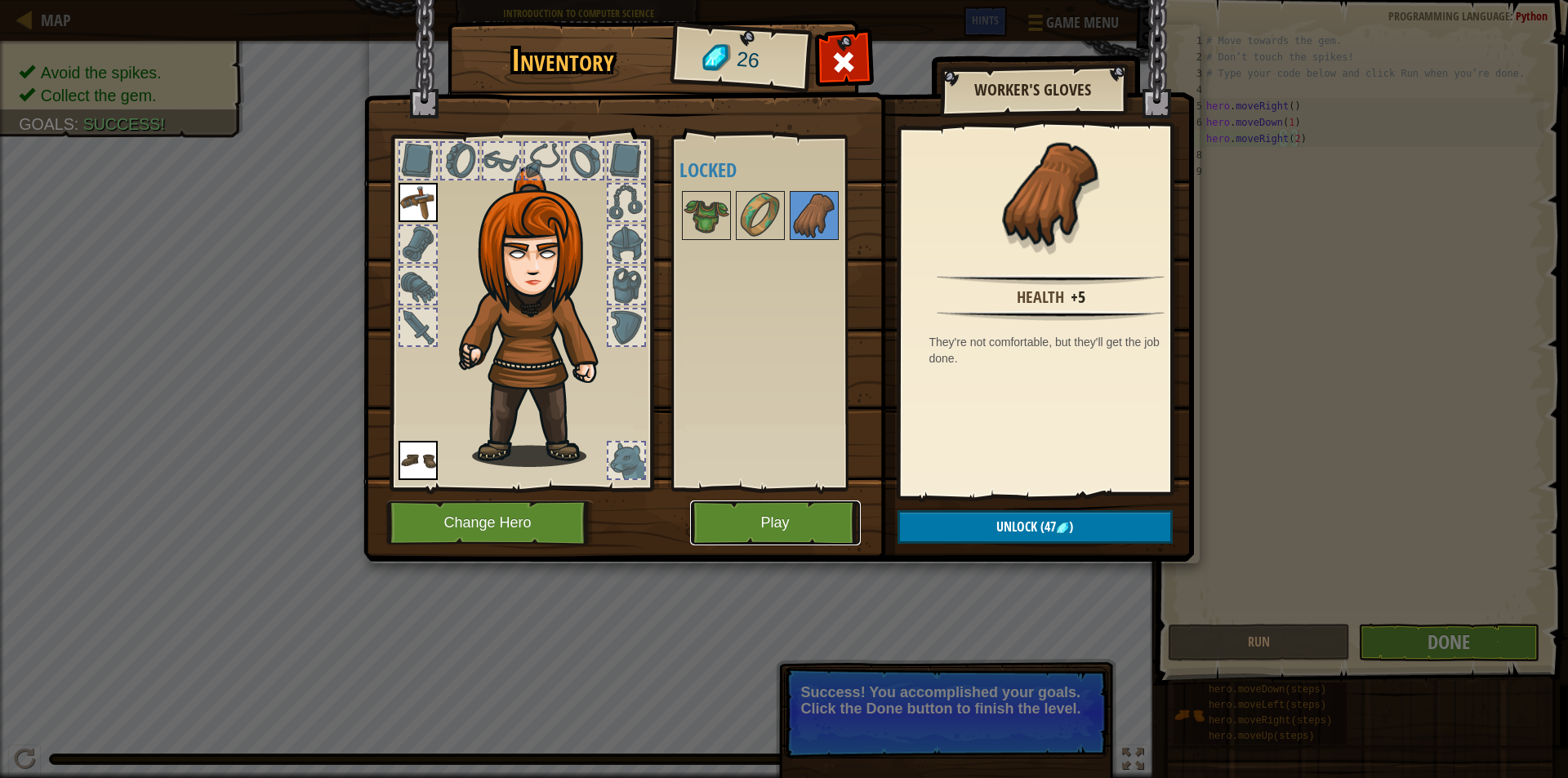
click at [777, 520] on button "Play" at bounding box center [775, 522] width 171 height 45
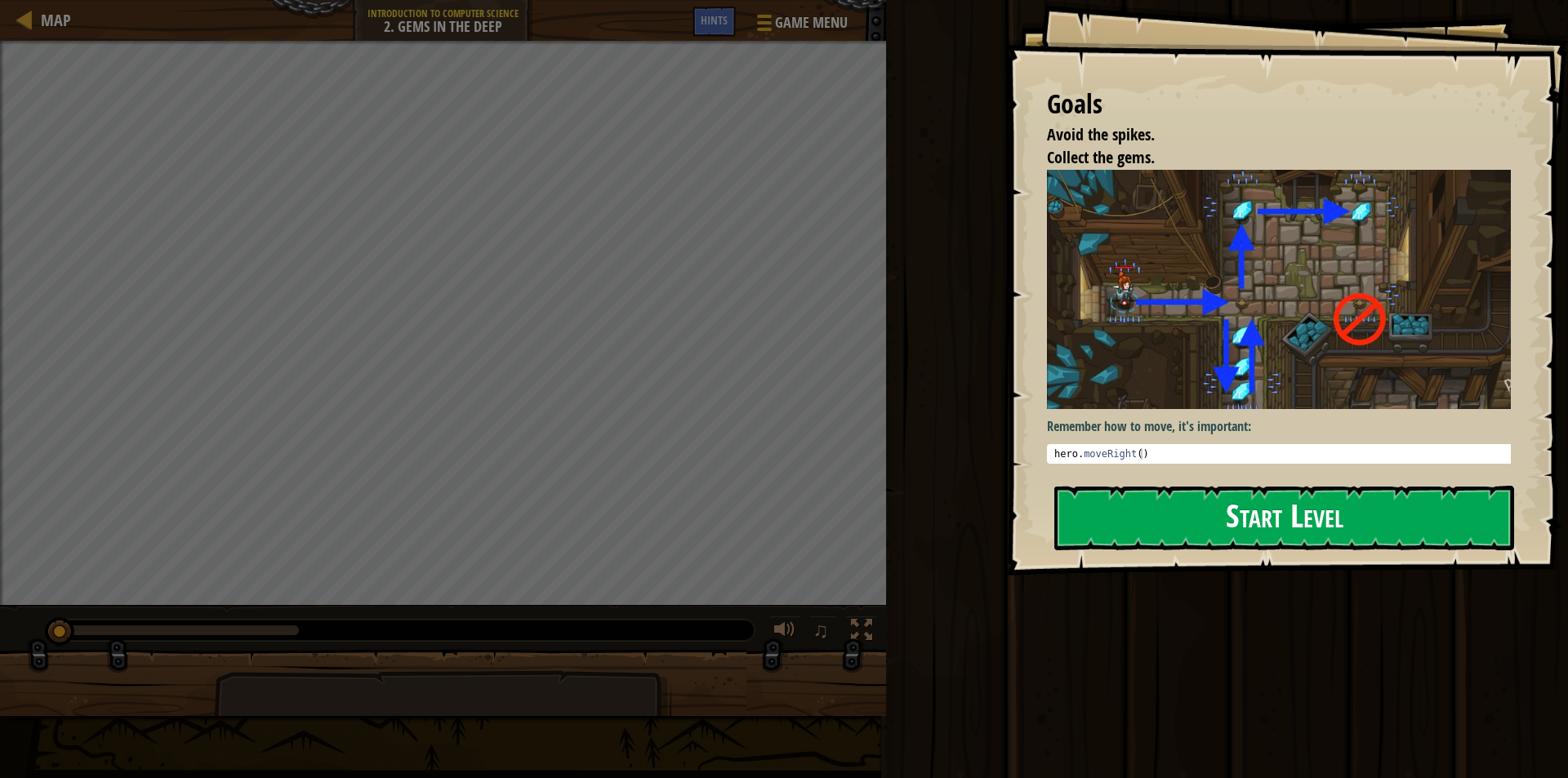
click at [1114, 516] on button "Start Level" at bounding box center [1284, 518] width 459 height 65
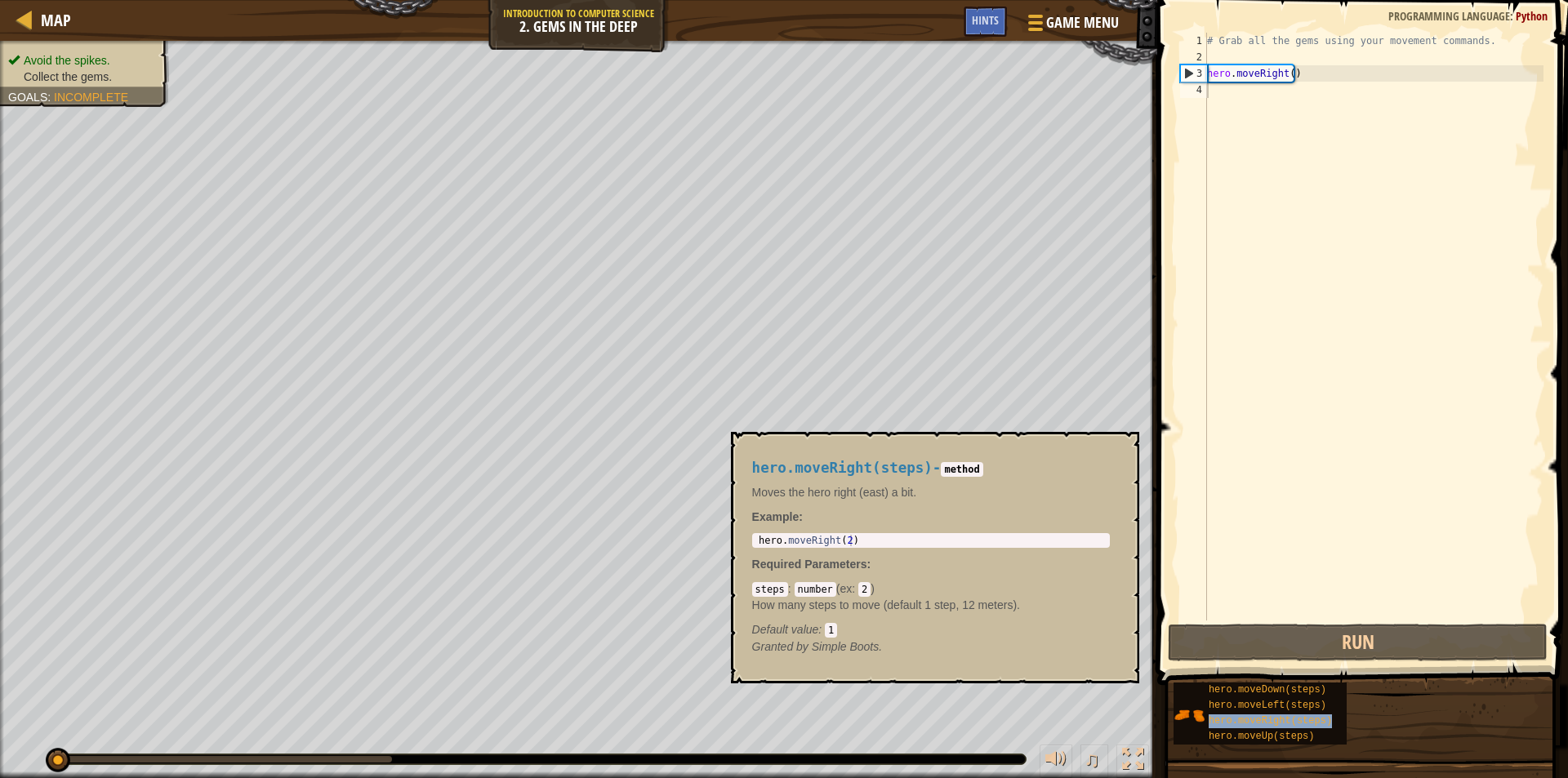
drag, startPoint x: 1263, startPoint y: 727, endPoint x: 1162, endPoint y: 655, distance: 124.0
click at [1162, 655] on span at bounding box center [1365, 319] width 424 height 733
click at [1223, 722] on span "hero.moveRight(steps)" at bounding box center [1270, 720] width 123 height 11
type textarea "hero.moveRight(2)"
click at [534, 0] on body "Map Introduction to Computer Science 2. Gems in the Deep Game Menu Done Hints 1…" at bounding box center [784, 0] width 1568 height 0
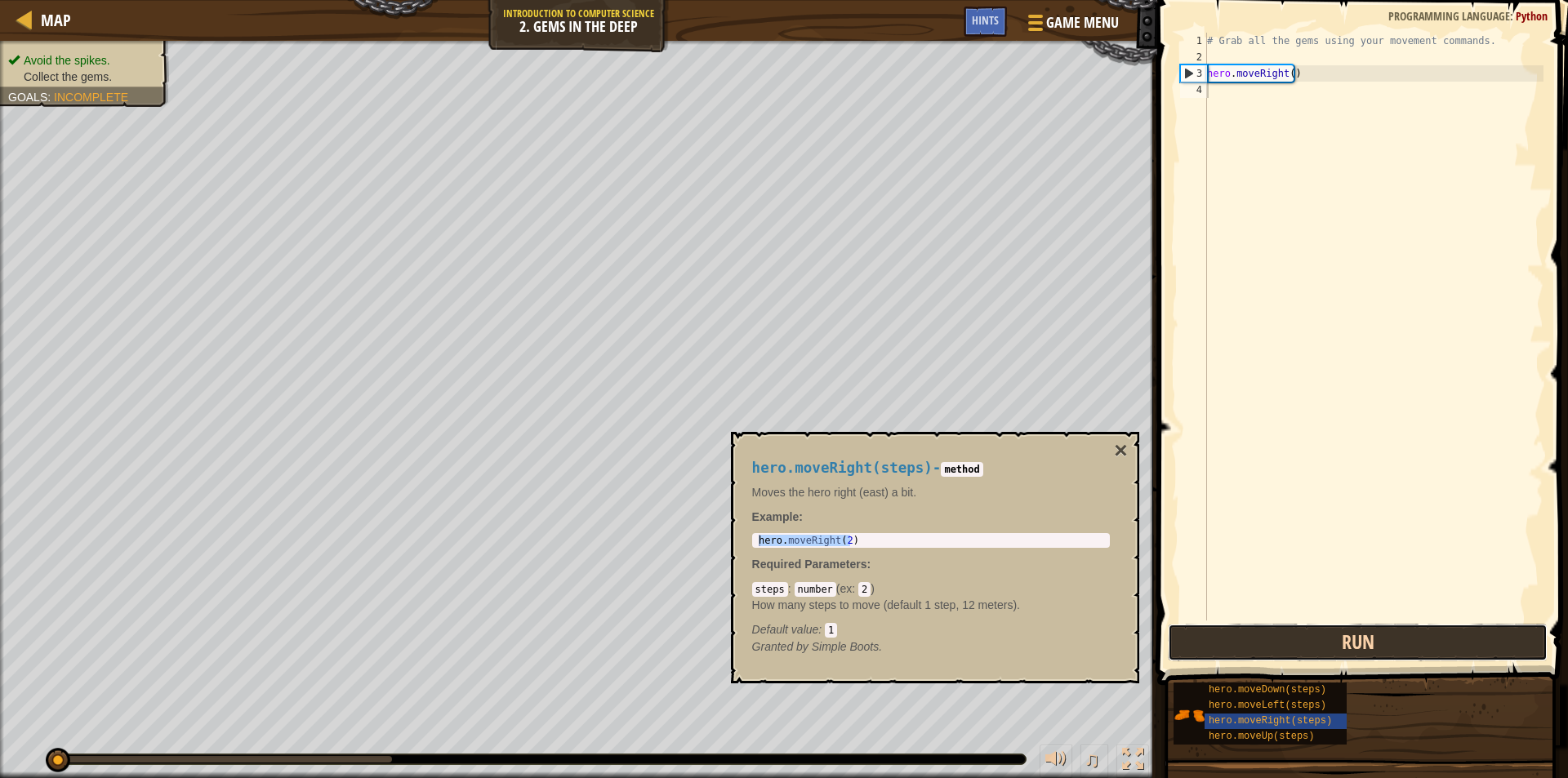
click at [1297, 643] on button "Run" at bounding box center [1358, 642] width 379 height 37
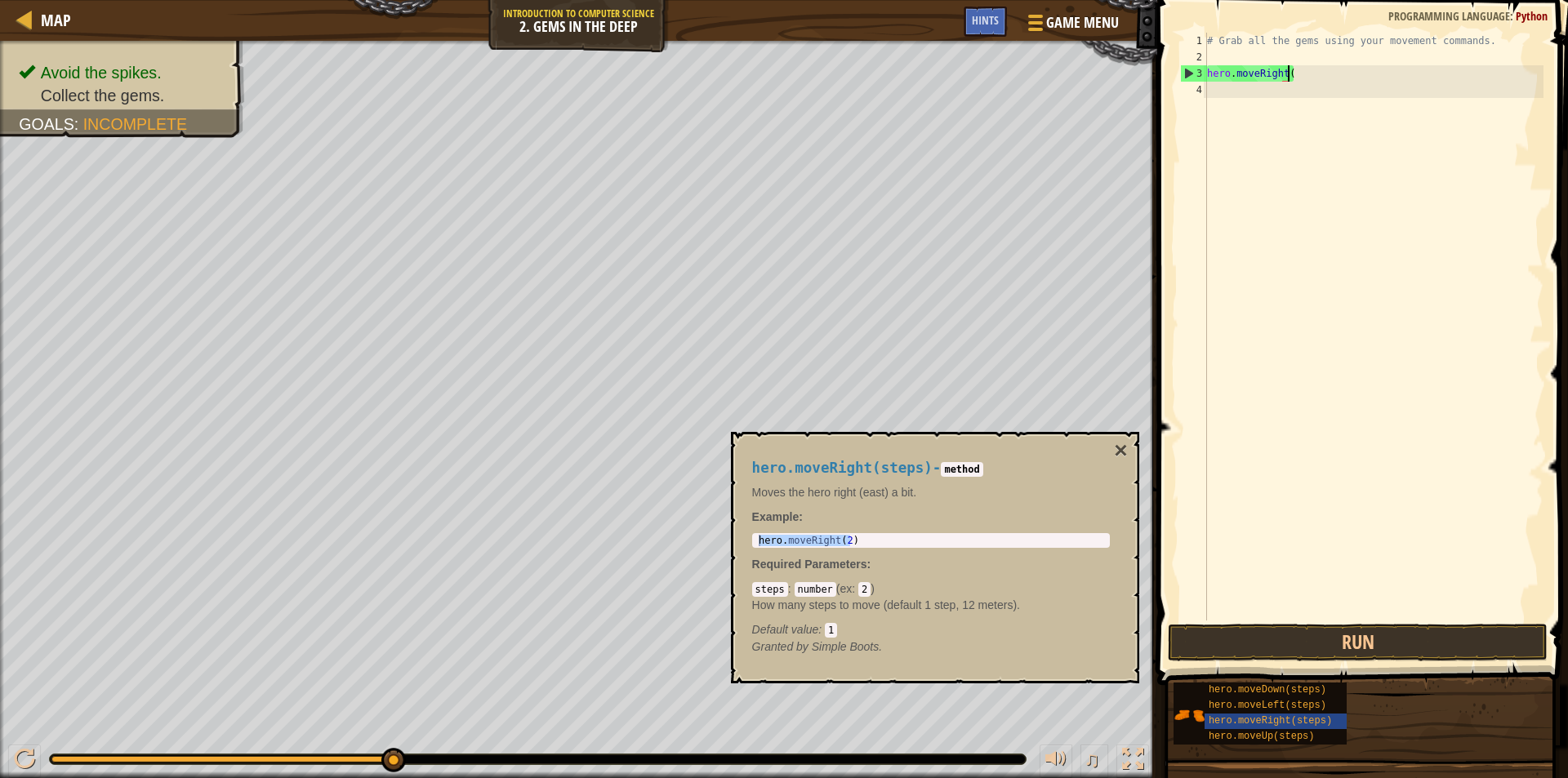
type textarea "hero.moveRight"
click at [1216, 96] on div "# Grab all the gems using your movement commands. hero . moveRight" at bounding box center [1373, 343] width 339 height 621
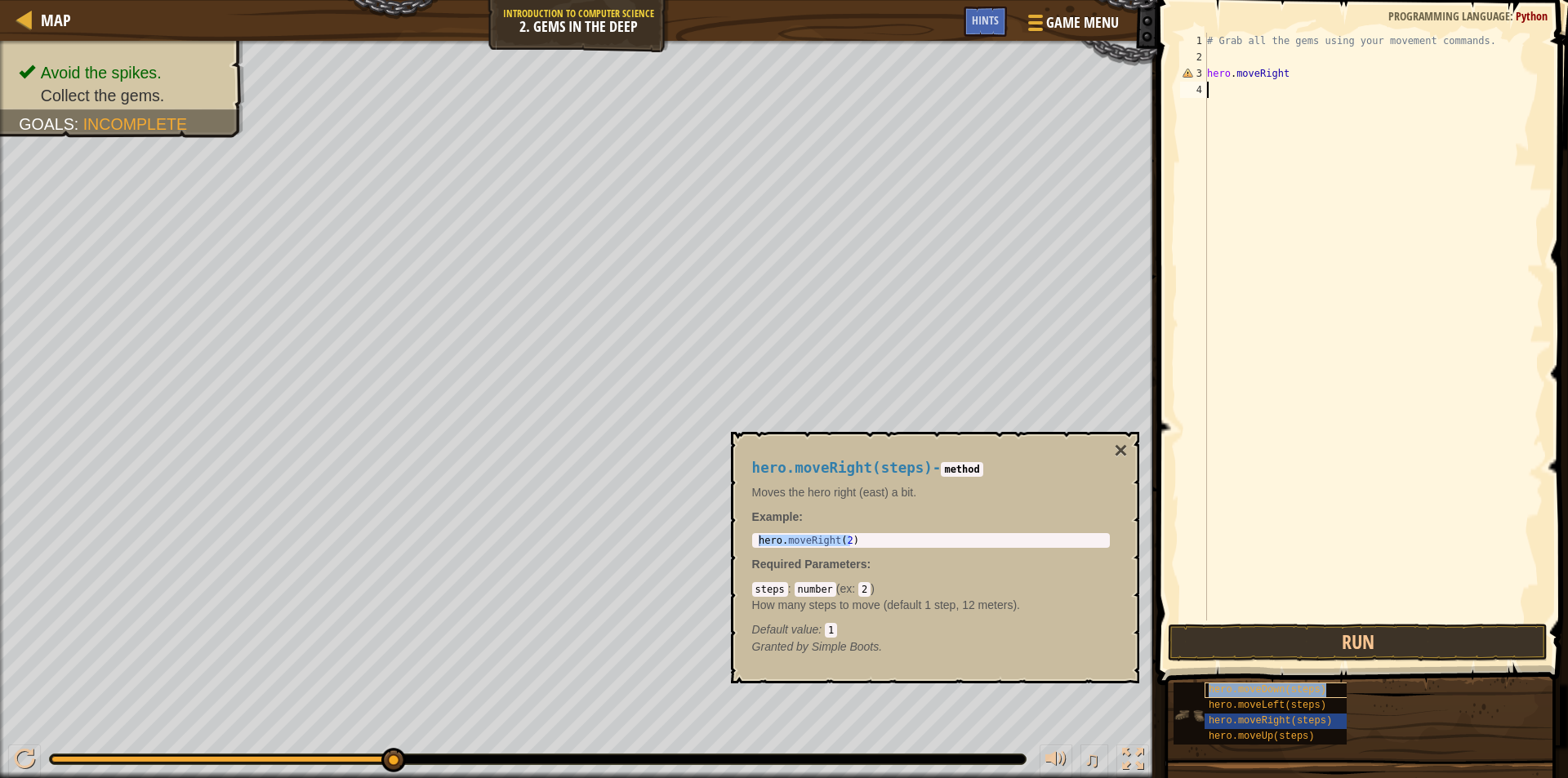
click at [1296, 689] on span "hero.moveDown(steps)" at bounding box center [1268, 689] width 117 height 11
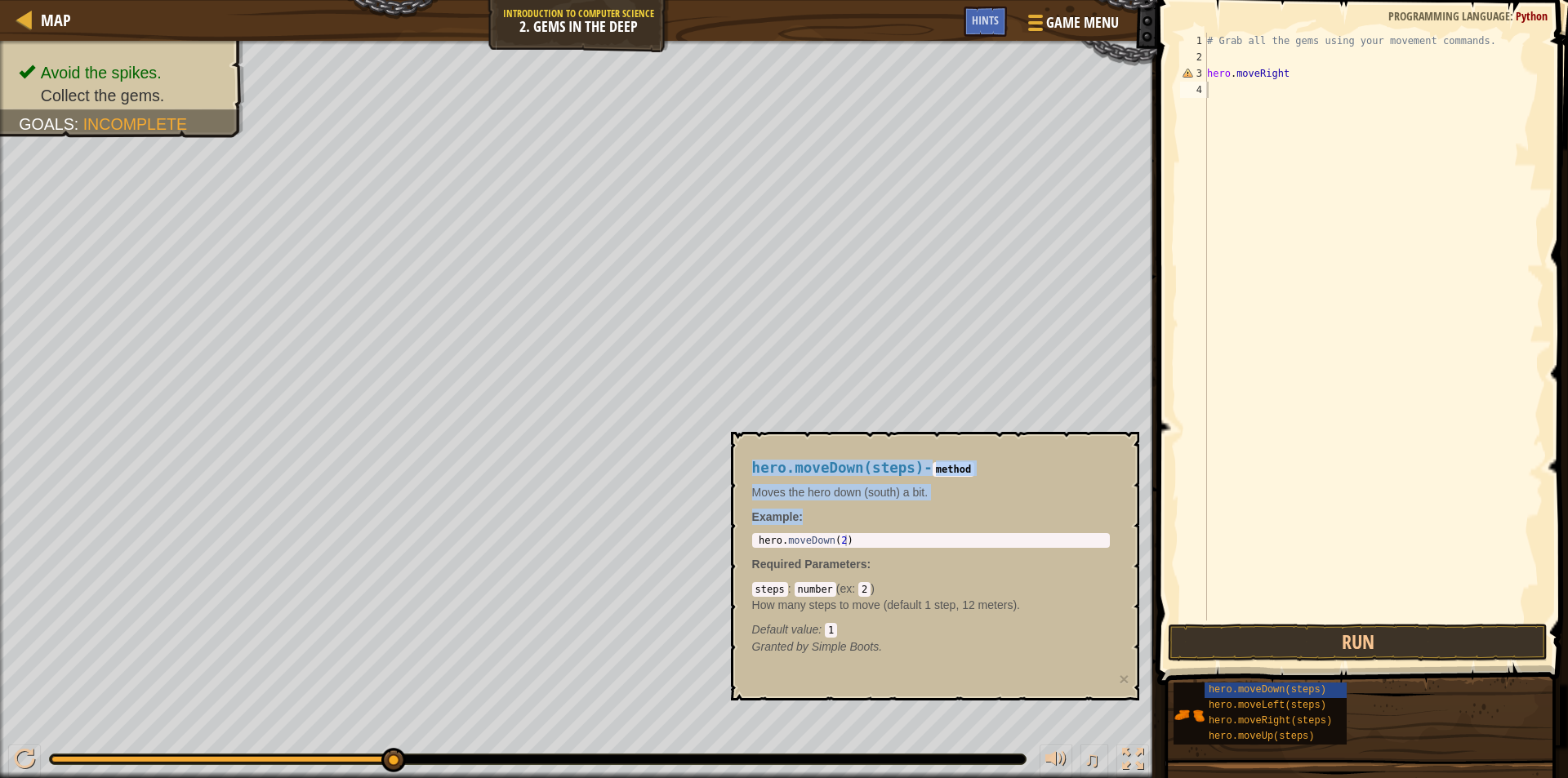
click at [666, 0] on body "Map Introduction to Computer Science 2. Gems in the Deep Game Menu Done Hints 1…" at bounding box center [784, 0] width 1568 height 0
click at [884, 547] on div "1 hero . moveDown ( 2 ) ההההההההההההההההההההההההההההההההההההההההההההההההההההההה…" at bounding box center [931, 540] width 357 height 14
type textarea "hero.moveDown(2)"
drag, startPoint x: 882, startPoint y: 543, endPoint x: 737, endPoint y: 546, distance: 145.0
click at [737, 546] on div "hero.moveDown(steps) - method Moves the hero down (south) a bit. Example : hero…" at bounding box center [935, 566] width 408 height 269
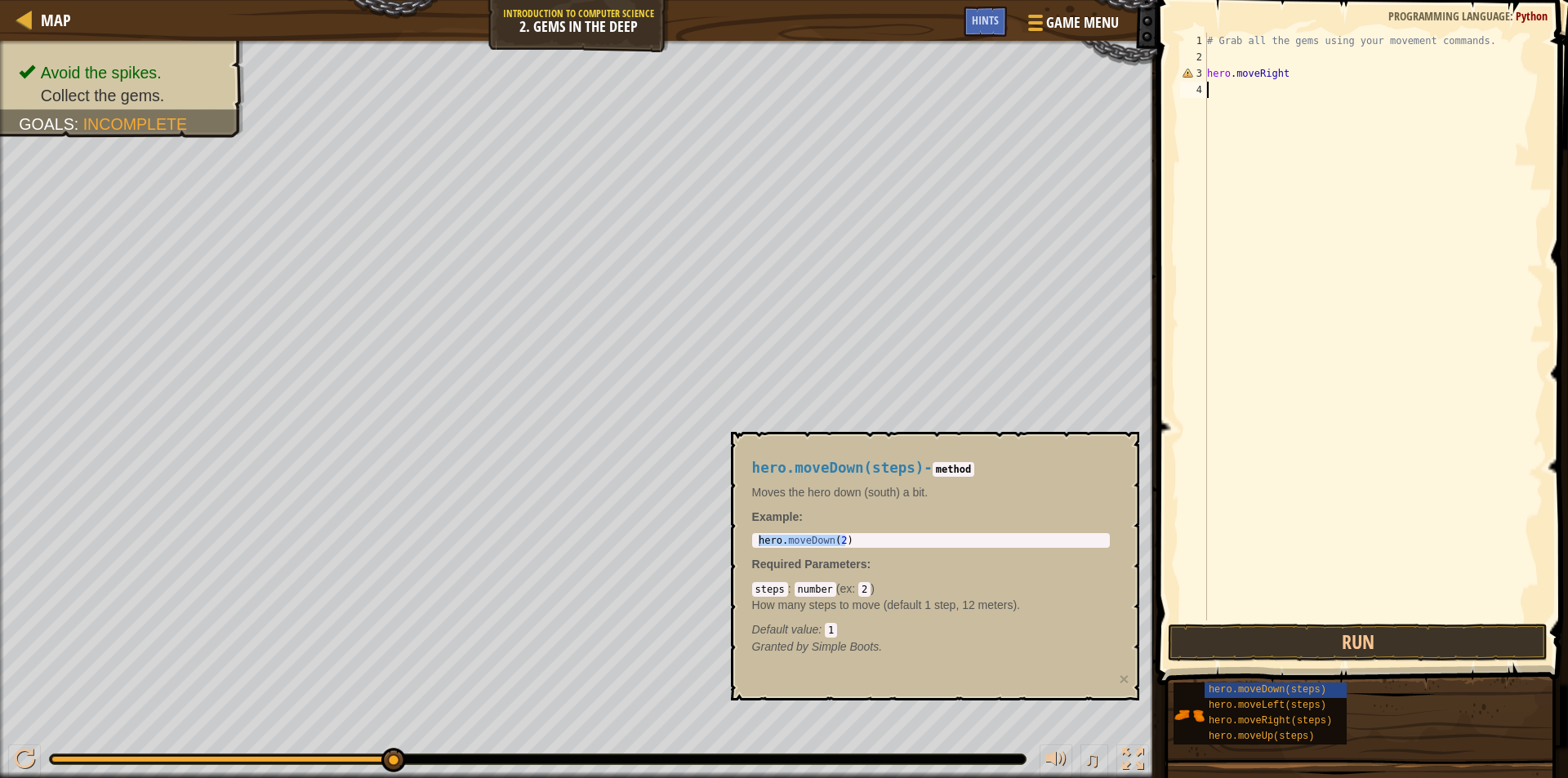
click at [1315, 103] on div "# Grab all the gems using your movement commands. hero . moveRight" at bounding box center [1373, 343] width 339 height 621
paste textarea "hero.moveDown(2)"
type textarea "hero.moveDown(2)"
drag, startPoint x: 1315, startPoint y: 103, endPoint x: 1246, endPoint y: 300, distance: 208.7
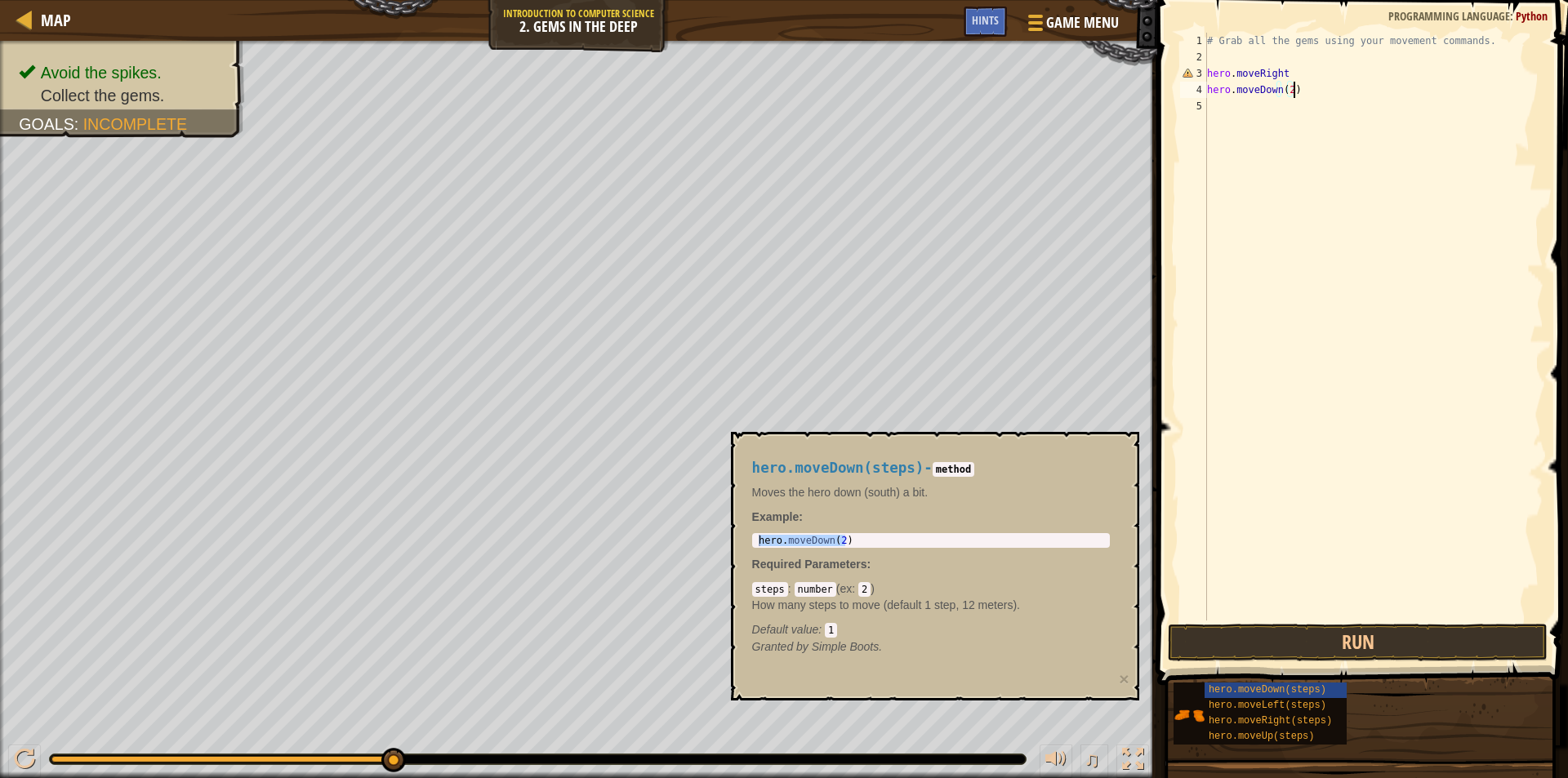
click at [1246, 292] on div "# Grab all the gems using your movement commands. hero . moveRight hero . moveD…" at bounding box center [1373, 343] width 339 height 621
click at [1315, 640] on button "Run" at bounding box center [1358, 642] width 379 height 37
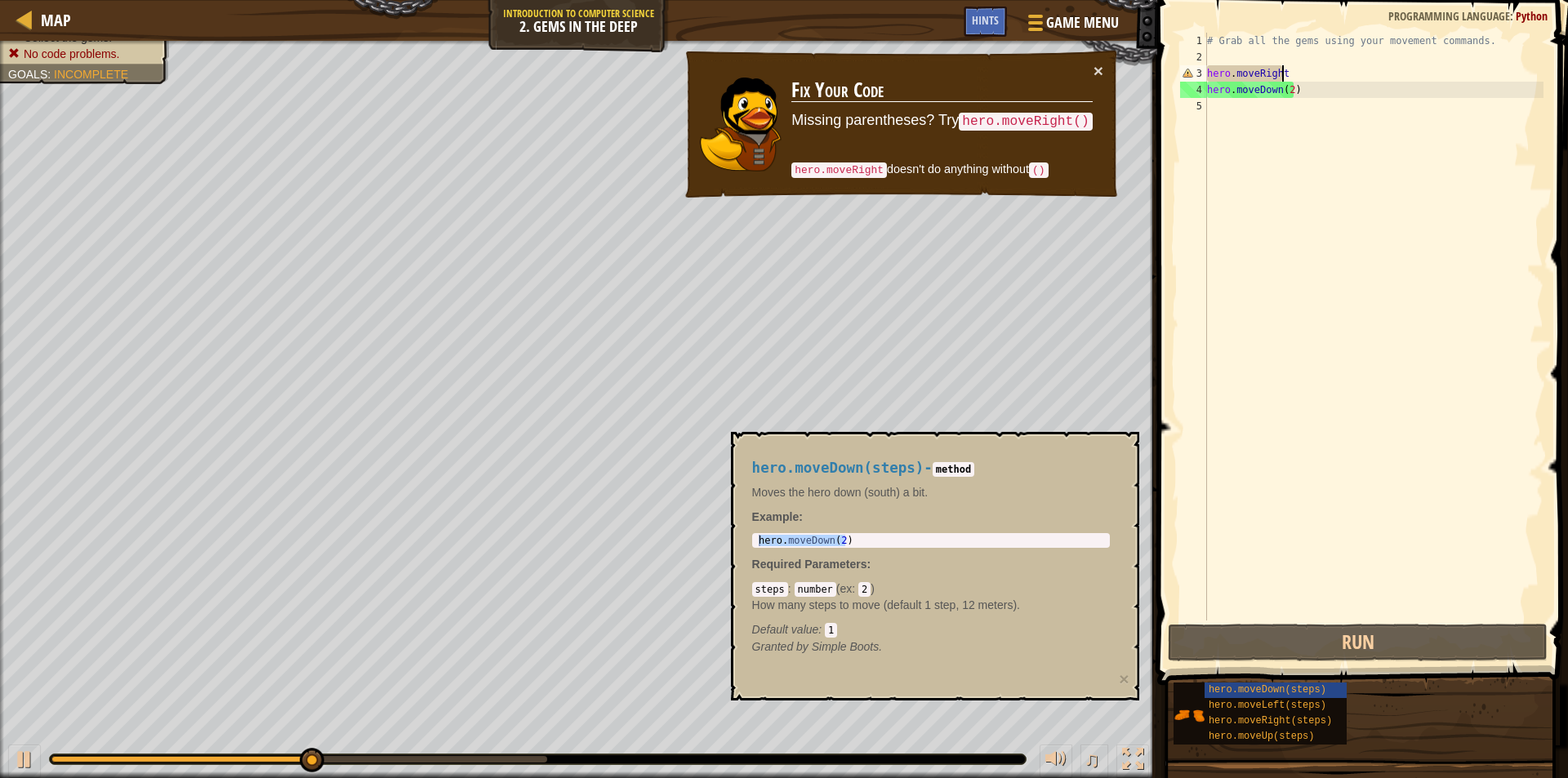
click at [1285, 75] on div "# Grab all the gems using your movement commands. hero . moveRight hero . moveD…" at bounding box center [1373, 343] width 339 height 621
type textarea "hero.moveRight"
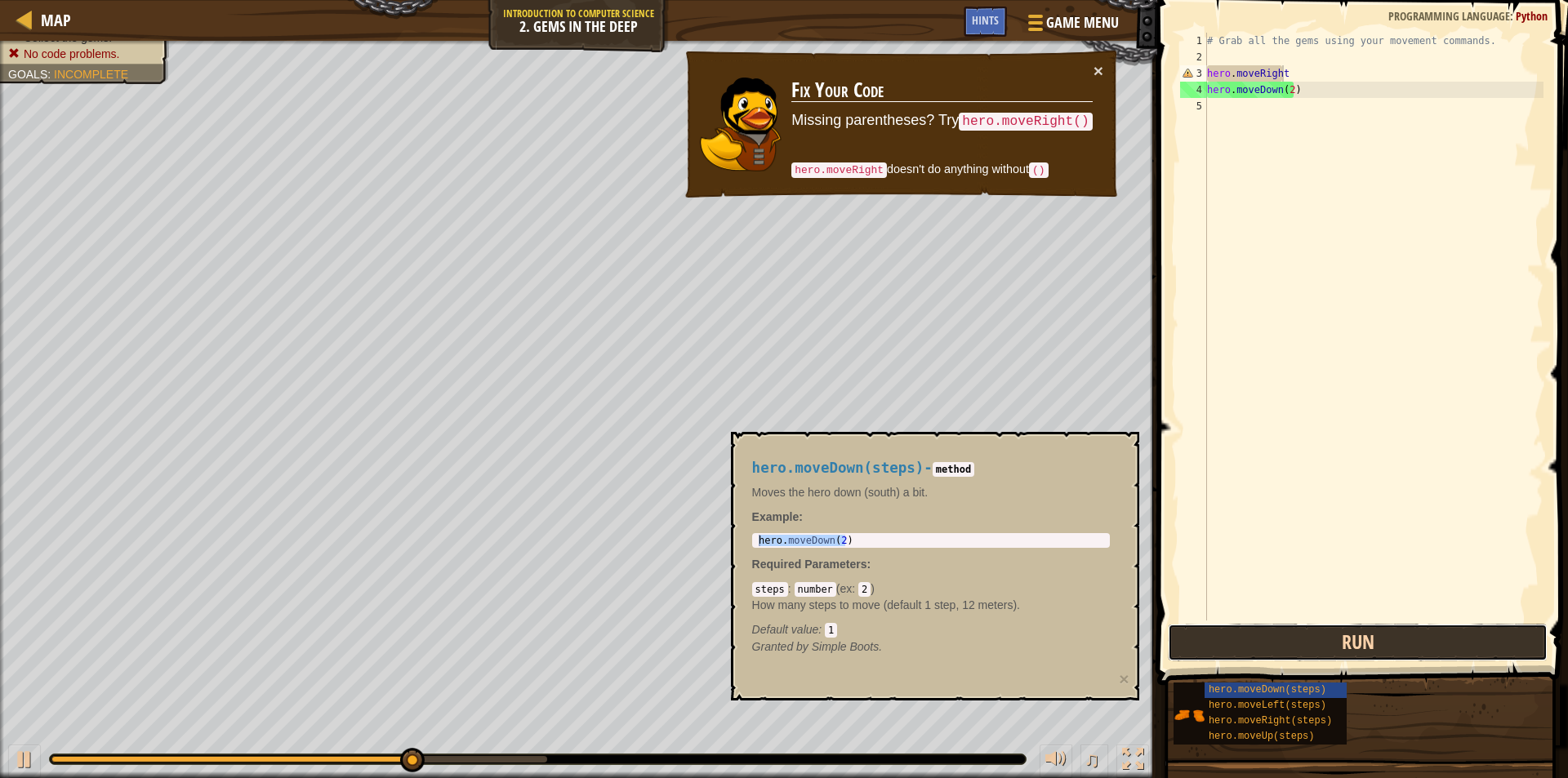
click at [1377, 640] on button "Run" at bounding box center [1358, 642] width 379 height 37
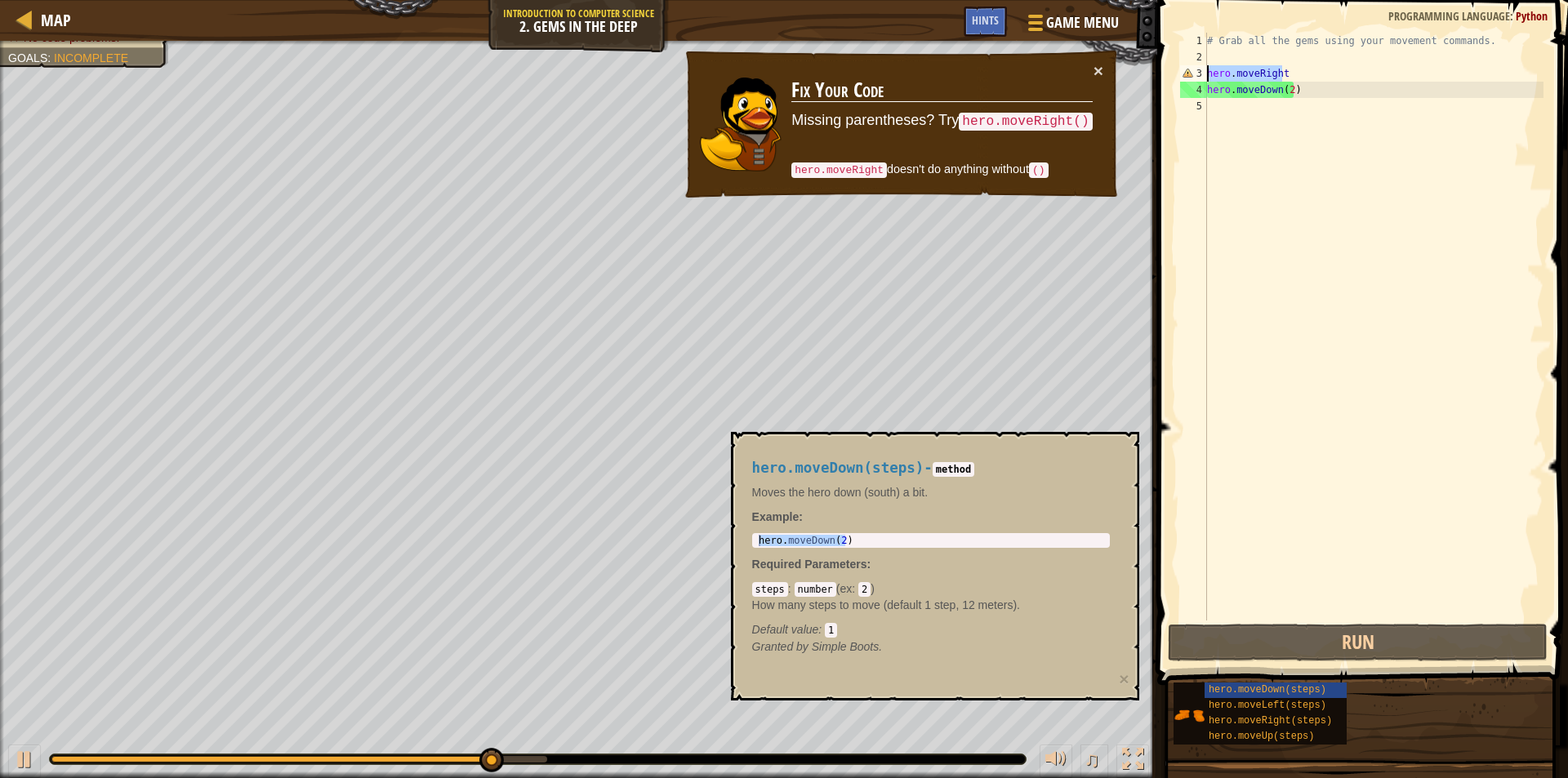
drag, startPoint x: 1289, startPoint y: 72, endPoint x: 1186, endPoint y: 76, distance: 103.1
click at [1186, 76] on div "hero.moveRight 1 2 3 4 5 # Grab all the gems using your movement commands. hero…" at bounding box center [1360, 326] width 367 height 588
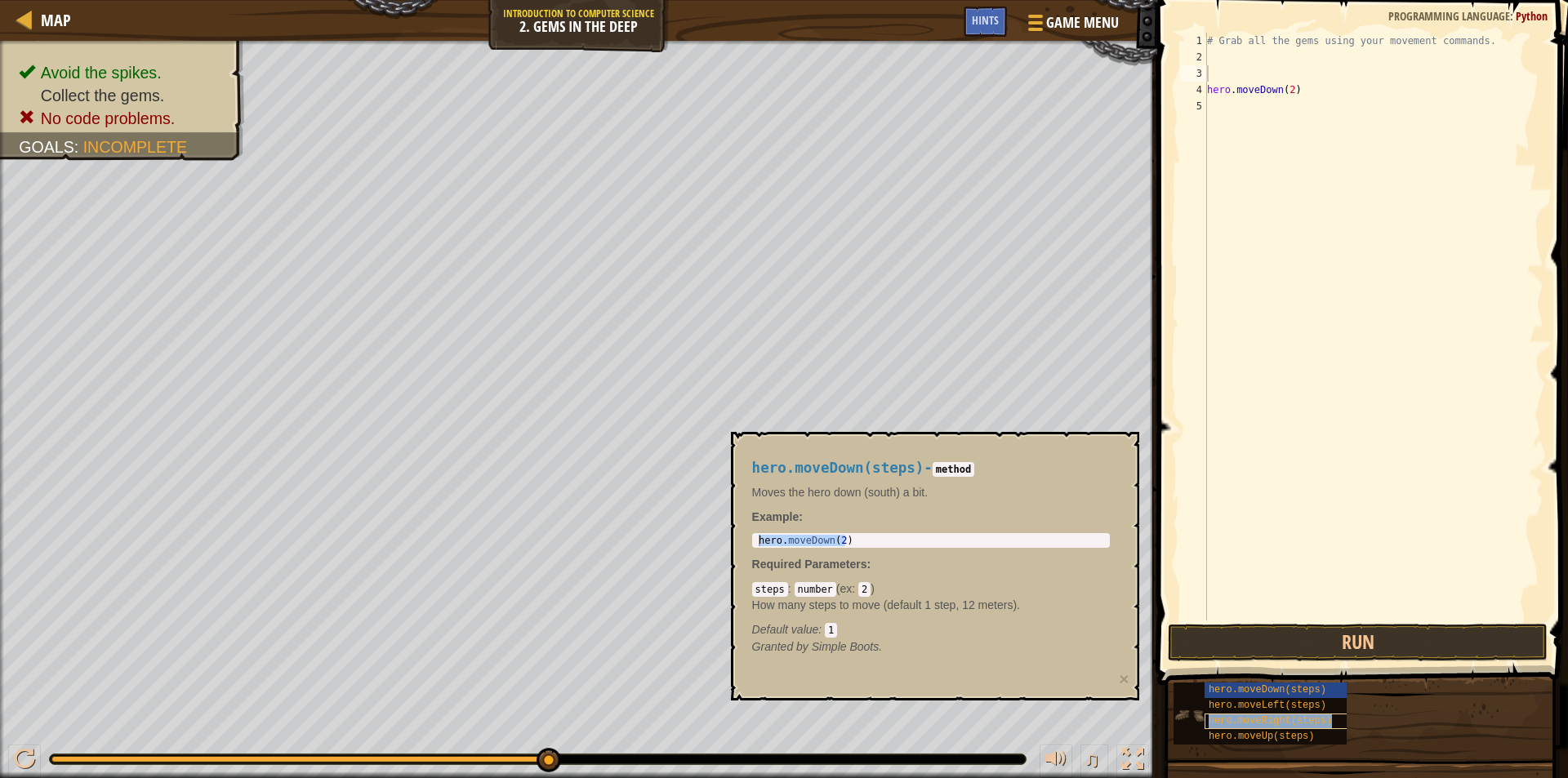
click at [1282, 719] on span "hero.moveRight(steps)" at bounding box center [1270, 720] width 123 height 11
type textarea "hero.moveRight(2)"
click at [695, 0] on body "Map Introduction to Computer Science 2. Gems in the Deep Game Menu Done Hints 1…" at bounding box center [784, 0] width 1568 height 0
click at [1239, 67] on div "# Grab all the gems using your movement commands. hero . moveDown ( 2 )" at bounding box center [1373, 343] width 339 height 621
paste textarea "hero.moveRight(2)"
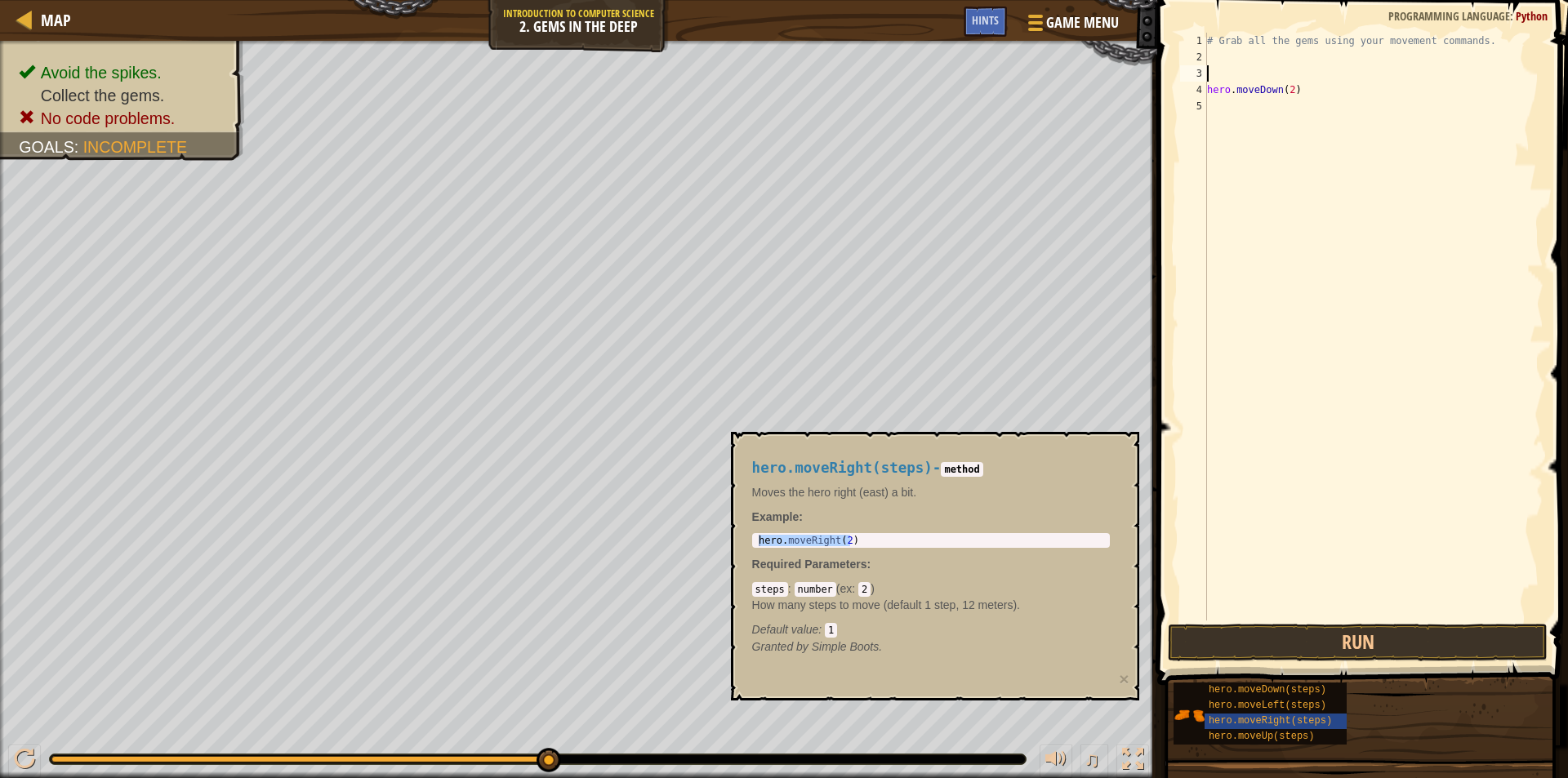
type textarea "hero.moveRight(2)"
click at [1378, 643] on button "Run" at bounding box center [1358, 642] width 379 height 37
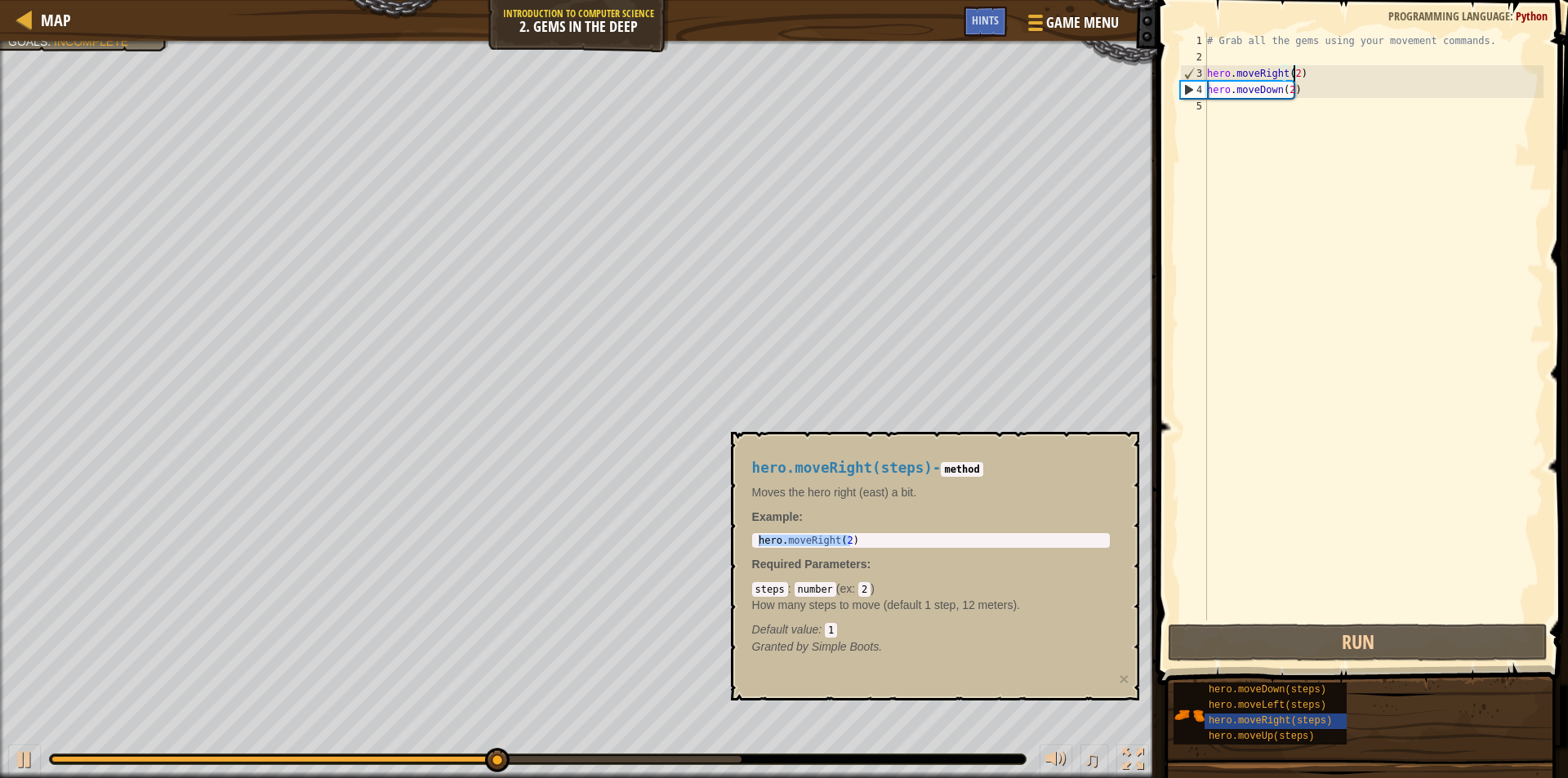
click at [1291, 73] on div "# Grab all the gems using your movement commands. hero . moveRight ( 2 ) hero .…" at bounding box center [1373, 343] width 339 height 621
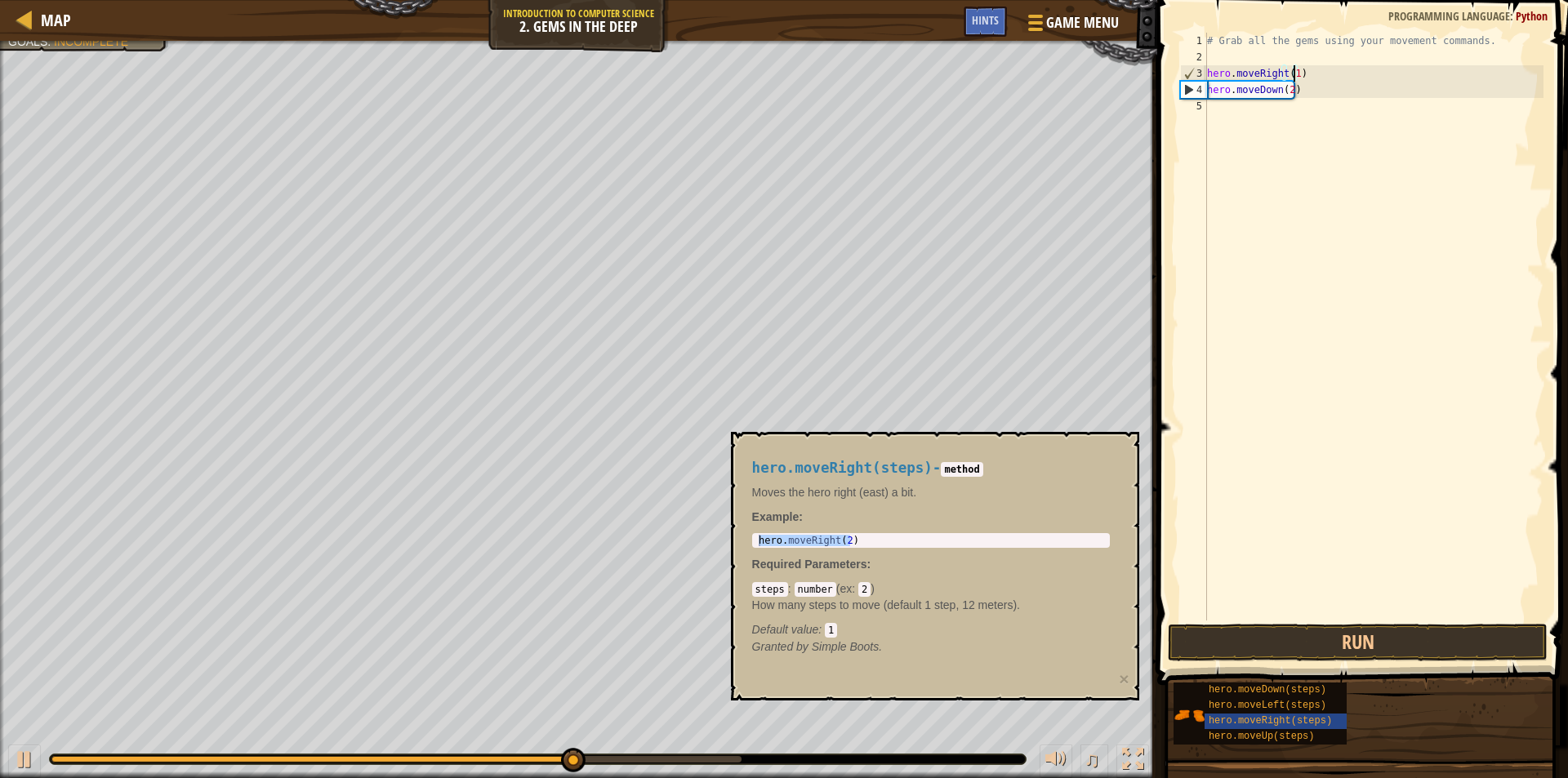
scroll to position [8, 7]
click at [1307, 642] on button "Run" at bounding box center [1358, 642] width 379 height 37
type textarea "hero.moveRight(C)"
click at [1241, 115] on div "# Grab all the gems using your movement commands. hero . moveRight ( C ) hero .…" at bounding box center [1373, 343] width 339 height 621
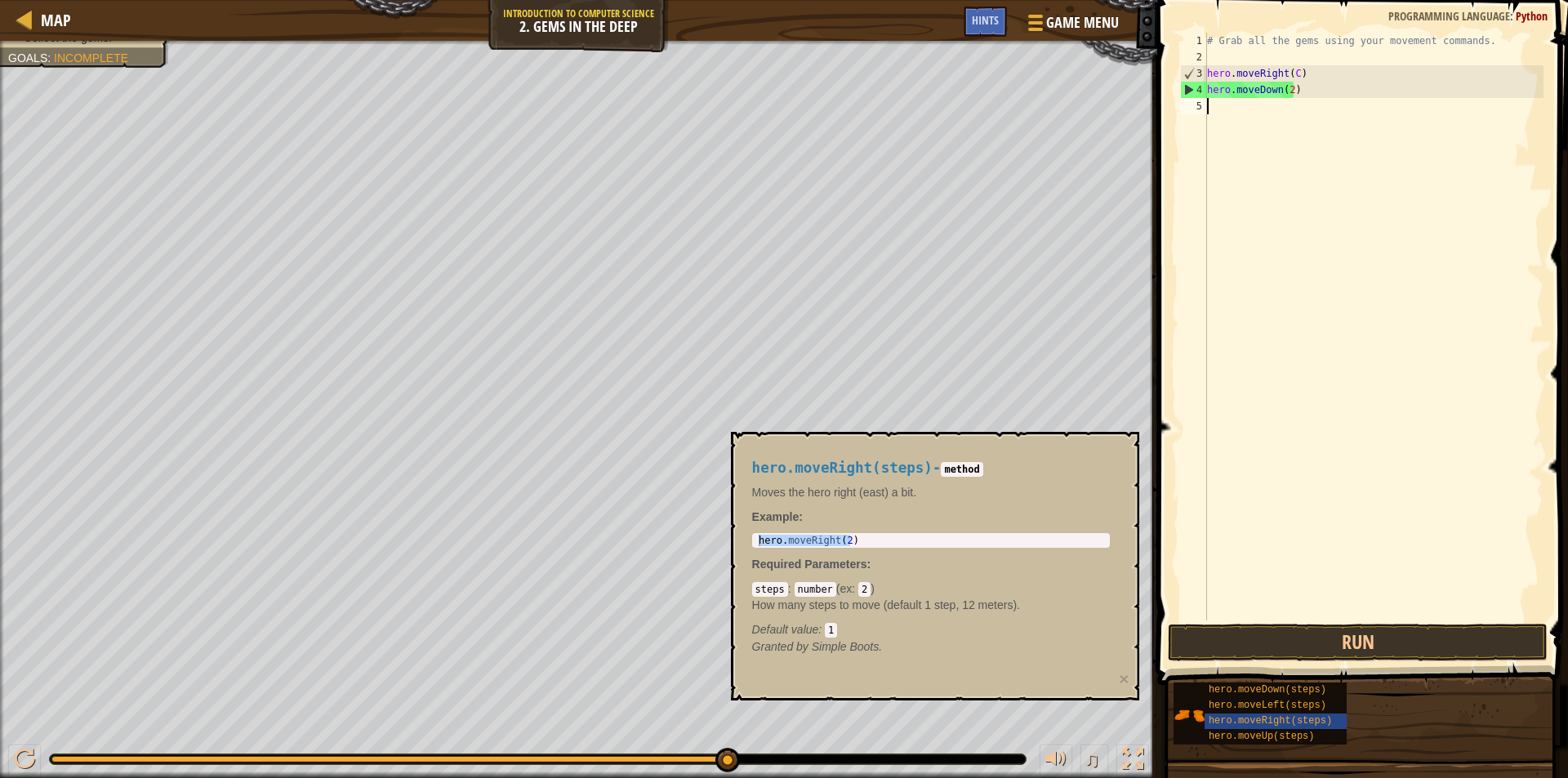
scroll to position [8, 0]
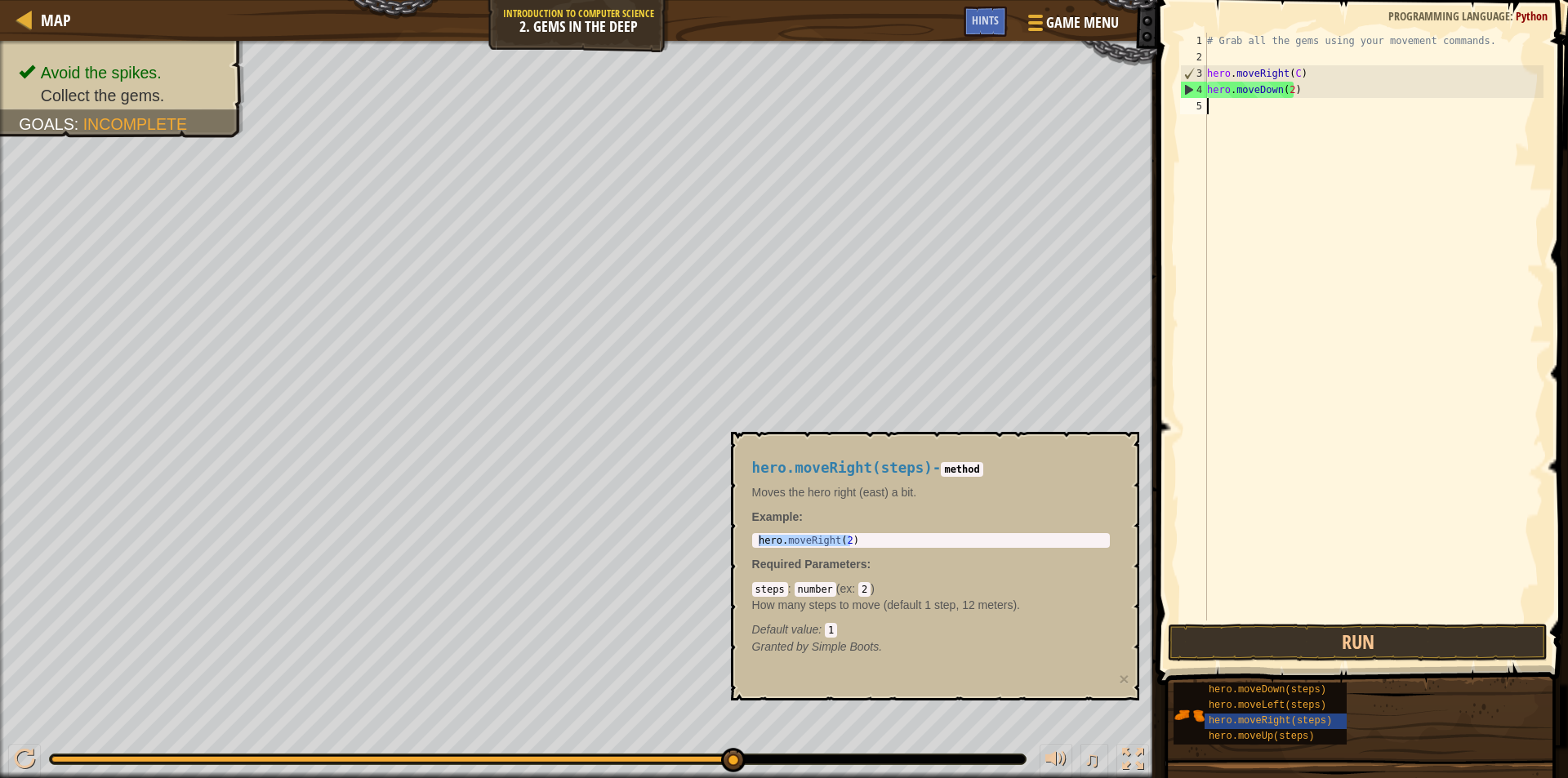
type textarea "V"
paste textarea "hero.moveRight(2)"
type textarea "hero.moveRight(2)"
click at [1292, 108] on div "# Grab all the gems using your movement commands. hero . moveRight ( C ) hero .…" at bounding box center [1373, 343] width 339 height 621
click at [1064, 106] on div "Map Introduction to Computer Science 2. Gems in the Deep Game Menu Done Hints 1…" at bounding box center [784, 389] width 1568 height 778
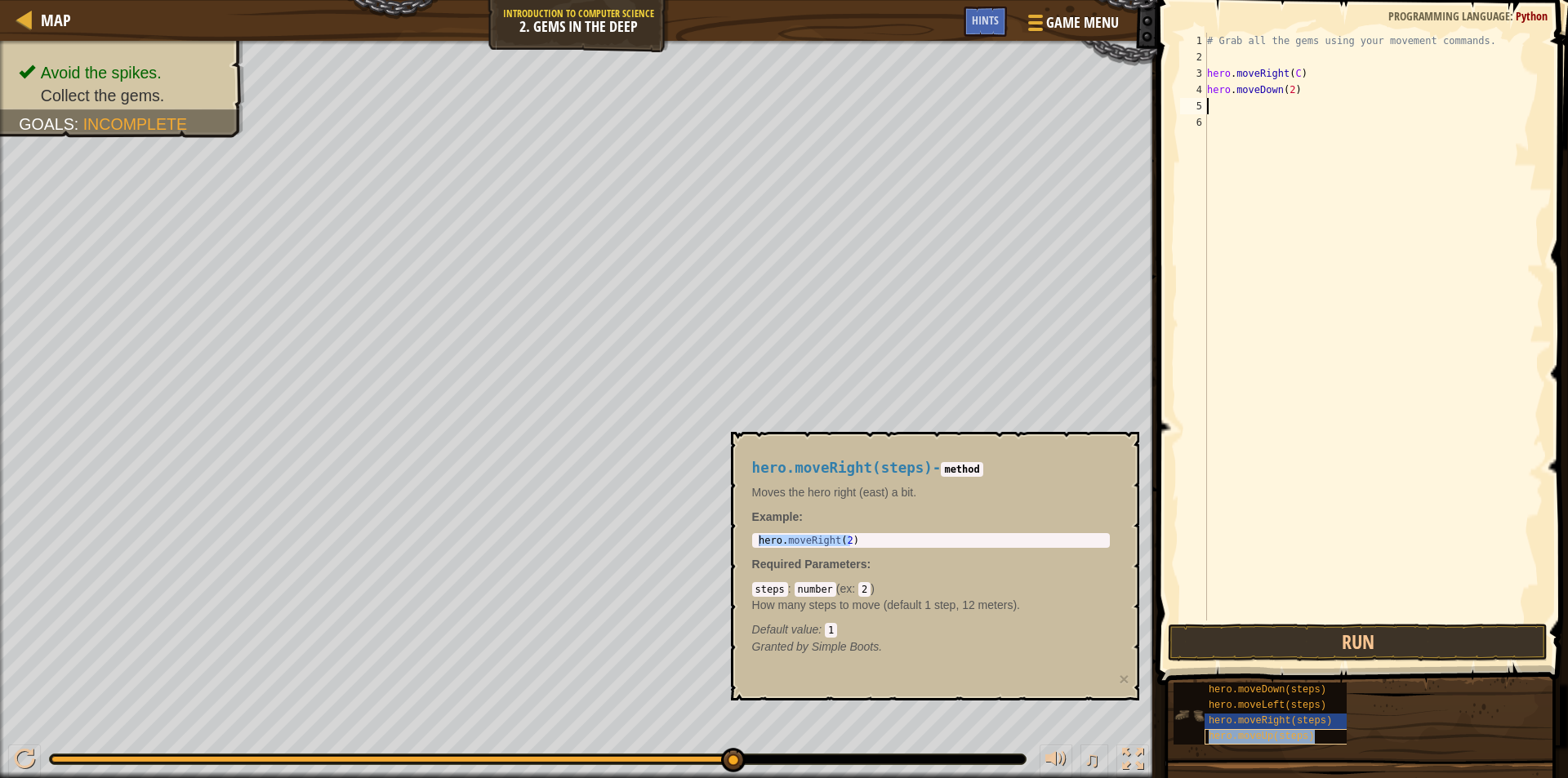
click at [1309, 734] on div "hero.moveUp(steps)" at bounding box center [1283, 736] width 157 height 15
type textarea "hero.moveUp(2)"
click at [579, 0] on body "Map Introduction to Computer Science 2. Gems in the Deep Game Menu Done Hints 1…" at bounding box center [784, 0] width 1568 height 0
click at [1214, 104] on div "# Grab all the gems using your movement commands. hero . moveRight ( C ) hero .…" at bounding box center [1373, 343] width 339 height 621
paste textarea "hero.moveUp(2)"
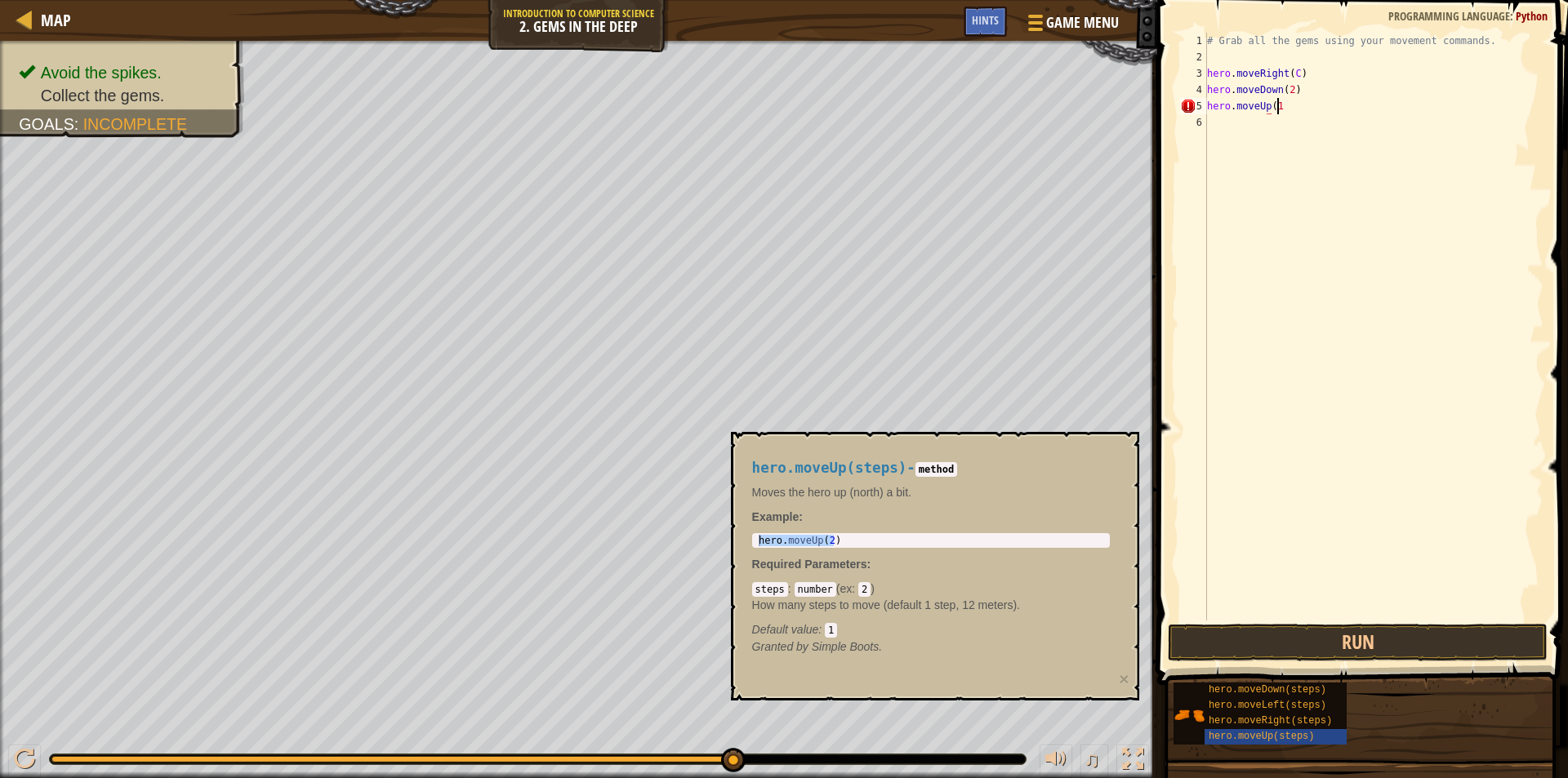
scroll to position [8, 5]
click at [1366, 650] on button "Run" at bounding box center [1358, 642] width 379 height 37
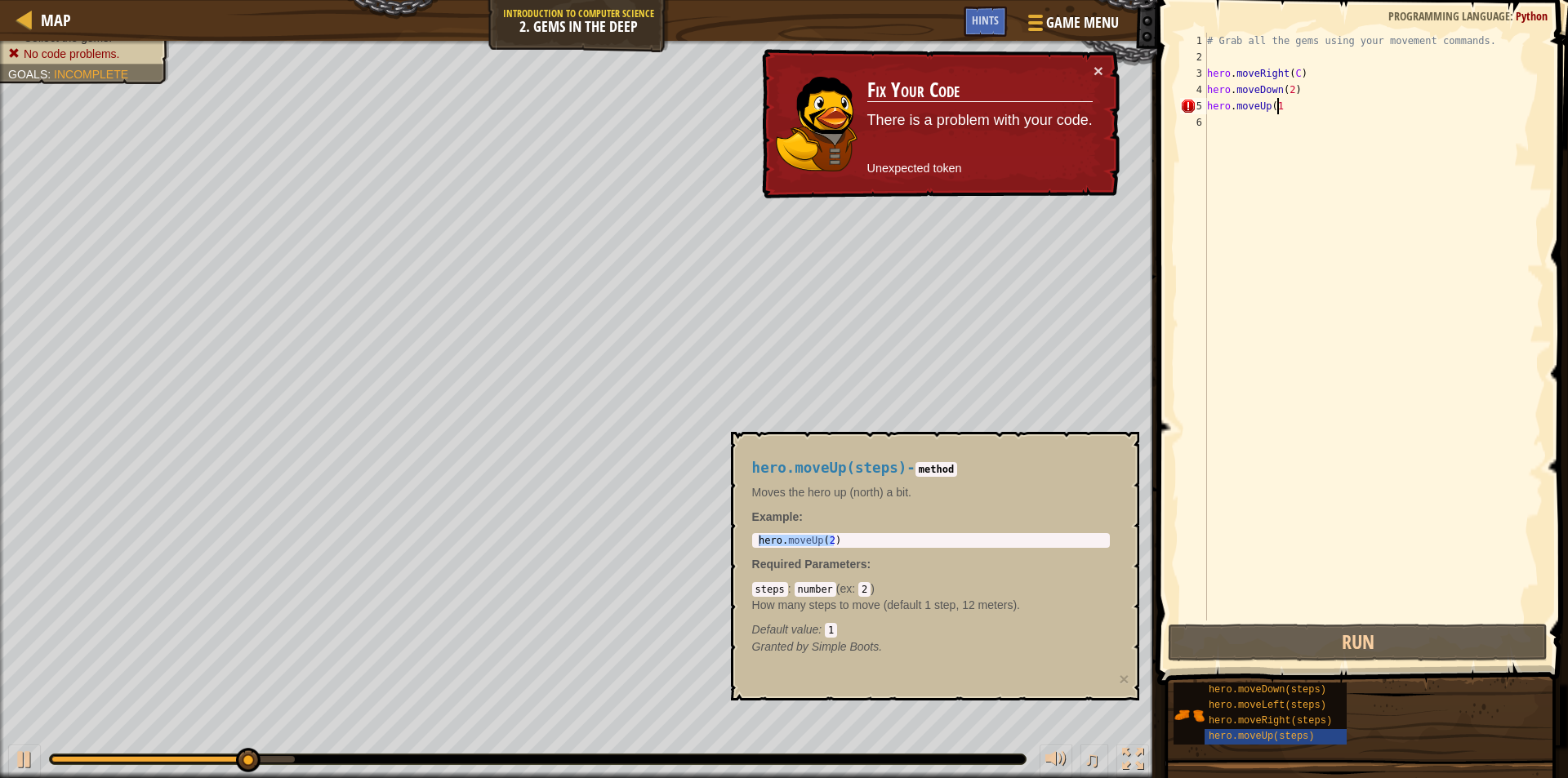
click at [1302, 79] on div "# Grab all the gems using your movement commands. hero . moveRight ( C ) hero .…" at bounding box center [1373, 343] width 339 height 621
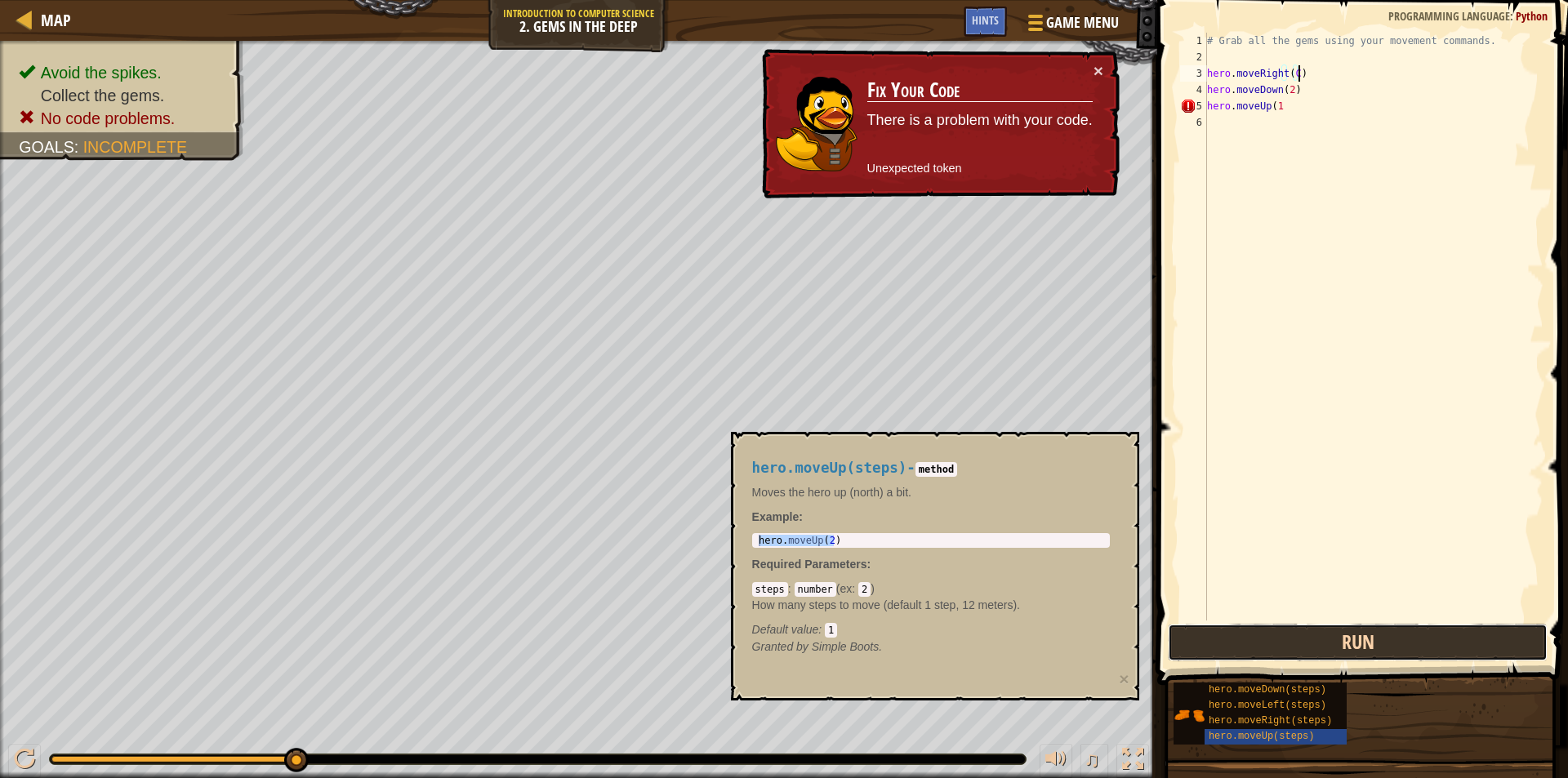
click at [1323, 643] on button "Run" at bounding box center [1358, 642] width 379 height 37
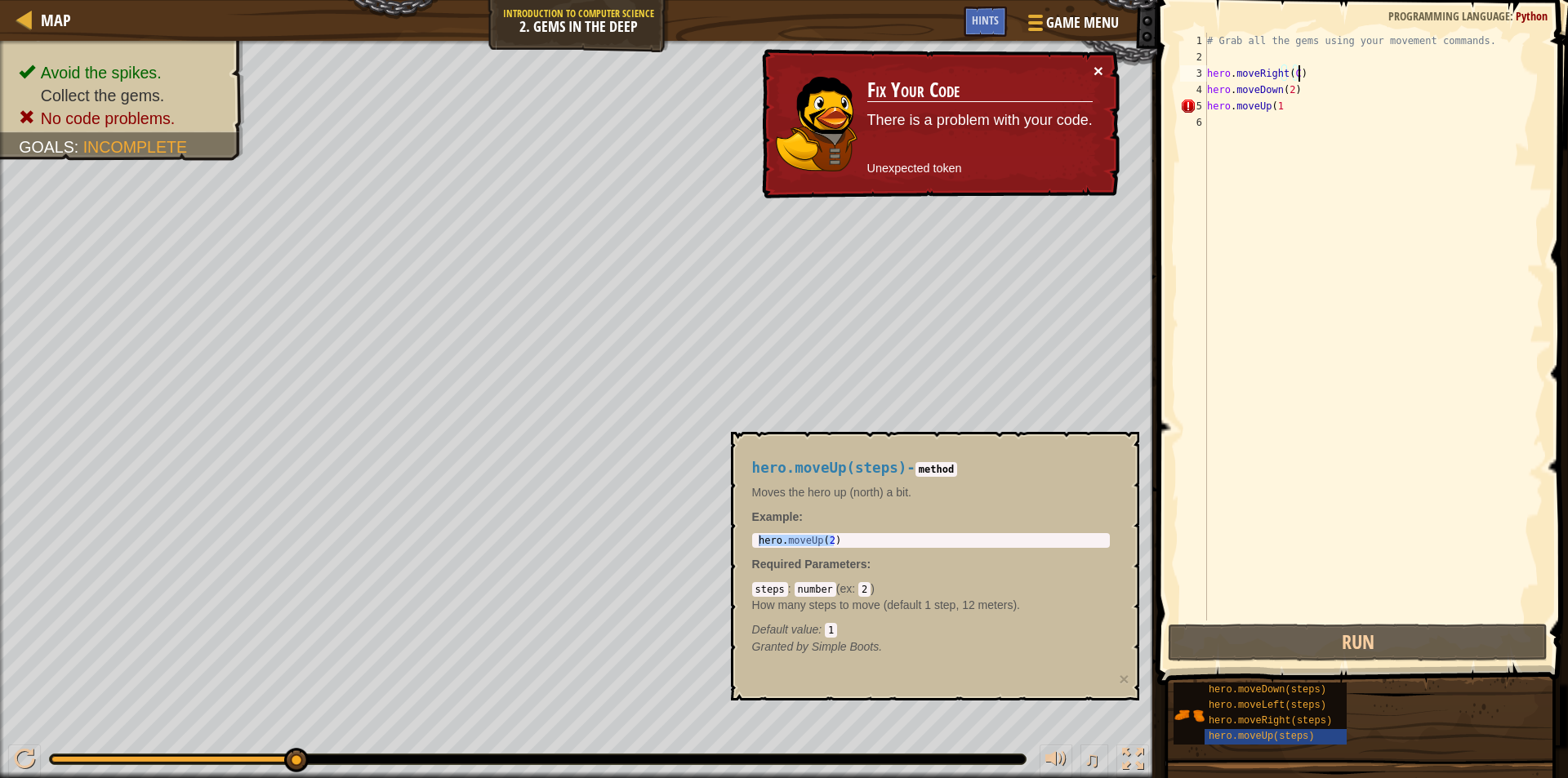
click at [1100, 70] on button "×" at bounding box center [1098, 71] width 10 height 17
click at [1285, 109] on div "# Grab all the gems using your movement commands. hero . moveRight ( C ) hero .…" at bounding box center [1373, 343] width 339 height 621
click at [1294, 71] on div "# Grab all the gems using your movement commands. hero . moveRight ( C ) hero .…" at bounding box center [1373, 343] width 339 height 621
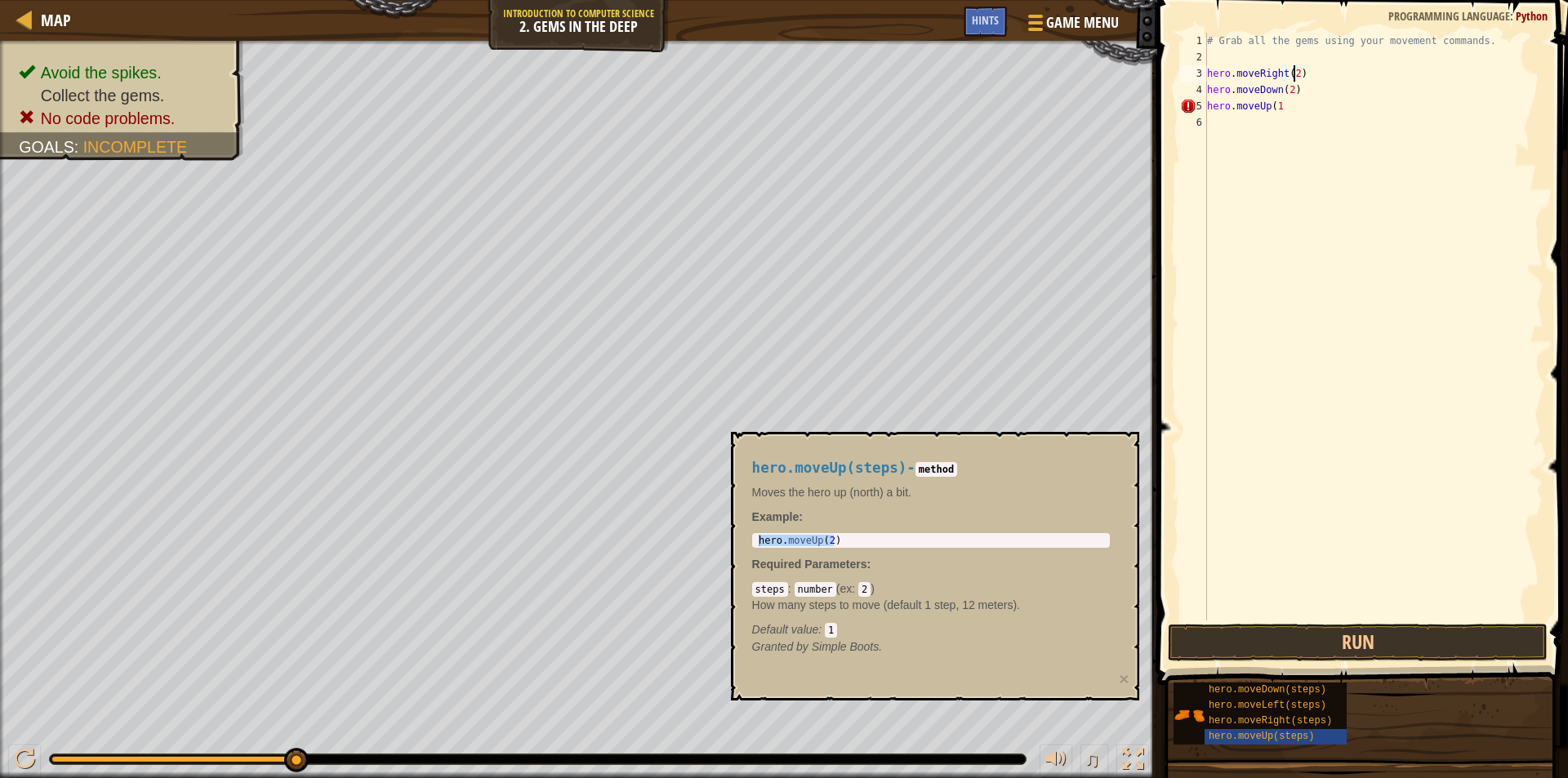
scroll to position [8, 7]
type textarea "hero.moveRight(2)"
click at [1320, 637] on button "Run" at bounding box center [1358, 642] width 379 height 37
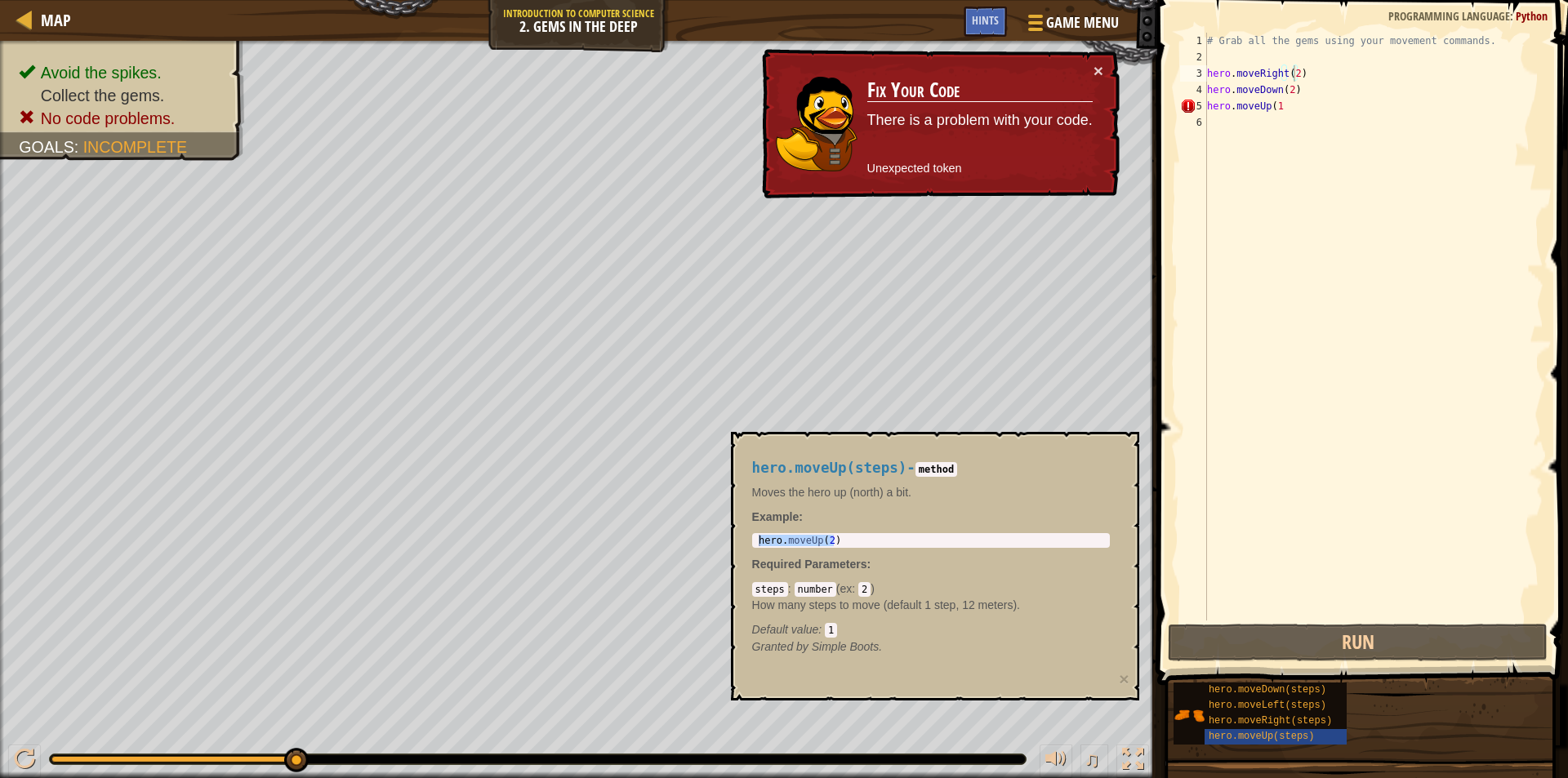
click at [1132, 687] on div "hero.moveUp(steps) - method Moves the hero up (north) a bit. Example : hero.mov…" at bounding box center [935, 566] width 408 height 269
click at [1126, 679] on button "×" at bounding box center [1124, 679] width 10 height 17
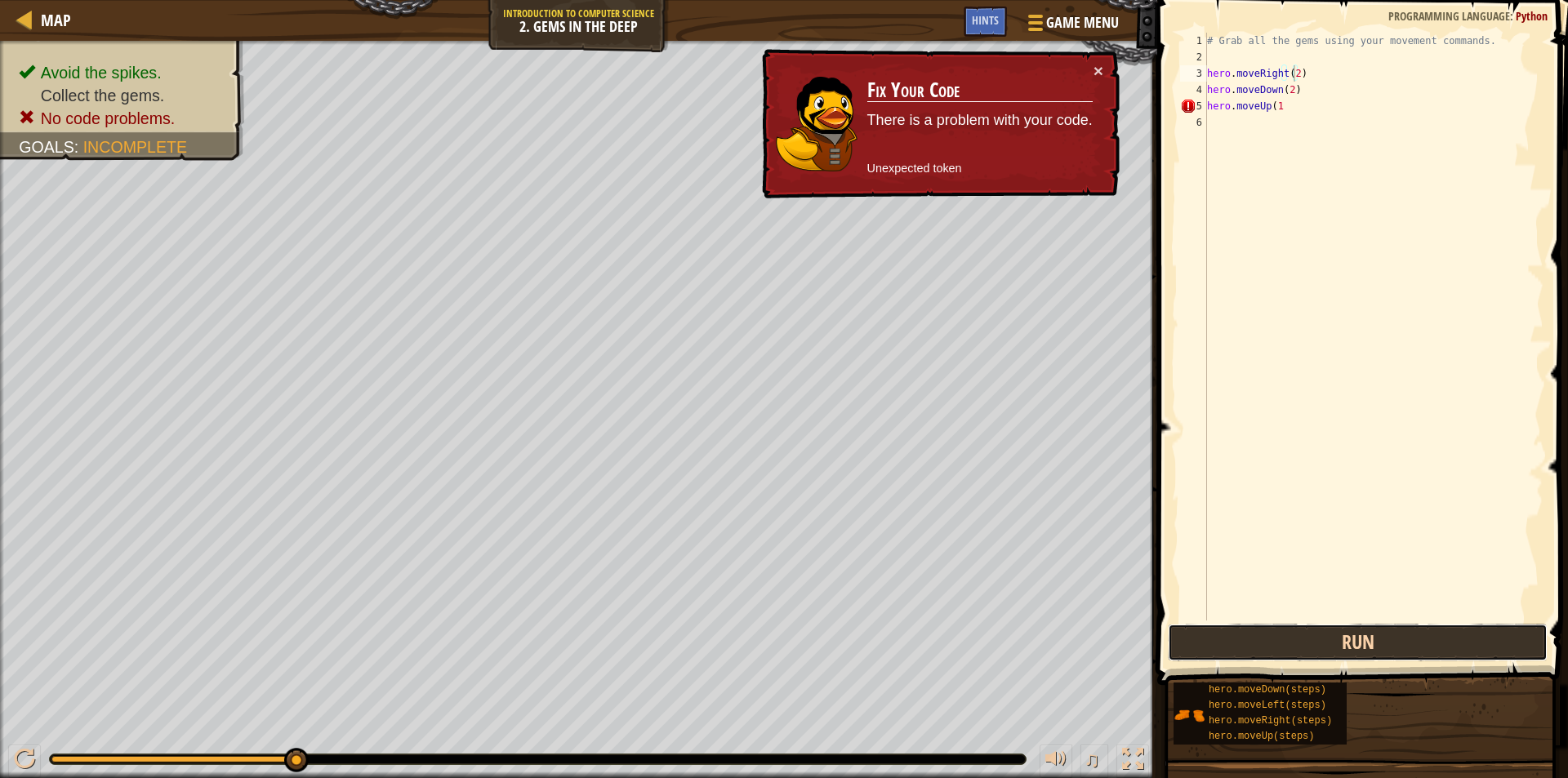
click at [1198, 645] on button "Run" at bounding box center [1358, 642] width 379 height 37
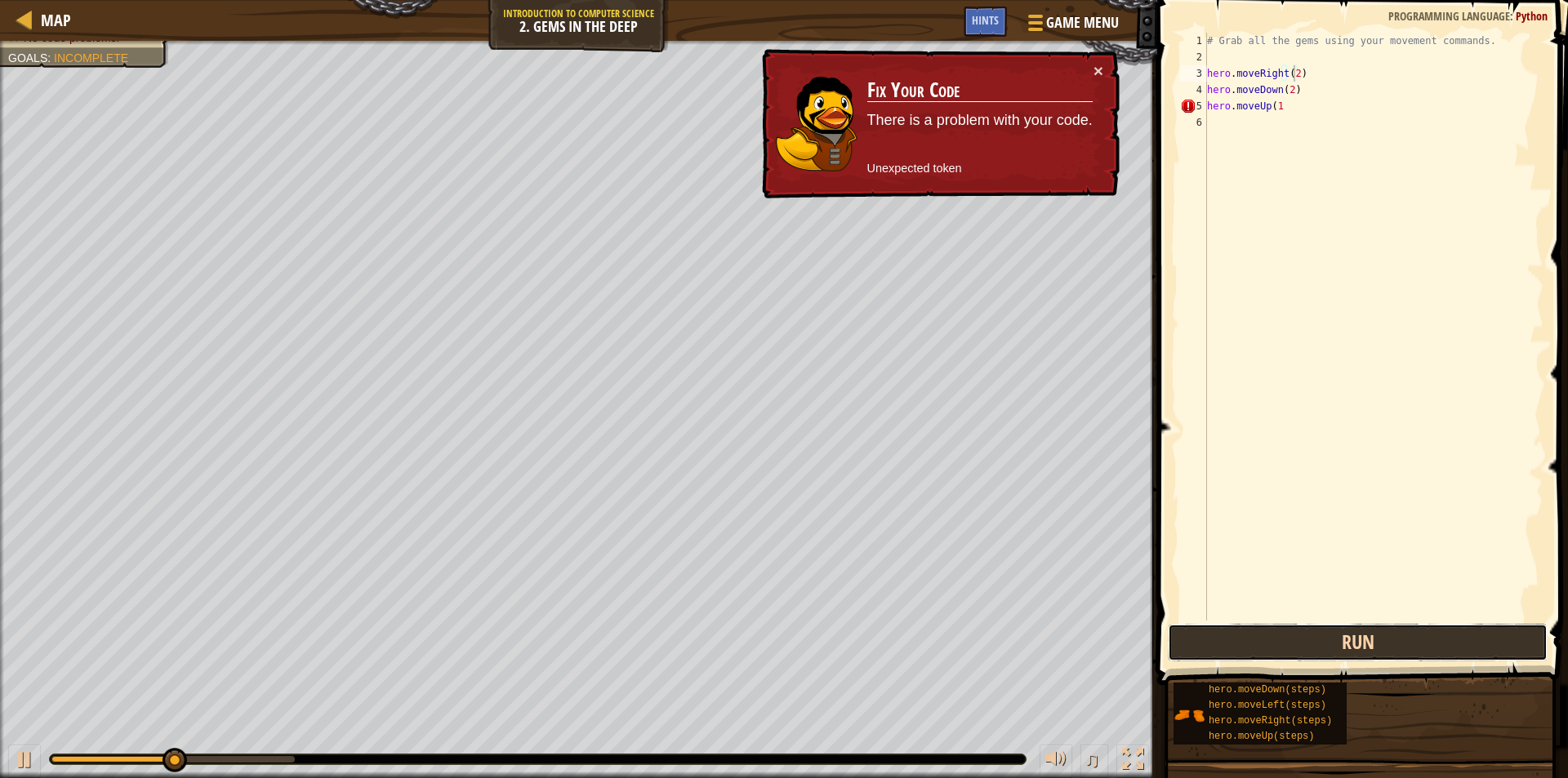
click at [1198, 645] on button "Run" at bounding box center [1358, 642] width 379 height 37
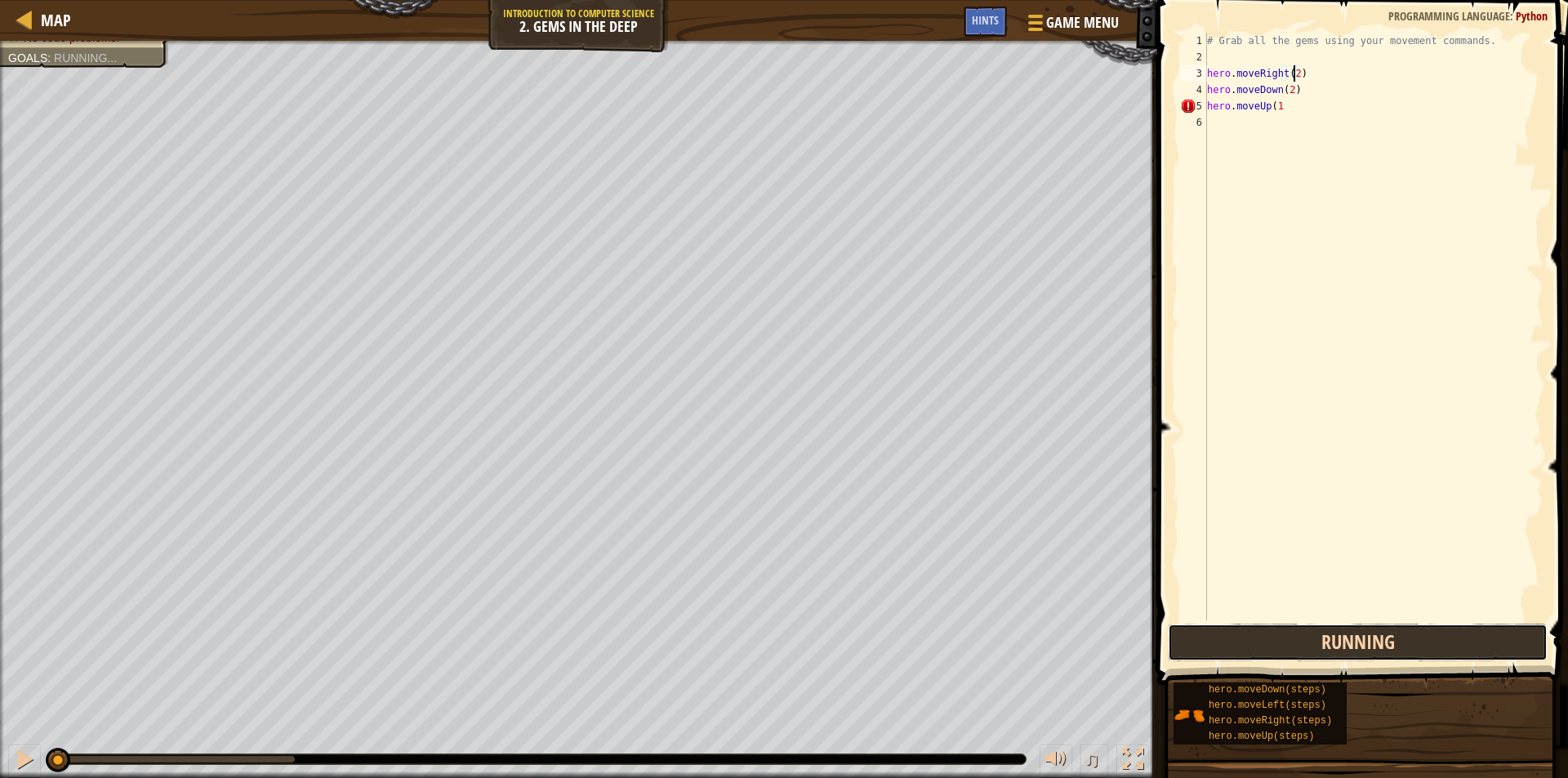
click at [1198, 645] on button "Running" at bounding box center [1358, 642] width 379 height 37
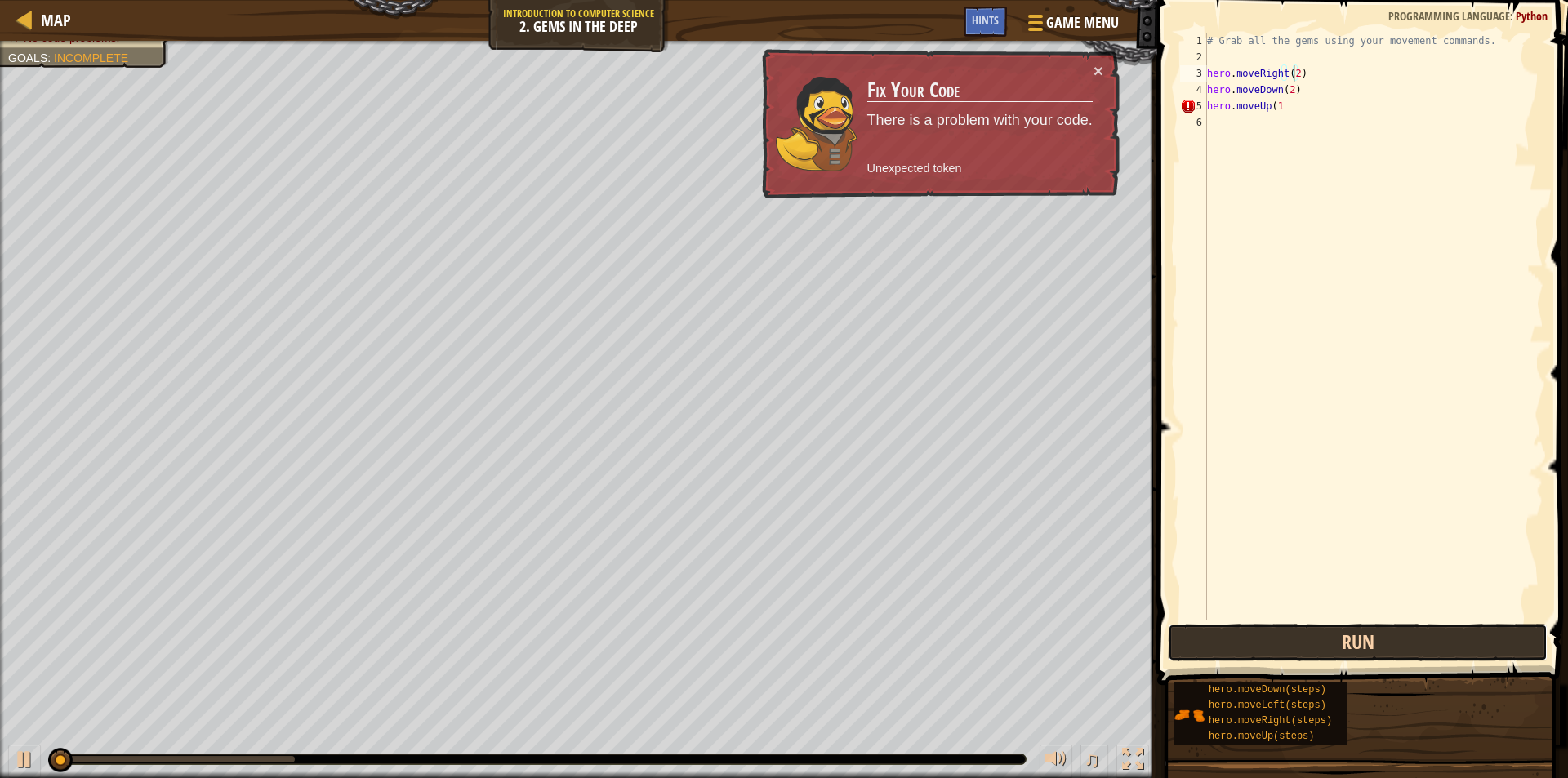
click at [1198, 645] on button "Run" at bounding box center [1358, 642] width 379 height 37
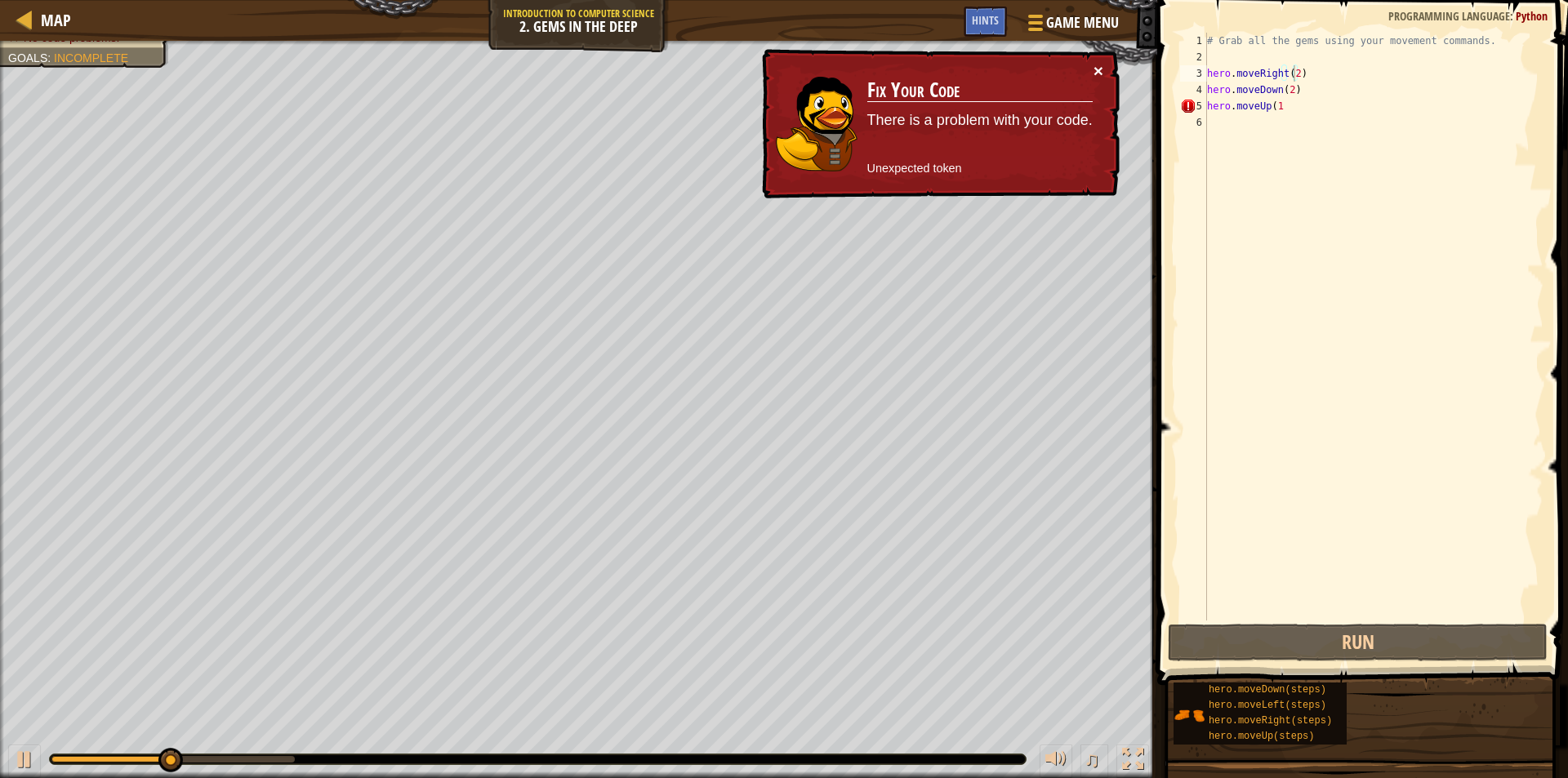
click at [1095, 66] on button "×" at bounding box center [1098, 71] width 10 height 17
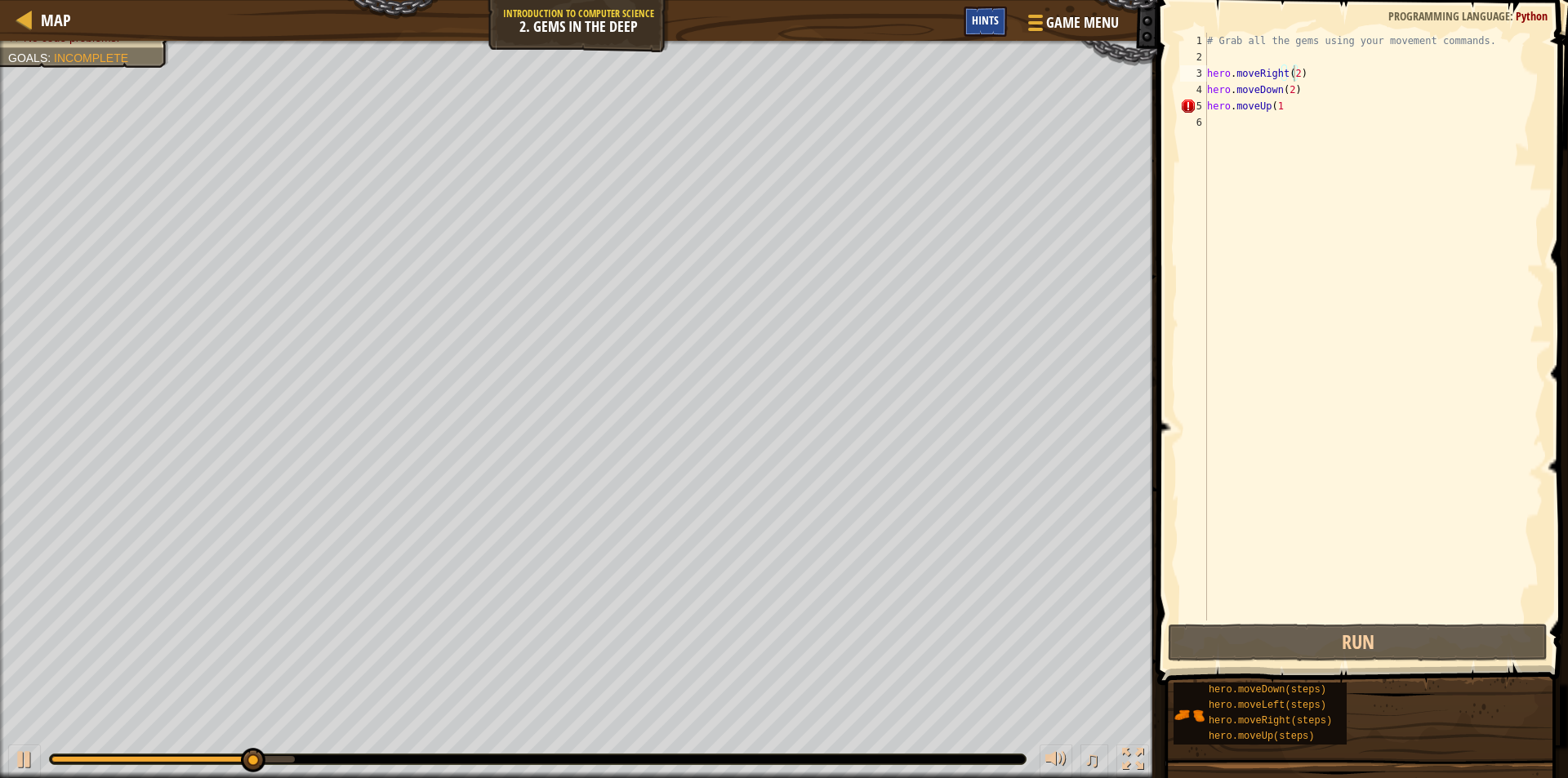
click at [972, 18] on span "Hints" at bounding box center [985, 20] width 27 height 15
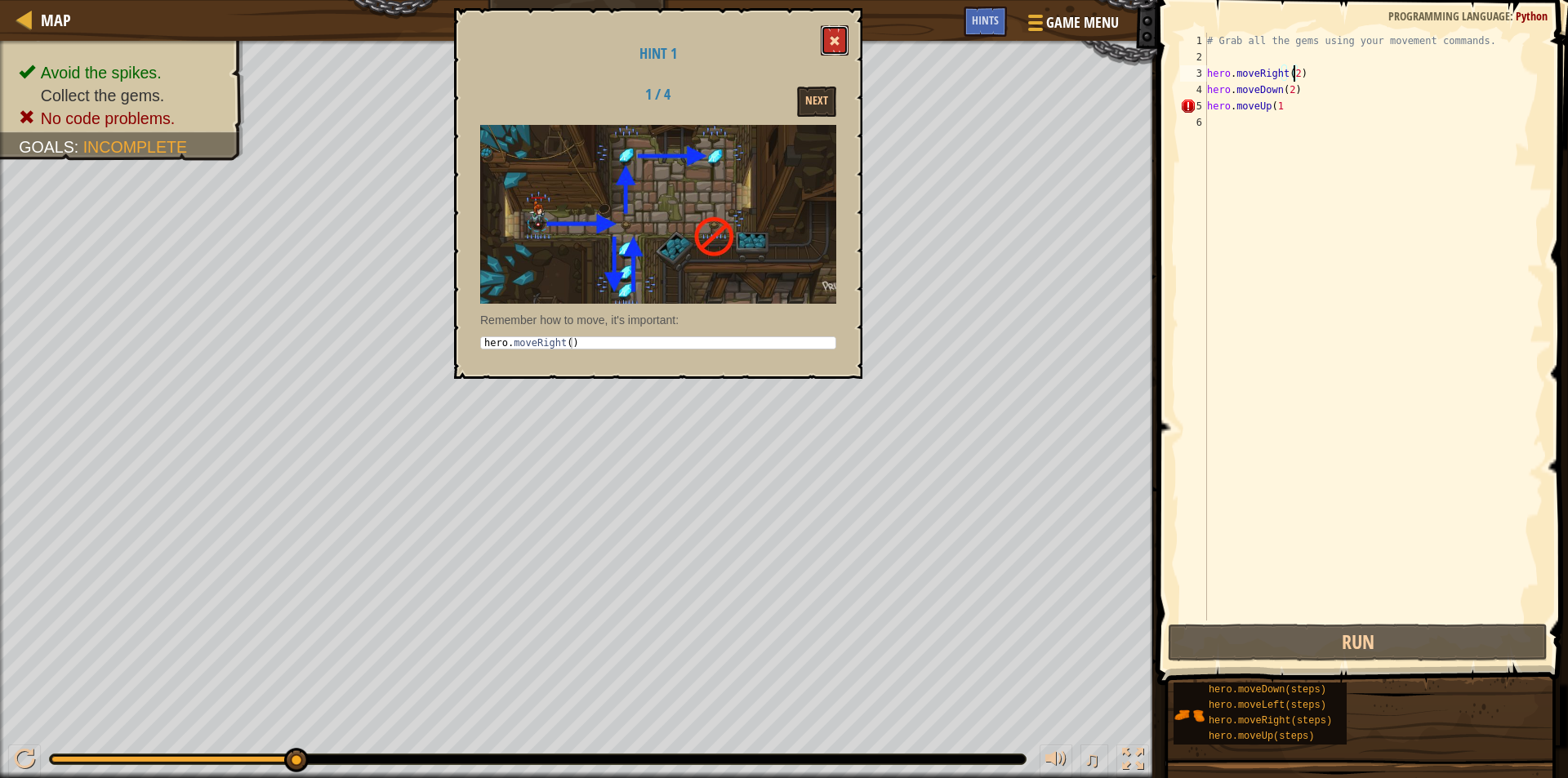
click at [826, 42] on button at bounding box center [835, 41] width 28 height 31
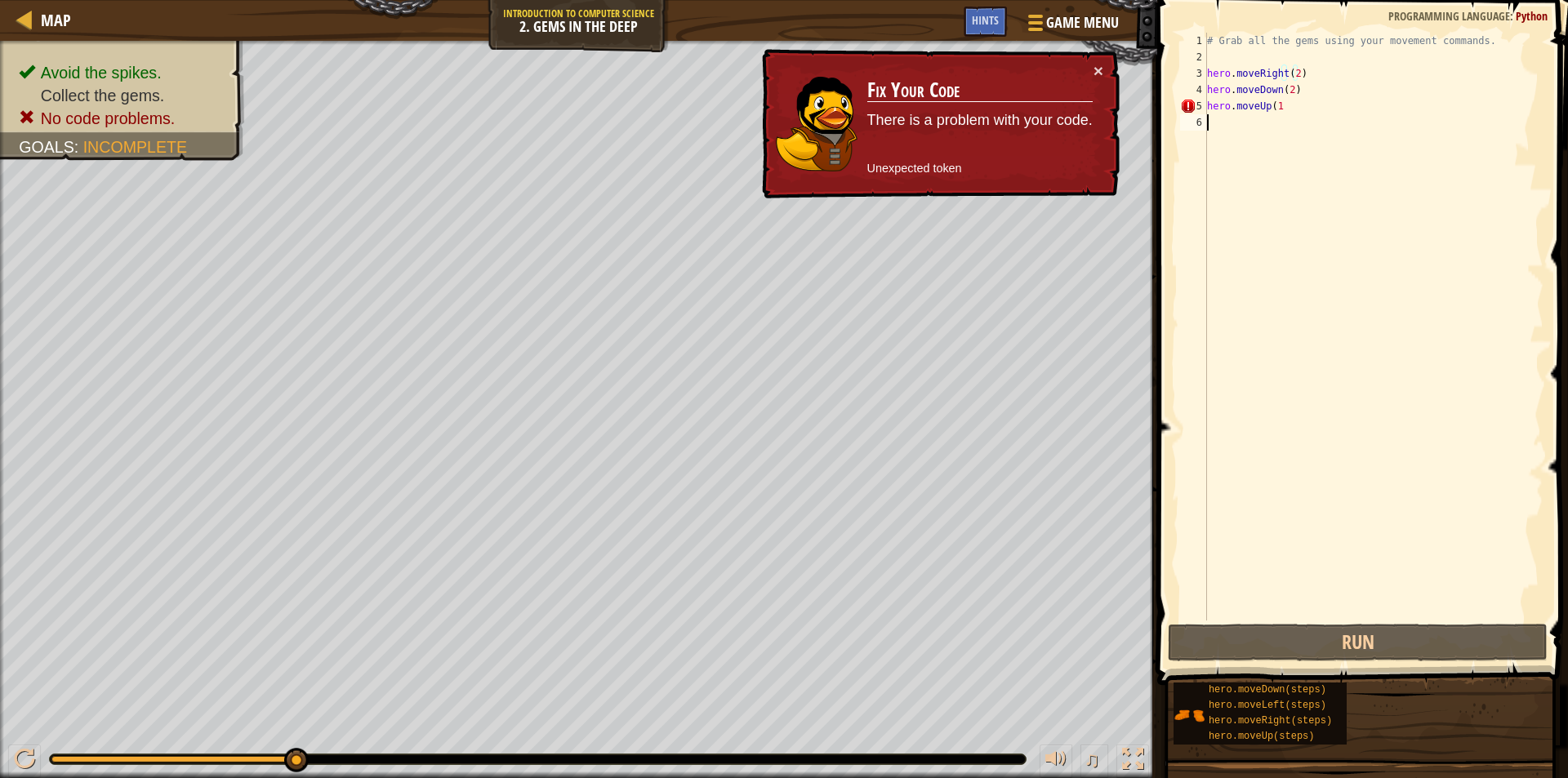
scroll to position [8, 0]
drag, startPoint x: 1330, startPoint y: 116, endPoint x: 1206, endPoint y: 111, distance: 124.1
click at [1184, 117] on div "1 2 3 4 5 6 # Grab all the gems using your movement commands. hero . moveRight …" at bounding box center [1360, 326] width 367 height 588
drag, startPoint x: 1289, startPoint y: 104, endPoint x: 1119, endPoint y: 126, distance: 171.4
click at [1119, 126] on div "Map Introduction to Computer Science 2. Gems in the Deep Game Menu Done Hints 1…" at bounding box center [784, 389] width 1568 height 778
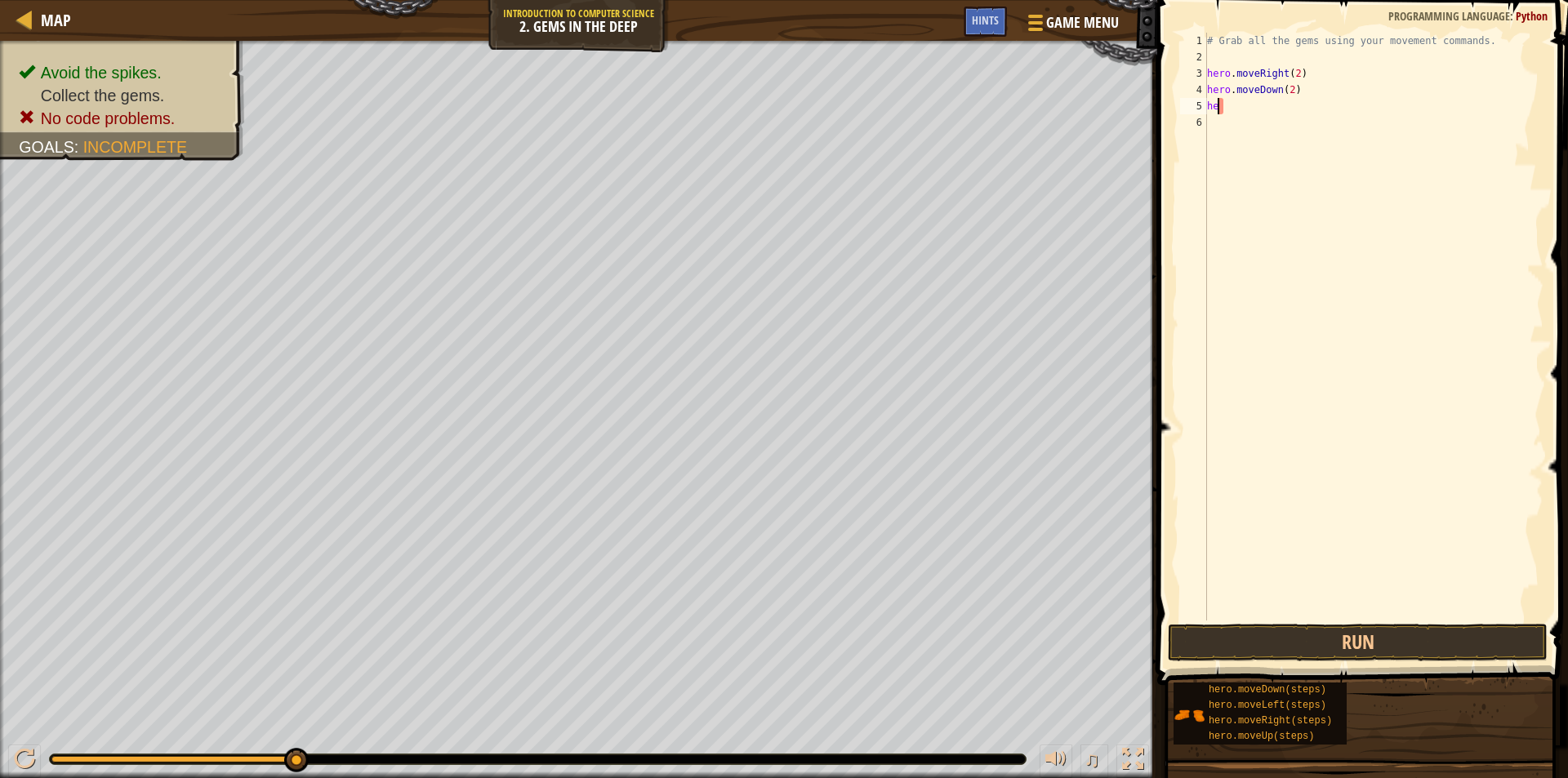
type textarea "h"
type textarea "# Grab all the gems using your movement commands."
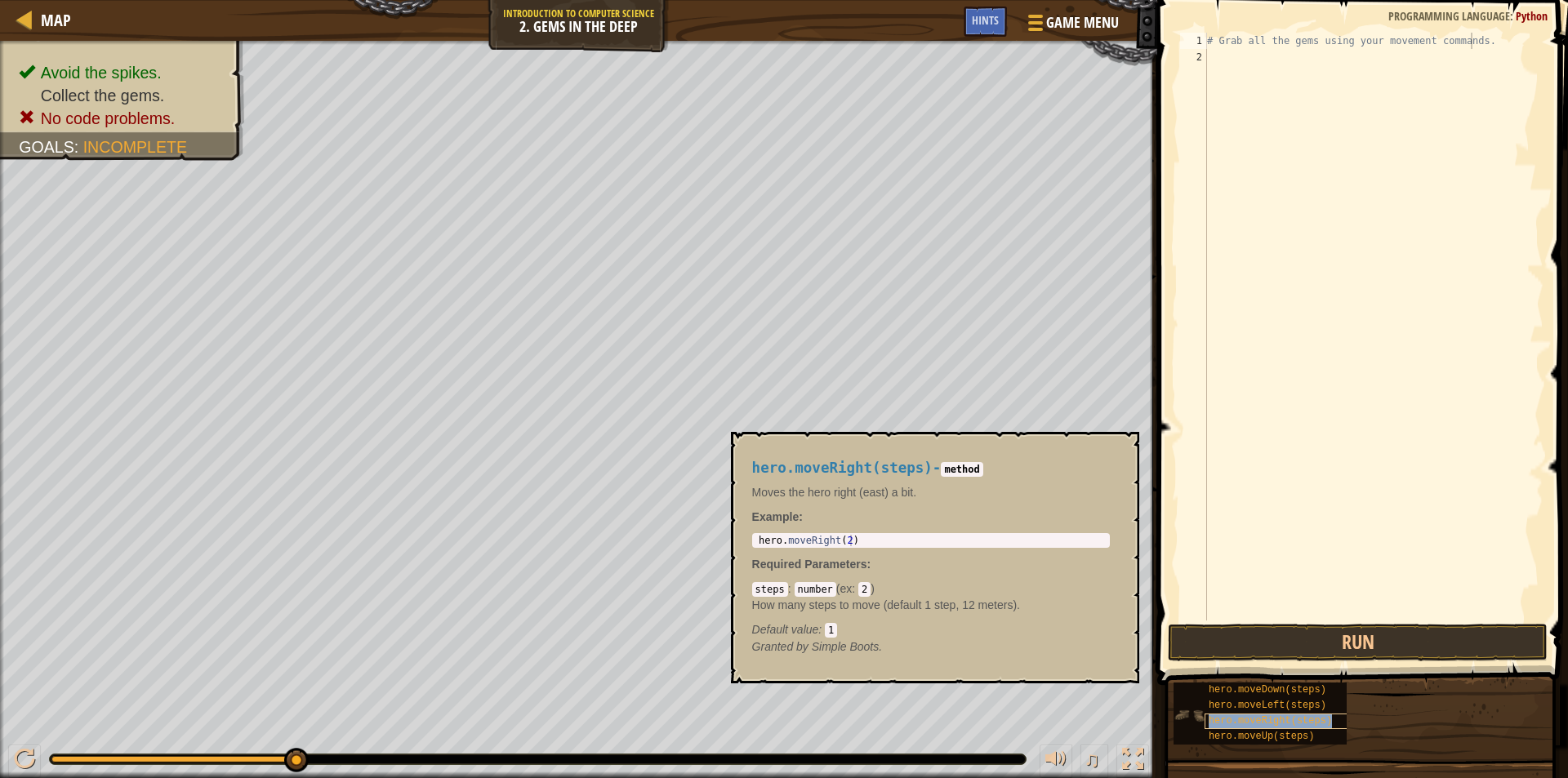
click at [1280, 719] on span "hero.moveRight(steps)" at bounding box center [1270, 720] width 123 height 11
type textarea "hero.moveRight(2)"
click at [668, 0] on body "Map Introduction to Computer Science 2. Gems in the Deep Game Menu Done Hints 1…" at bounding box center [784, 0] width 1568 height 0
click at [1387, 50] on div "# Grab all the gems using your movement commands." at bounding box center [1373, 343] width 339 height 621
type textarea "# Grab all the gems using your movement commands."
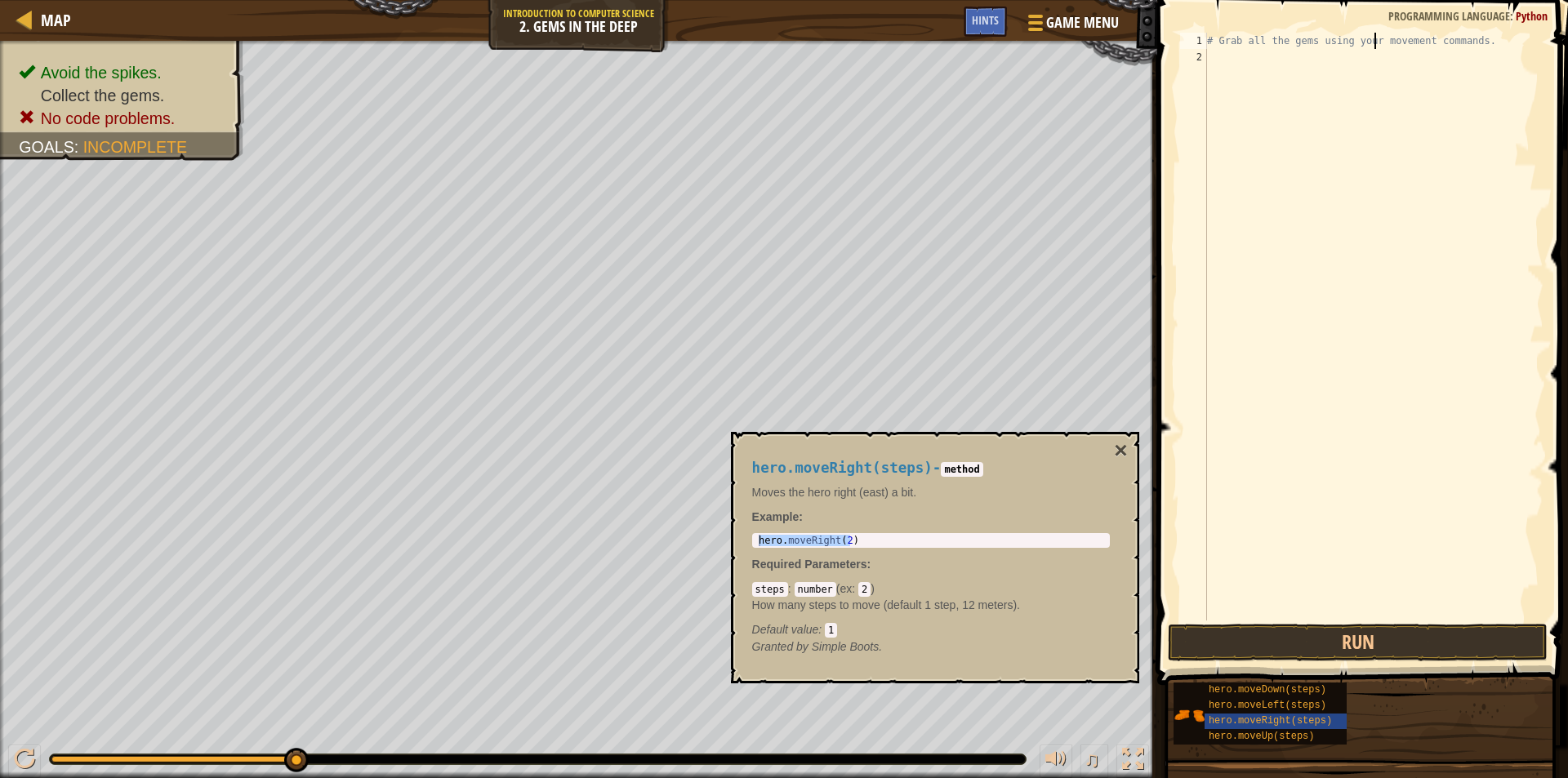
drag, startPoint x: 1373, startPoint y: 40, endPoint x: 1290, endPoint y: 48, distance: 83.4
click at [1290, 48] on div "# Grab all the gems using your movement commands." at bounding box center [1373, 343] width 339 height 621
click at [1213, 52] on div "# Grab all the gems using your movement commands." at bounding box center [1373, 343] width 339 height 621
drag, startPoint x: 1479, startPoint y: 39, endPoint x: 1168, endPoint y: -12, distance: 315.2
click at [1168, 0] on html "Map Introduction to Computer Science 2. Gems in the Deep Game Menu Done Hints 1…" at bounding box center [784, 0] width 1568 height 0
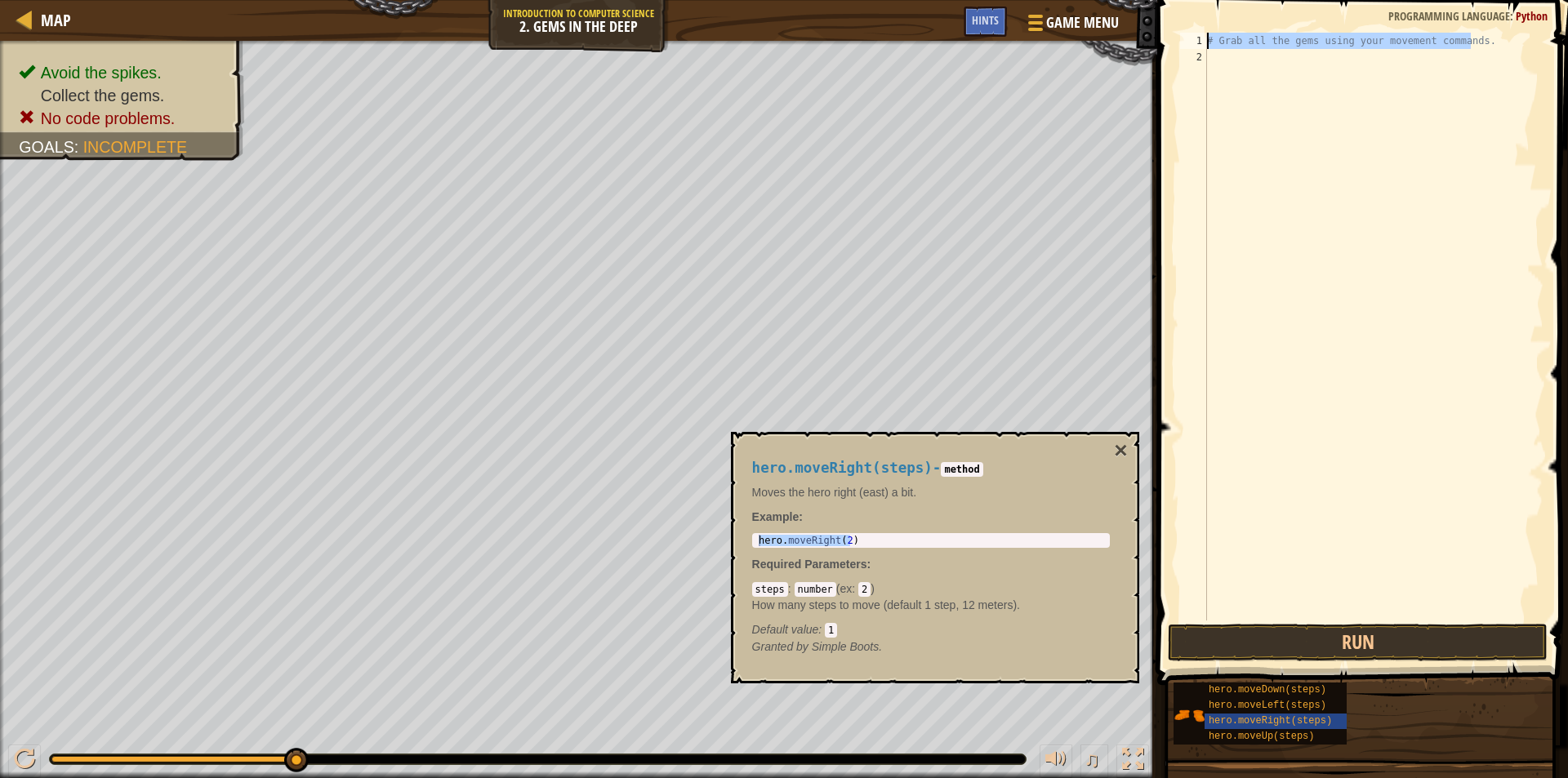
type textarea "# Grab all the gems using your movement commands."
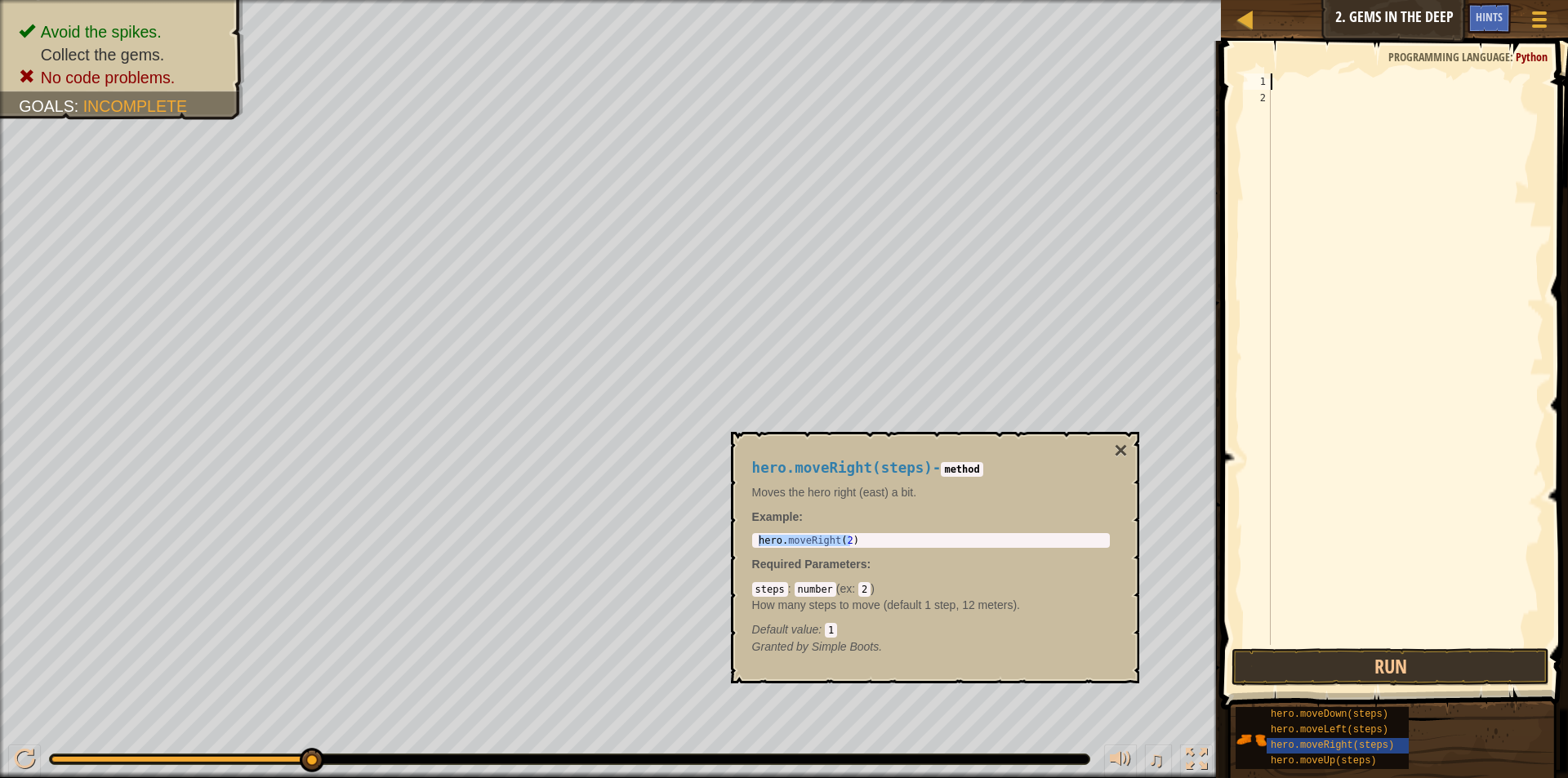
paste textarea "hero.moveRight(2)"
click at [1355, 80] on div "hero . moveRight ( 2 )" at bounding box center [1405, 375] width 276 height 604
type textarea "hero.moveRight(1)"
click at [1286, 103] on div "hero . moveRight ( 1 )" at bounding box center [1405, 375] width 276 height 604
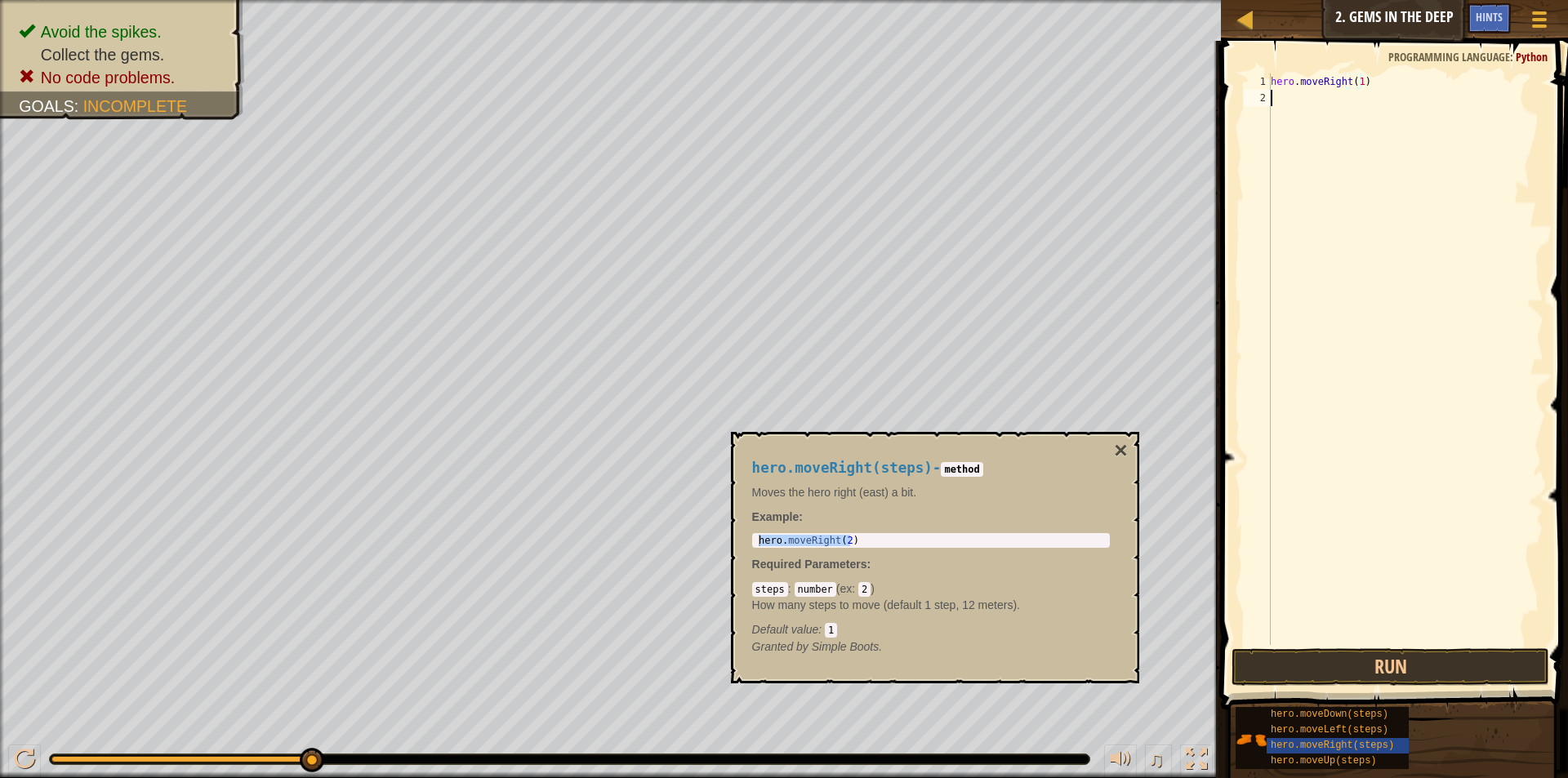
scroll to position [8, 0]
click at [1360, 711] on span "hero.moveDown(steps)" at bounding box center [1330, 713] width 117 height 11
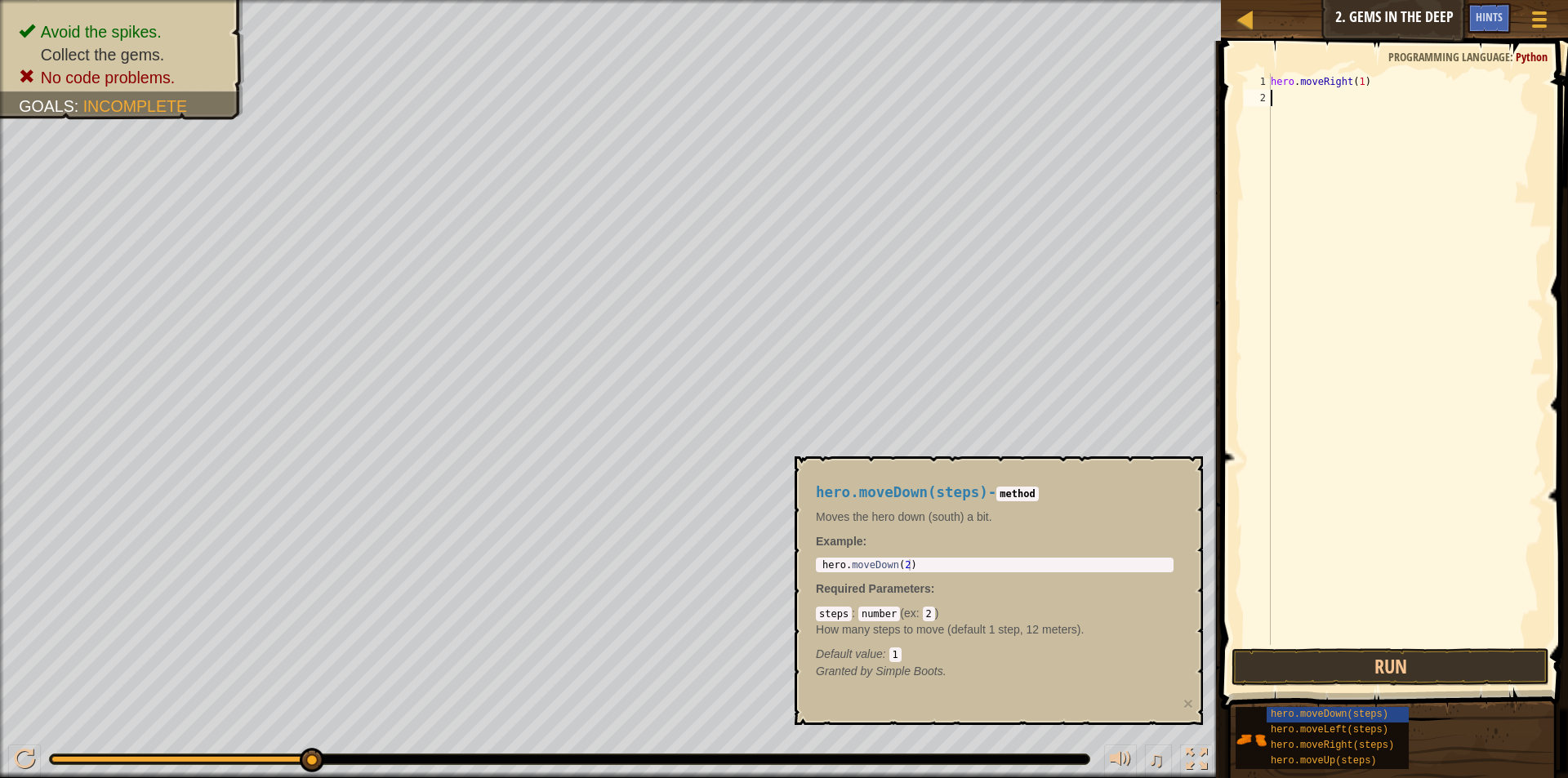
type textarea "hero.moveDown(2)"
click at [698, 0] on body "Map Introduction to Computer Science 2. Gems in the Deep Game Menu Done Hints 1…" at bounding box center [784, 0] width 1568 height 0
drag, startPoint x: 941, startPoint y: 565, endPoint x: 826, endPoint y: 558, distance: 115.2
click at [826, 558] on div "hero.moveDown(2) 1 hero . moveDown ( 2 ) הההההההההההההההההההההההההההההההההההההה…" at bounding box center [995, 565] width 357 height 14
click at [1285, 96] on div "hero . moveRight ( 1 )" at bounding box center [1405, 375] width 276 height 604
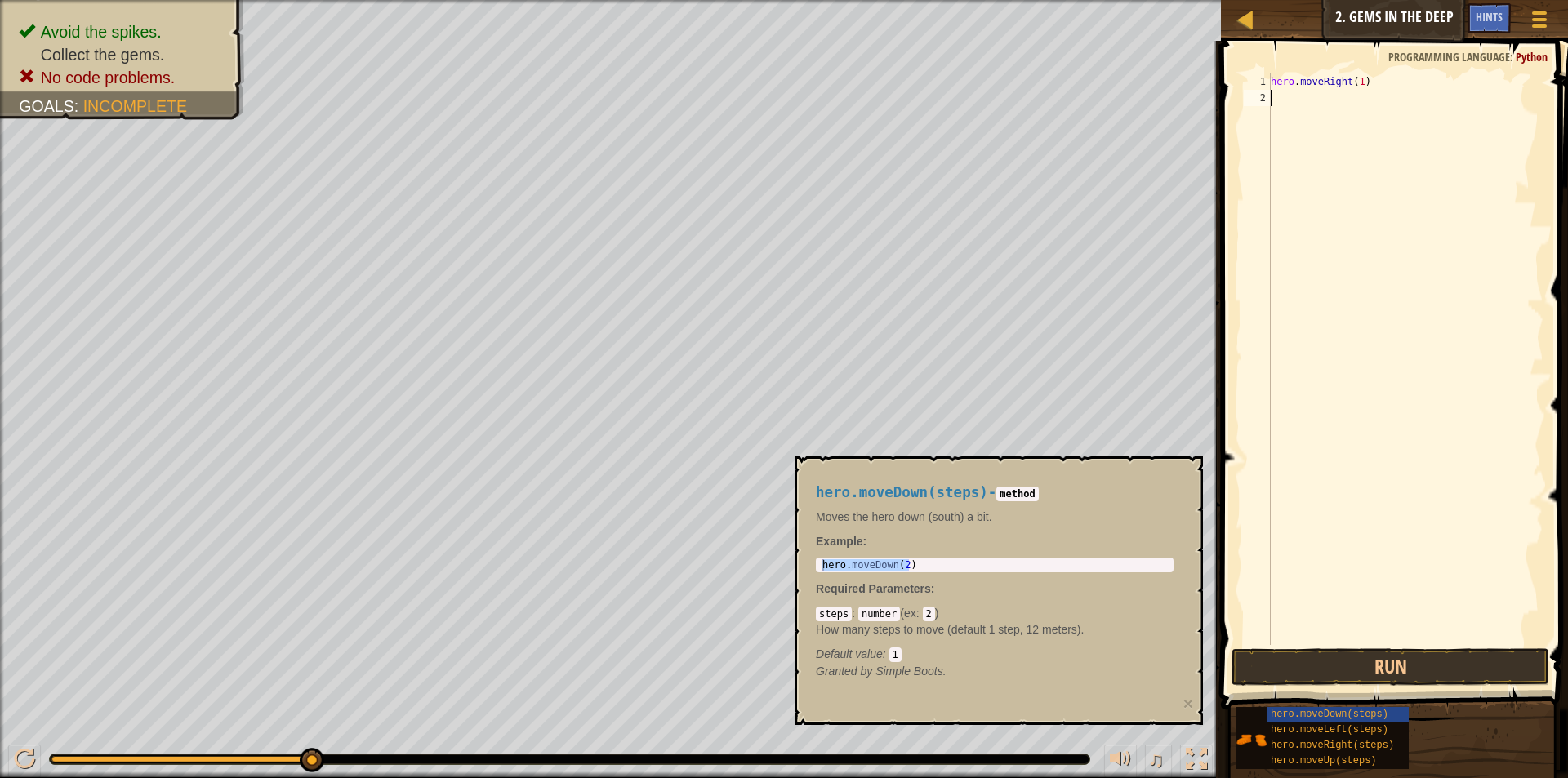
paste textarea "hero.moveDown(2)"
click at [1353, 98] on div "hero . moveRight ( 1 ) hero . moveDown ( 2 )" at bounding box center [1405, 375] width 276 height 604
type textarea "hero.moveDown(1)"
click at [1275, 126] on div "hero . moveRight ( 1 ) hero . moveDown ( 1 )" at bounding box center [1405, 375] width 276 height 604
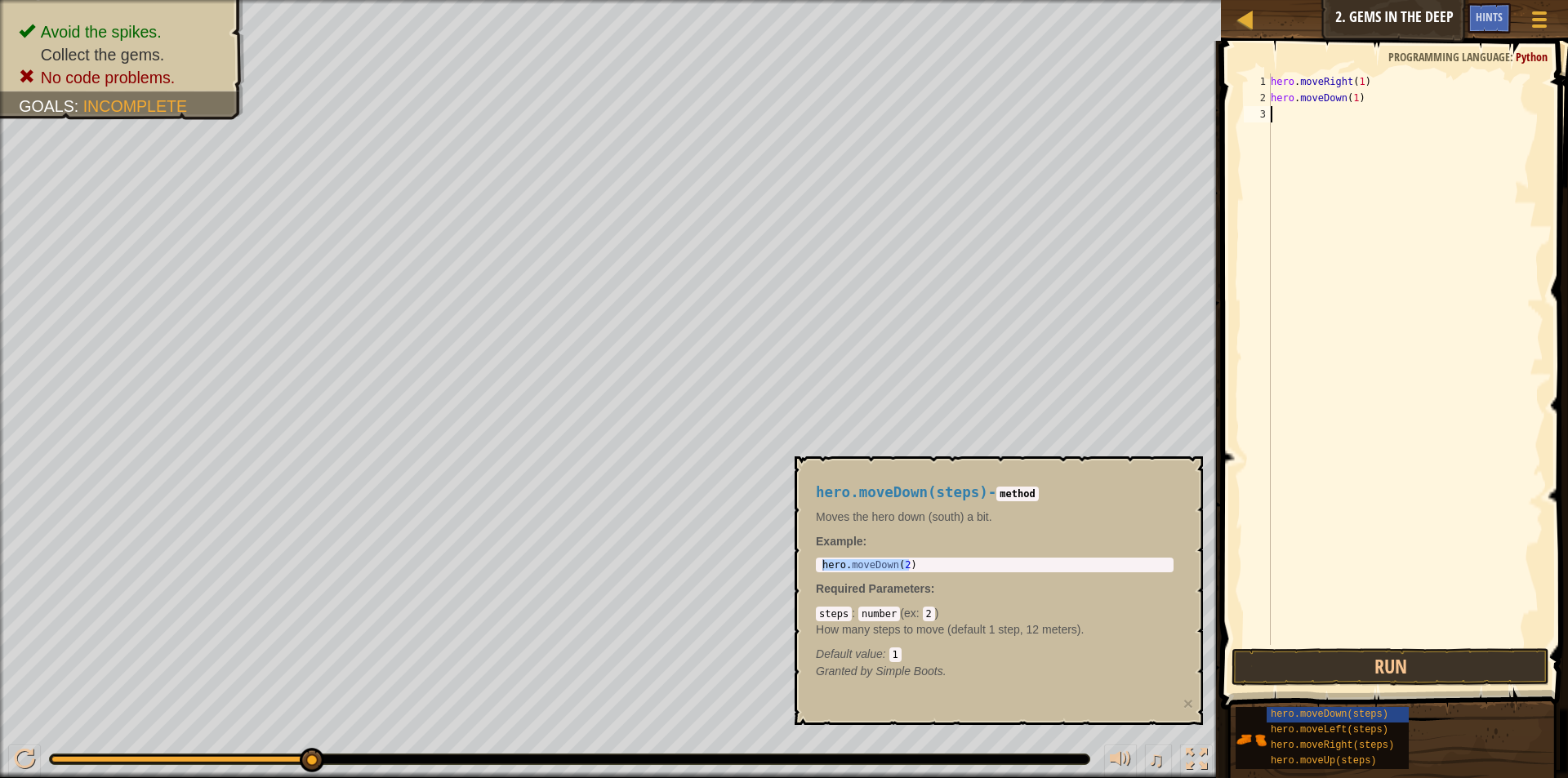
scroll to position [8, 0]
click at [1329, 764] on span "hero.moveUp(steps)" at bounding box center [1324, 760] width 106 height 11
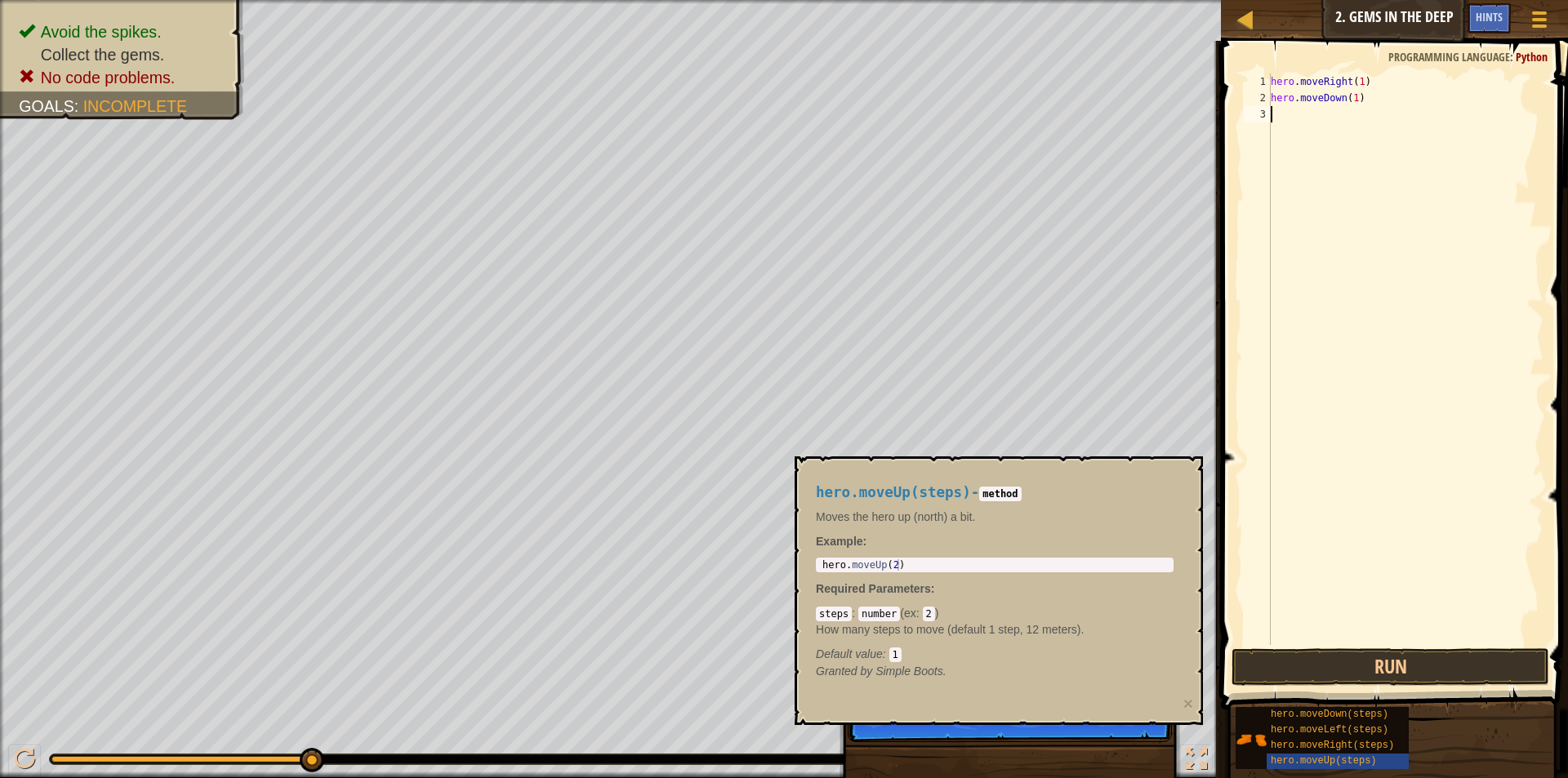
type textarea "hero.moveUp(2)"
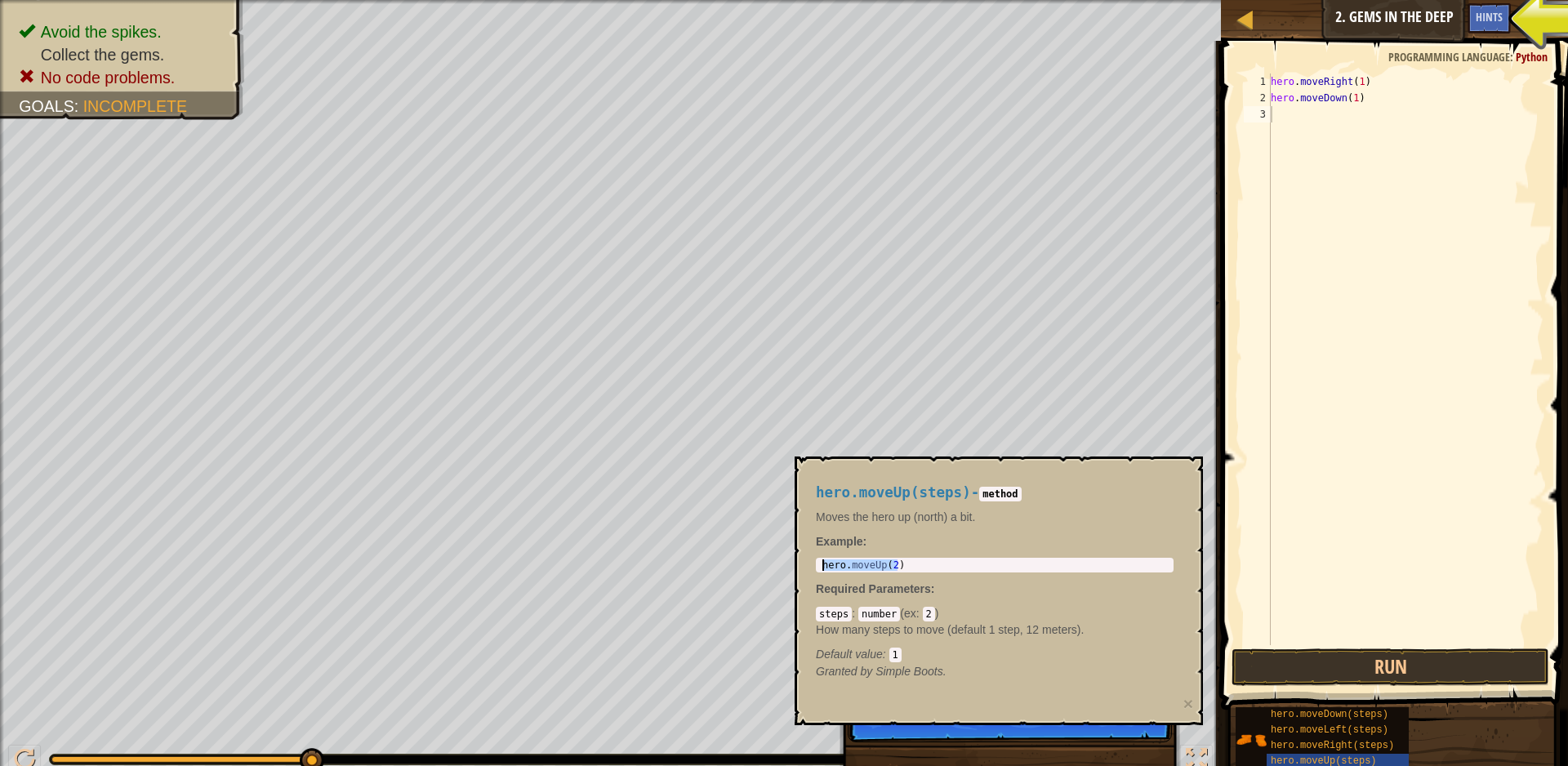
click at [683, 0] on body "Map Introduction to Computer Science 2. Gems in the Deep Game Menu Done Hints 1…" at bounding box center [784, 0] width 1568 height 0
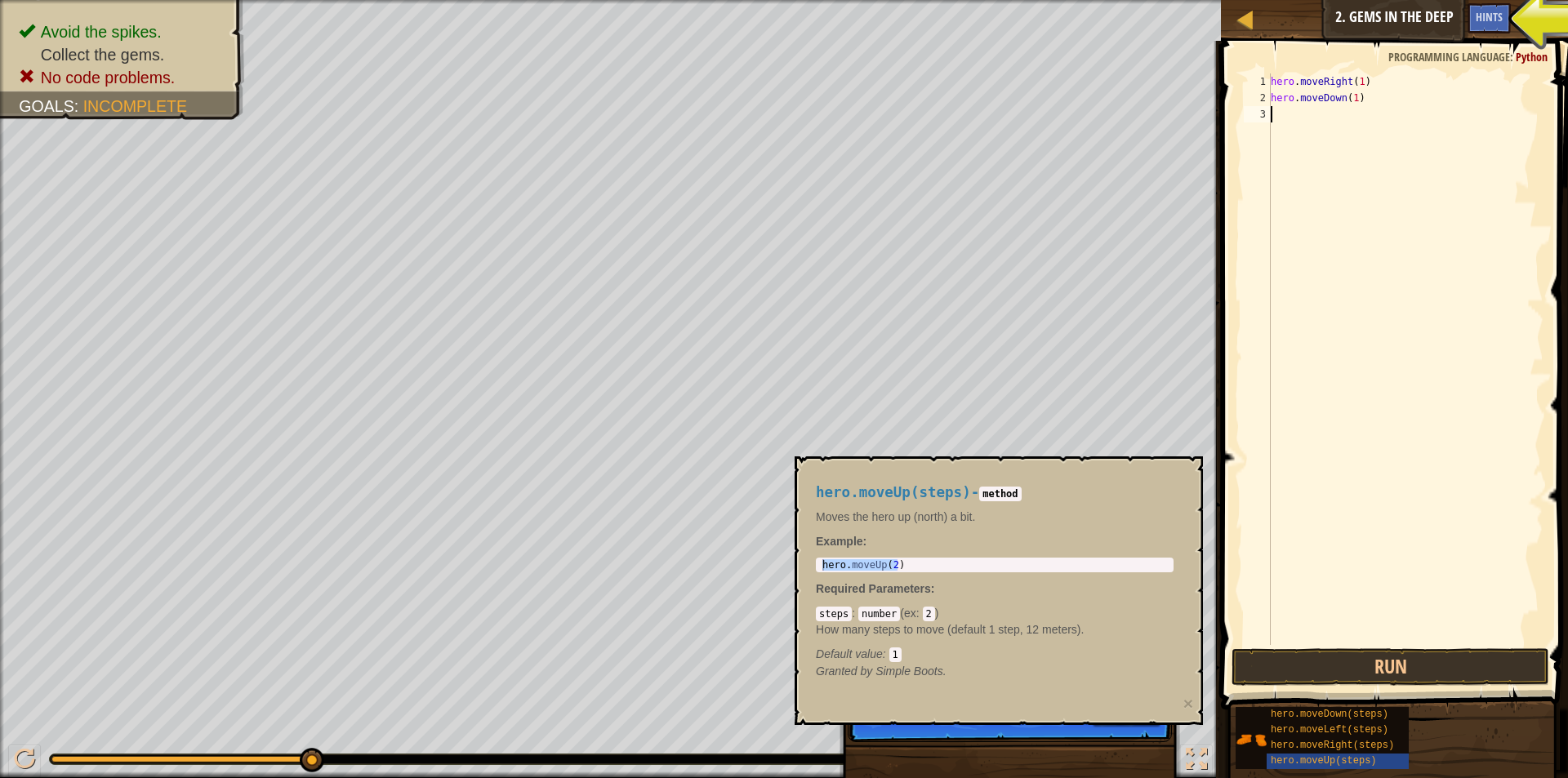
click at [1284, 122] on div "hero . moveRight ( 1 ) hero . moveDown ( 1 )" at bounding box center [1405, 375] width 276 height 604
paste textarea "hero.moveUp(2)"
type textarea "hero.moveUp(2)"
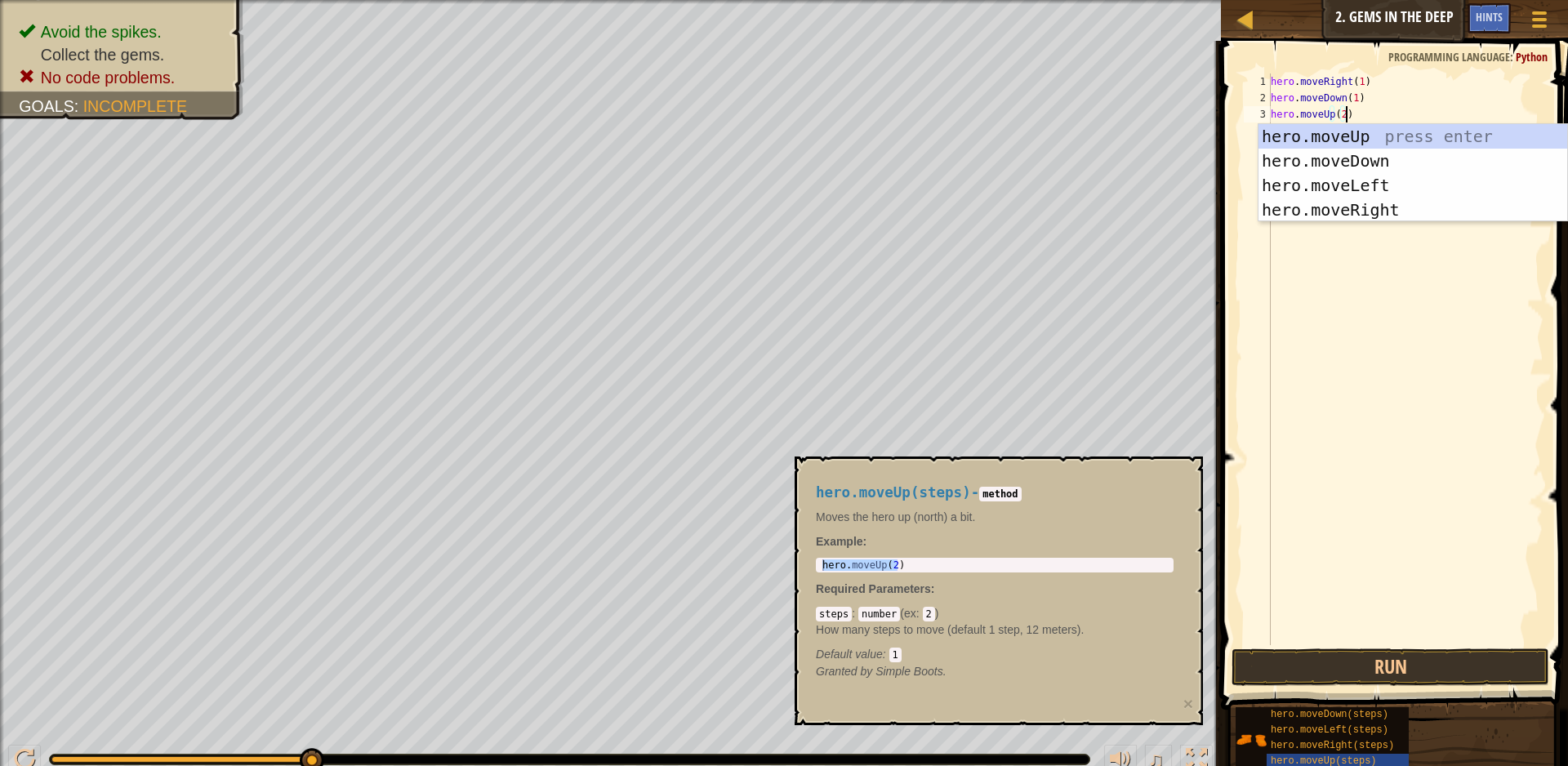
click at [1331, 435] on div "hero . moveRight ( 1 ) hero . moveDown ( 1 ) hero . moveUp ( 2 )" at bounding box center [1405, 375] width 276 height 604
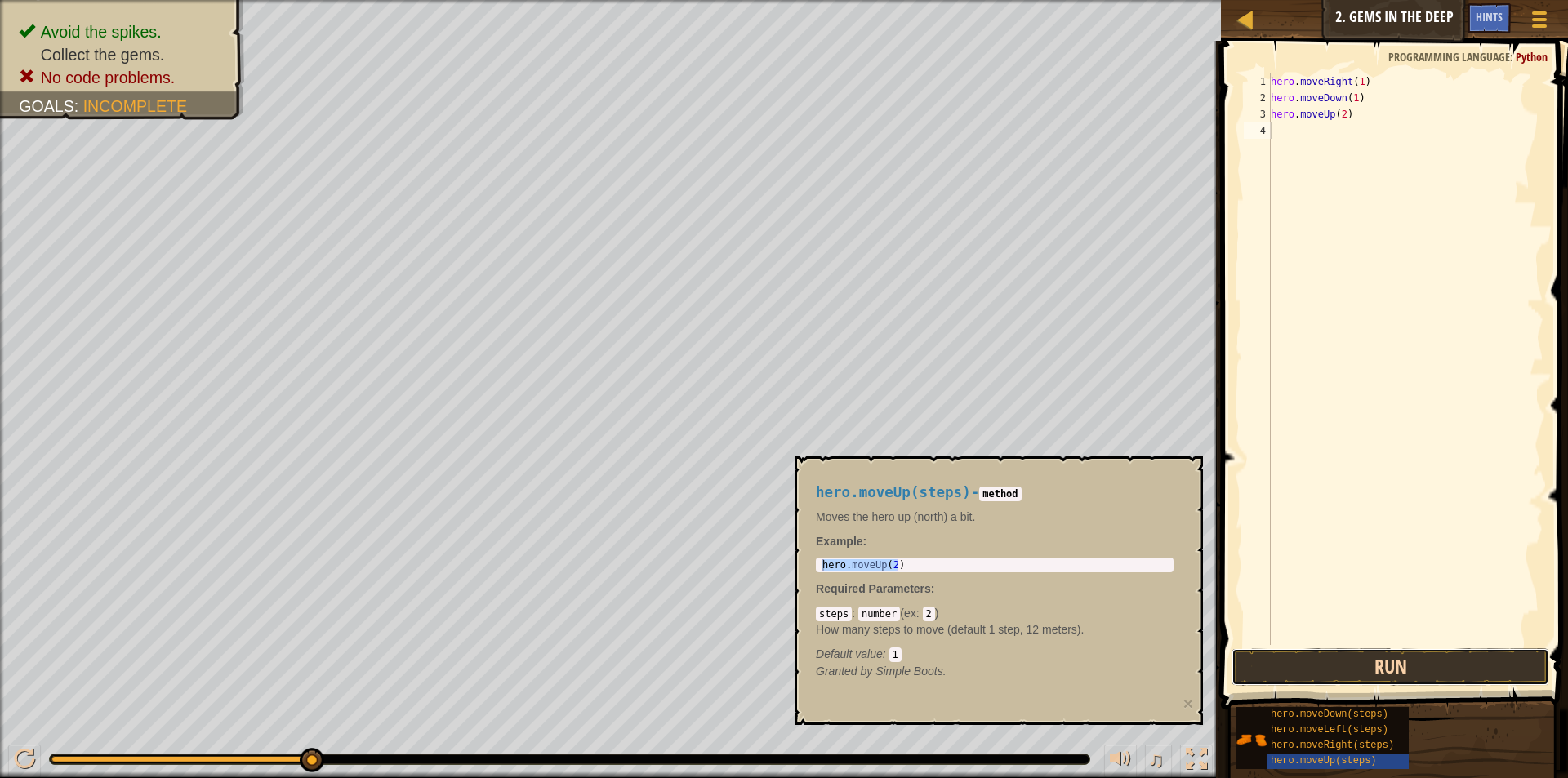
click at [1390, 656] on button "Run" at bounding box center [1390, 667] width 317 height 37
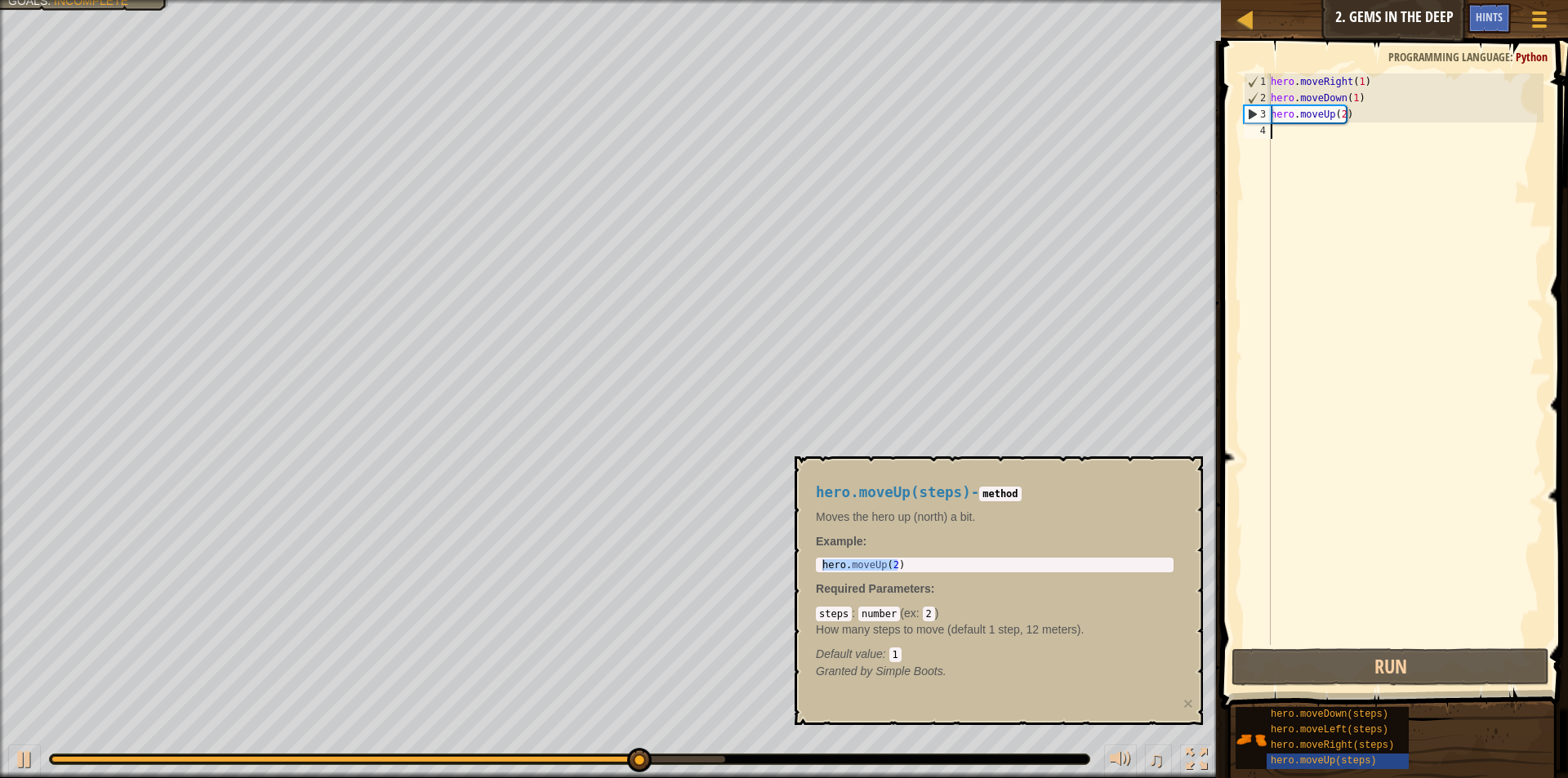
click at [1316, 147] on div "hero . moveRight ( 1 ) hero . moveDown ( 1 ) hero . moveUp ( 2 )" at bounding box center [1405, 375] width 276 height 604
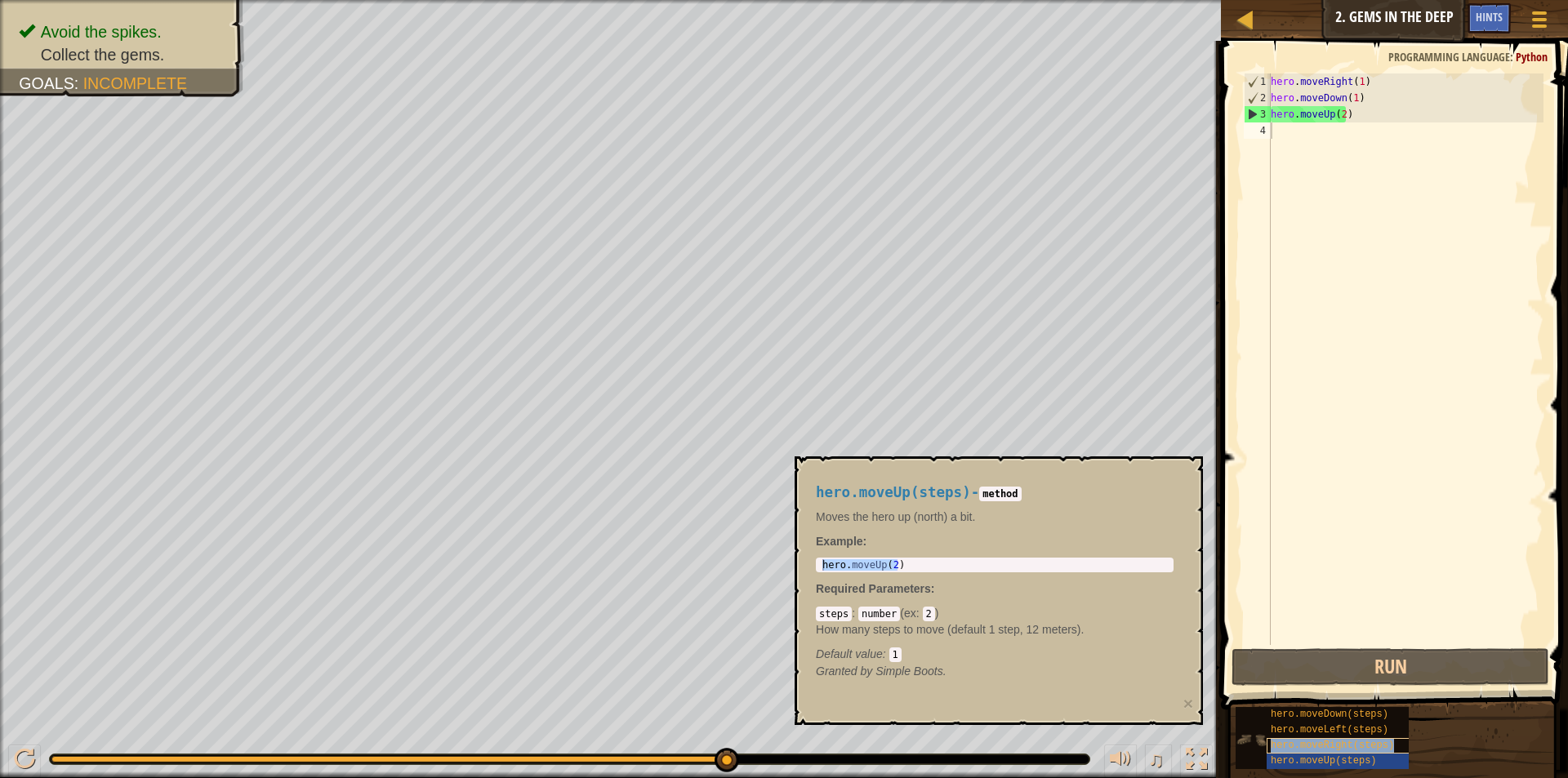
click at [1327, 747] on span "hero.moveRight(steps)" at bounding box center [1332, 745] width 123 height 11
type textarea "hero.moveRight(2)"
click at [699, 0] on body "Map Introduction to Computer Science 2. Gems in the Deep Game Menu Done Hints 1…" at bounding box center [784, 0] width 1568 height 0
drag, startPoint x: 932, startPoint y: 565, endPoint x: 818, endPoint y: 560, distance: 114.1
click at [818, 560] on div "hero.moveRight(2) 1 hero . moveRight ( 2 ) הההההההההההההההההההההההההההההההההההה…" at bounding box center [995, 565] width 357 height 14
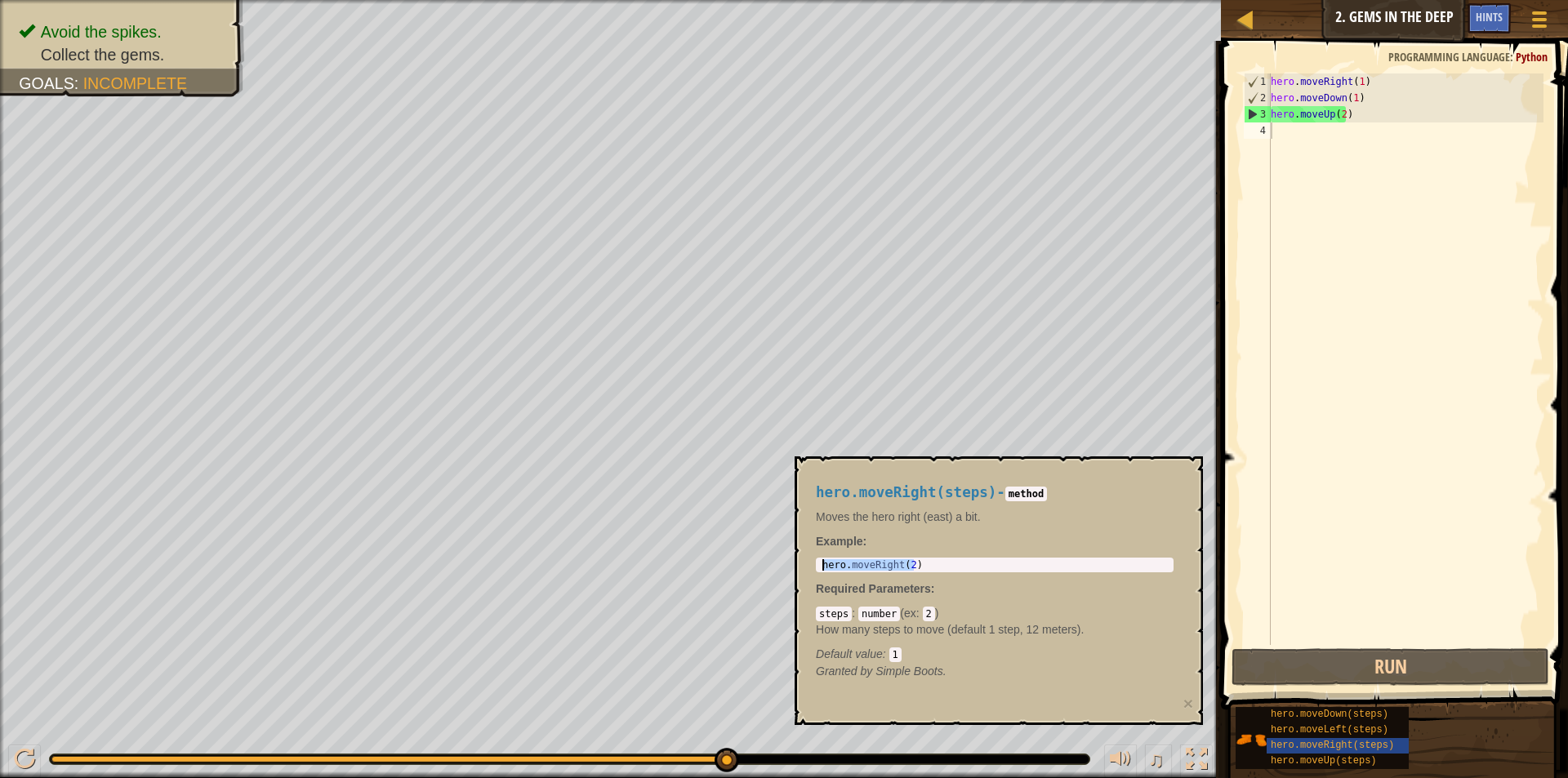
click at [1281, 128] on div "hero . moveRight ( 1 ) hero . moveDown ( 1 ) hero . moveUp ( 2 )" at bounding box center [1405, 375] width 276 height 604
paste textarea "hero.moveRight(2)"
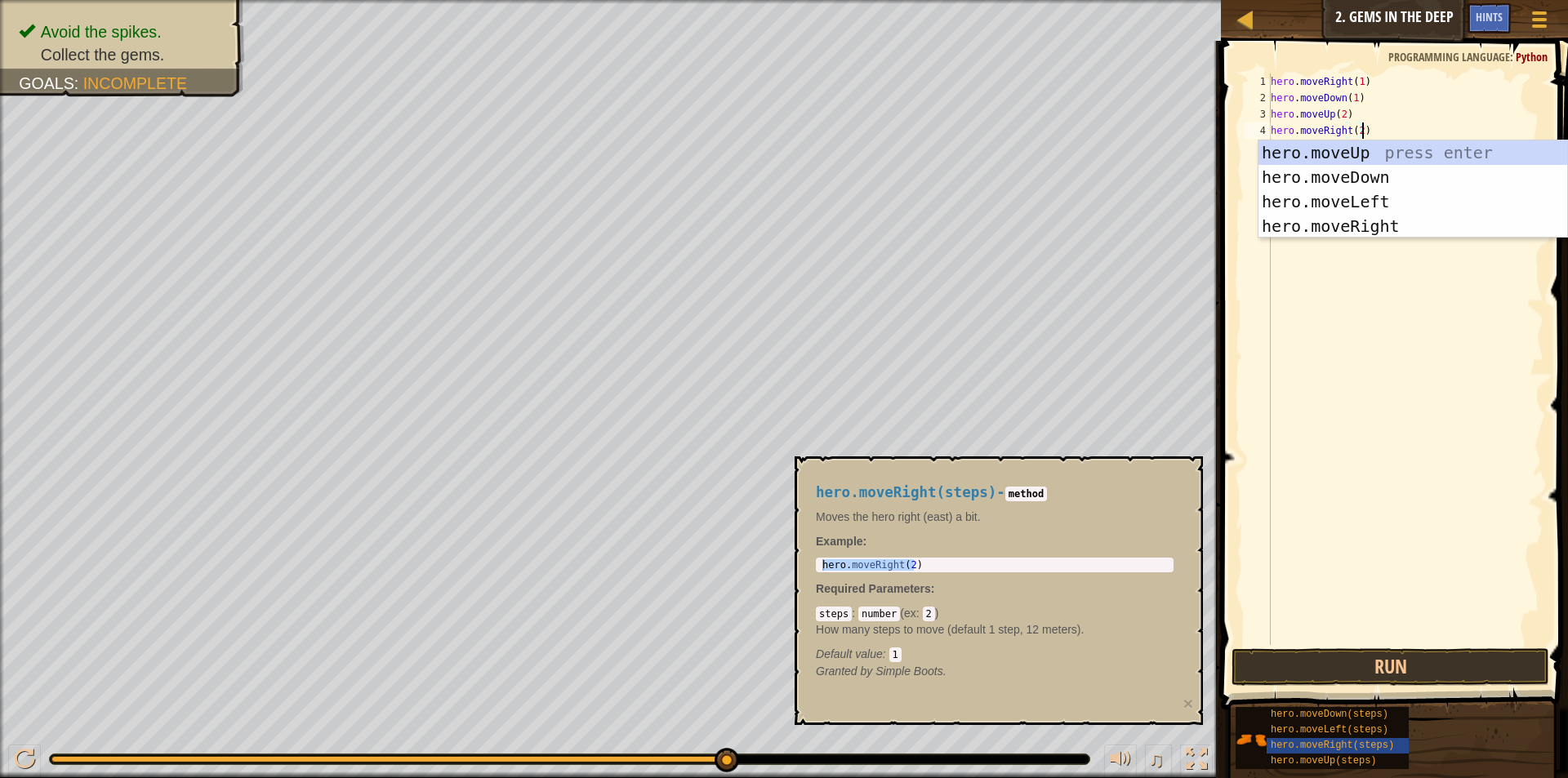
click at [1356, 131] on div "hero . moveRight ( 1 ) hero . moveDown ( 1 ) hero . moveUp ( 2 ) hero . moveRig…" at bounding box center [1405, 375] width 276 height 604
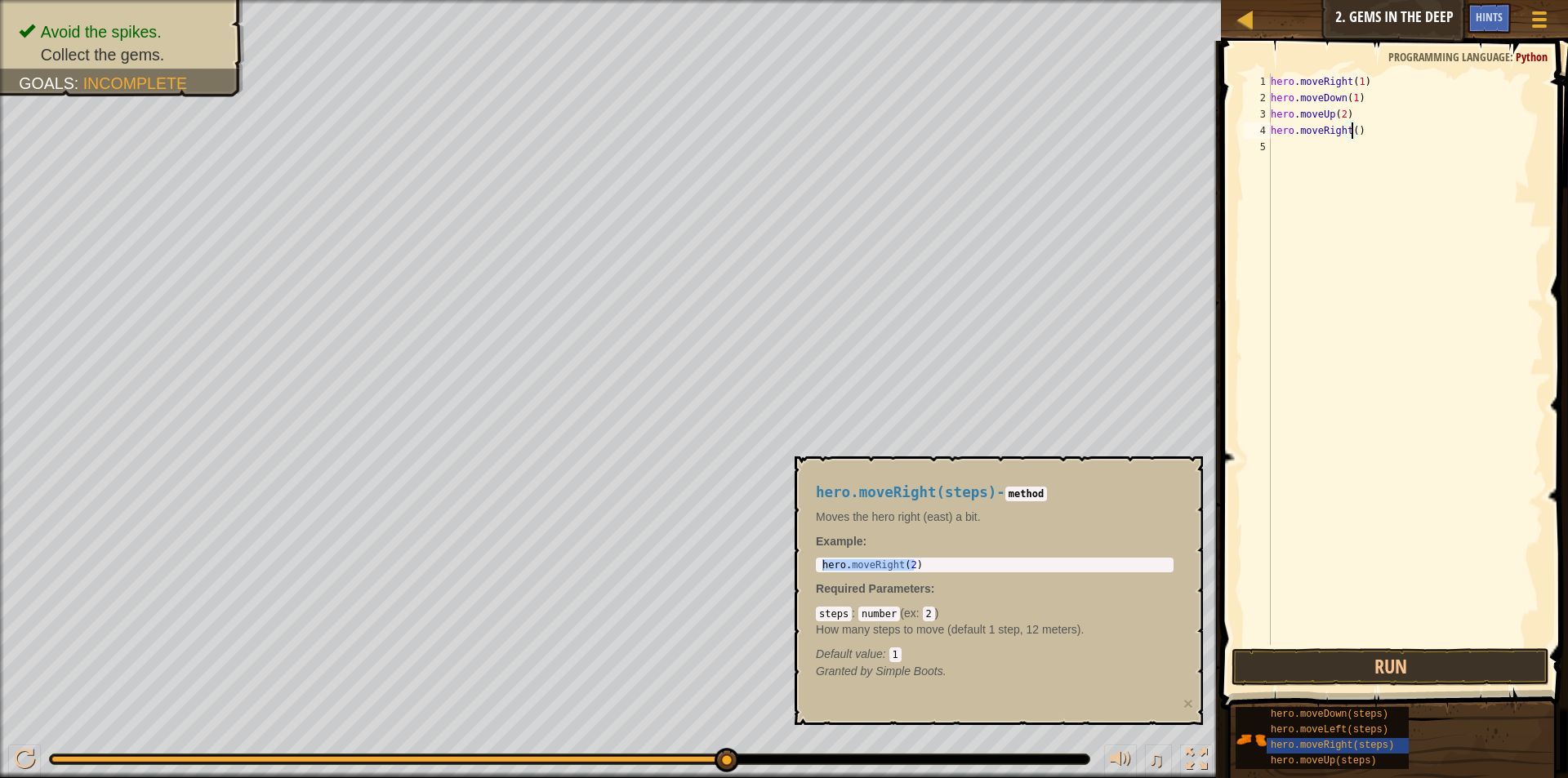
scroll to position [8, 7]
type textarea "hero.moveRight(1)"
click at [1401, 672] on button "Run" at bounding box center [1390, 667] width 317 height 37
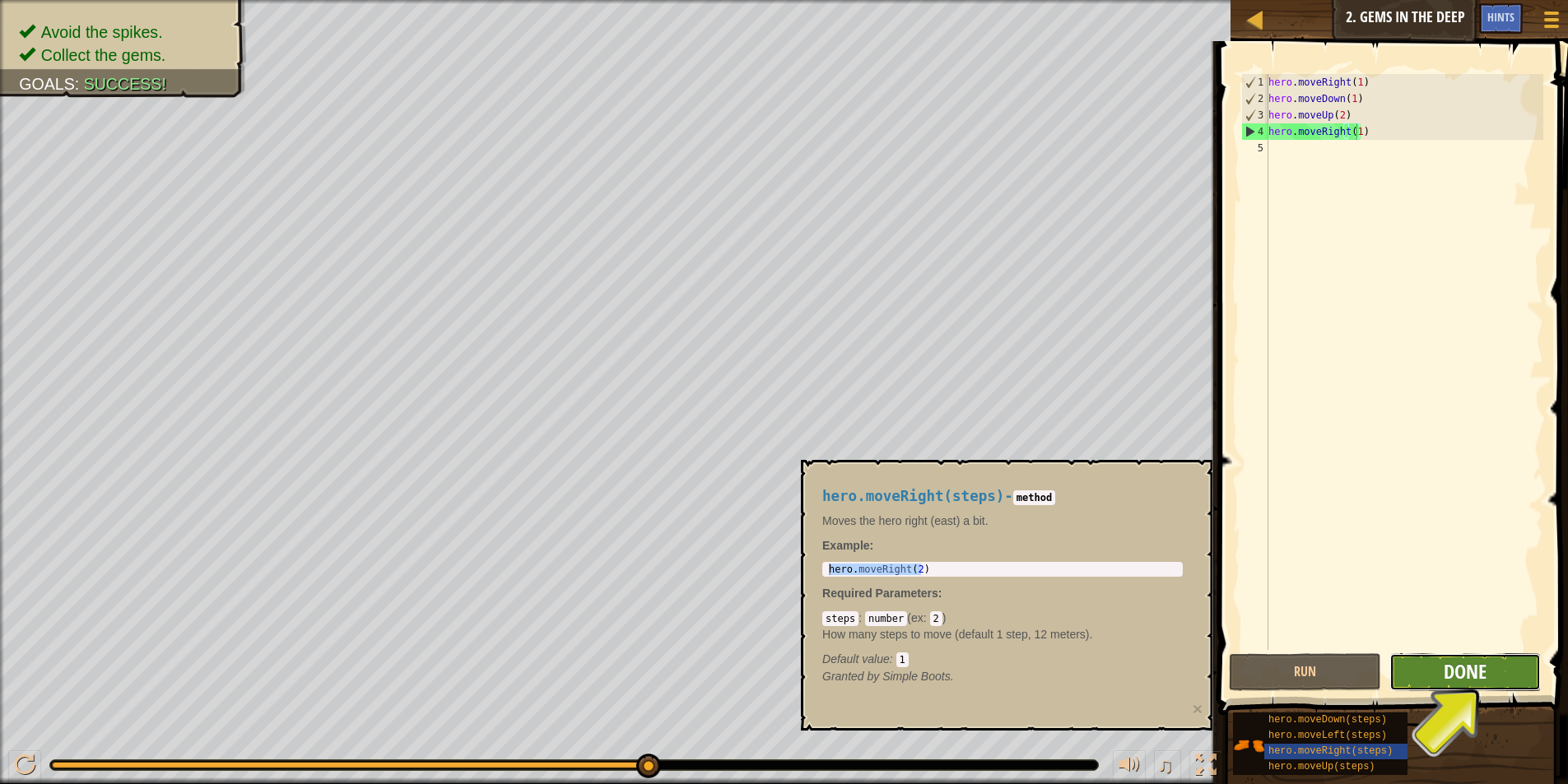
click at [1468, 671] on span "Done" at bounding box center [1465, 671] width 43 height 27
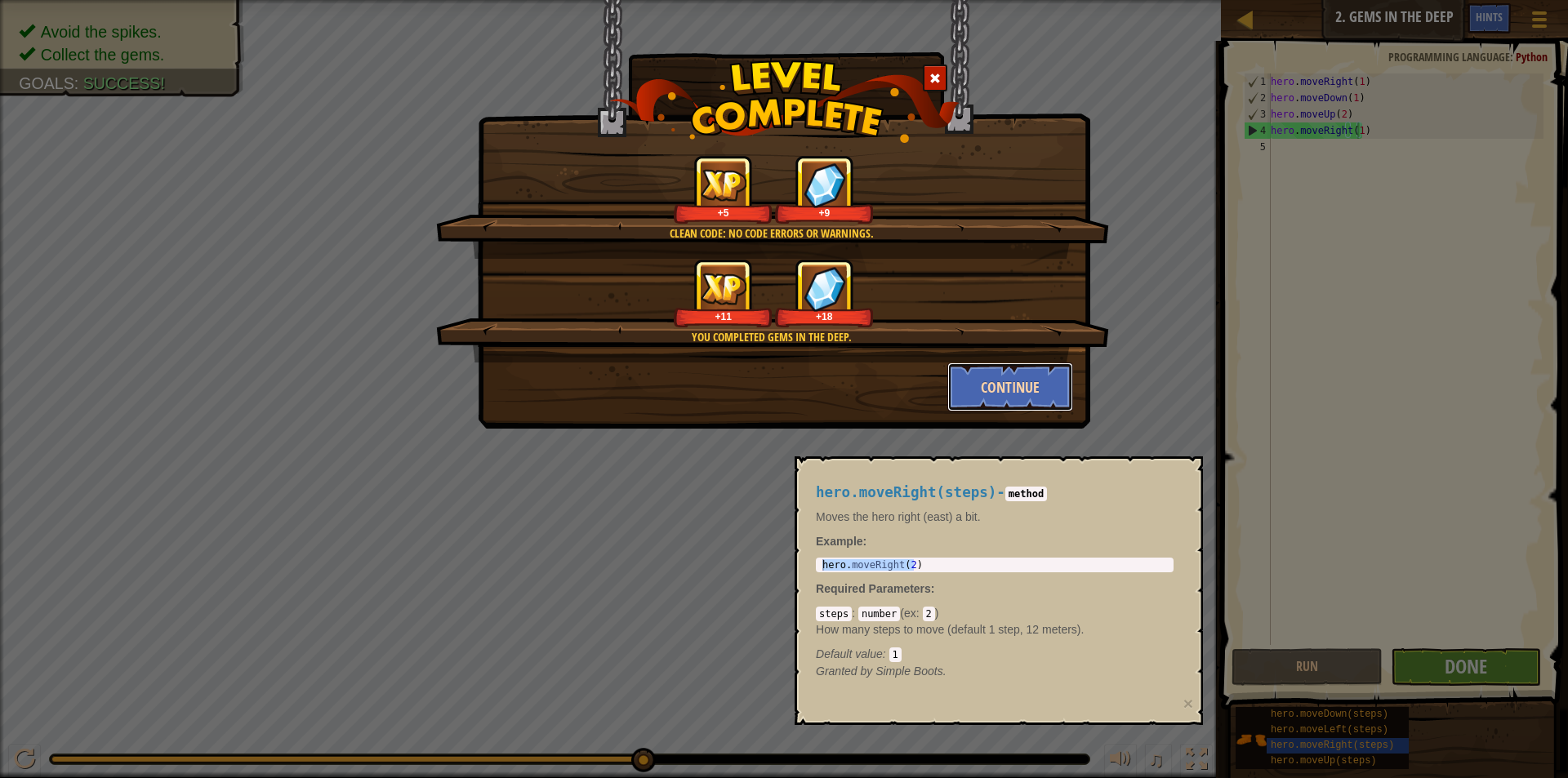
click at [1007, 384] on button "Continue" at bounding box center [1011, 387] width 127 height 49
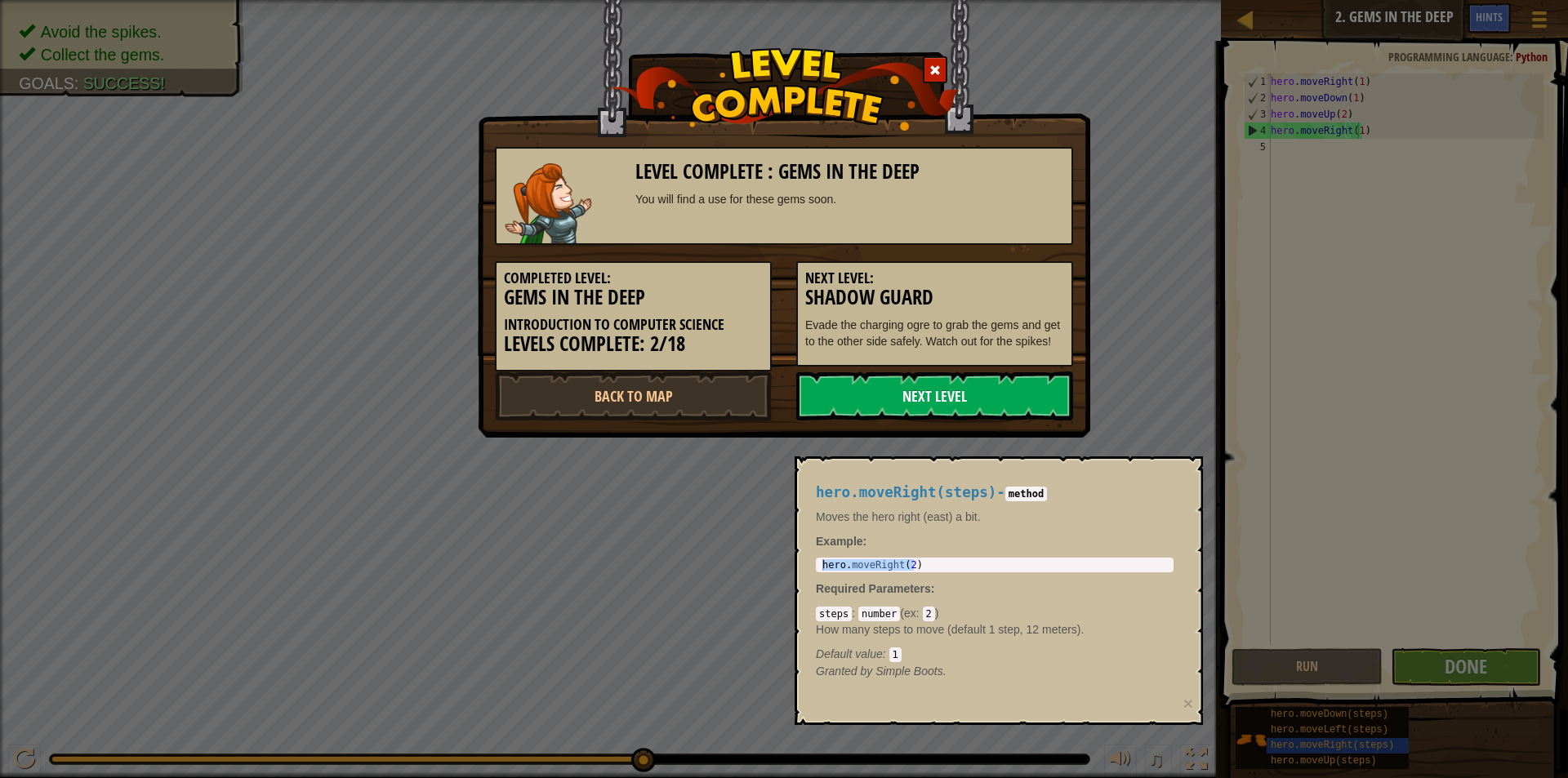
click at [1003, 395] on link "Next Level" at bounding box center [934, 396] width 277 height 49
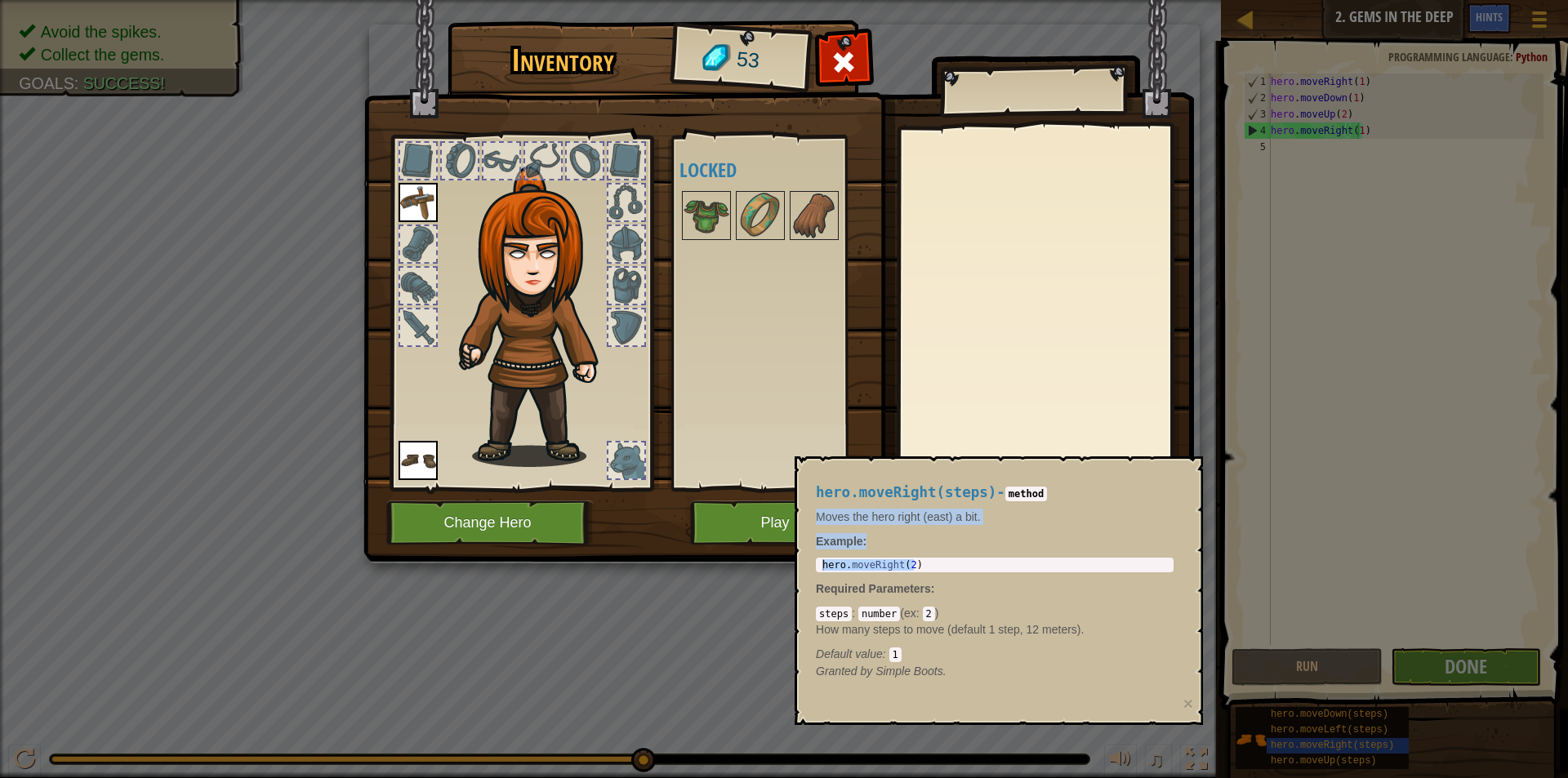
drag, startPoint x: 1153, startPoint y: 490, endPoint x: 1143, endPoint y: 531, distance: 42.2
click at [1143, 531] on div "hero.moveRight(steps) - method Moves the hero right (east) a bit. Example : her…" at bounding box center [995, 582] width 380 height 225
click at [1192, 703] on button "×" at bounding box center [1189, 703] width 10 height 17
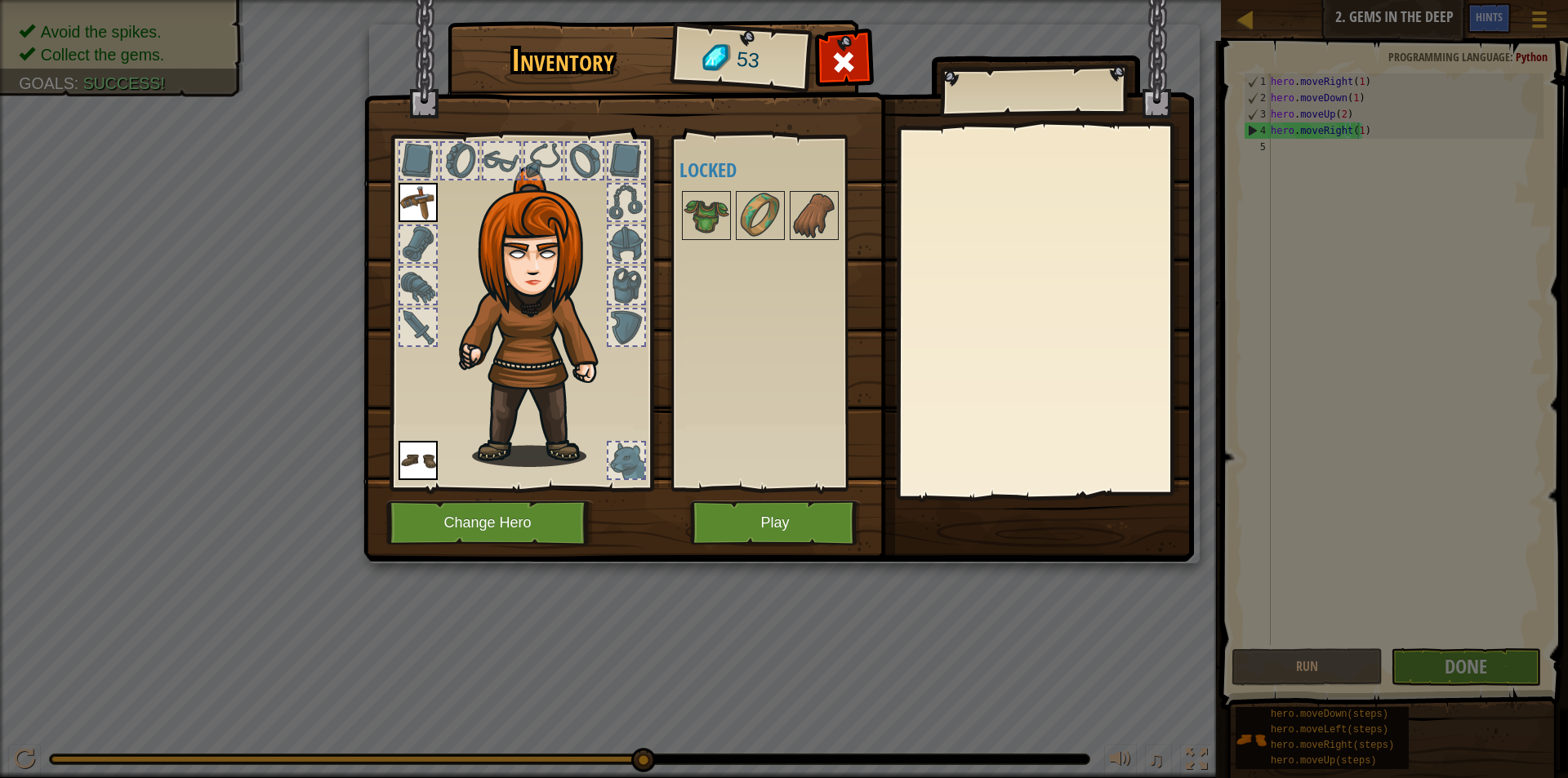
click at [419, 210] on img at bounding box center [418, 202] width 39 height 39
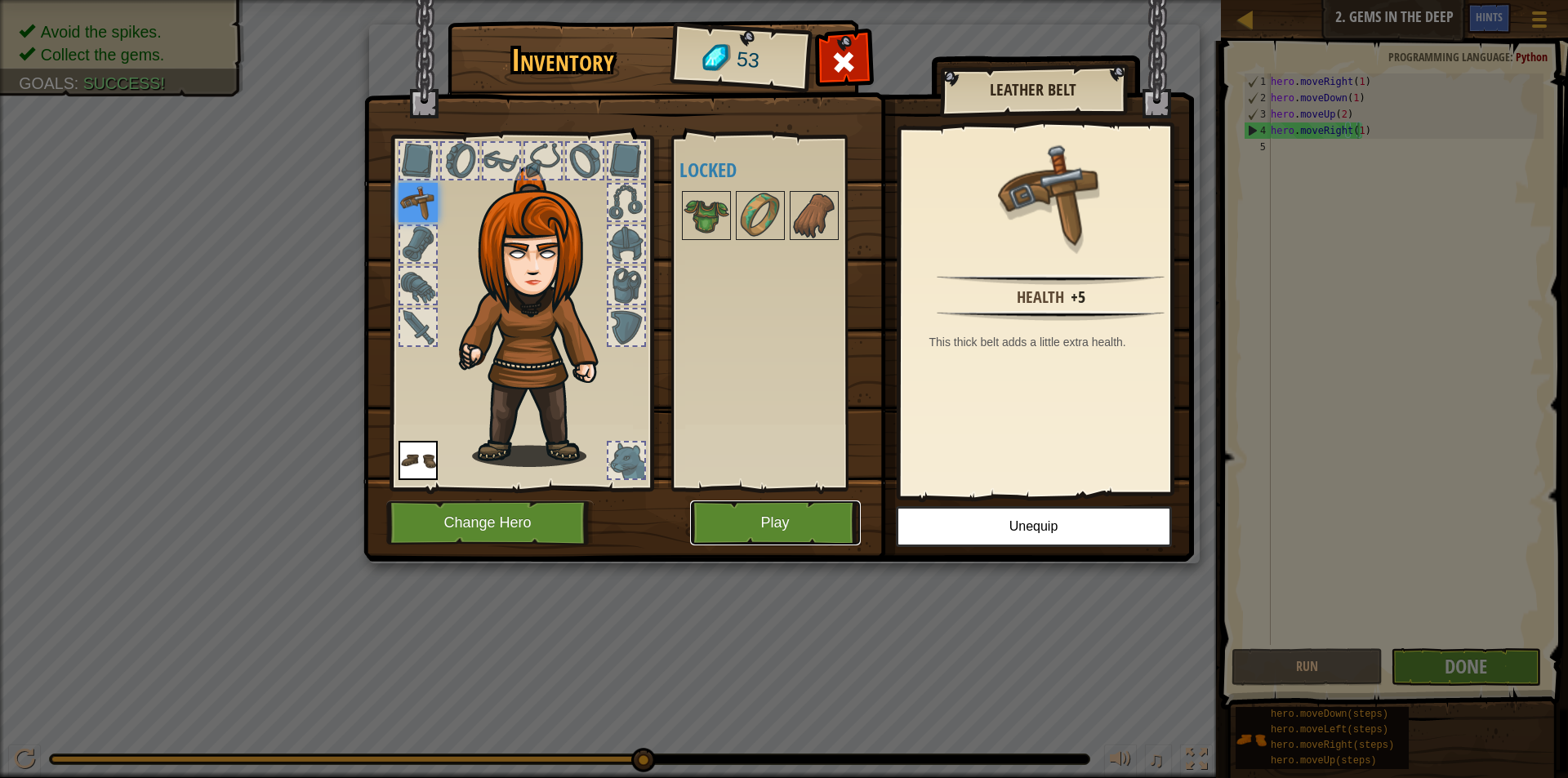
click at [799, 520] on button "Play" at bounding box center [775, 522] width 171 height 45
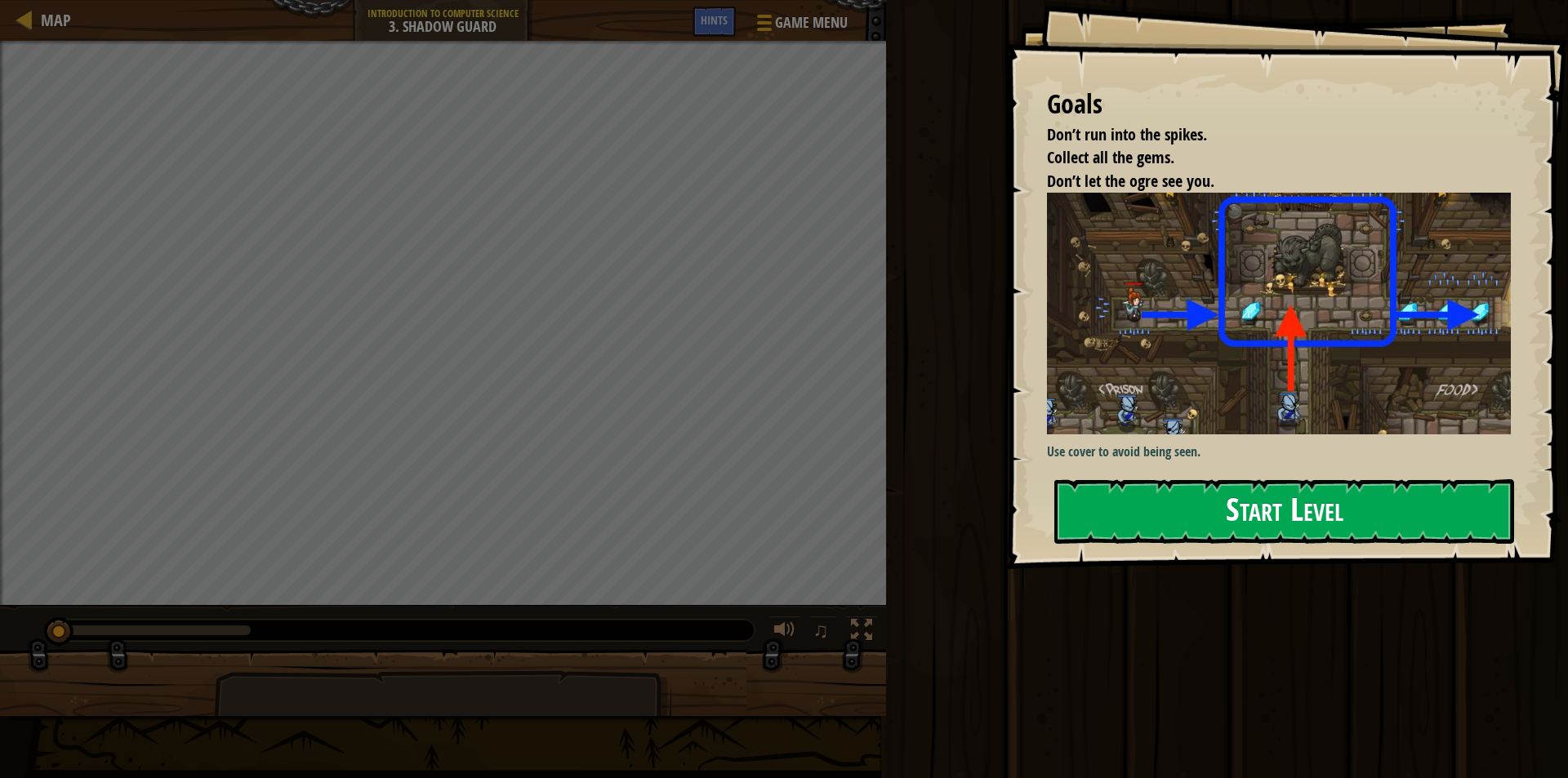
click at [1097, 509] on button "Start Level" at bounding box center [1284, 511] width 459 height 65
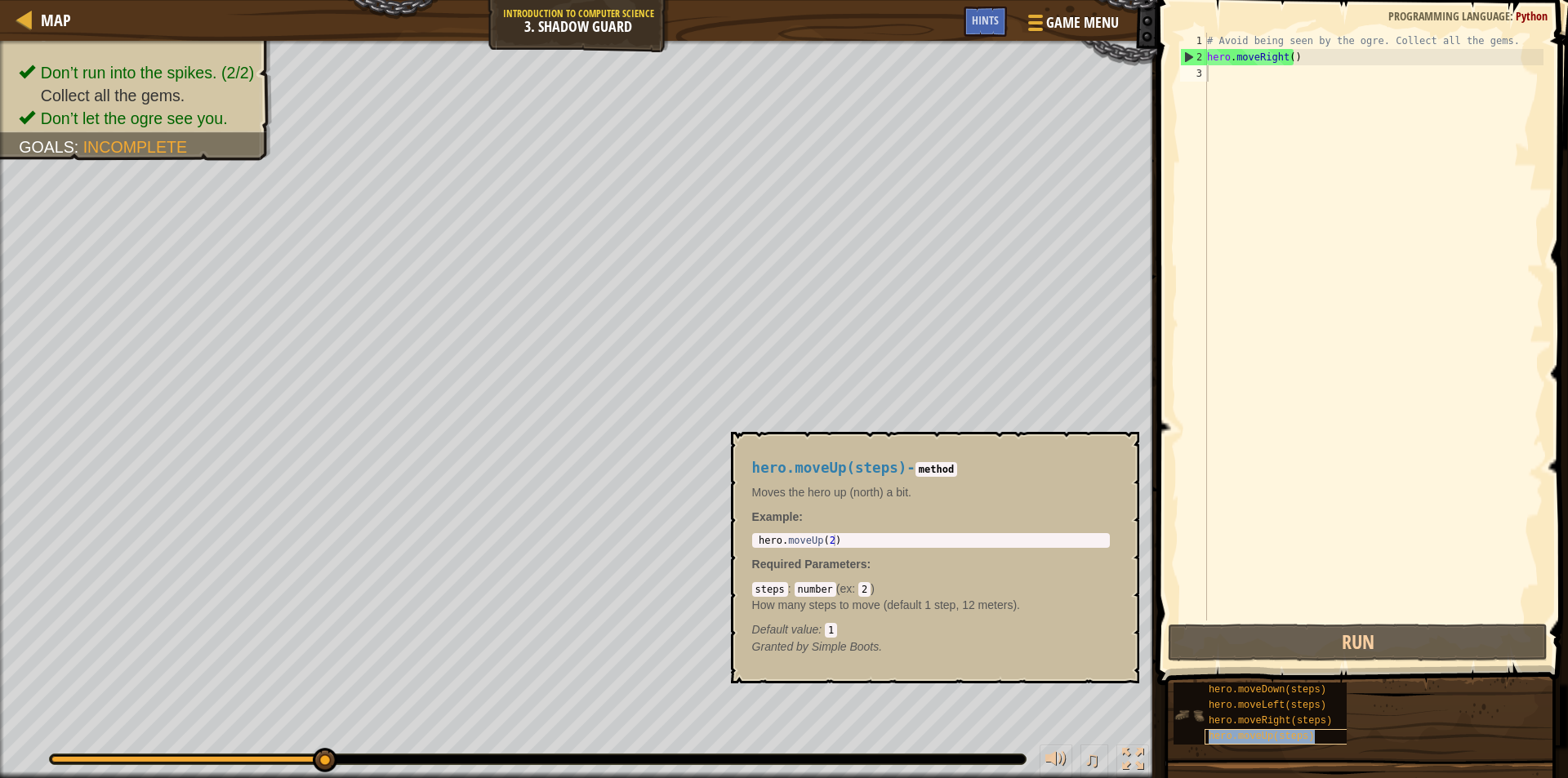
click at [1252, 736] on span "hero.moveUp(steps)" at bounding box center [1262, 735] width 106 height 11
drag, startPoint x: 888, startPoint y: 531, endPoint x: 742, endPoint y: 525, distance: 146.1
click at [742, 525] on div "hero.moveUp(steps) - method Moves the hero up (north) a bit. Example : 1 hero .…" at bounding box center [931, 557] width 380 height 225
type textarea "hero.moveUp(2)"
click at [667, 0] on body "Map Introduction to Computer Science 3. Shadow Guard Game Menu Done Hints 1 ההה…" at bounding box center [784, 0] width 1568 height 0
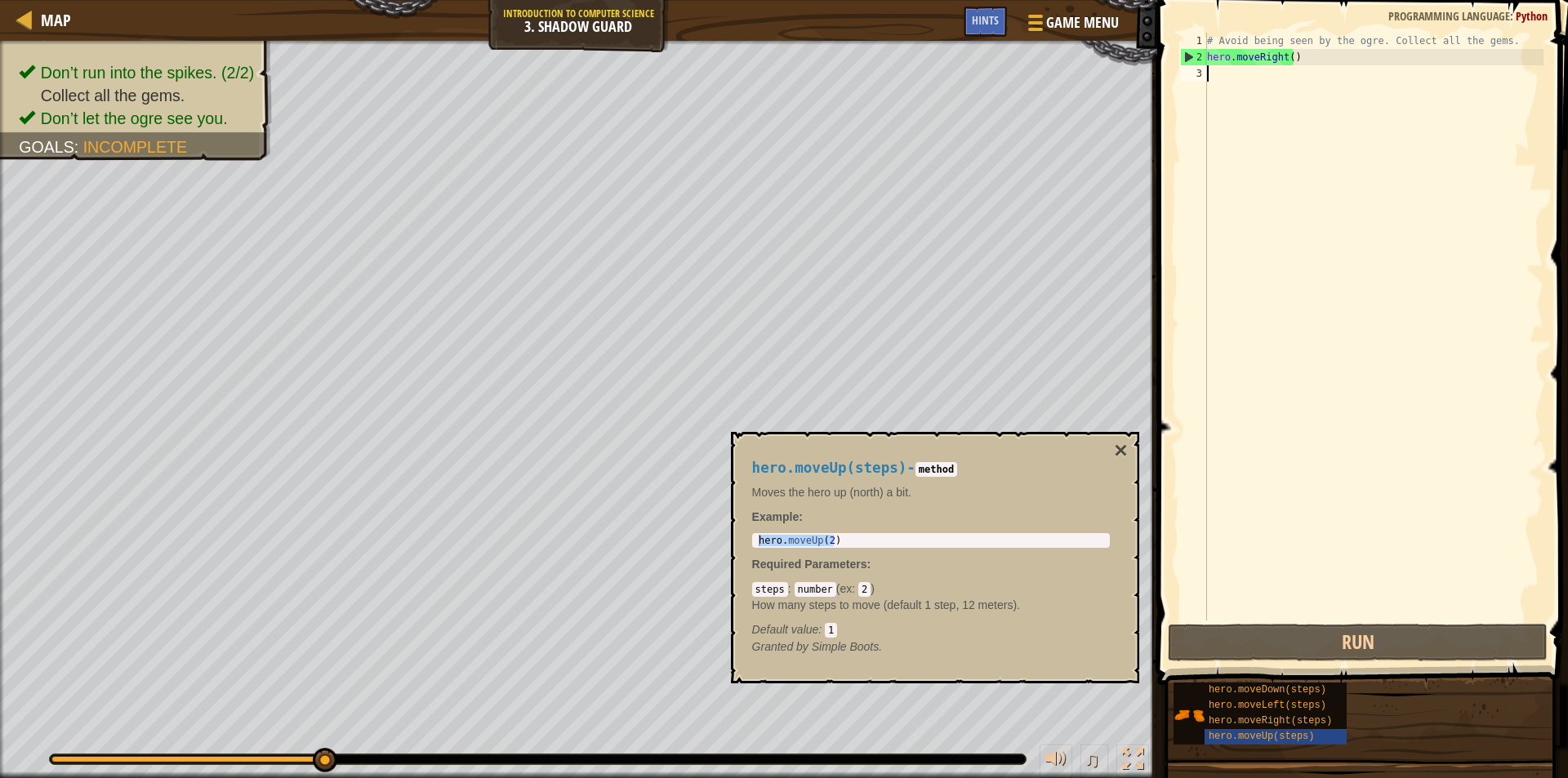
click at [1264, 75] on div "# Avoid being seen by the ogre. Collect all the gems. hero . moveRight ( )" at bounding box center [1373, 343] width 339 height 621
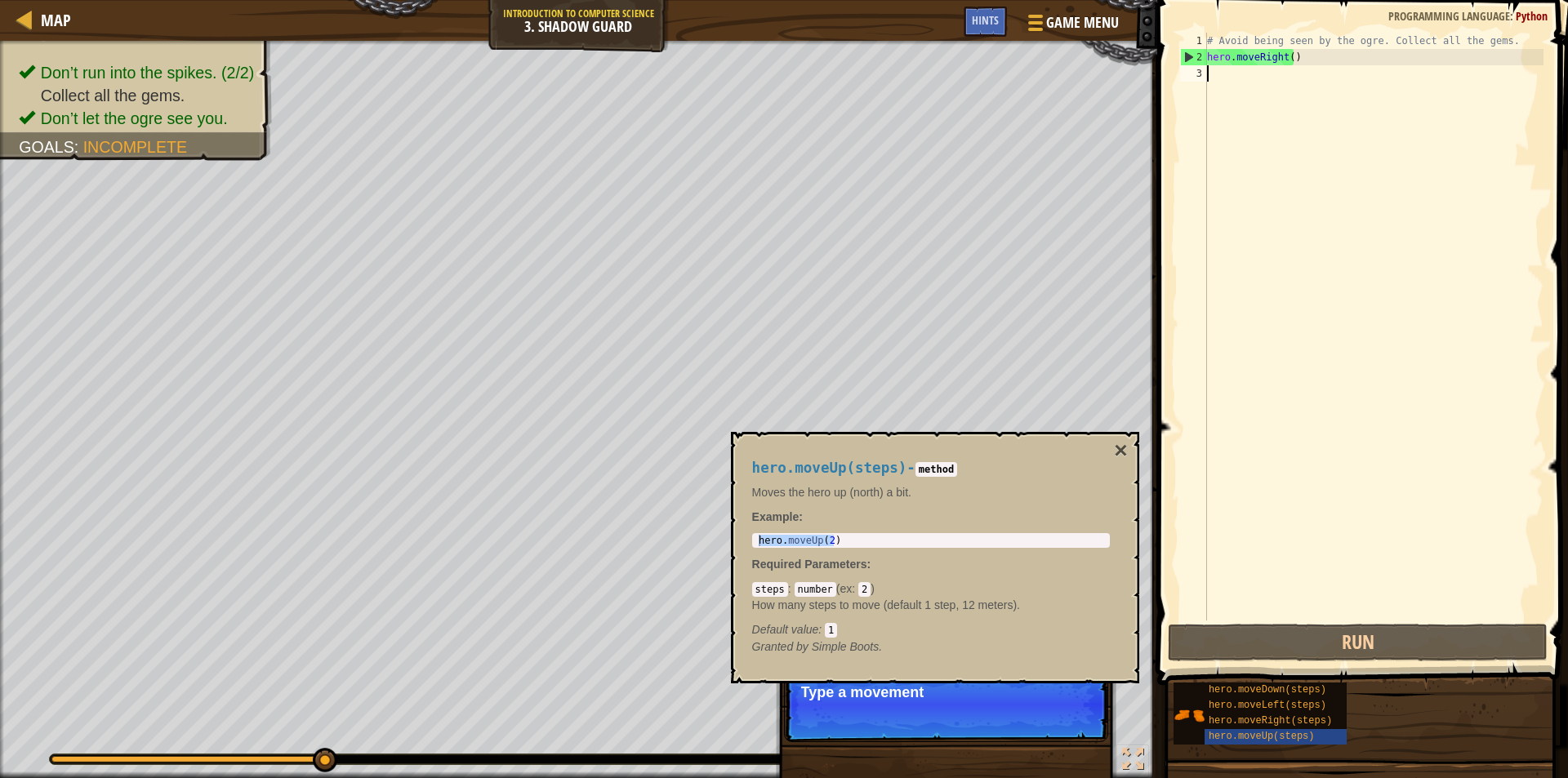
paste textarea "hero.moveUp(2)"
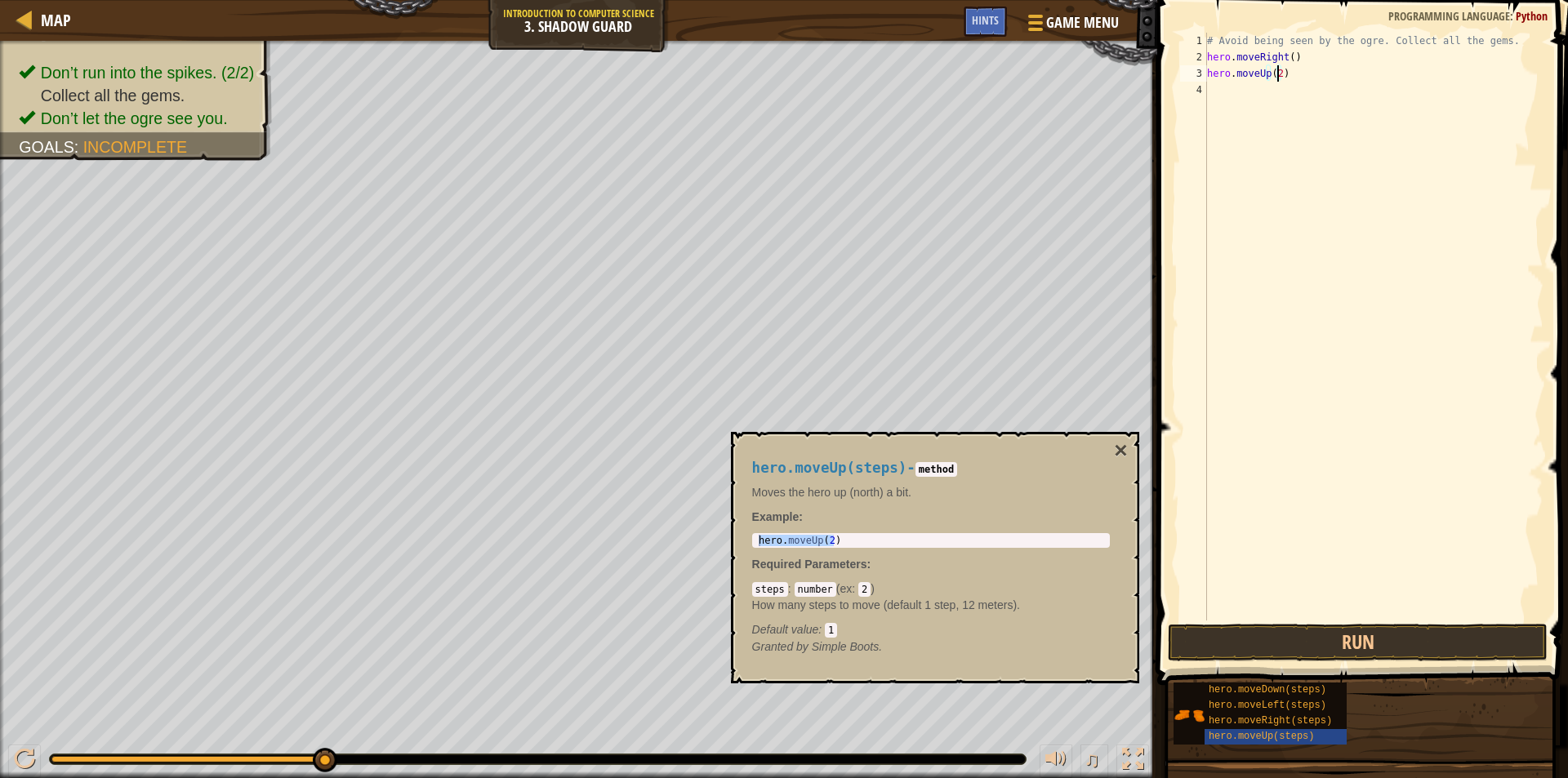
click at [1279, 74] on div "# Avoid being seen by the ogre. Collect all the gems. hero . moveRight ( ) hero…" at bounding box center [1373, 343] width 339 height 621
type textarea "hero.moveUp(1)"
click at [1234, 93] on div "# Avoid being seen by the ogre. Collect all the gems. hero . moveRight ( ) hero…" at bounding box center [1373, 343] width 339 height 621
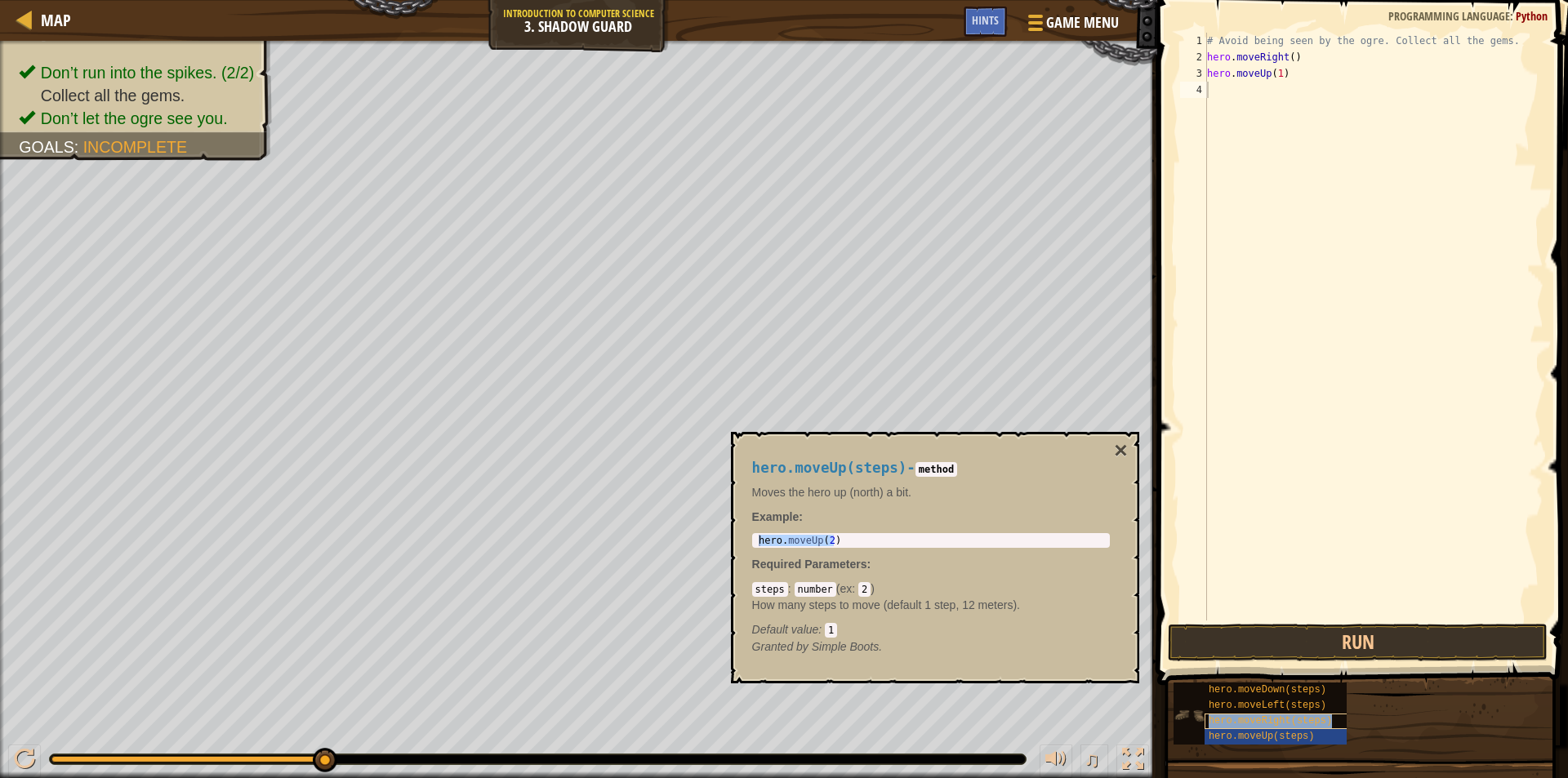
click at [1293, 715] on span "hero.moveRight(steps)" at bounding box center [1270, 720] width 123 height 11
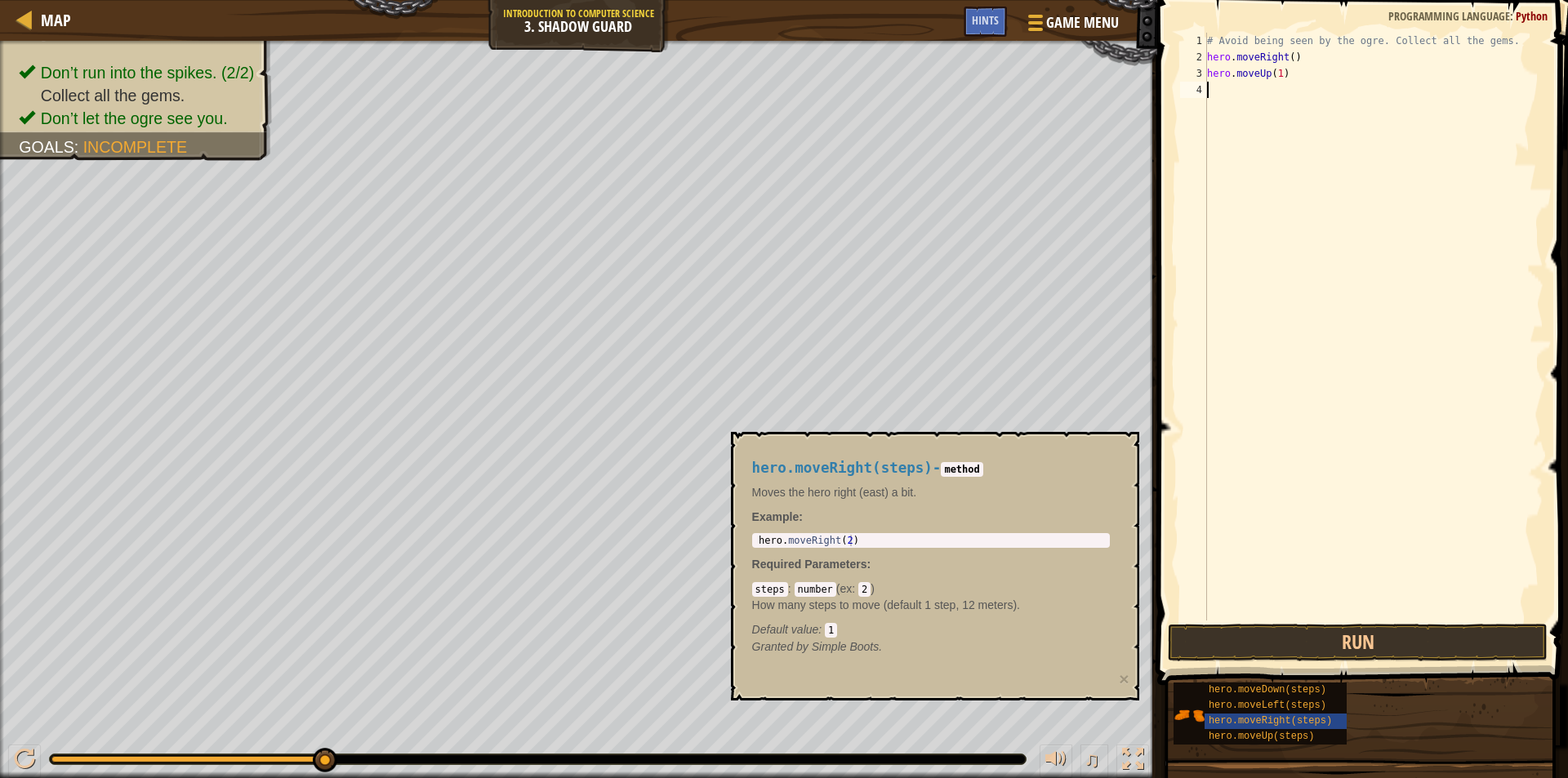
type textarea "hero.moveRight(2)"
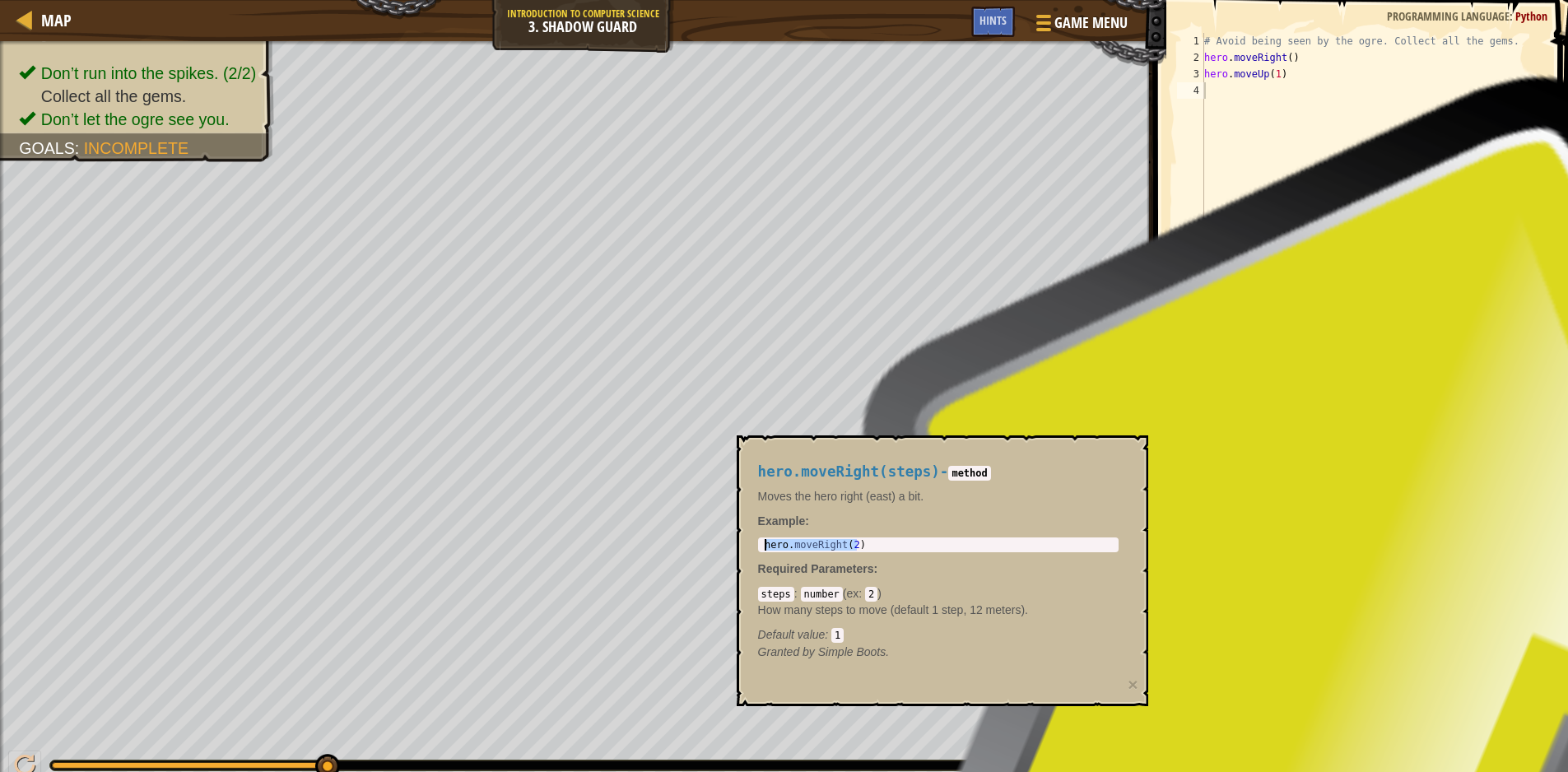
click at [618, 0] on body "Map Introduction to Computer Science 3. Shadow Guard Game Menu Done Hints 1 ההה…" at bounding box center [784, 0] width 1568 height 0
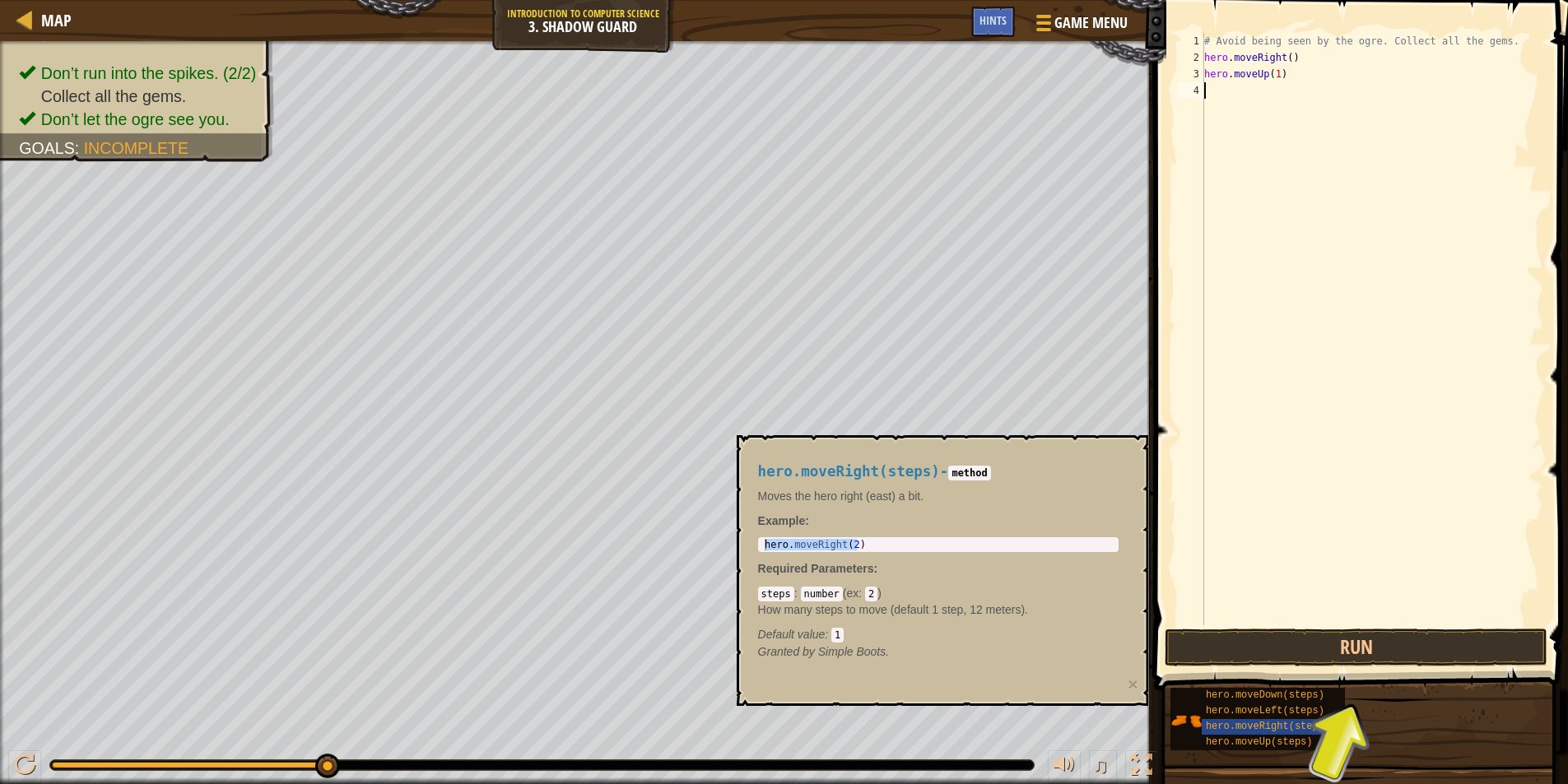
click at [1229, 88] on div "# Avoid being seen by the ogre. Collect all the gems. hero . moveRight ( ) hero…" at bounding box center [1372, 345] width 342 height 625
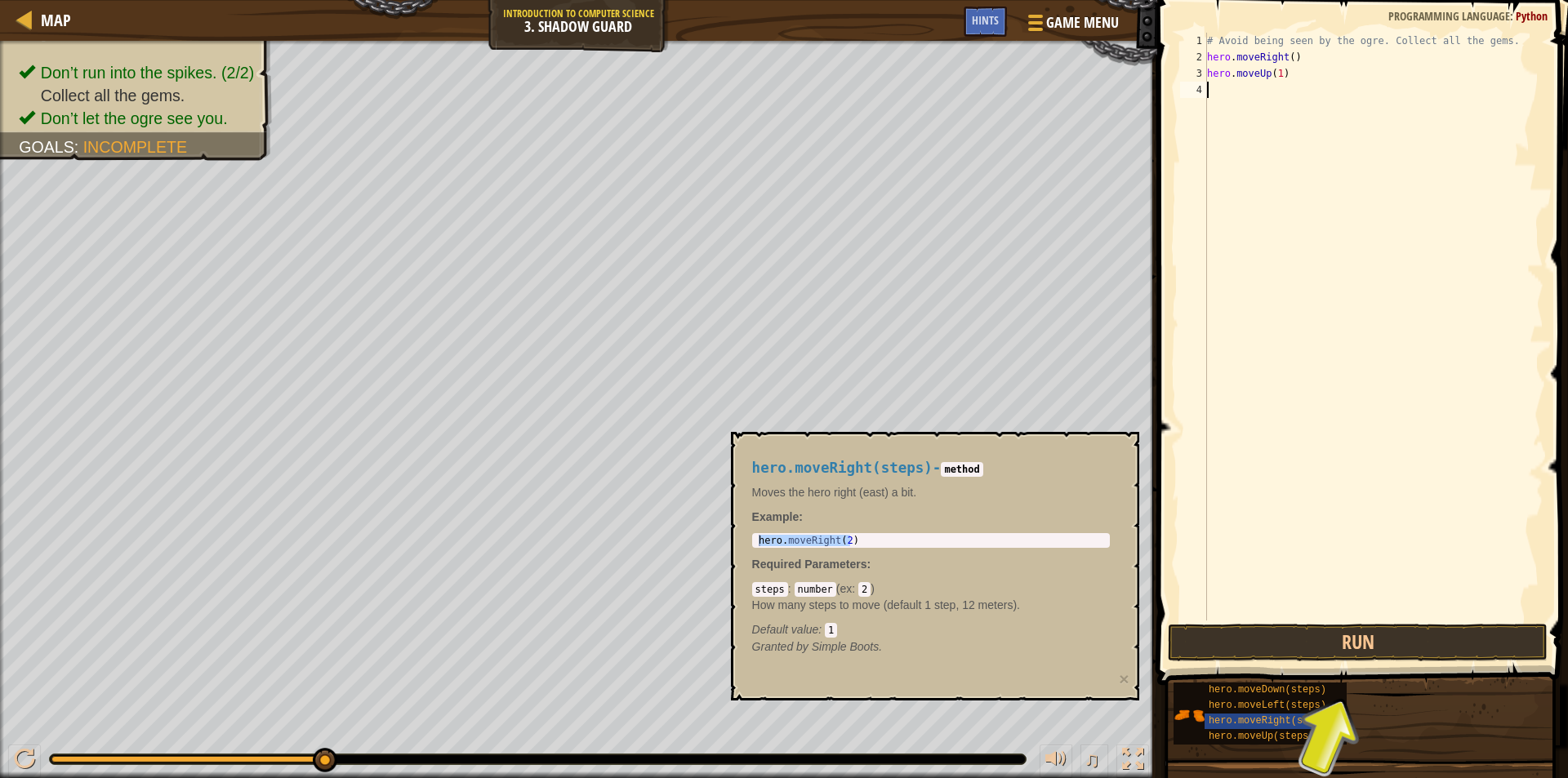
paste textarea "hero.moveRight(2)"
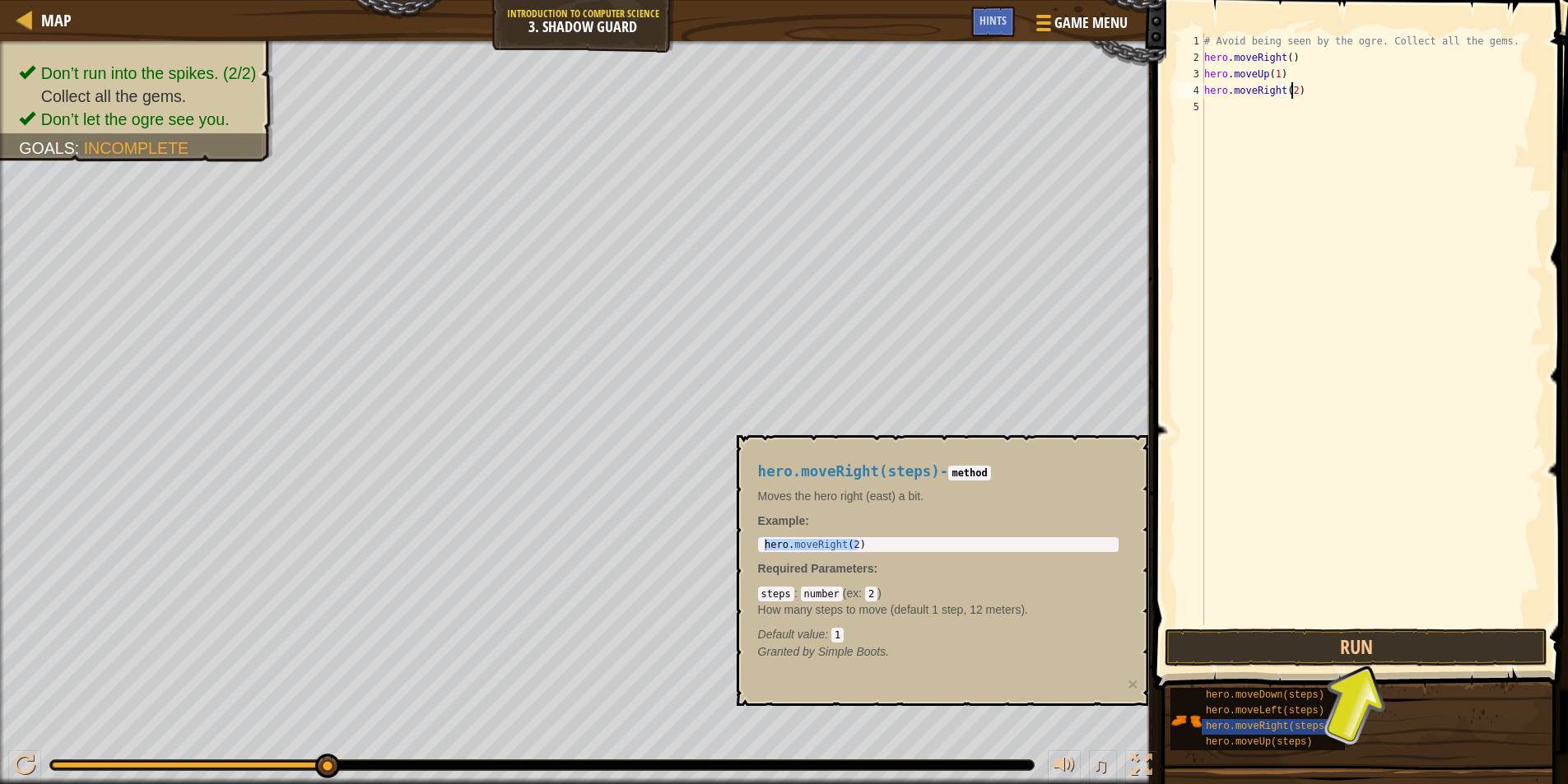
click at [1290, 93] on div "# Avoid being seen by the ogre. Collect all the gems. hero . moveRight ( ) hero…" at bounding box center [1372, 345] width 342 height 625
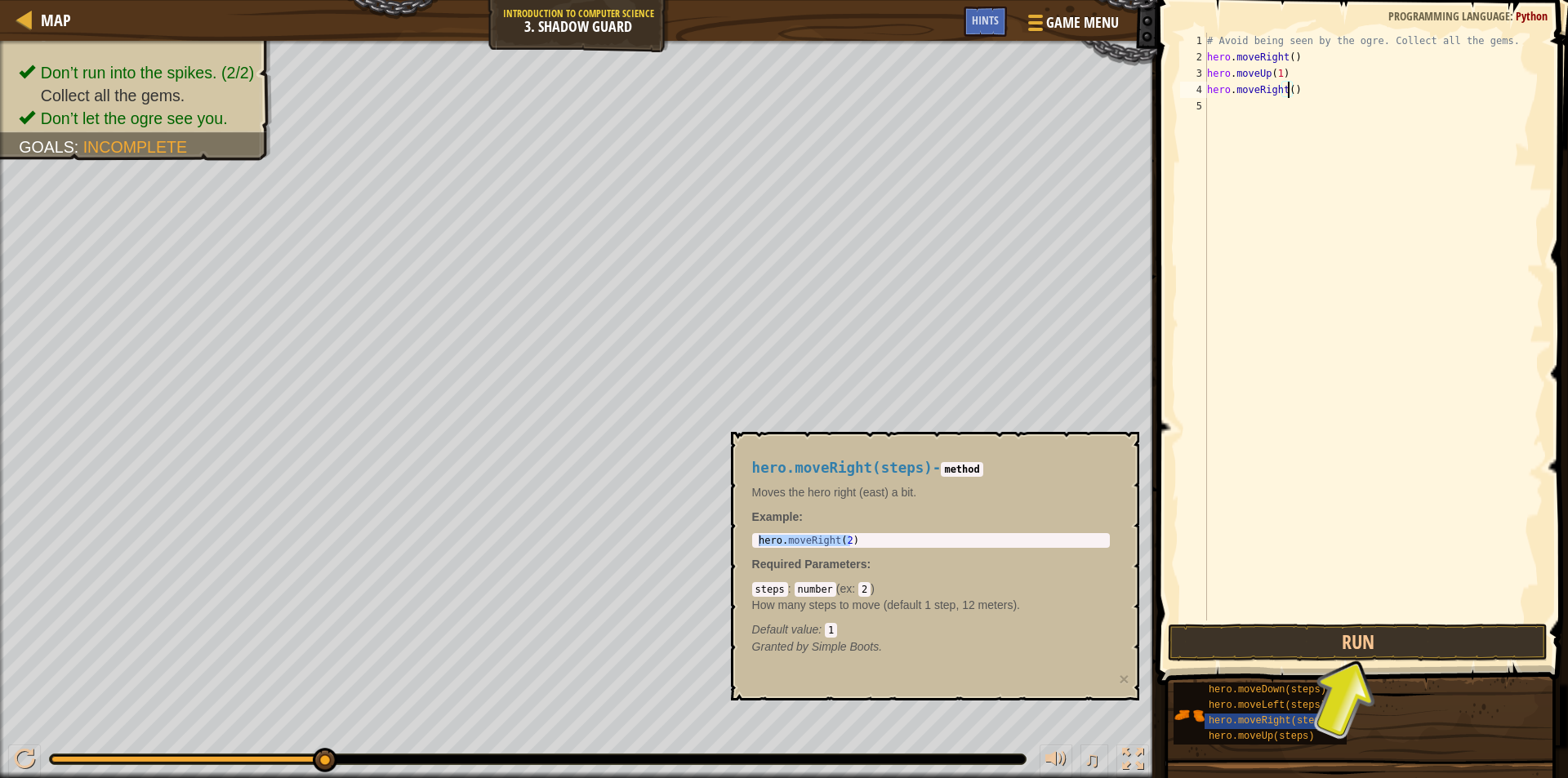
type textarea "hero.moveRight(1)"
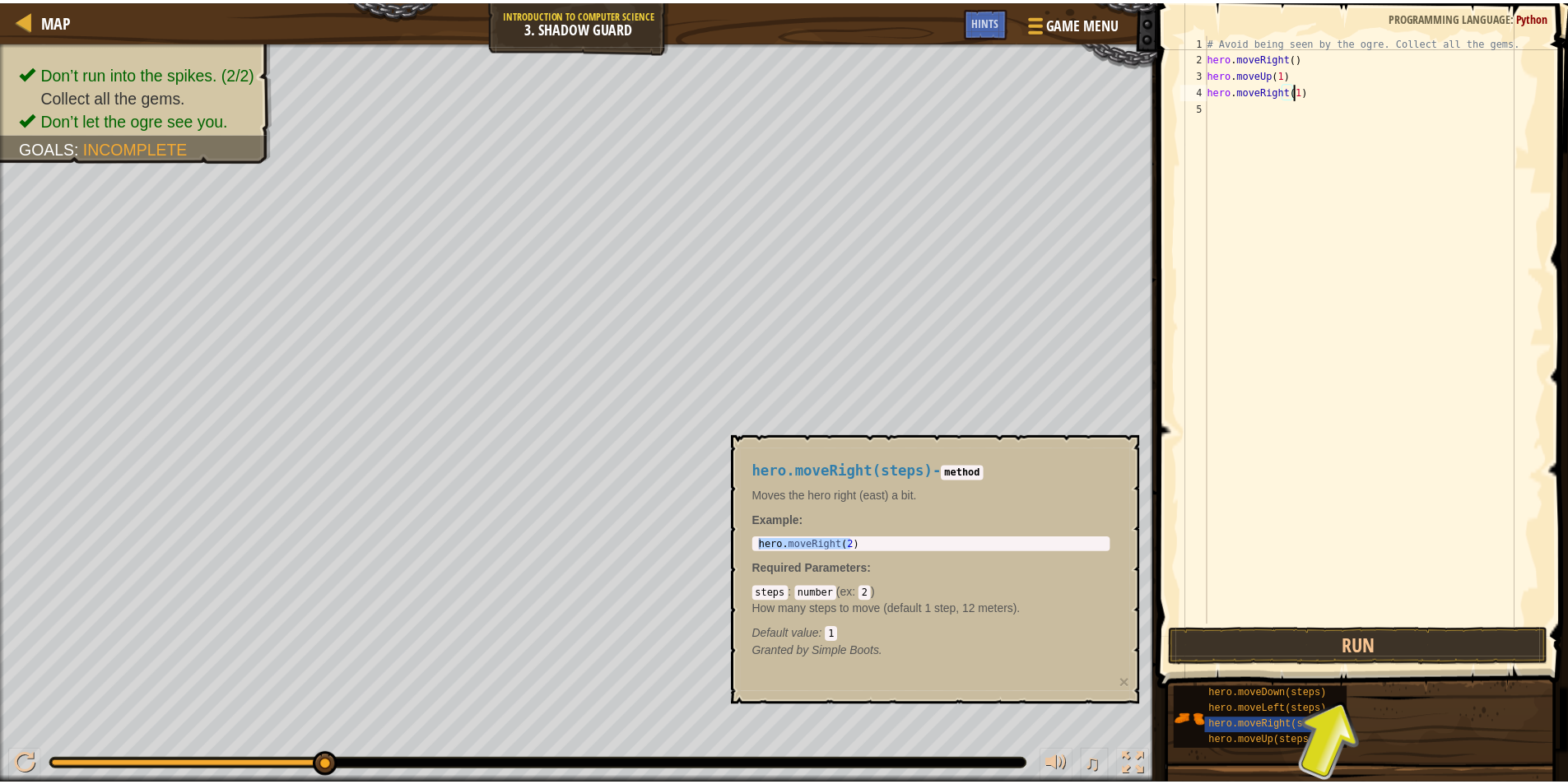
scroll to position [8, 7]
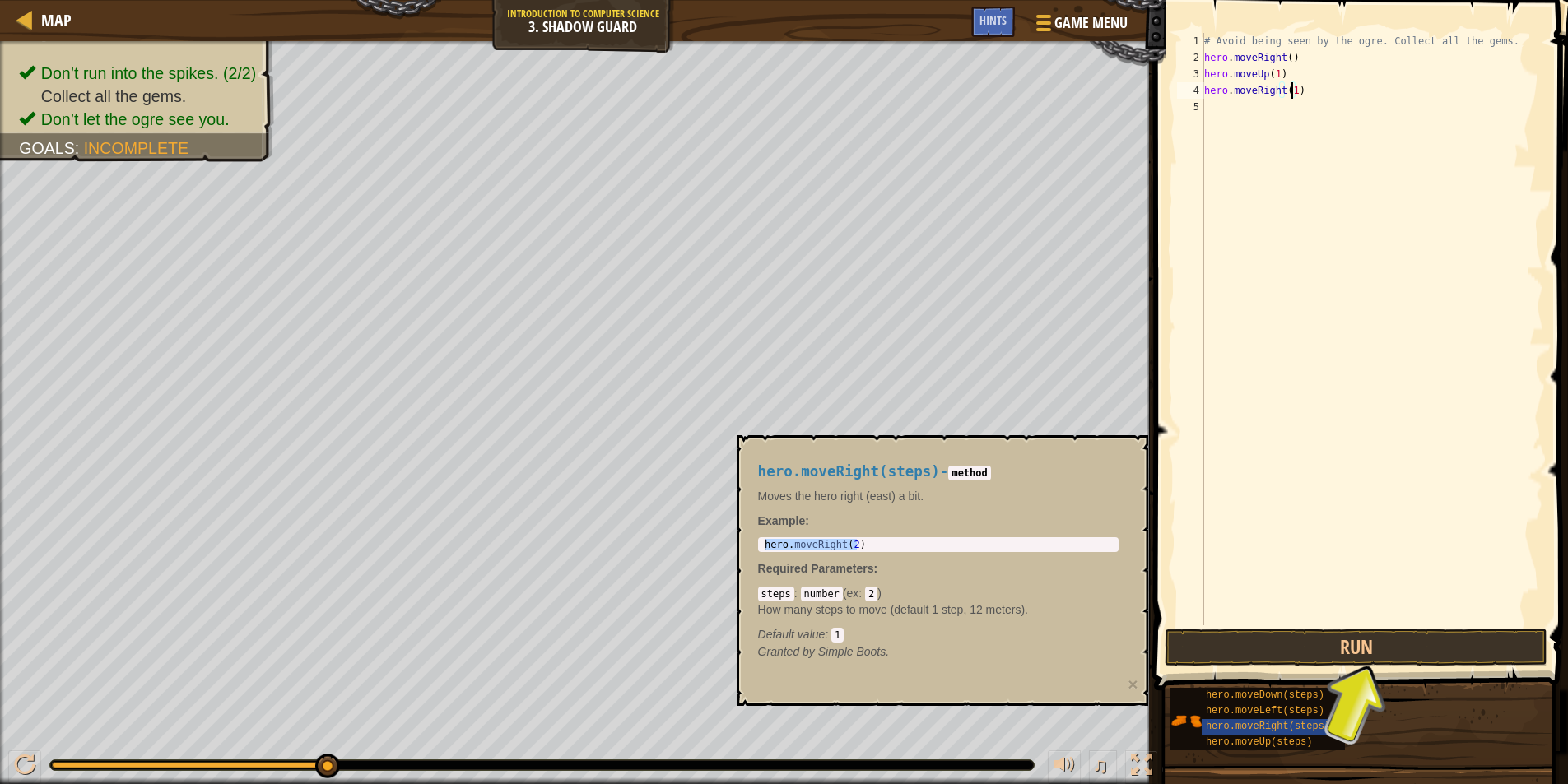
click at [1222, 114] on div "# Avoid being seen by the ogre. Collect all the gems. hero . moveRight ( ) hero…" at bounding box center [1372, 345] width 342 height 625
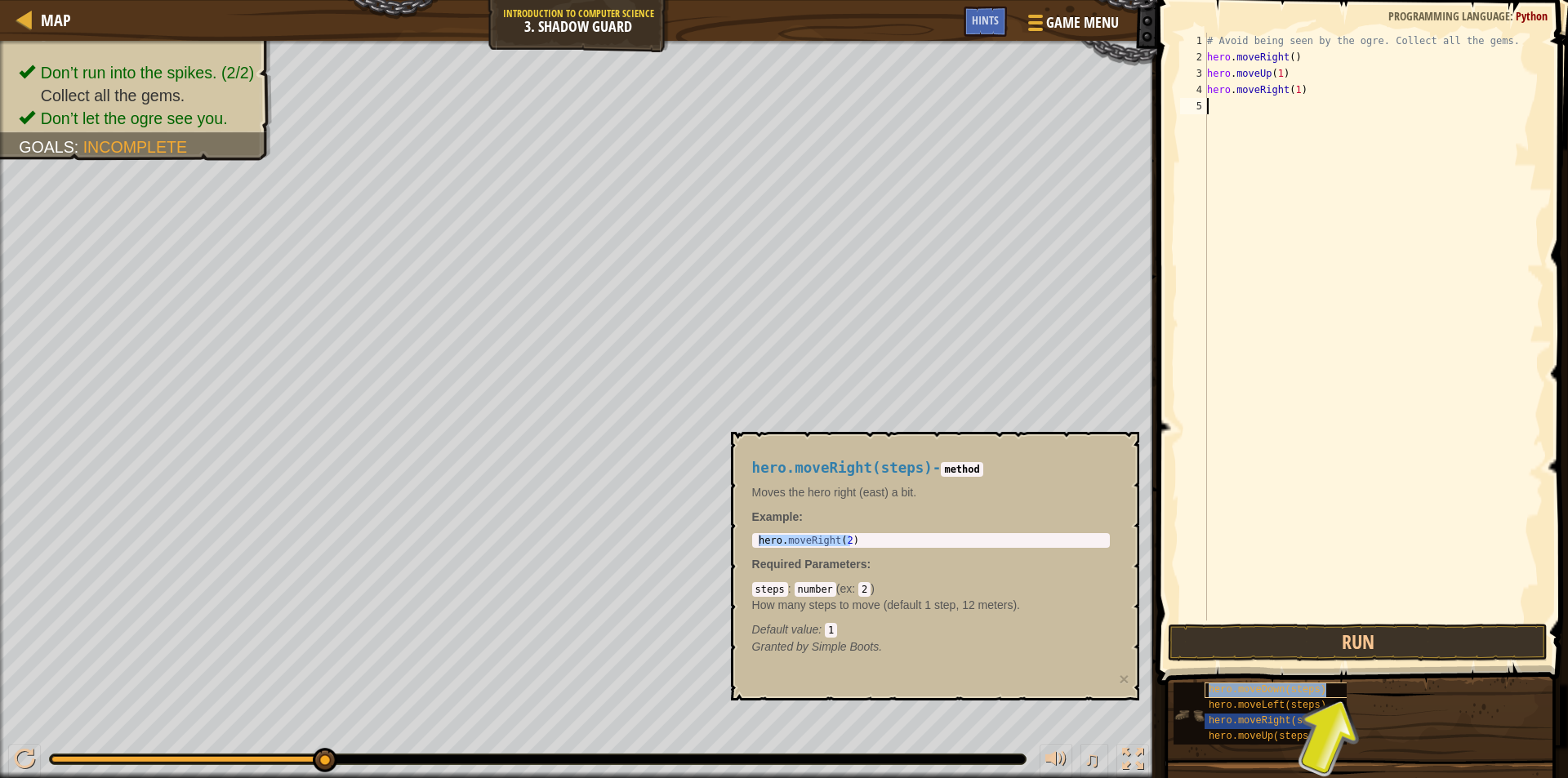
click at [1255, 693] on span "hero.moveDown(steps)" at bounding box center [1268, 689] width 117 height 11
type textarea "hero.moveDown(2)"
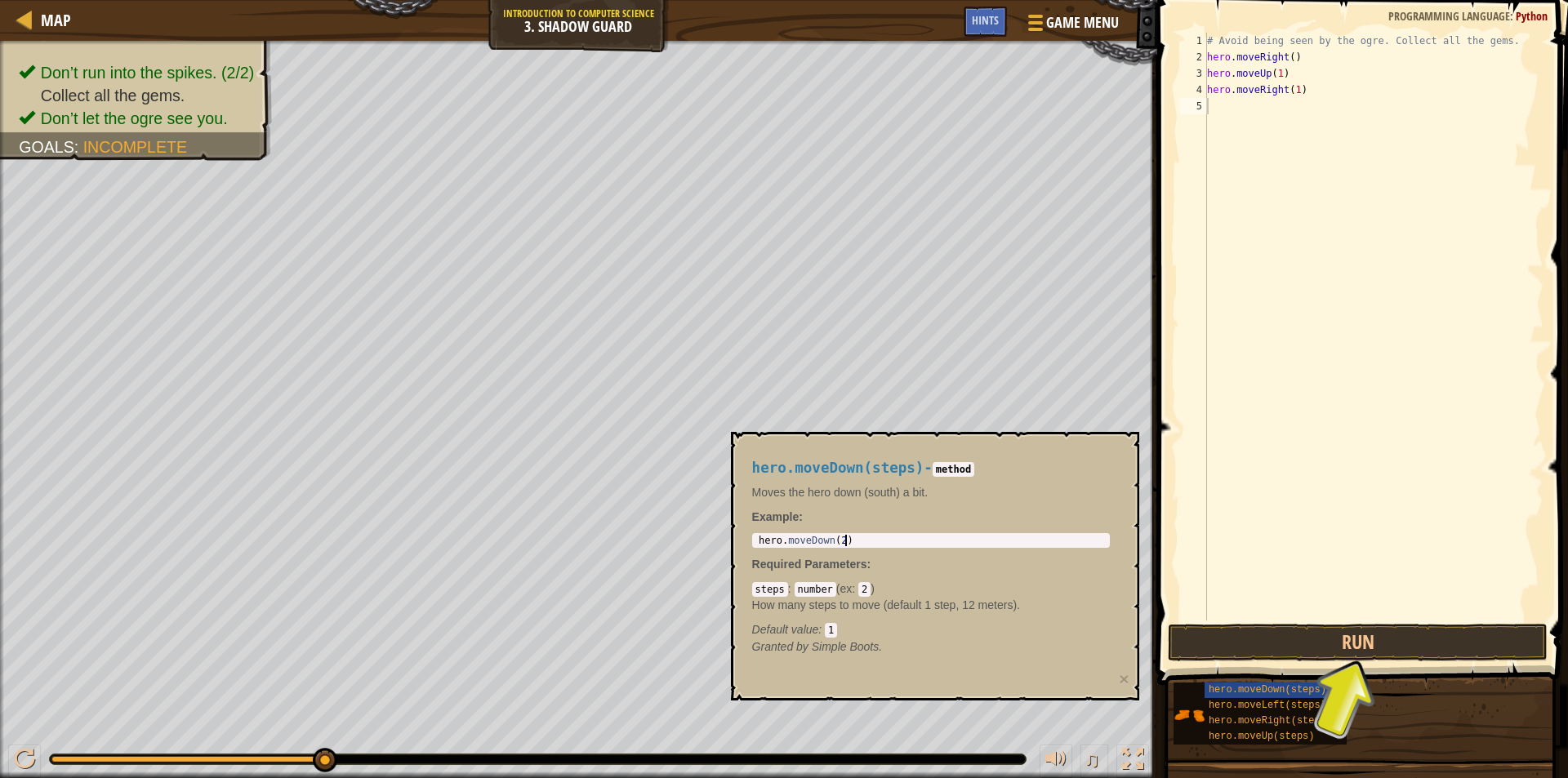
click at [665, 0] on body "Map Introduction to Computer Science 3. Shadow Guard Game Menu Done Hints 1 ההה…" at bounding box center [784, 0] width 1568 height 0
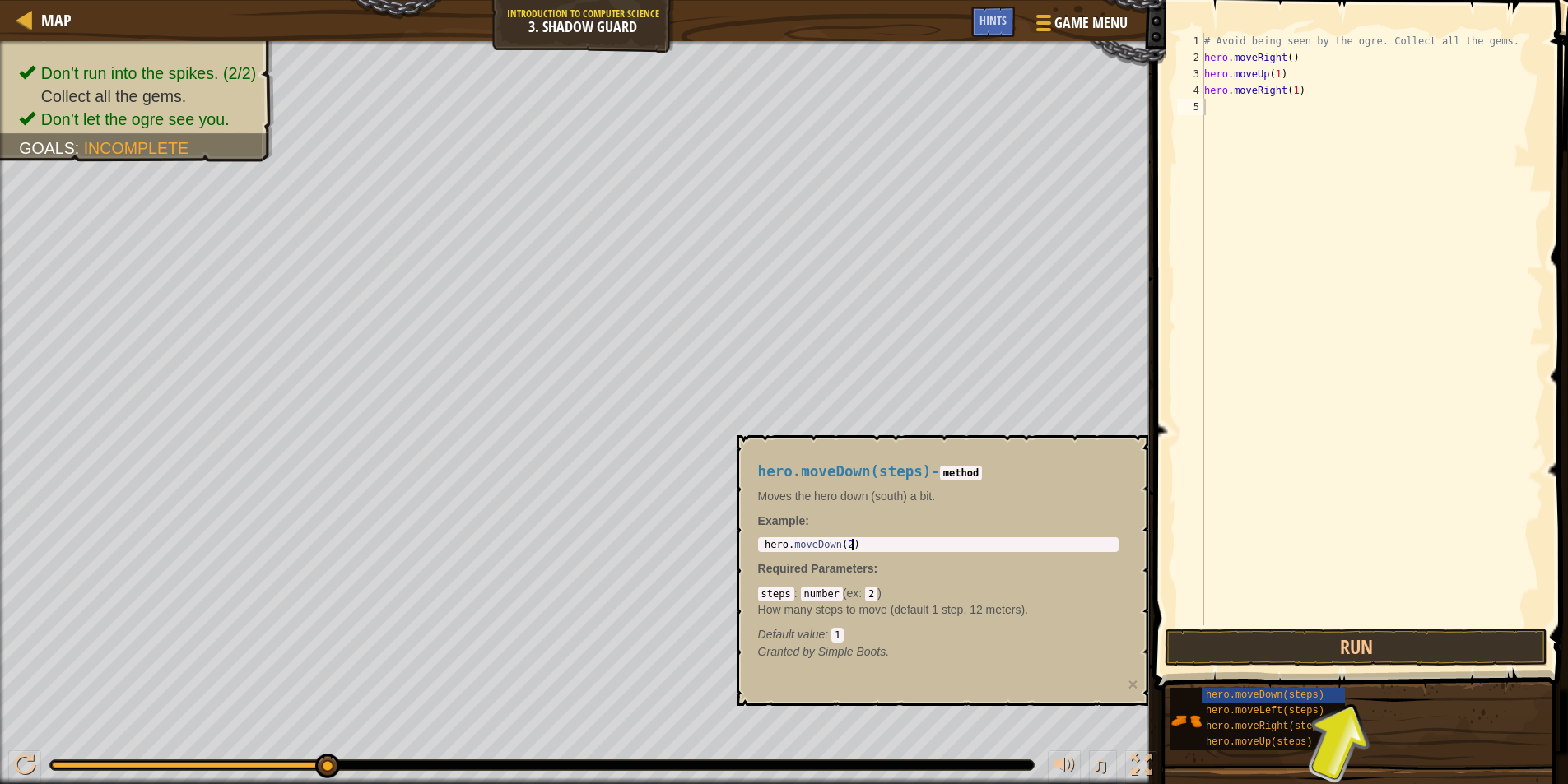
drag, startPoint x: 854, startPoint y: 542, endPoint x: 743, endPoint y: 552, distance: 111.4
click at [743, 552] on div "hero.moveDown(steps) - method Moves the hero down (south) a bit. Example : hero…" at bounding box center [942, 571] width 412 height 271
drag, startPoint x: 860, startPoint y: 545, endPoint x: 755, endPoint y: 536, distance: 105.4
click at [755, 536] on div "hero.moveDown(steps) - method Moves the hero down (south) a bit. Example : hero…" at bounding box center [938, 561] width 383 height 227
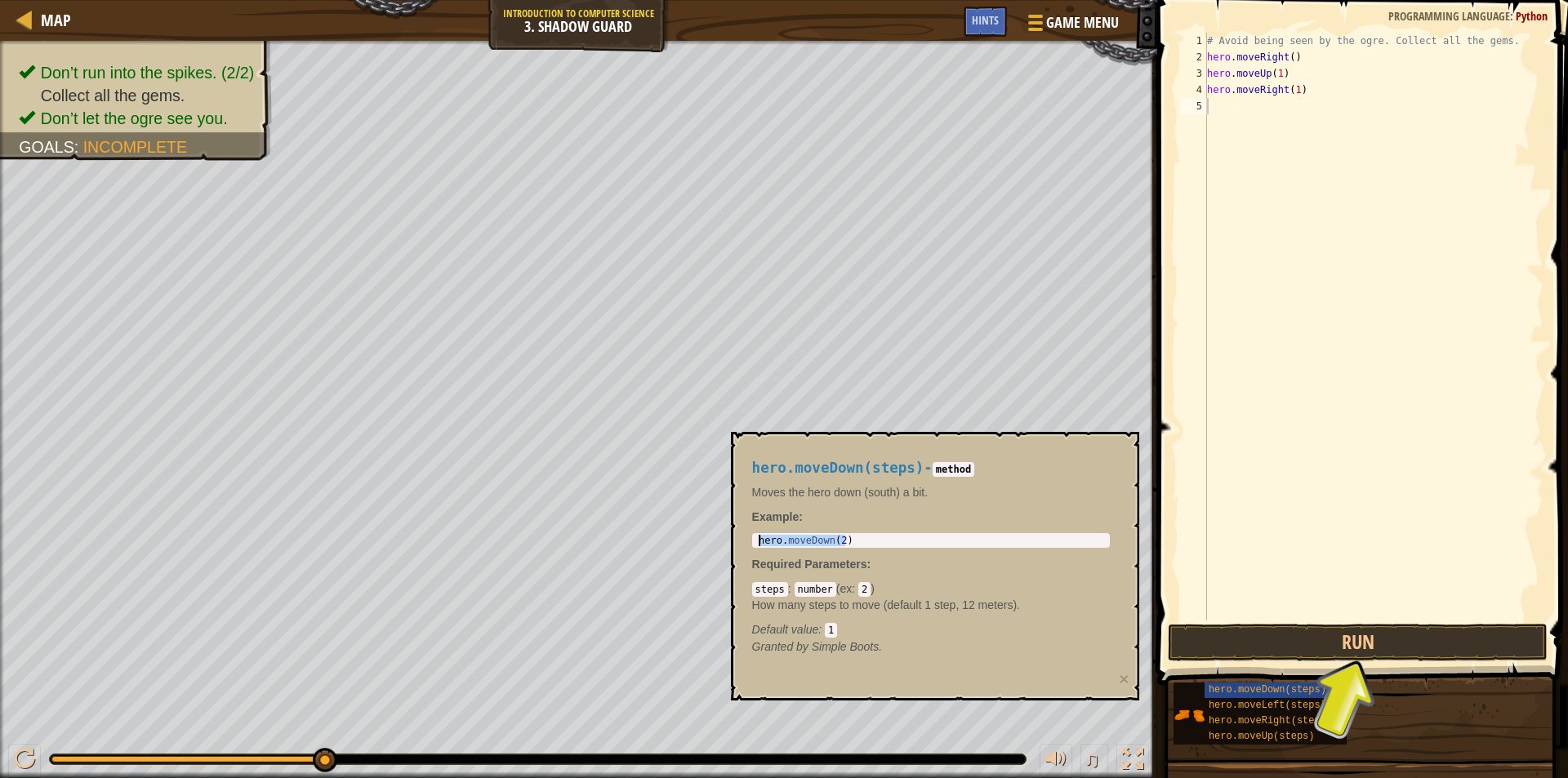
click at [1223, 105] on div "# Avoid being seen by the ogre. Collect all the gems. hero . moveRight ( ) hero…" at bounding box center [1373, 343] width 339 height 621
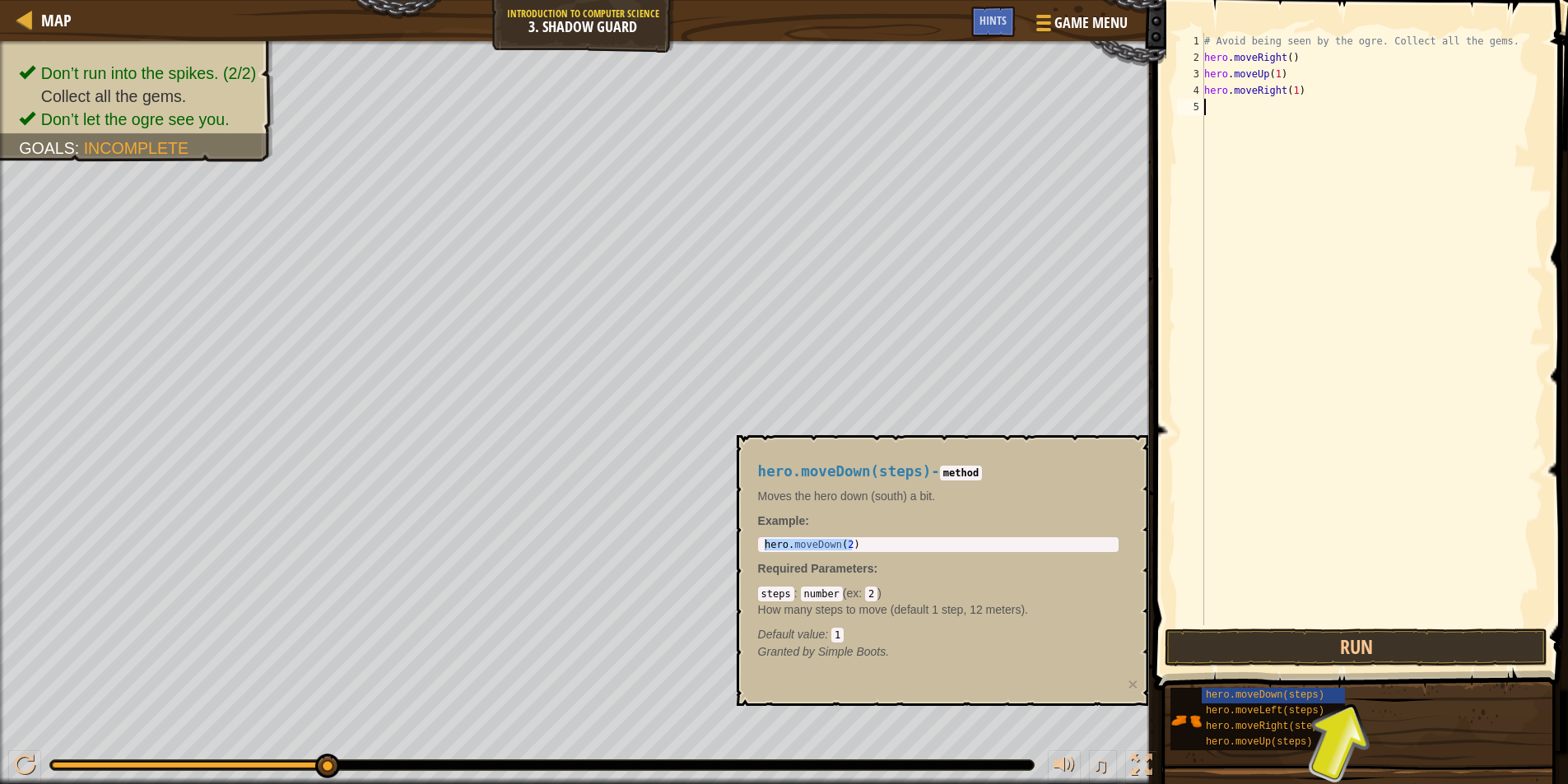
click at [1231, 111] on div "# Avoid being seen by the ogre. Collect all the gems. hero . moveRight ( ) hero…" at bounding box center [1372, 345] width 342 height 625
paste textarea "hero.moveDown(2)"
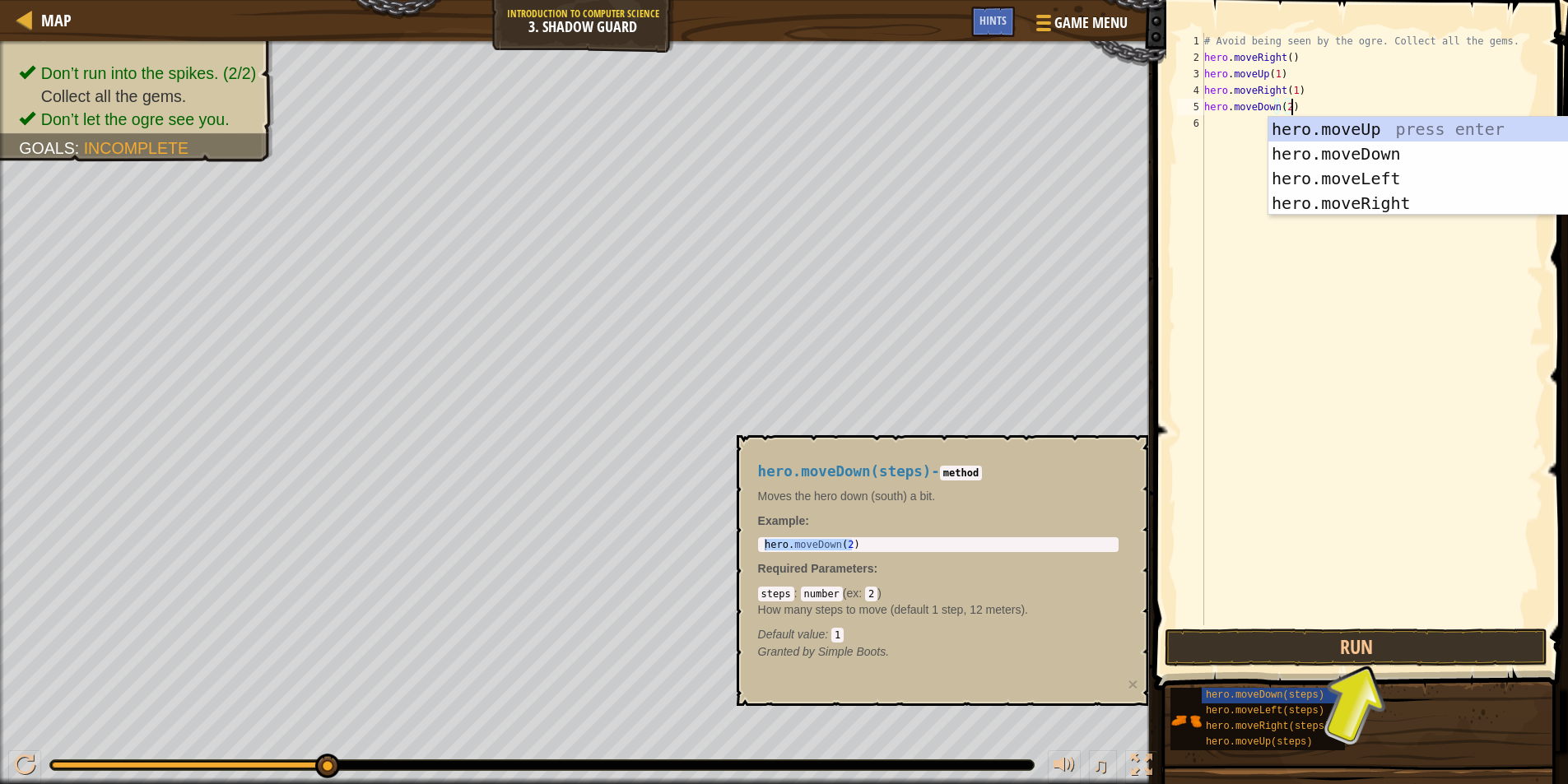
click at [1288, 104] on div "# Avoid being seen by the ogre. Collect all the gems. hero . moveRight ( ) hero…" at bounding box center [1372, 345] width 342 height 625
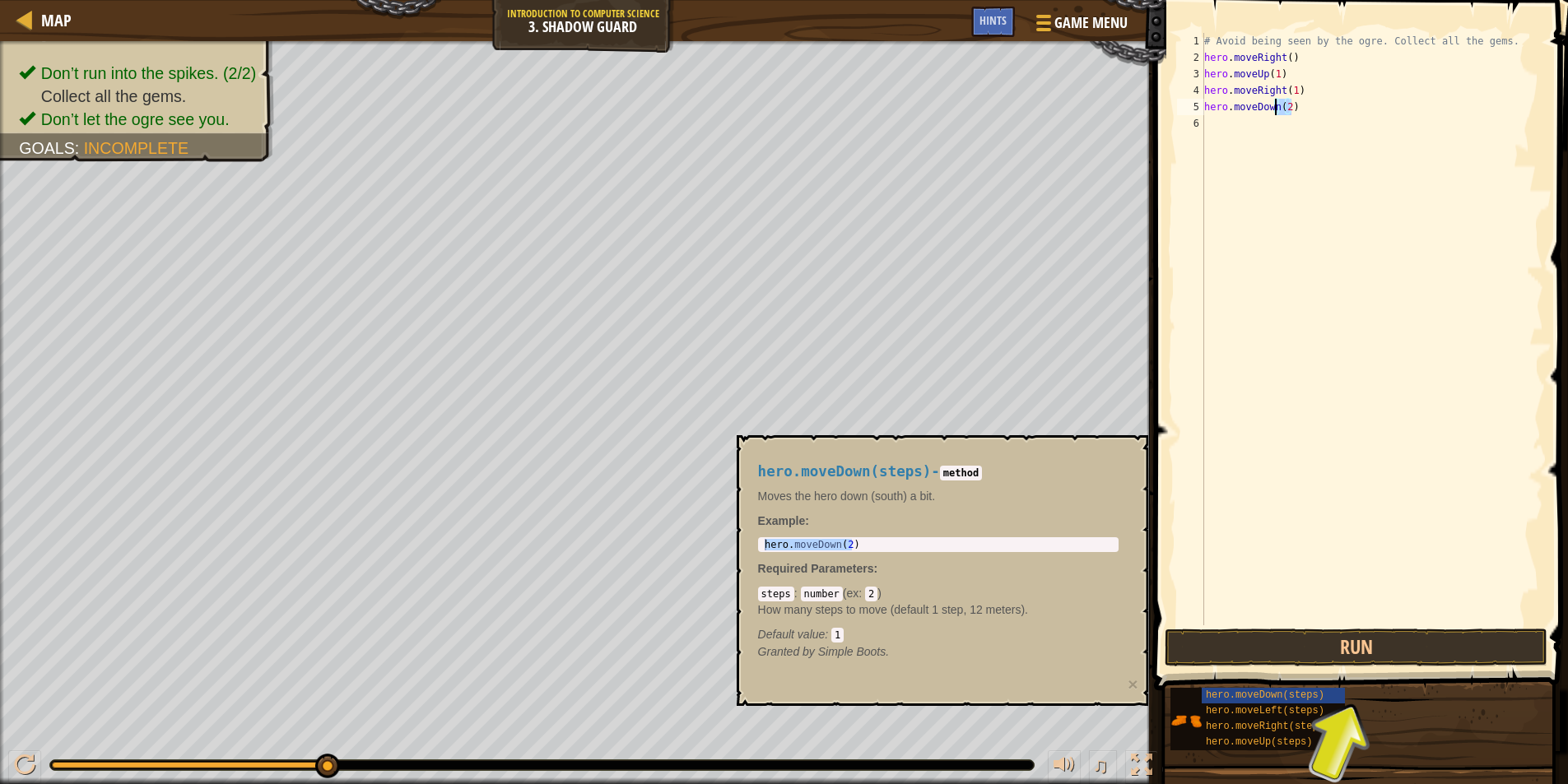
click at [1307, 113] on div "# Avoid being seen by the ogre. Collect all the gems. hero . moveRight ( ) hero…" at bounding box center [1372, 328] width 342 height 592
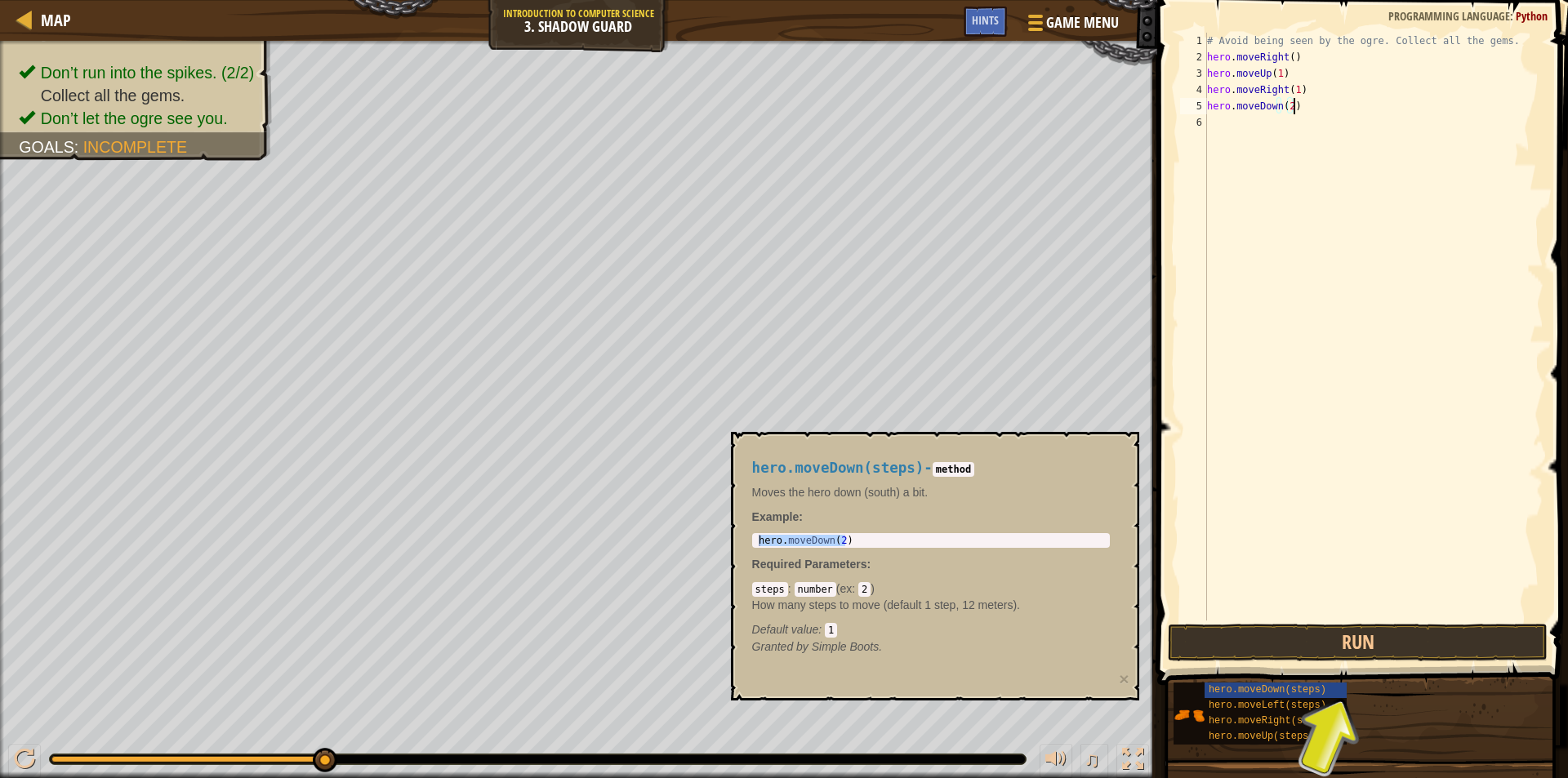
click at [1286, 111] on div "# Avoid being seen by the ogre. Collect all the gems. hero . moveRight ( ) hero…" at bounding box center [1373, 343] width 339 height 621
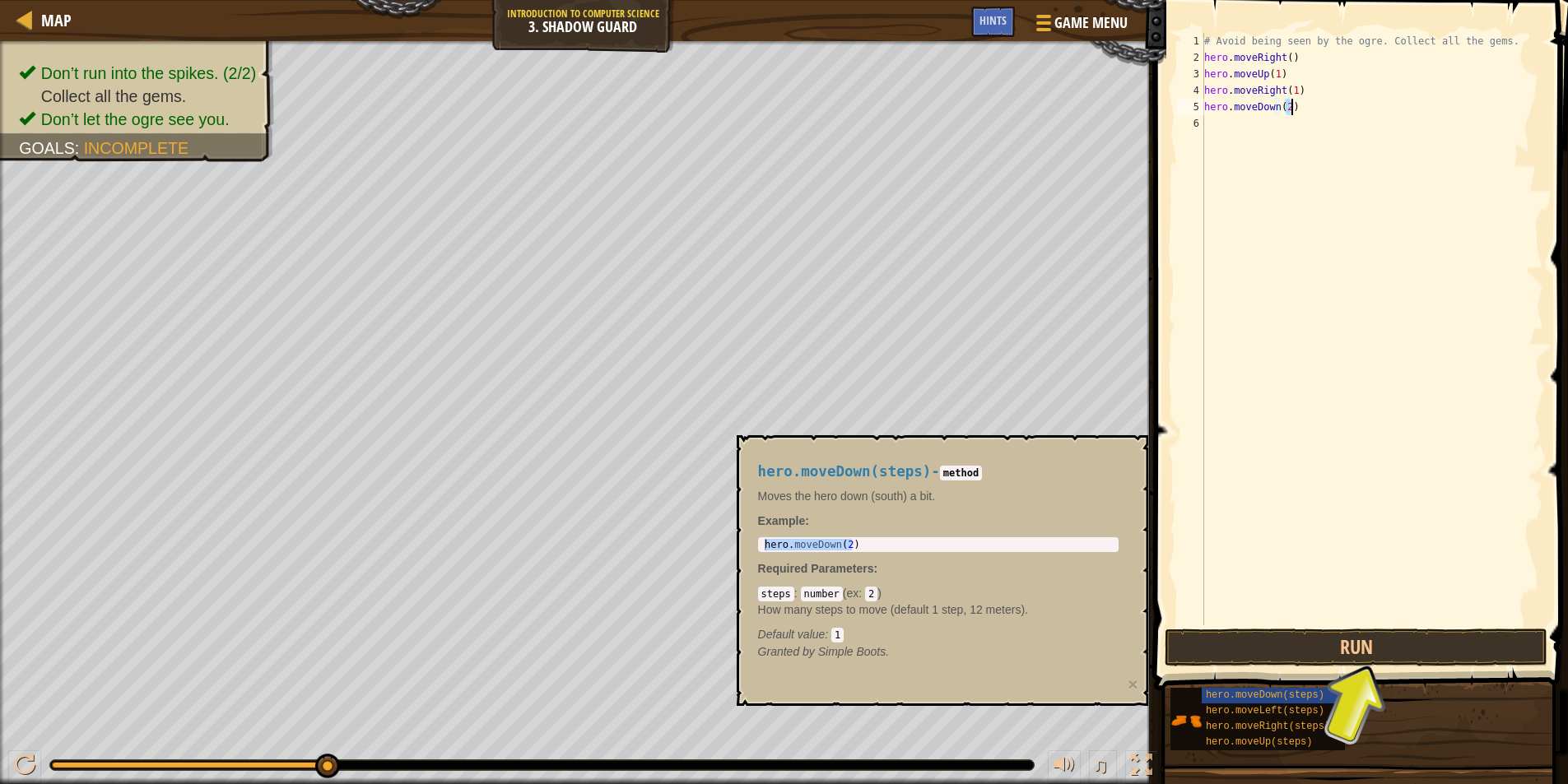
click at [1295, 111] on div "# Avoid being seen by the ogre. Collect all the gems. hero . moveRight ( ) hero…" at bounding box center [1372, 328] width 342 height 592
click at [1295, 110] on div "# Avoid being seen by the ogre. Collect all the gems. hero . moveRight ( ) hero…" at bounding box center [1372, 345] width 342 height 625
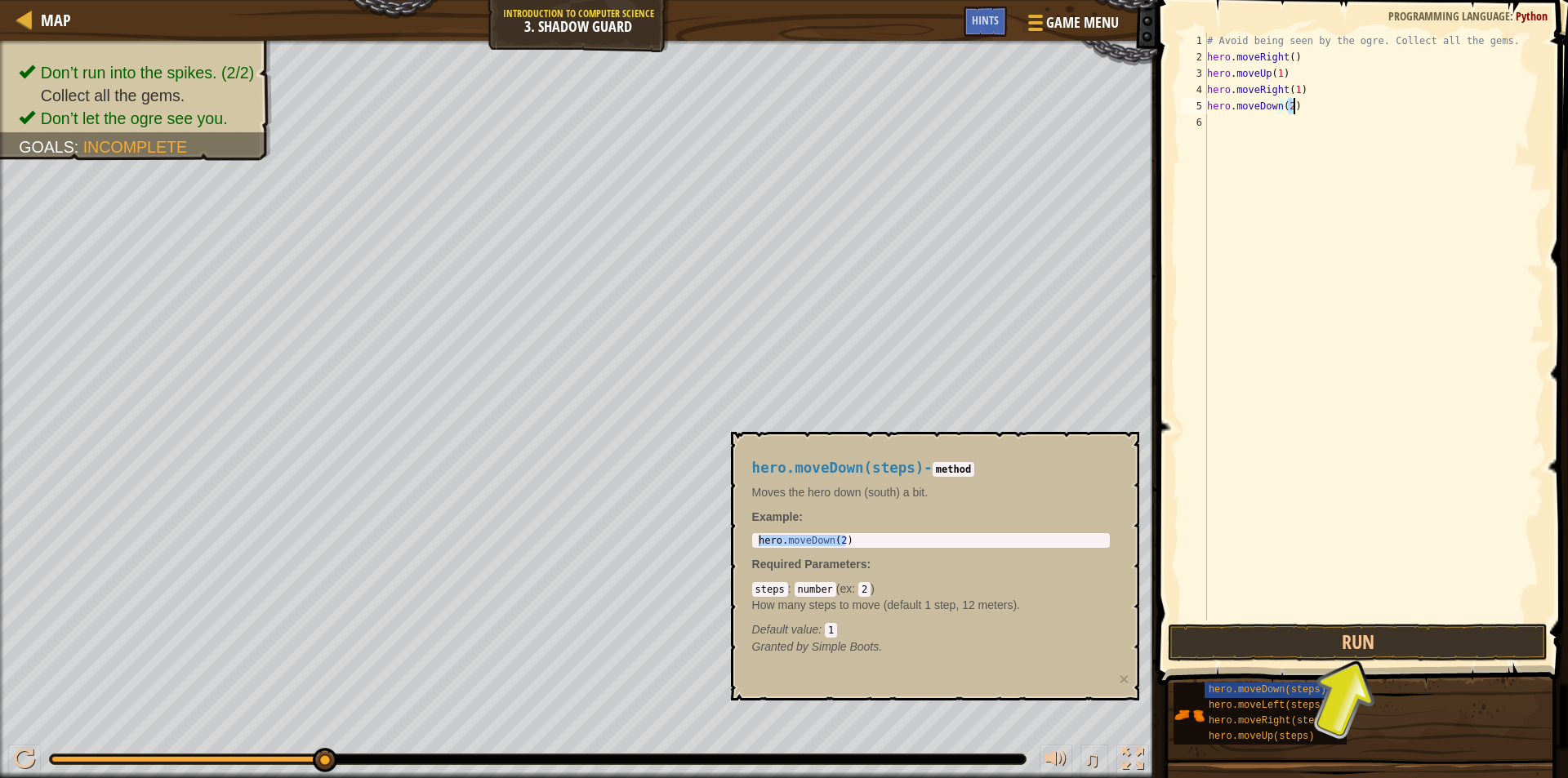
click at [1275, 105] on div "# Avoid being seen by the ogre. Collect all the gems. hero . moveRight ( ) hero…" at bounding box center [1373, 326] width 339 height 588
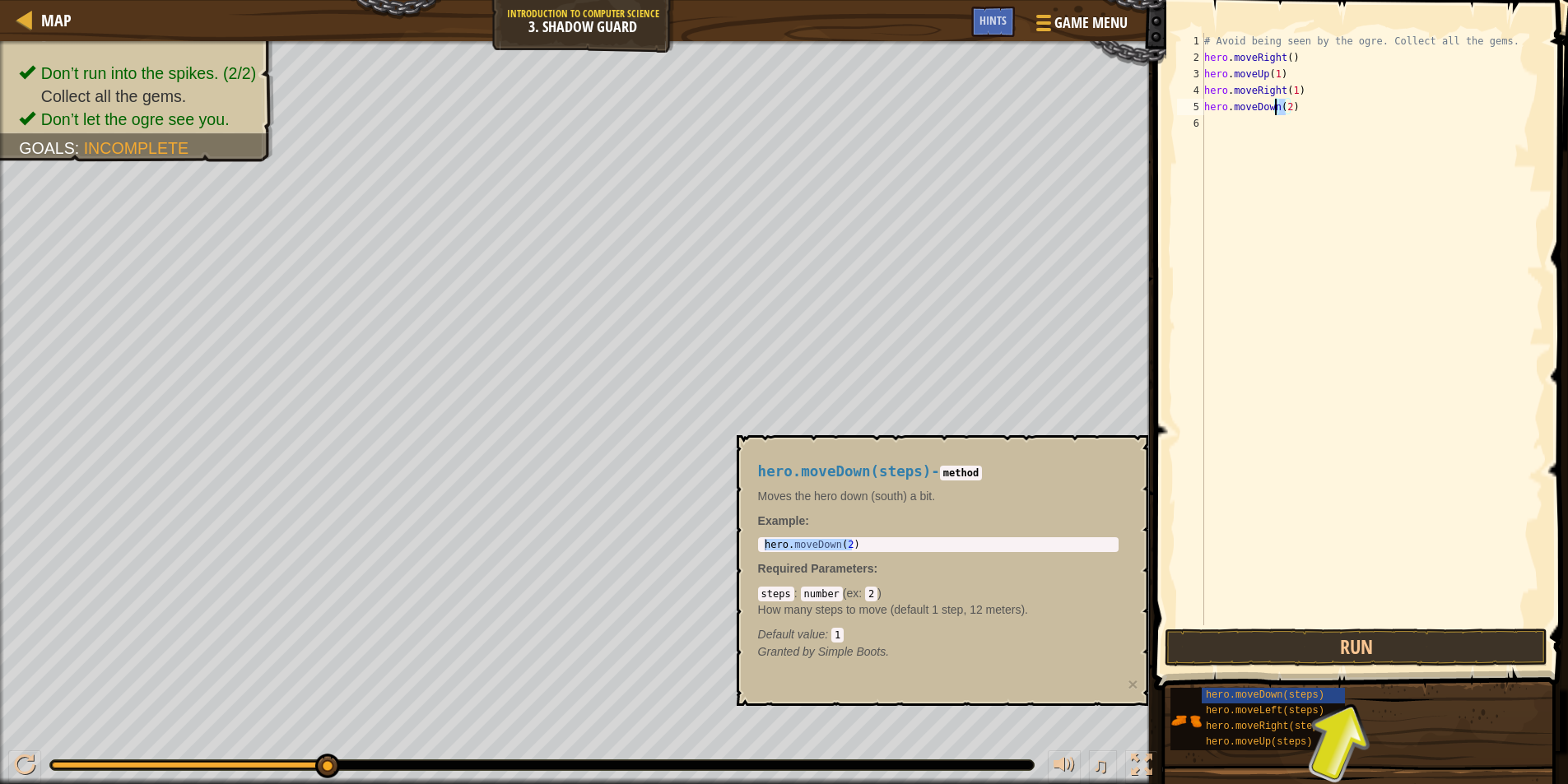
click at [1291, 105] on div "# Avoid being seen by the ogre. Collect all the gems. hero . moveRight ( ) hero…" at bounding box center [1372, 345] width 342 height 625
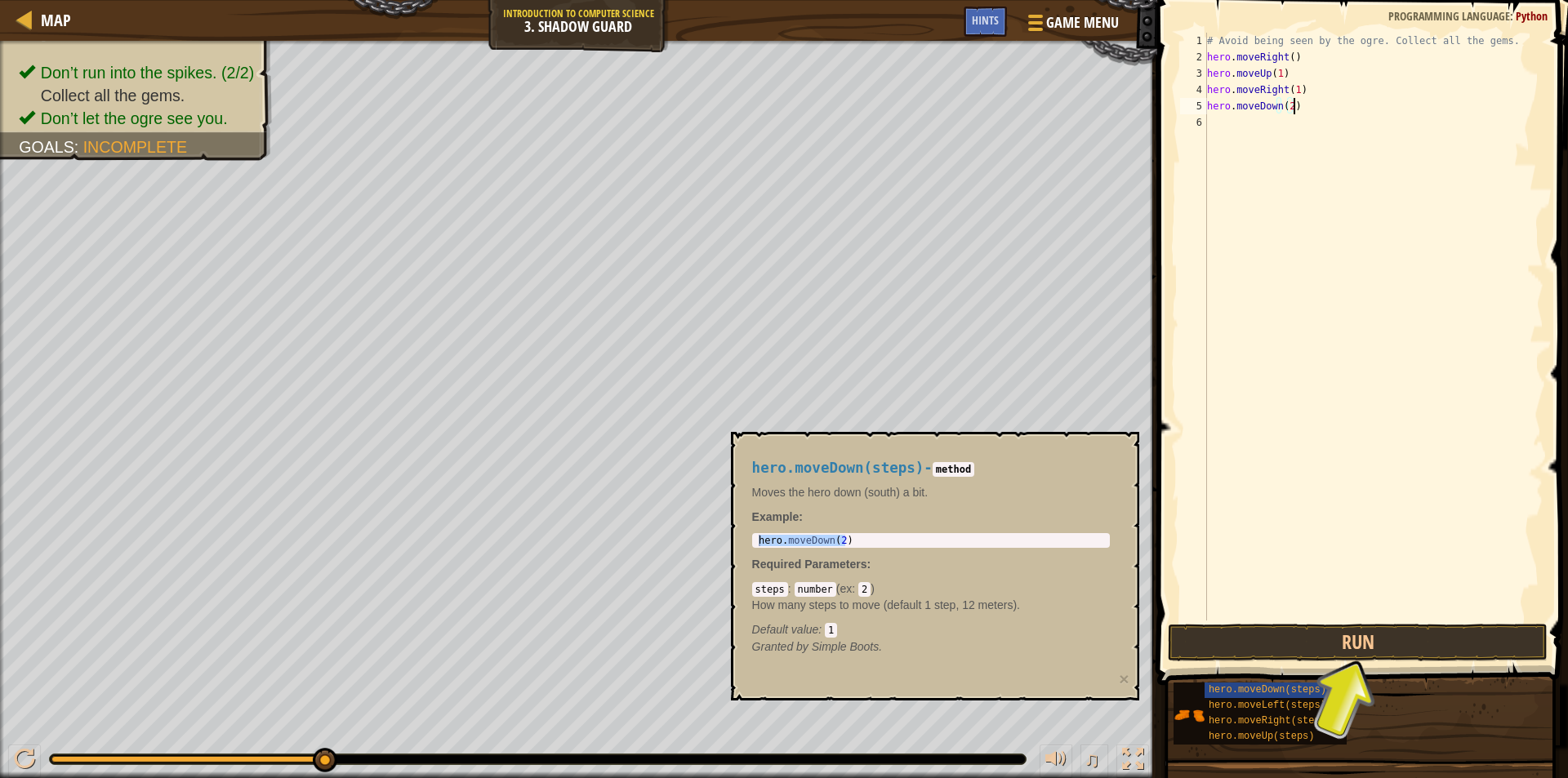
click at [1284, 105] on div "# Avoid being seen by the ogre. Collect all the gems. hero . moveRight ( ) hero…" at bounding box center [1373, 343] width 339 height 621
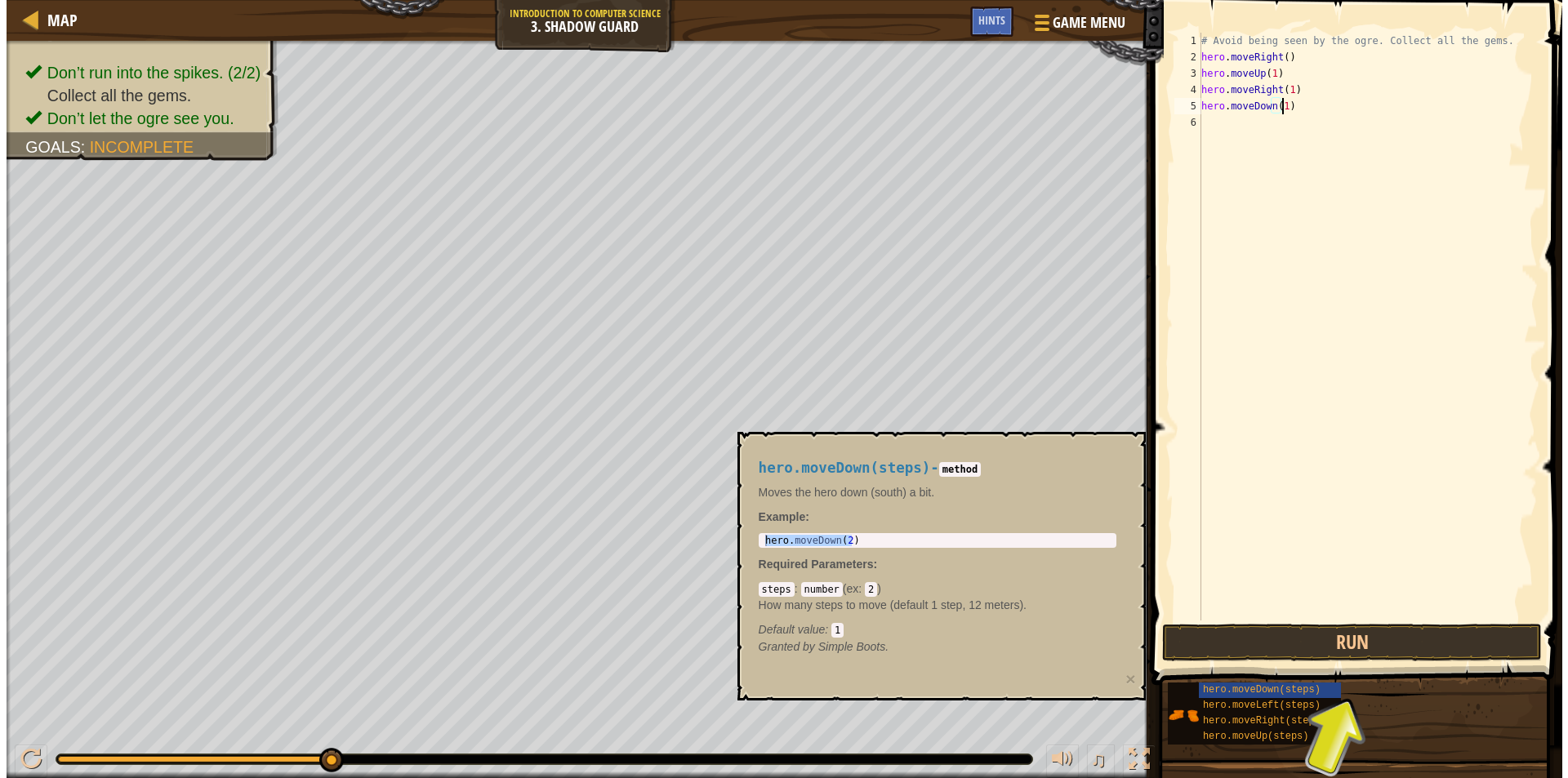
scroll to position [8, 6]
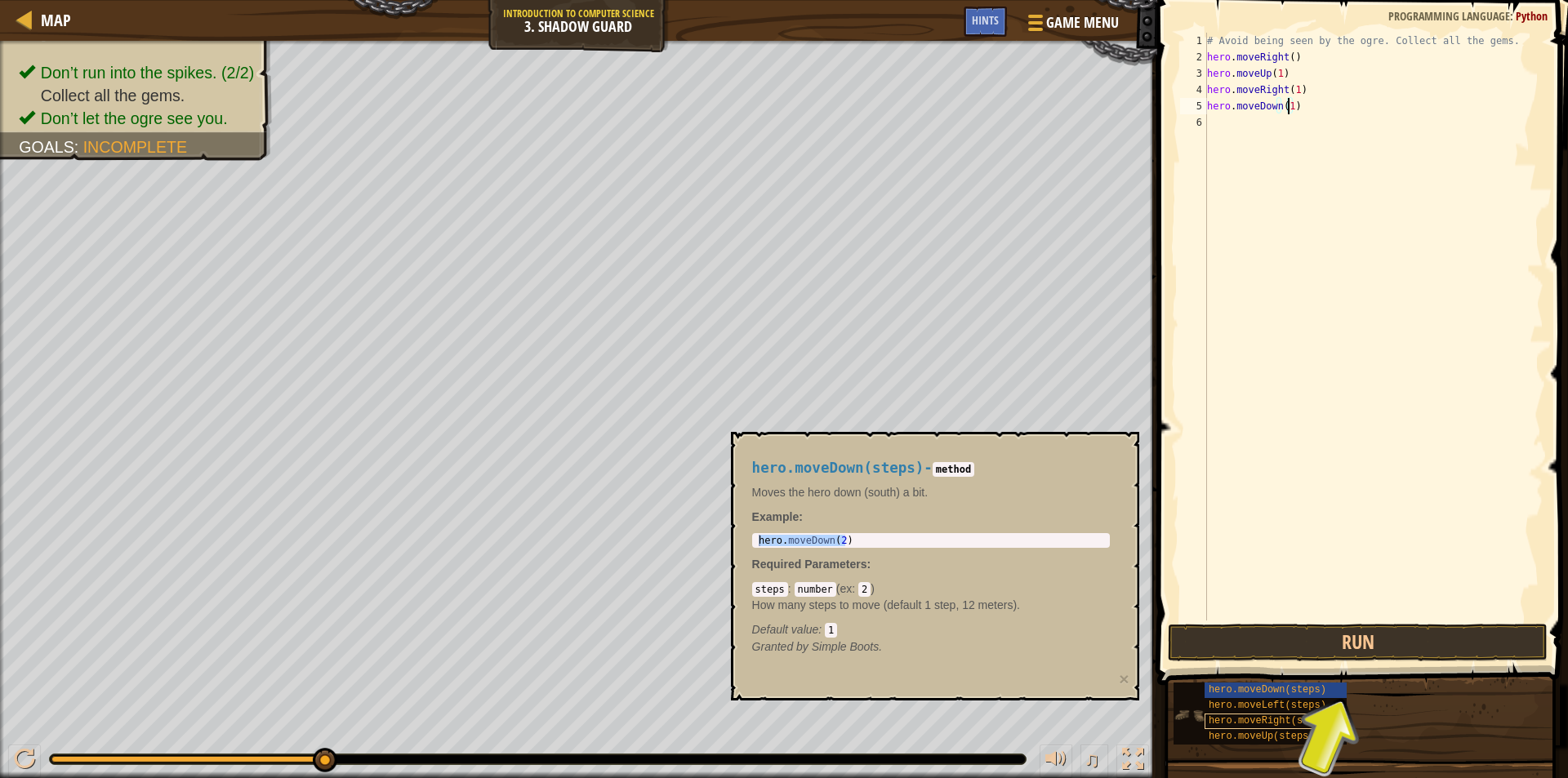
type textarea "hero.moveDown(1)"
click at [1255, 718] on span "hero.moveRight(steps)" at bounding box center [1270, 720] width 123 height 11
type textarea "hero.moveRight(2)"
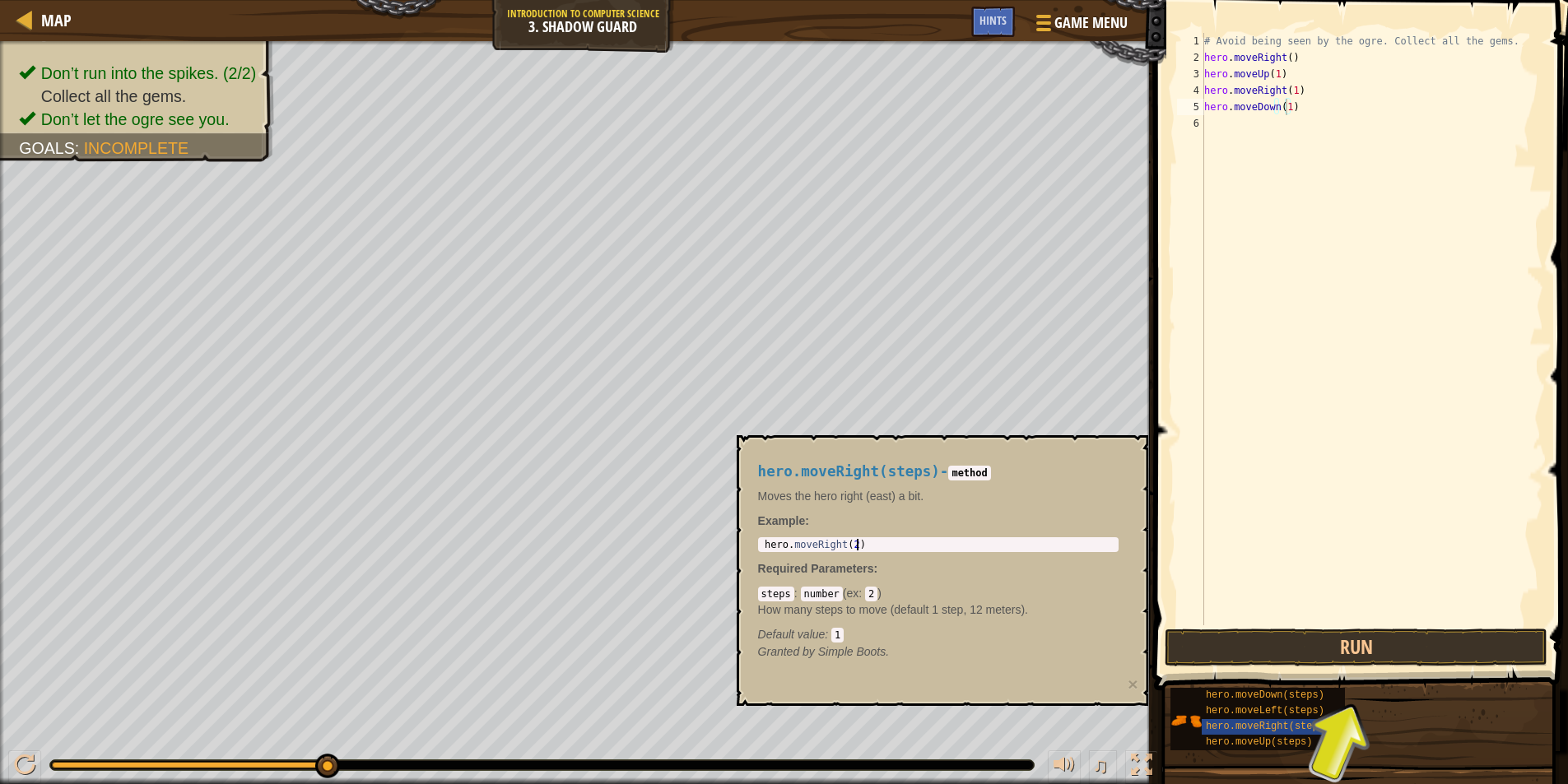
click at [705, 0] on body "Map Introduction to Computer Science 3. Shadow Guard Game Menu Done Hints 1 ההה…" at bounding box center [784, 0] width 1568 height 0
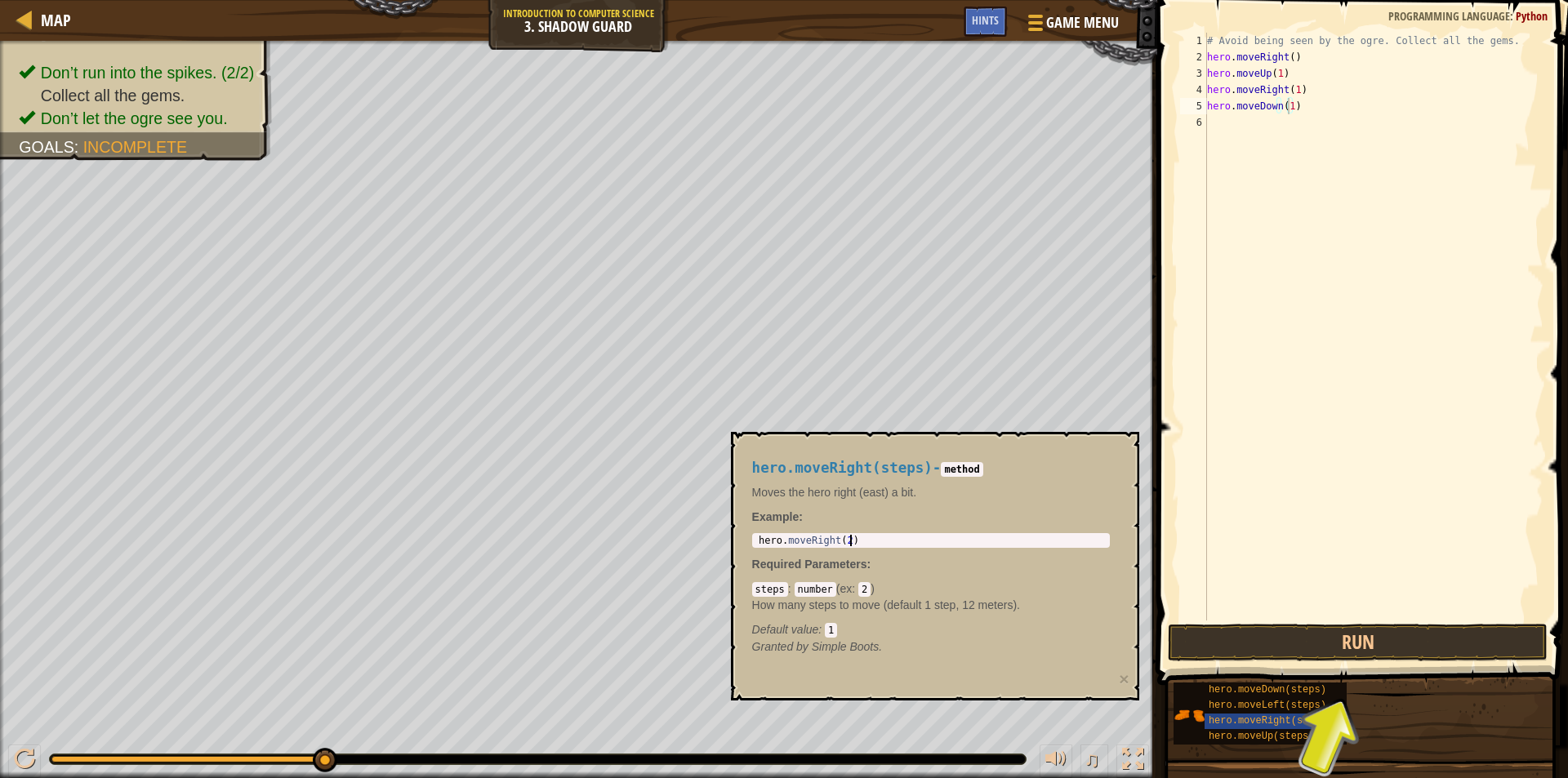
drag, startPoint x: 866, startPoint y: 542, endPoint x: 745, endPoint y: 547, distance: 121.1
click at [745, 547] on div "hero.moveRight(steps) - method Moves the hero right (east) a bit. Example : her…" at bounding box center [931, 557] width 380 height 225
drag, startPoint x: 871, startPoint y: 533, endPoint x: 822, endPoint y: 546, distance: 50.7
click at [822, 546] on div "hero.moveRight(2) 1 hero . moveRight ( 2 ) הההההההההההההההההההההההההההההההההההה…" at bounding box center [931, 540] width 357 height 14
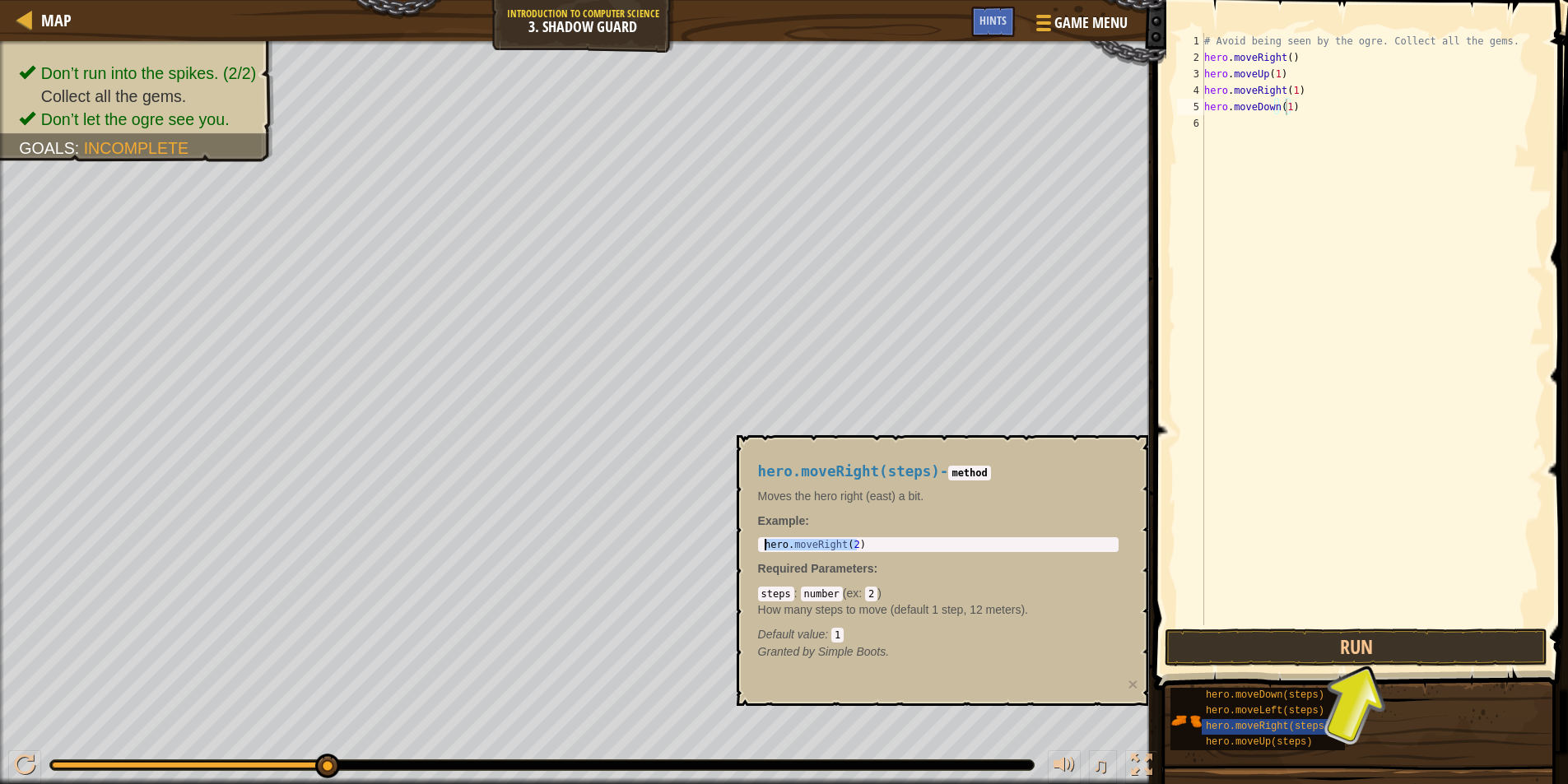
drag, startPoint x: 862, startPoint y: 544, endPoint x: 773, endPoint y: 536, distance: 89.4
click at [773, 536] on div "hero.moveRight(steps) - method Moves the hero right (east) a bit. Example : her…" at bounding box center [938, 561] width 383 height 227
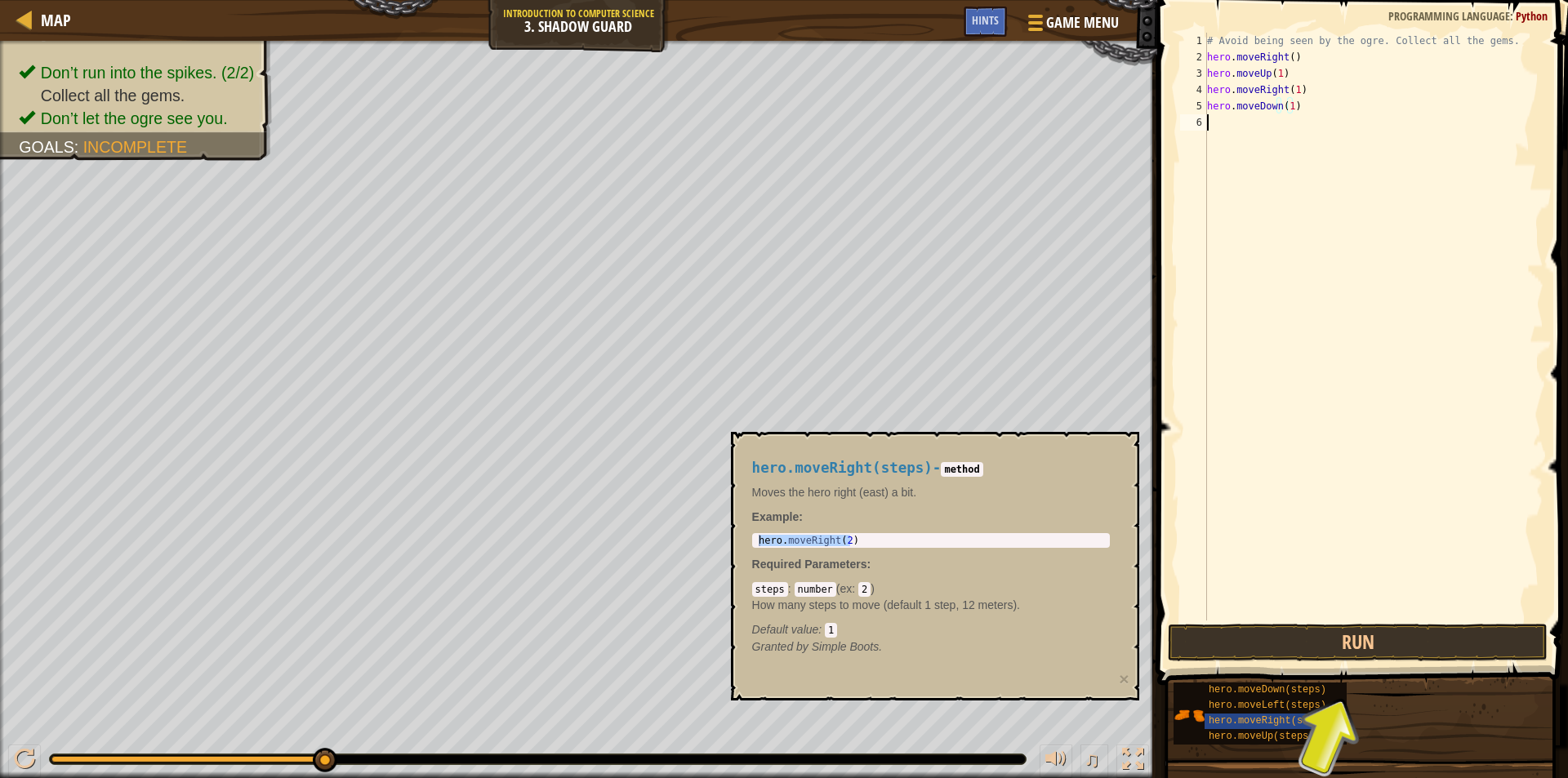
scroll to position [8, 0]
click at [1234, 133] on div "# Avoid being seen by the ogre. Collect all the gems. hero . moveRight ( ) hero…" at bounding box center [1373, 343] width 339 height 621
paste textarea "hero.moveRight(2)"
type textarea "hero.moveRight(2)"
click at [1247, 638] on button "Run" at bounding box center [1358, 642] width 379 height 37
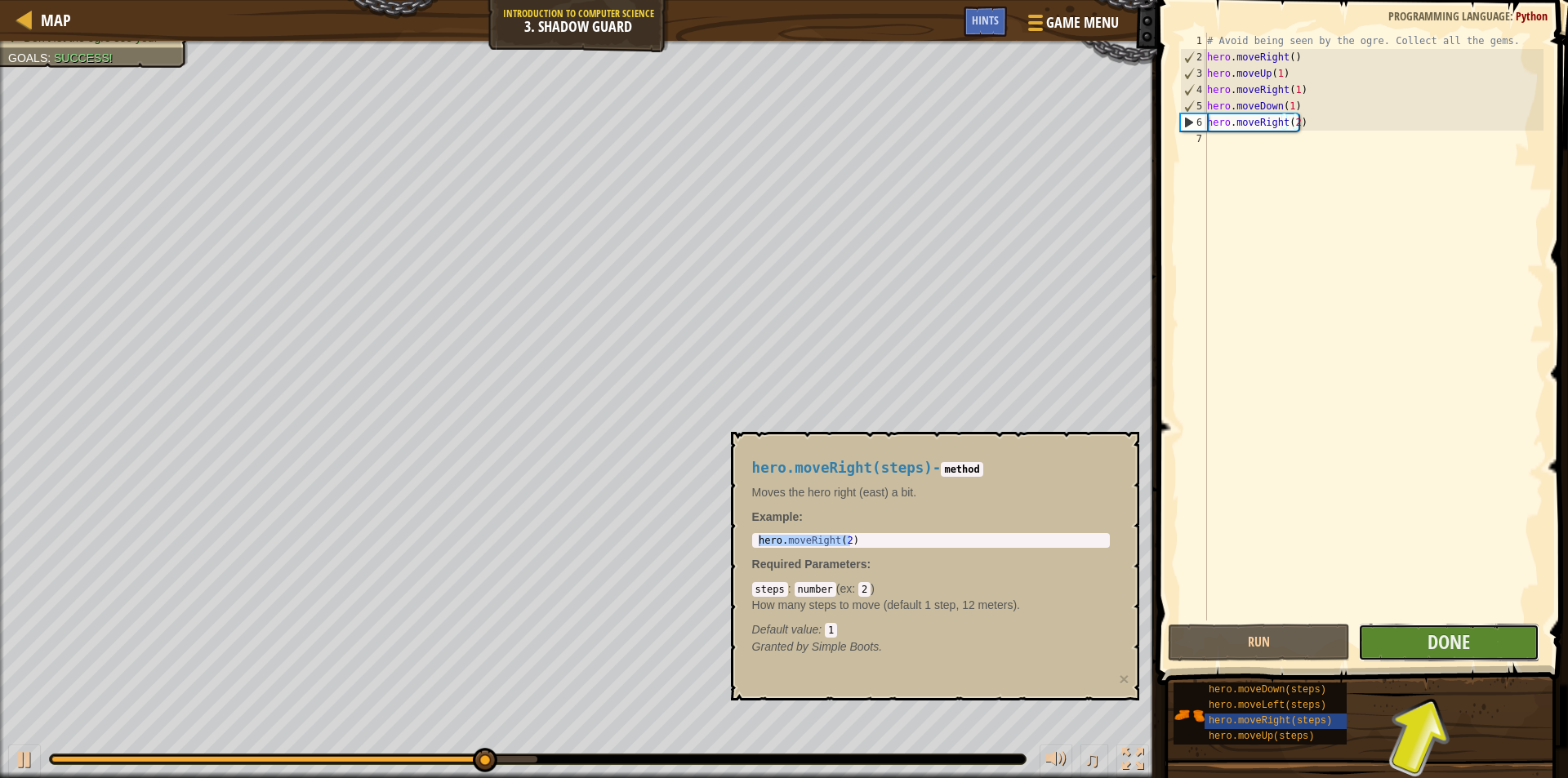
click at [1467, 647] on span "Done" at bounding box center [1449, 641] width 43 height 26
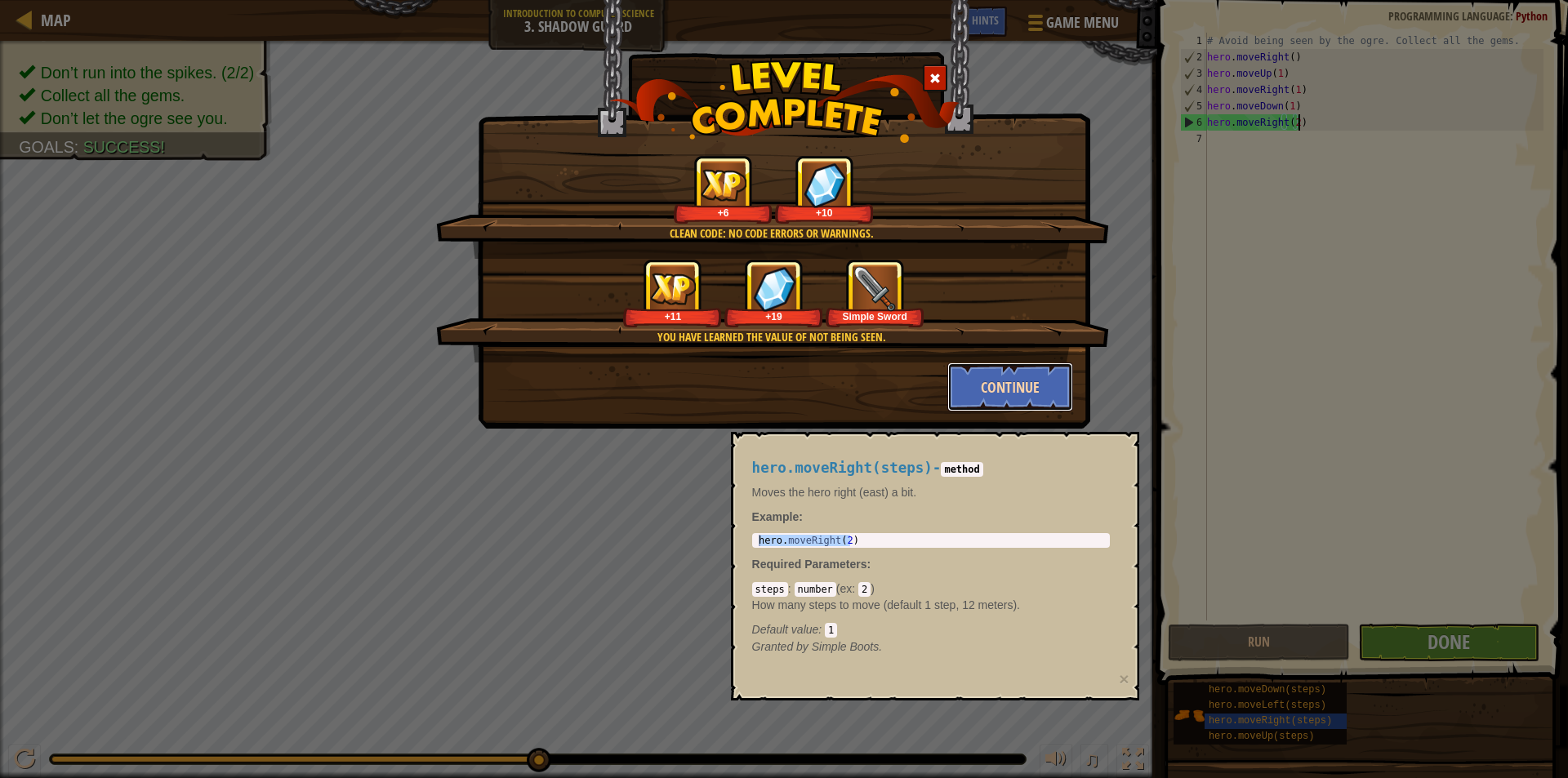
click at [1011, 383] on button "Continue" at bounding box center [1011, 387] width 127 height 49
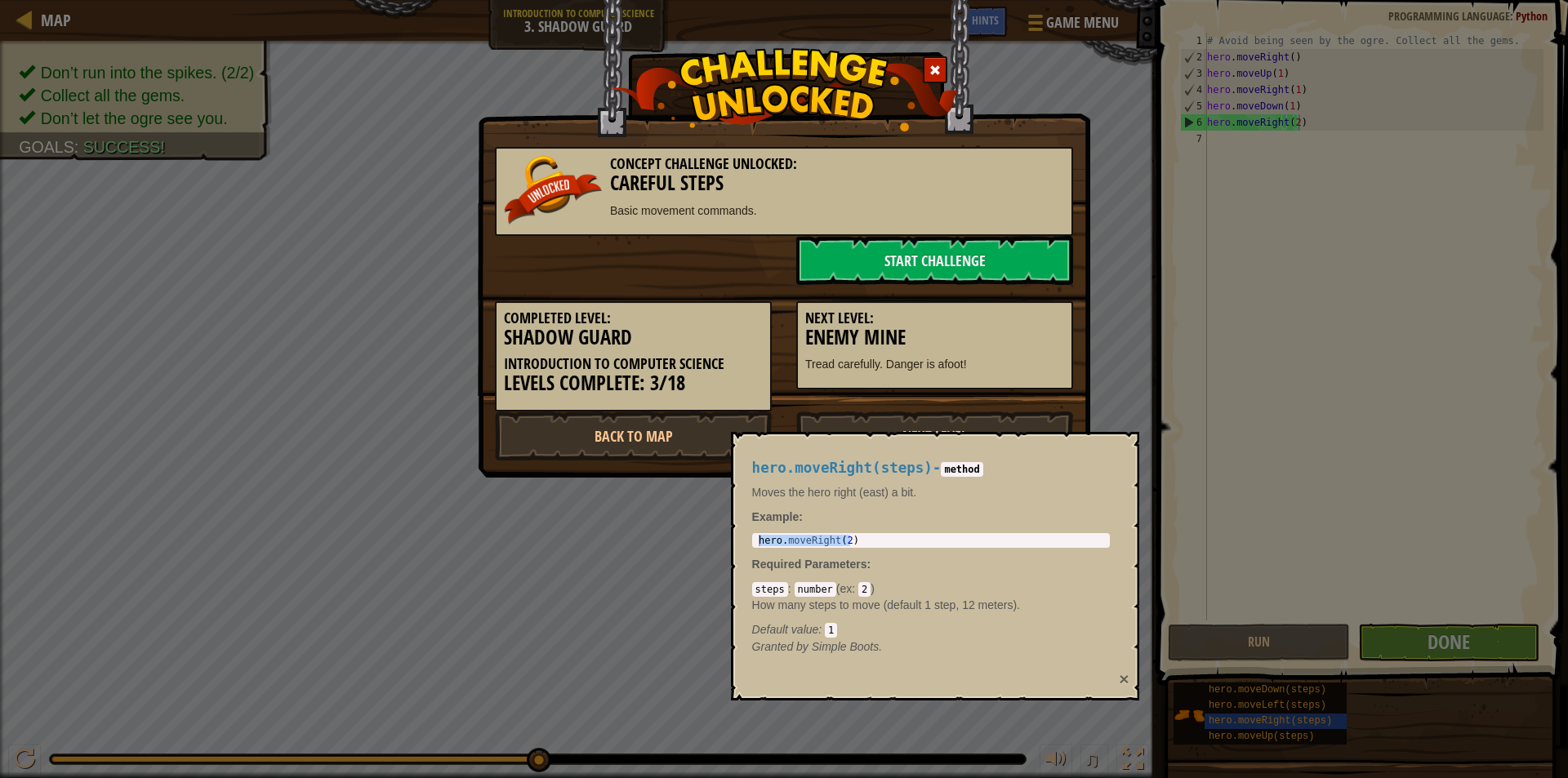
click at [1128, 679] on button "×" at bounding box center [1124, 679] width 10 height 17
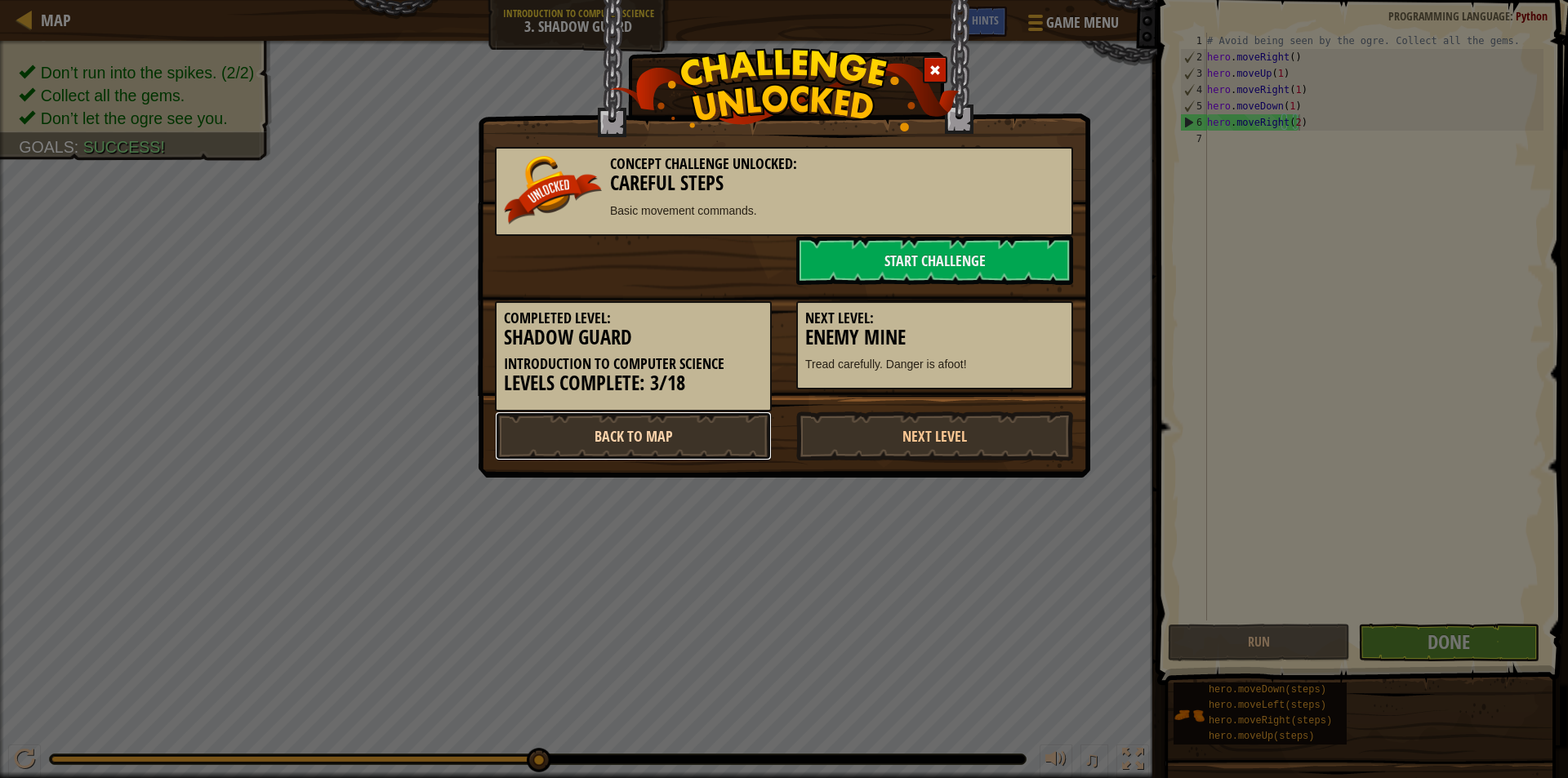
click at [537, 430] on link "Back to Map" at bounding box center [633, 436] width 277 height 49
